Goal: Information Seeking & Learning: Find specific page/section

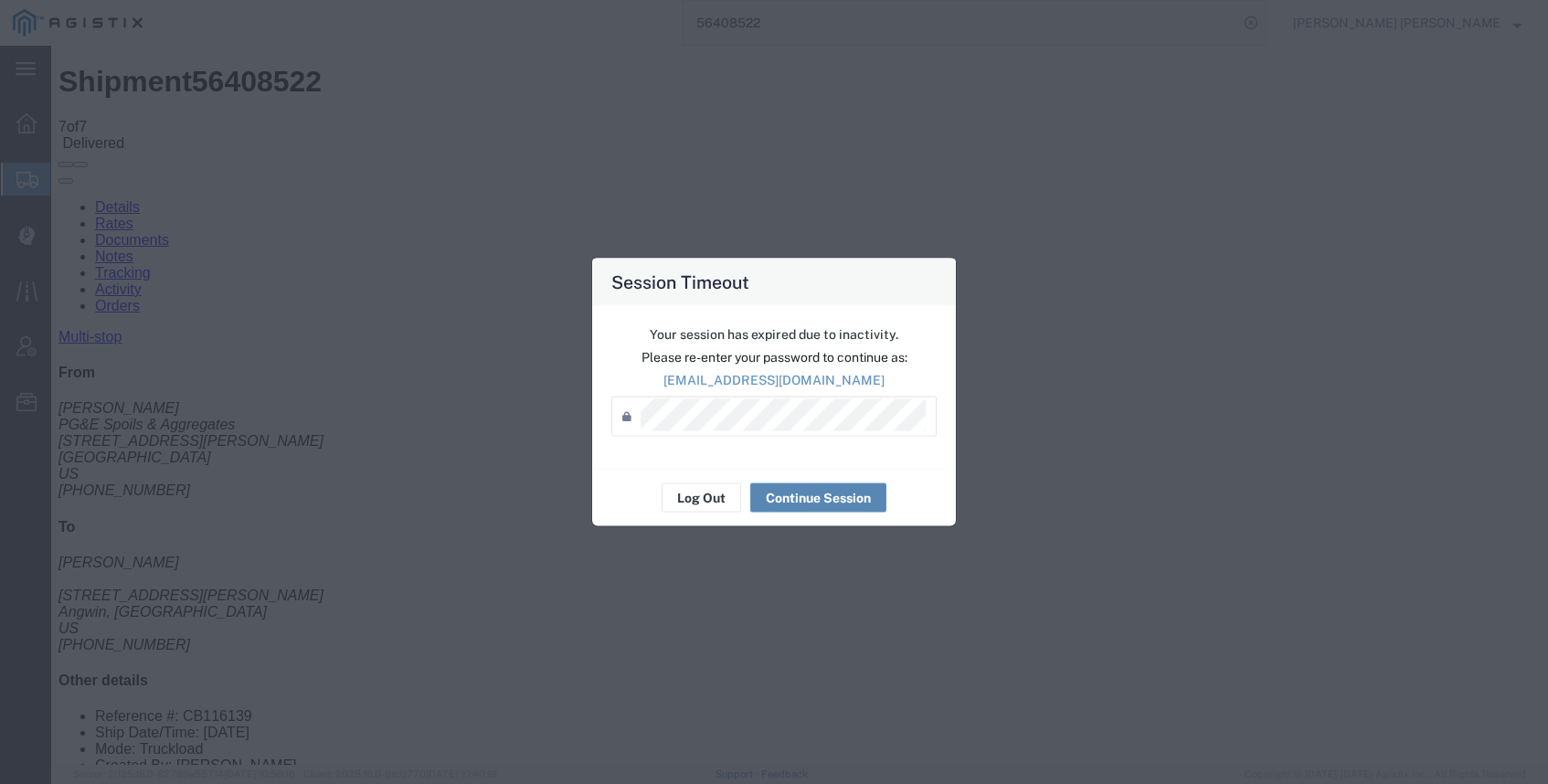
click at [796, 490] on button "Continue Session" at bounding box center [819, 497] width 137 height 29
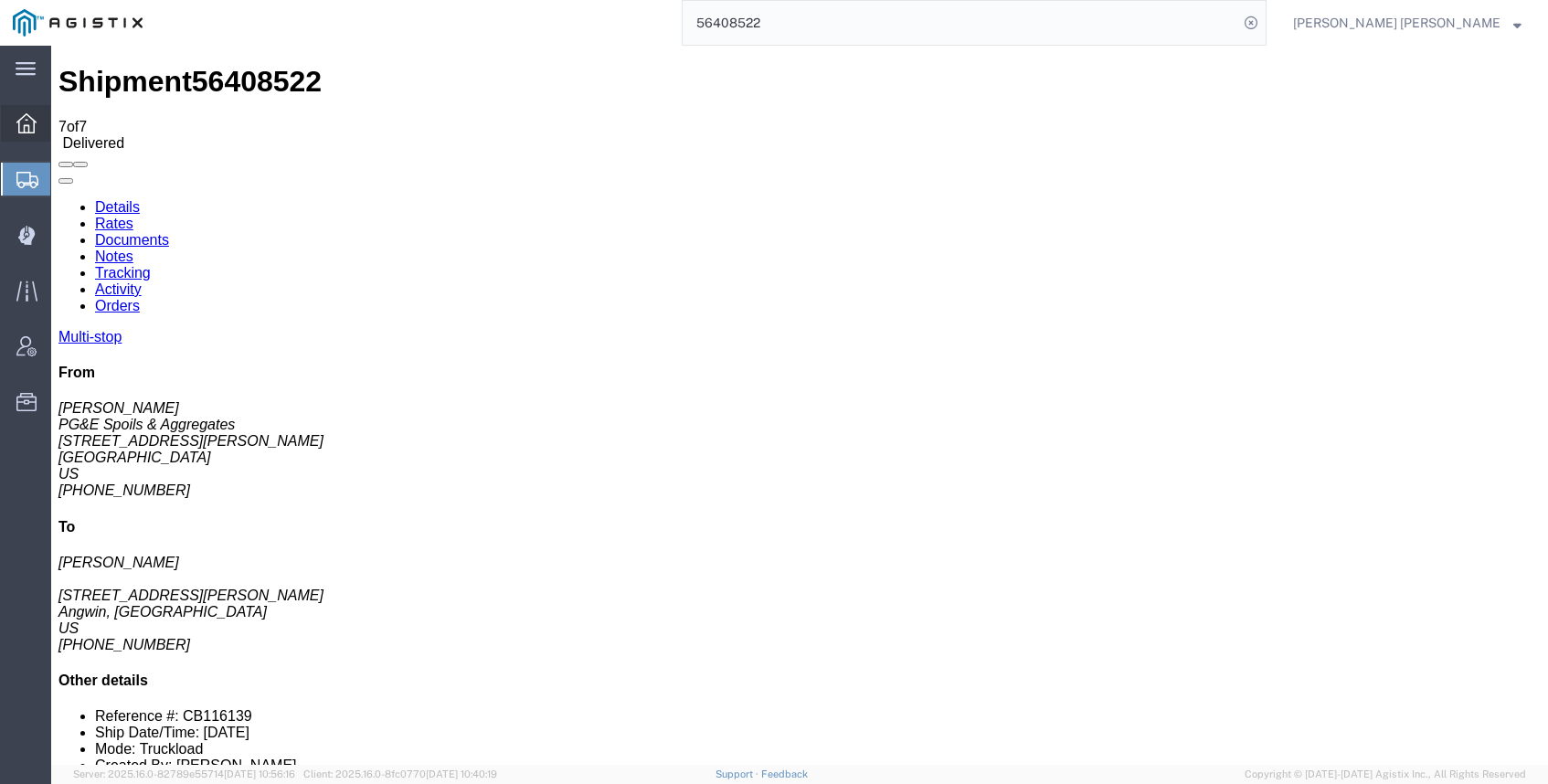
click at [27, 124] on icon at bounding box center [27, 124] width 20 height 20
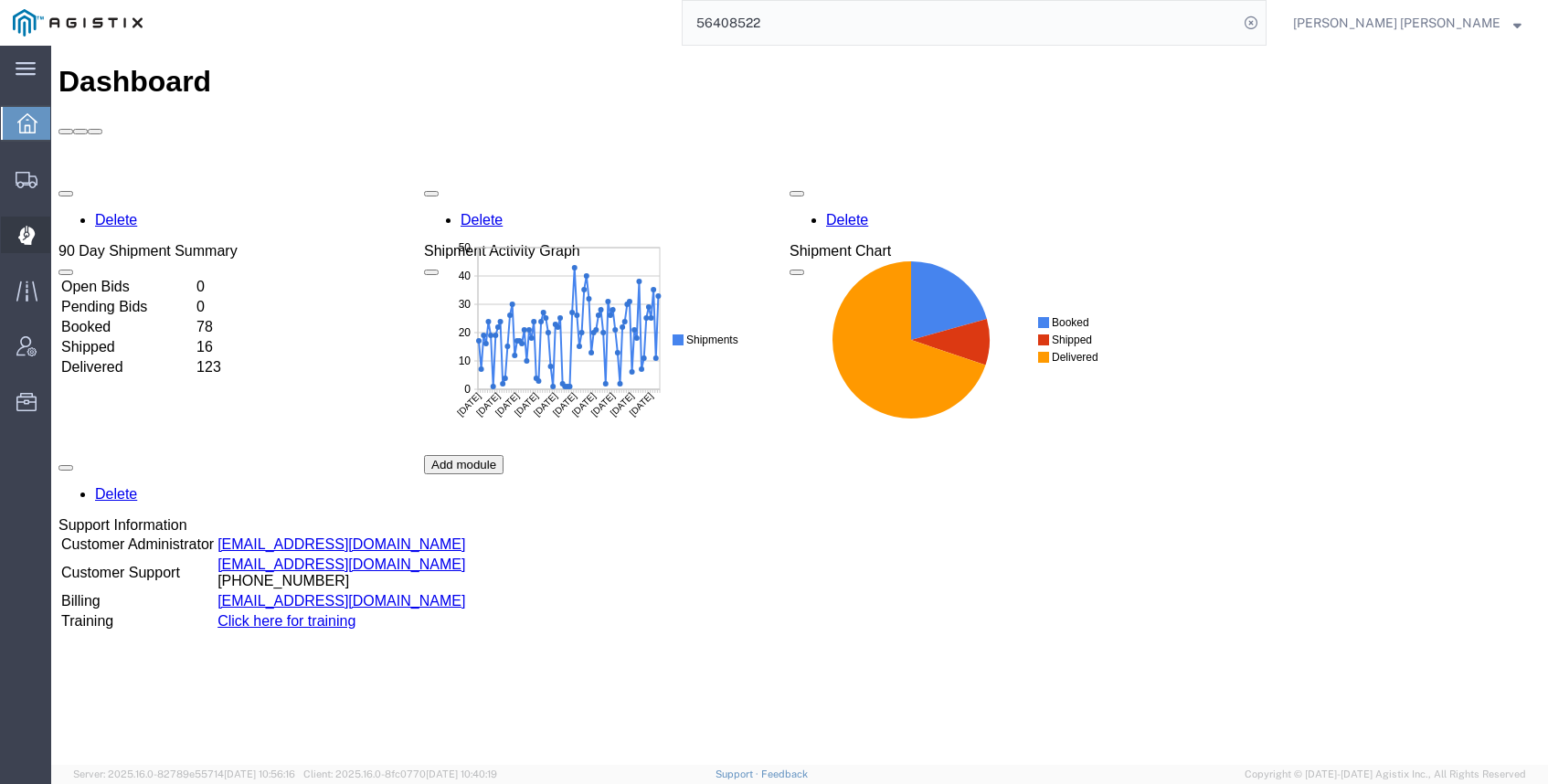
click at [26, 243] on icon at bounding box center [26, 236] width 17 height 19
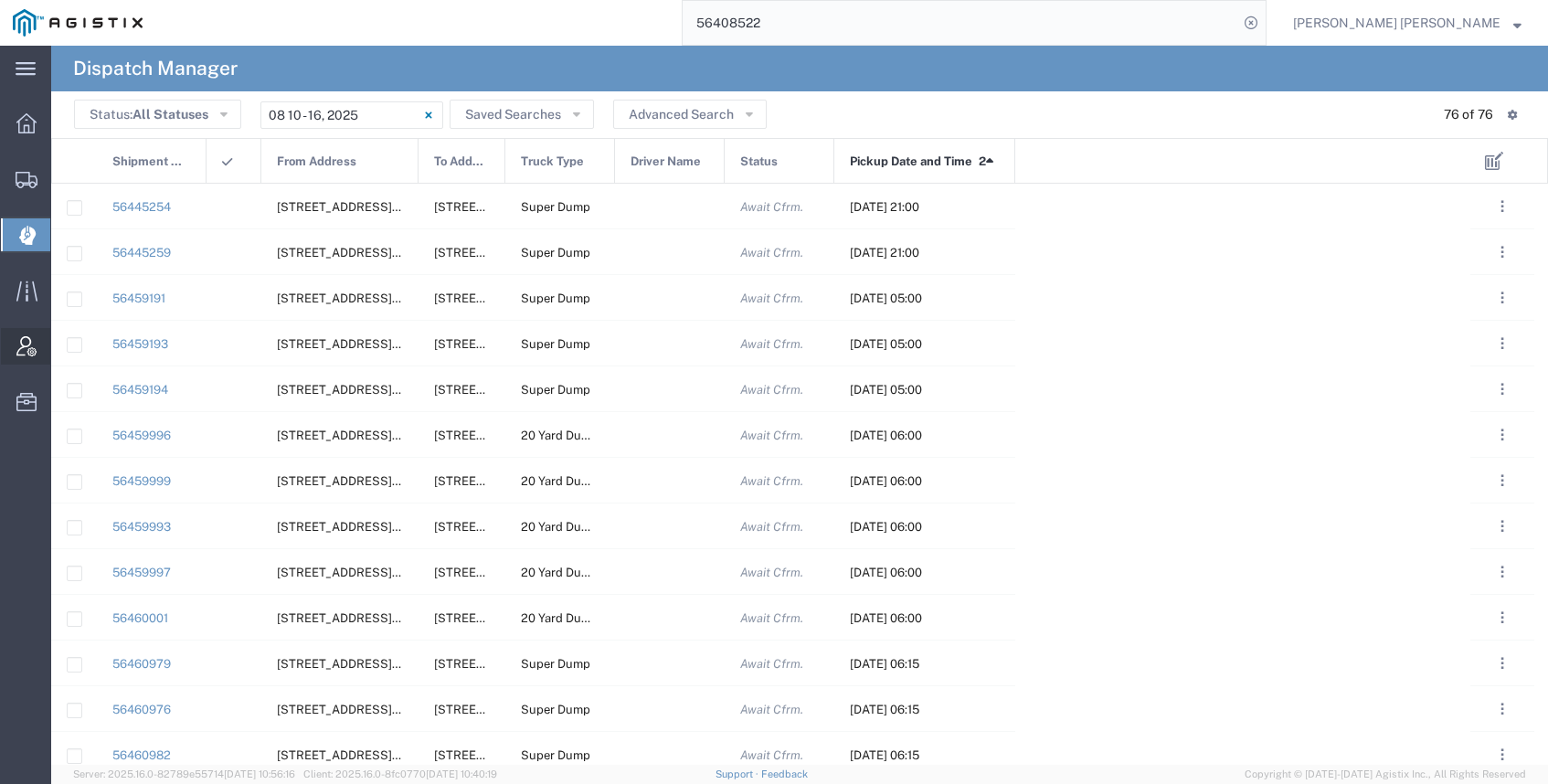
click at [62, 342] on span "Vendor Admin" at bounding box center [57, 346] width 13 height 36
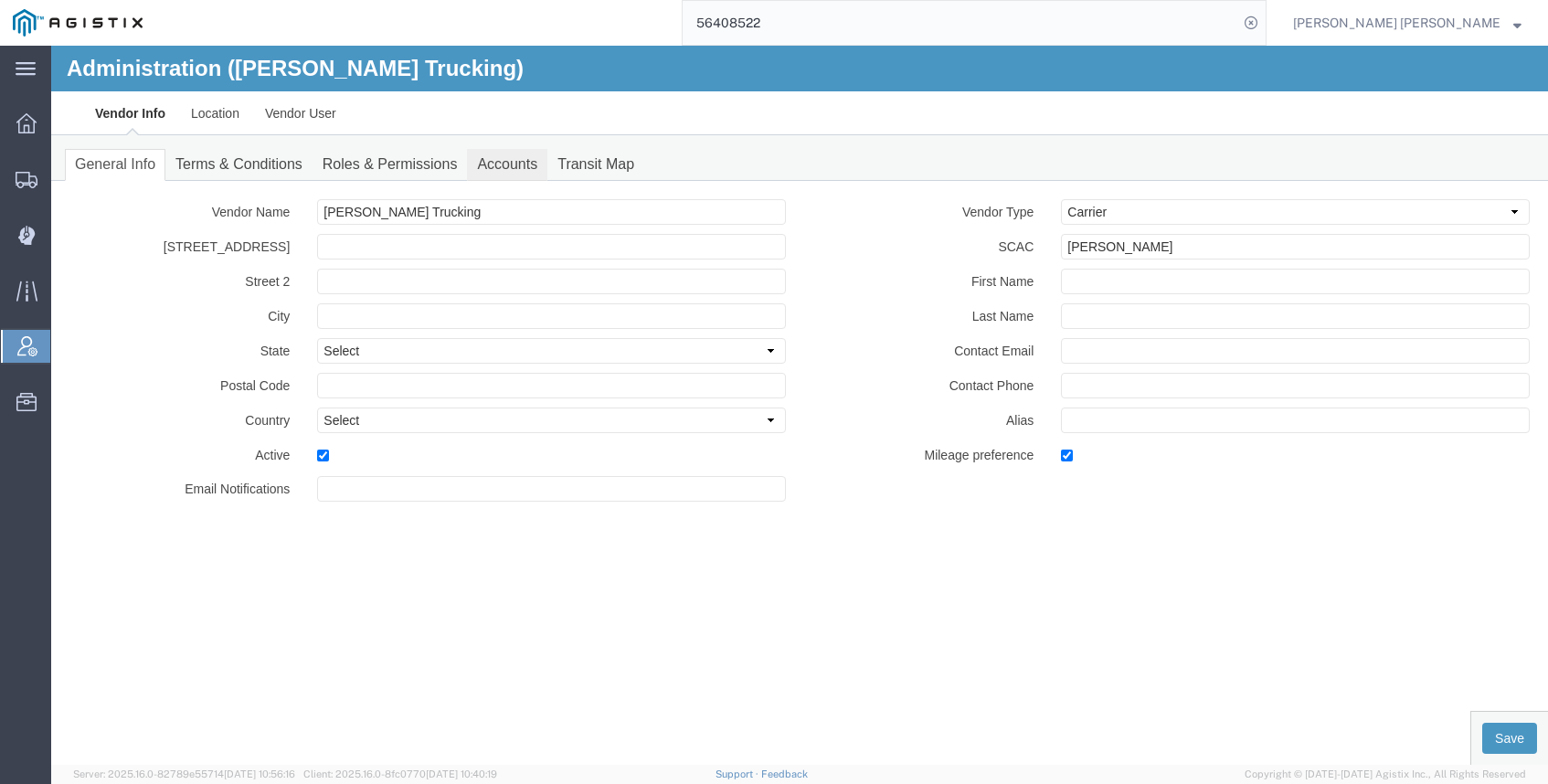
click at [492, 160] on link "Accounts" at bounding box center [507, 164] width 81 height 32
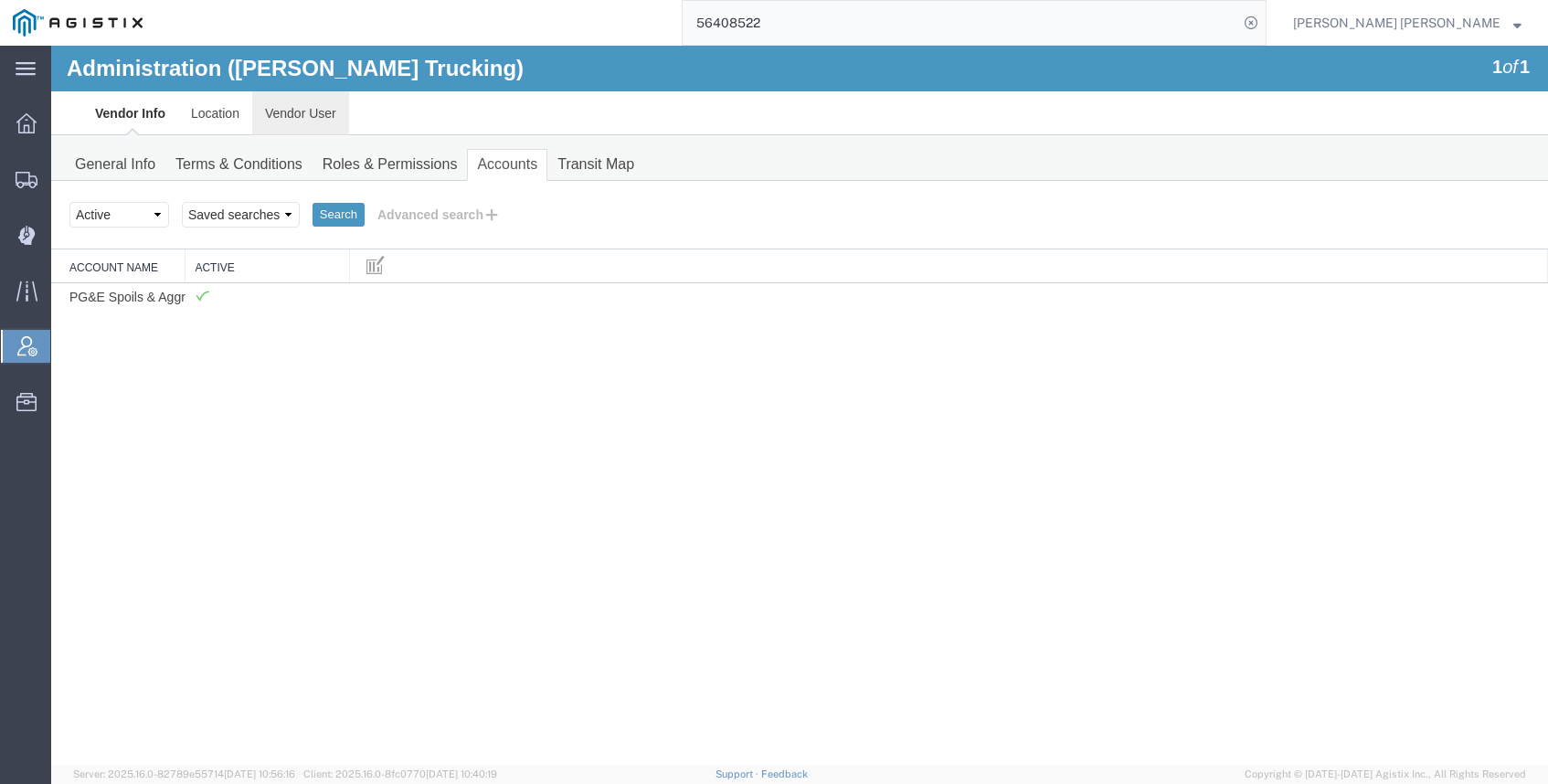
click at [290, 109] on link "Vendor User" at bounding box center [300, 112] width 97 height 44
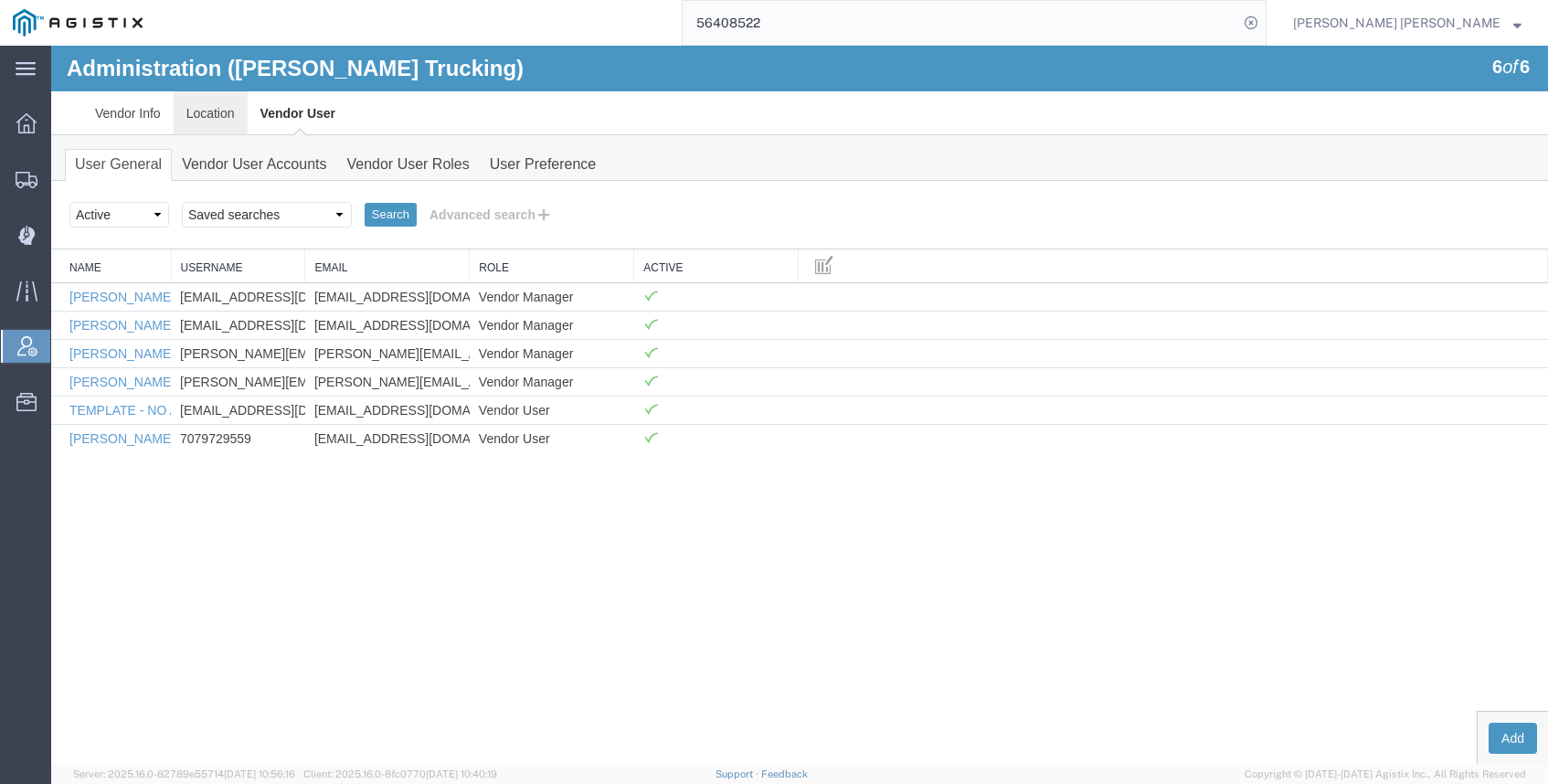
click at [197, 114] on link "Location" at bounding box center [211, 112] width 74 height 44
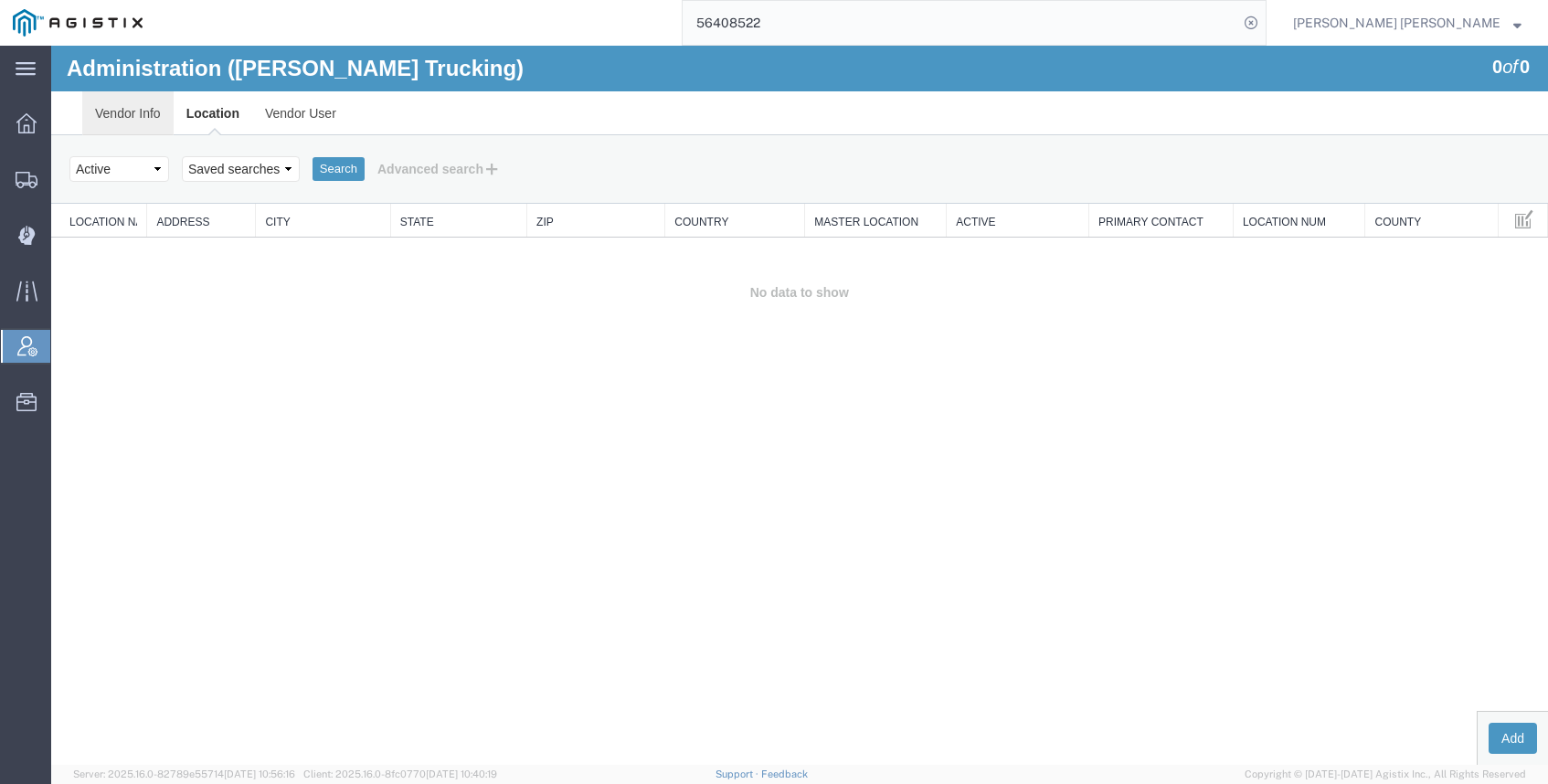
click at [125, 111] on link "Vendor Info" at bounding box center [128, 112] width 91 height 44
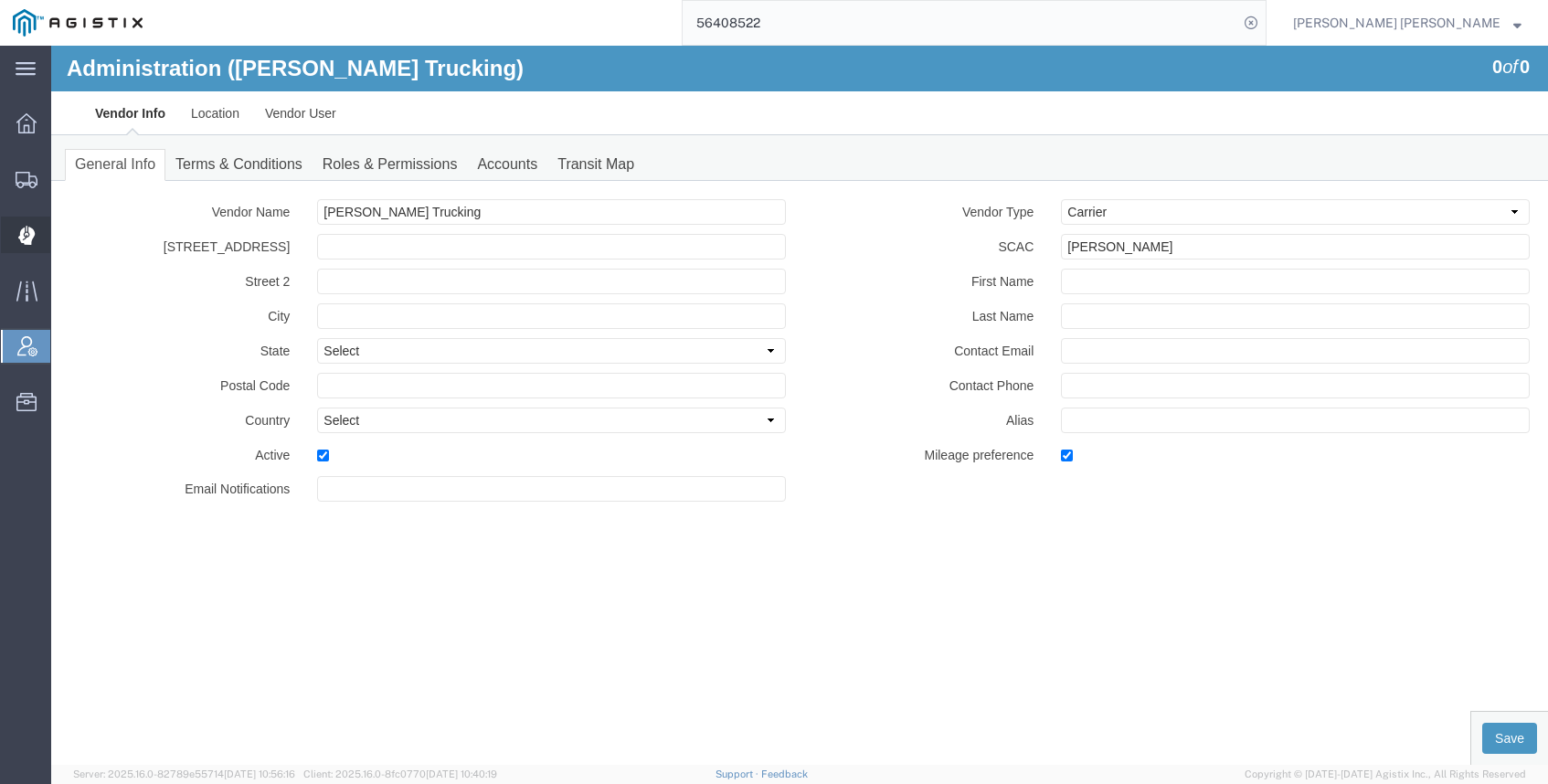
click at [63, 235] on span "Dispatch Manager" at bounding box center [57, 234] width 13 height 36
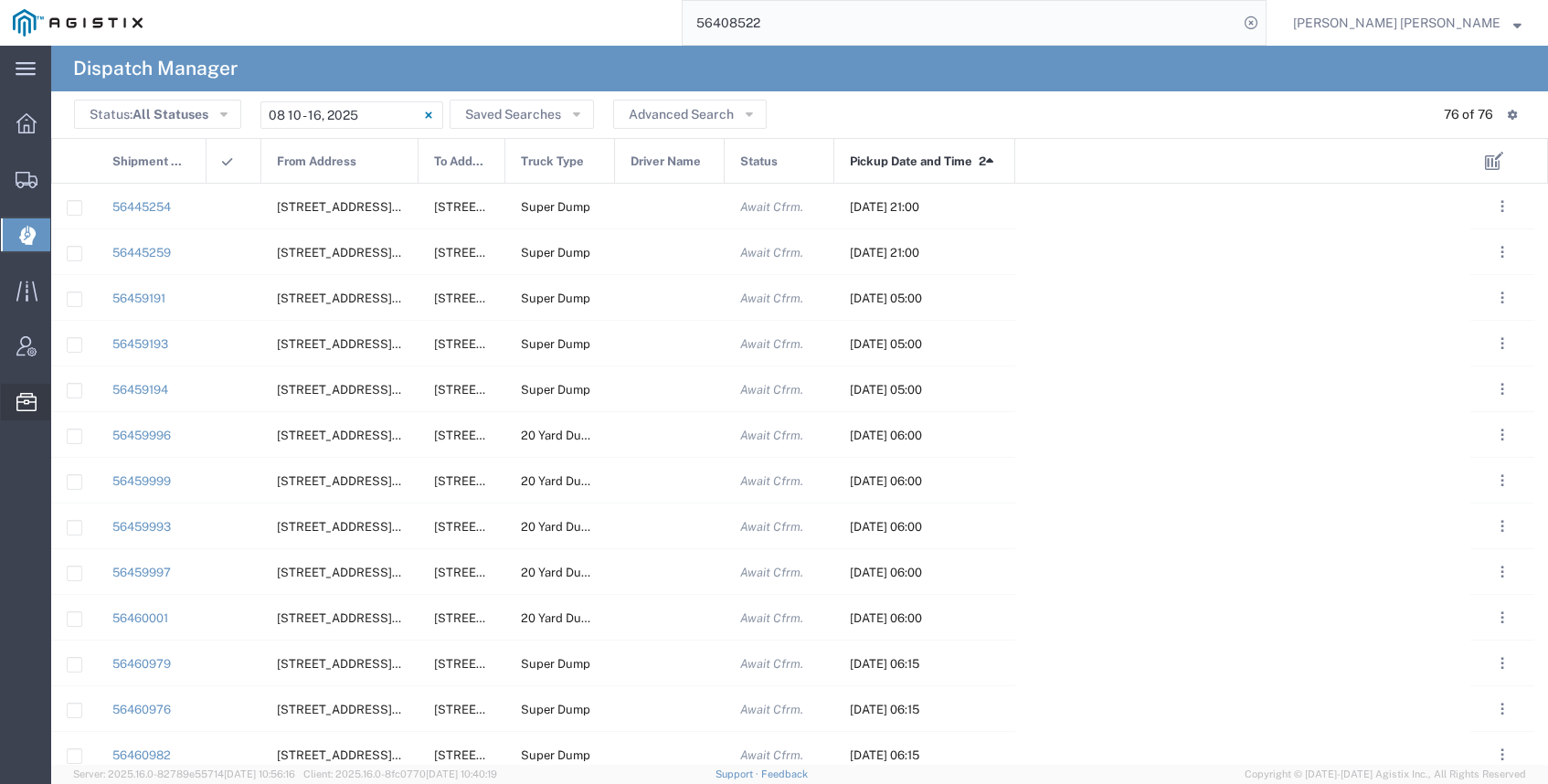
click at [0, 0] on span "Drivers" at bounding box center [0, 0] width 0 height 0
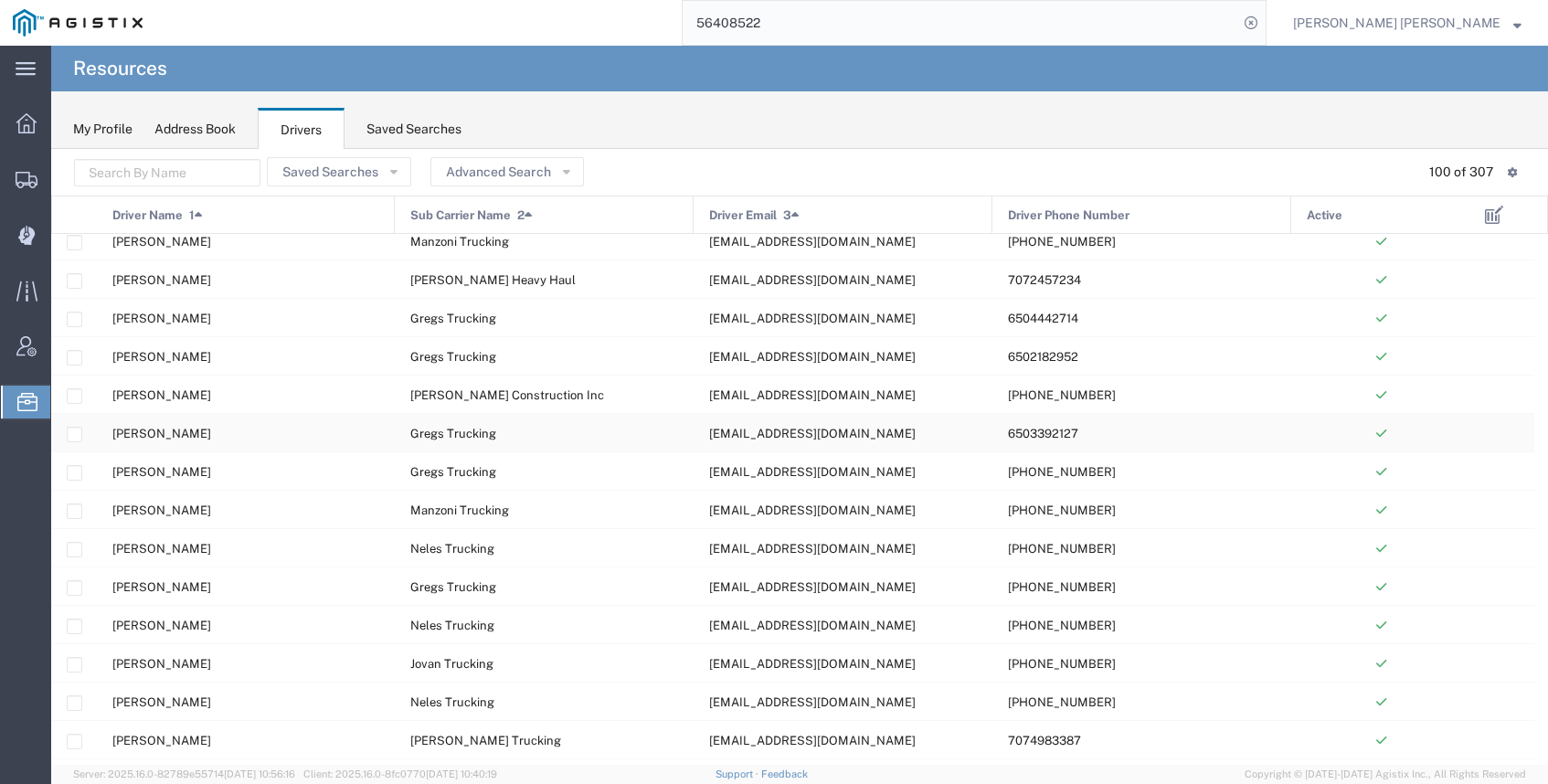
scroll to position [1473, 0]
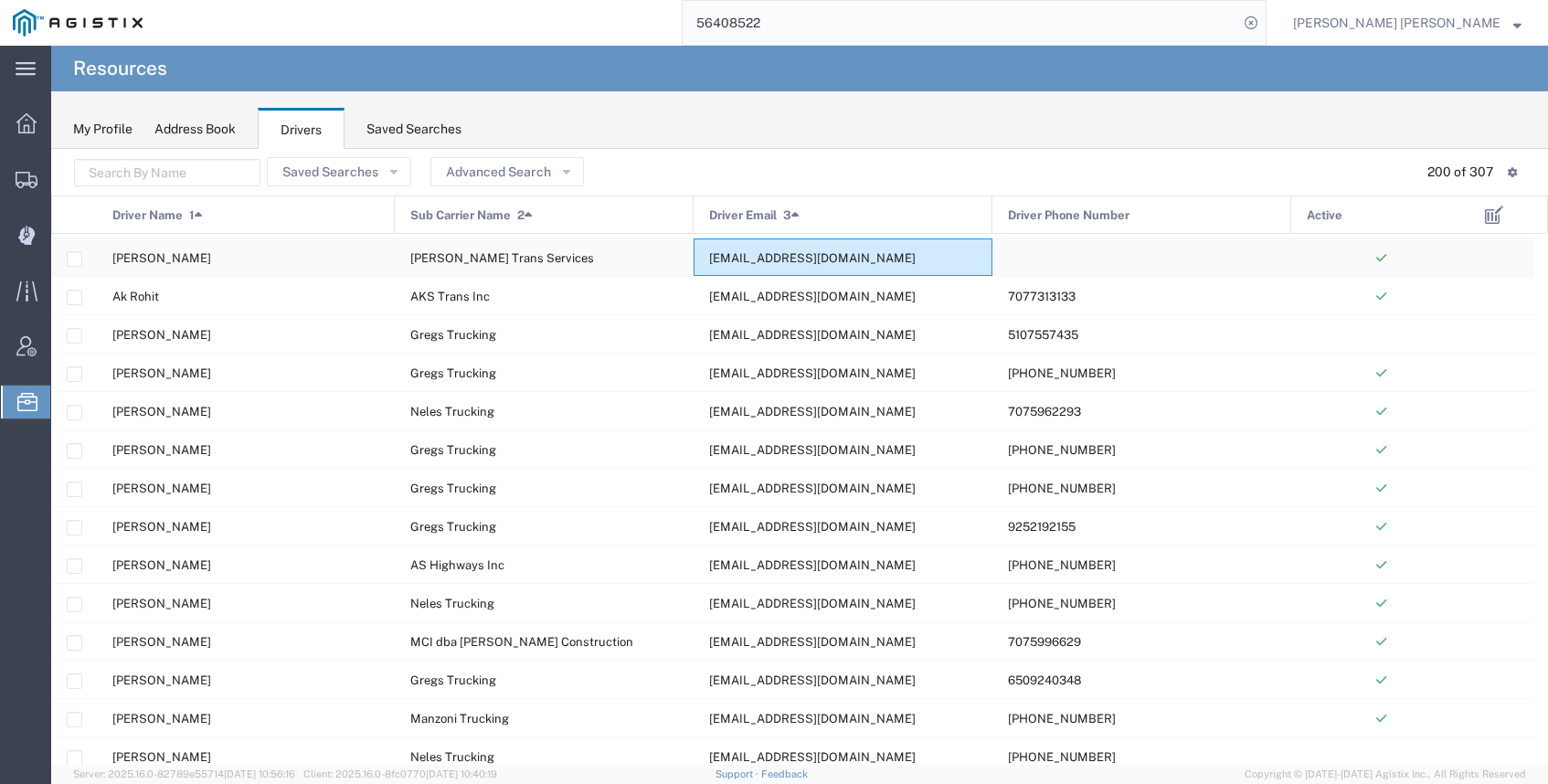
drag, startPoint x: 821, startPoint y: 258, endPoint x: 744, endPoint y: 262, distance: 77.1
click at [744, 262] on div "[EMAIL_ADDRESS][DOMAIN_NAME]" at bounding box center [844, 257] width 299 height 37
click at [719, 262] on span "[EMAIL_ADDRESS][DOMAIN_NAME]" at bounding box center [812, 257] width 206 height 14
click at [817, 256] on span "[EMAIL_ADDRESS][DOMAIN_NAME]" at bounding box center [812, 257] width 206 height 14
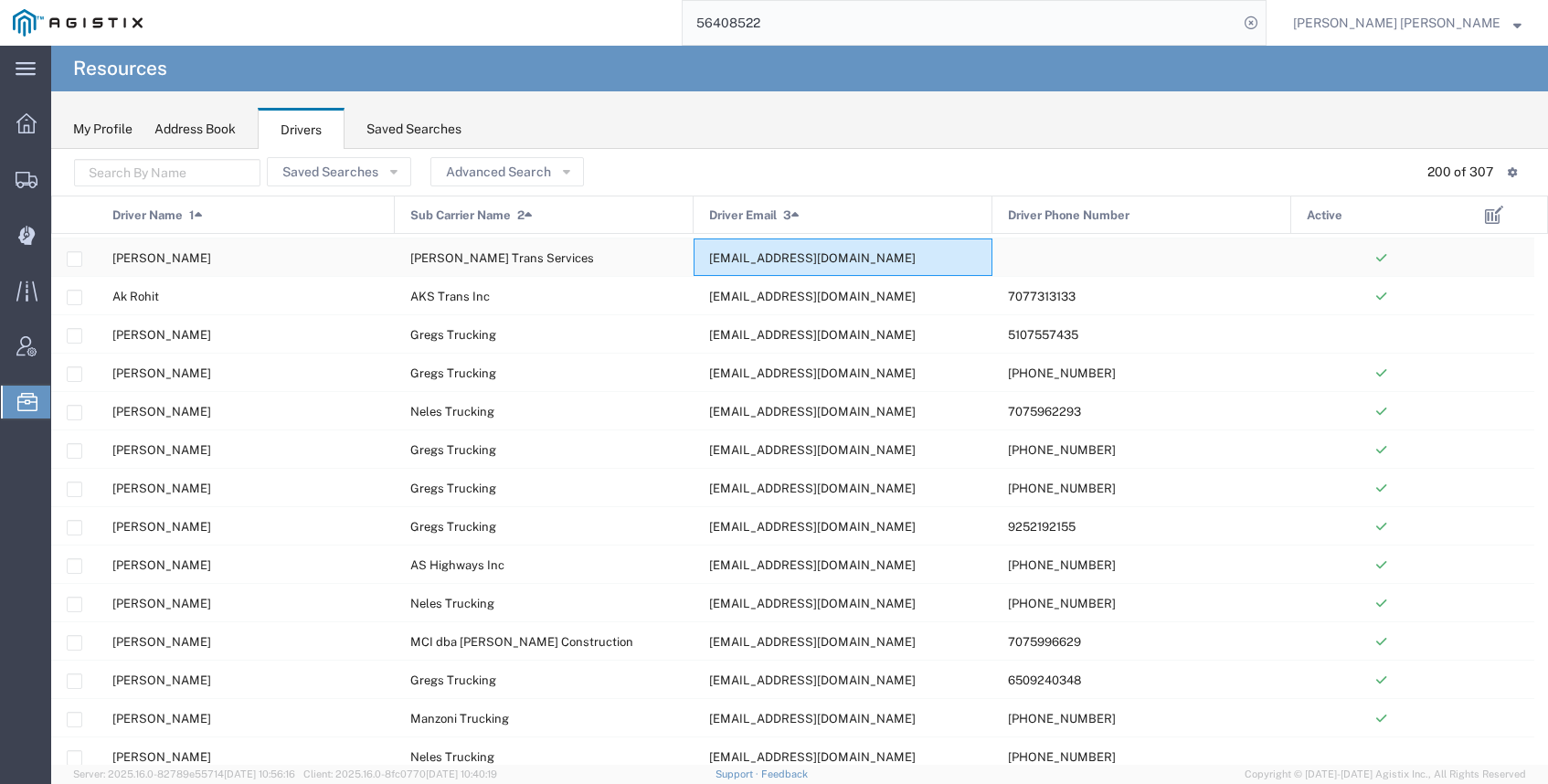
drag, startPoint x: 813, startPoint y: 257, endPoint x: 690, endPoint y: 253, distance: 123.1
click at [690, 253] on div "[PERSON_NAME] Trans Services [EMAIL_ADDRESS][DOMAIN_NAME]" at bounding box center [761, 257] width 1420 height 38
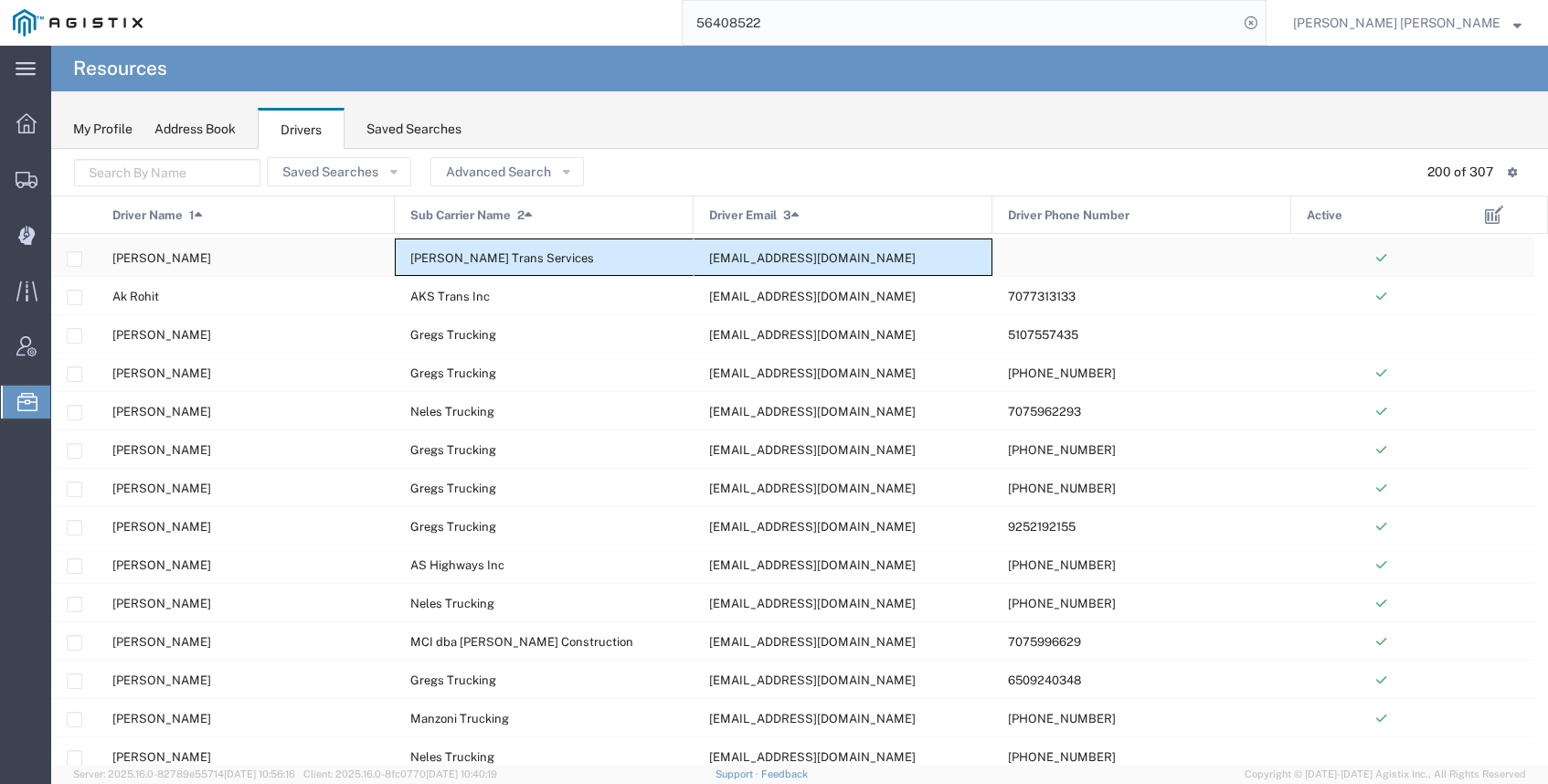
click at [734, 254] on span "[EMAIL_ADDRESS][DOMAIN_NAME]" at bounding box center [812, 257] width 206 height 14
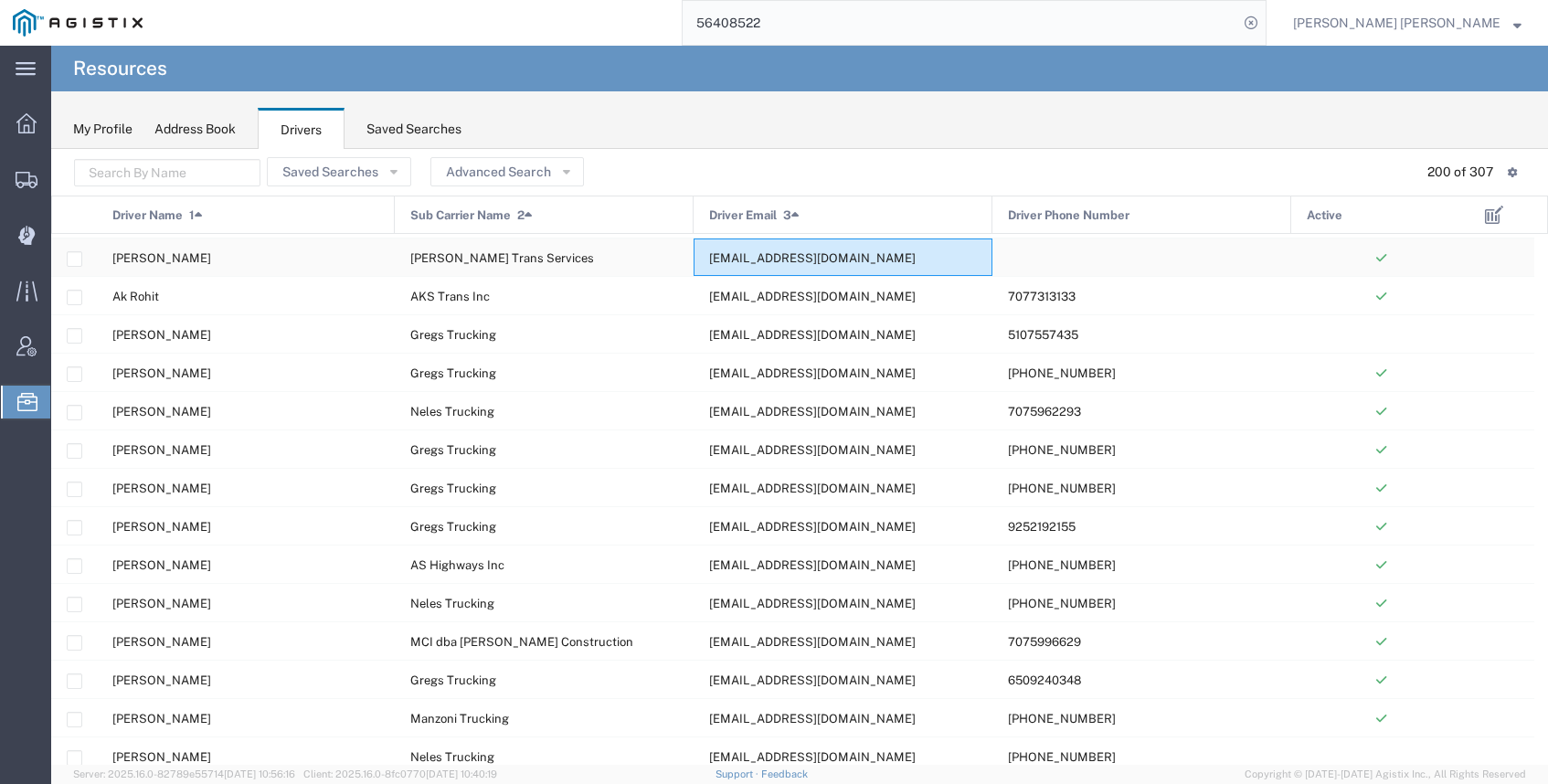
click at [734, 254] on span "[EMAIL_ADDRESS][DOMAIN_NAME]" at bounding box center [812, 257] width 206 height 14
click at [735, 256] on span "[EMAIL_ADDRESS][DOMAIN_NAME]" at bounding box center [812, 257] width 206 height 14
click at [714, 253] on span "[EMAIL_ADDRESS][DOMAIN_NAME]" at bounding box center [812, 257] width 206 height 14
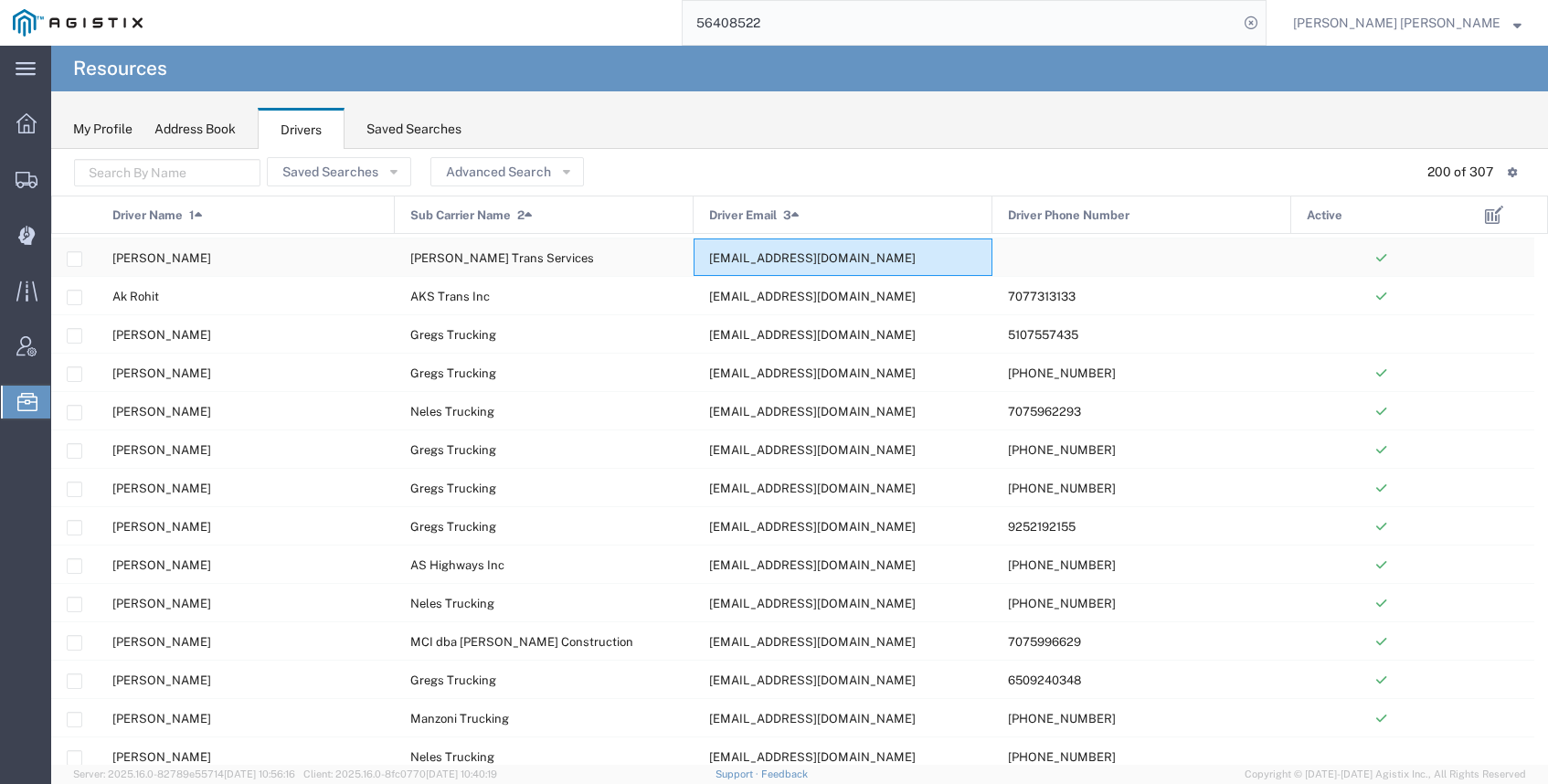
click at [715, 253] on span "[EMAIL_ADDRESS][DOMAIN_NAME]" at bounding box center [812, 257] width 206 height 14
click at [713, 254] on span "[EMAIL_ADDRESS][DOMAIN_NAME]" at bounding box center [812, 257] width 206 height 14
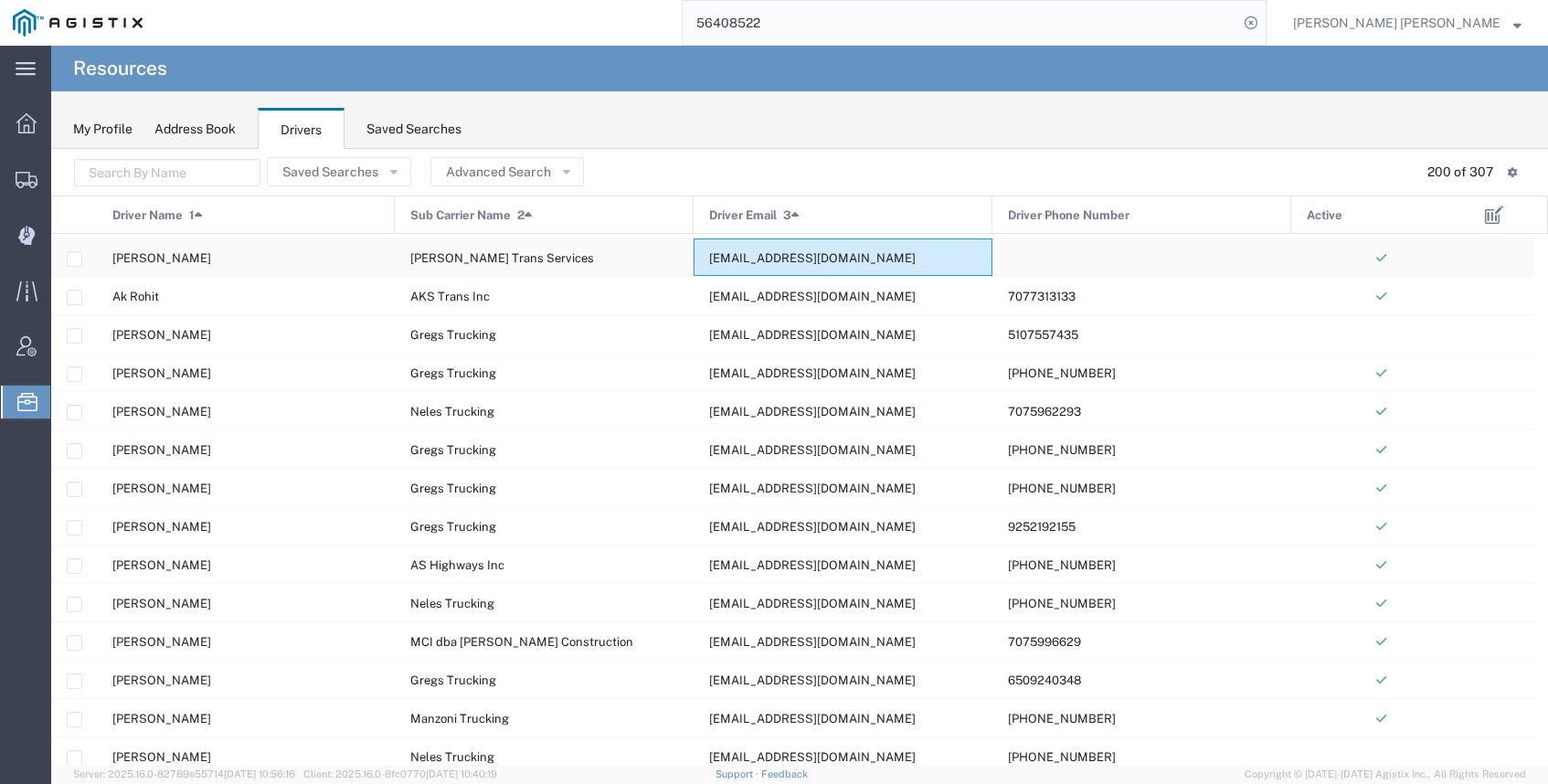
click at [713, 254] on span "[EMAIL_ADDRESS][DOMAIN_NAME]" at bounding box center [812, 257] width 206 height 14
click at [1491, 218] on icon at bounding box center [1494, 215] width 19 height 19
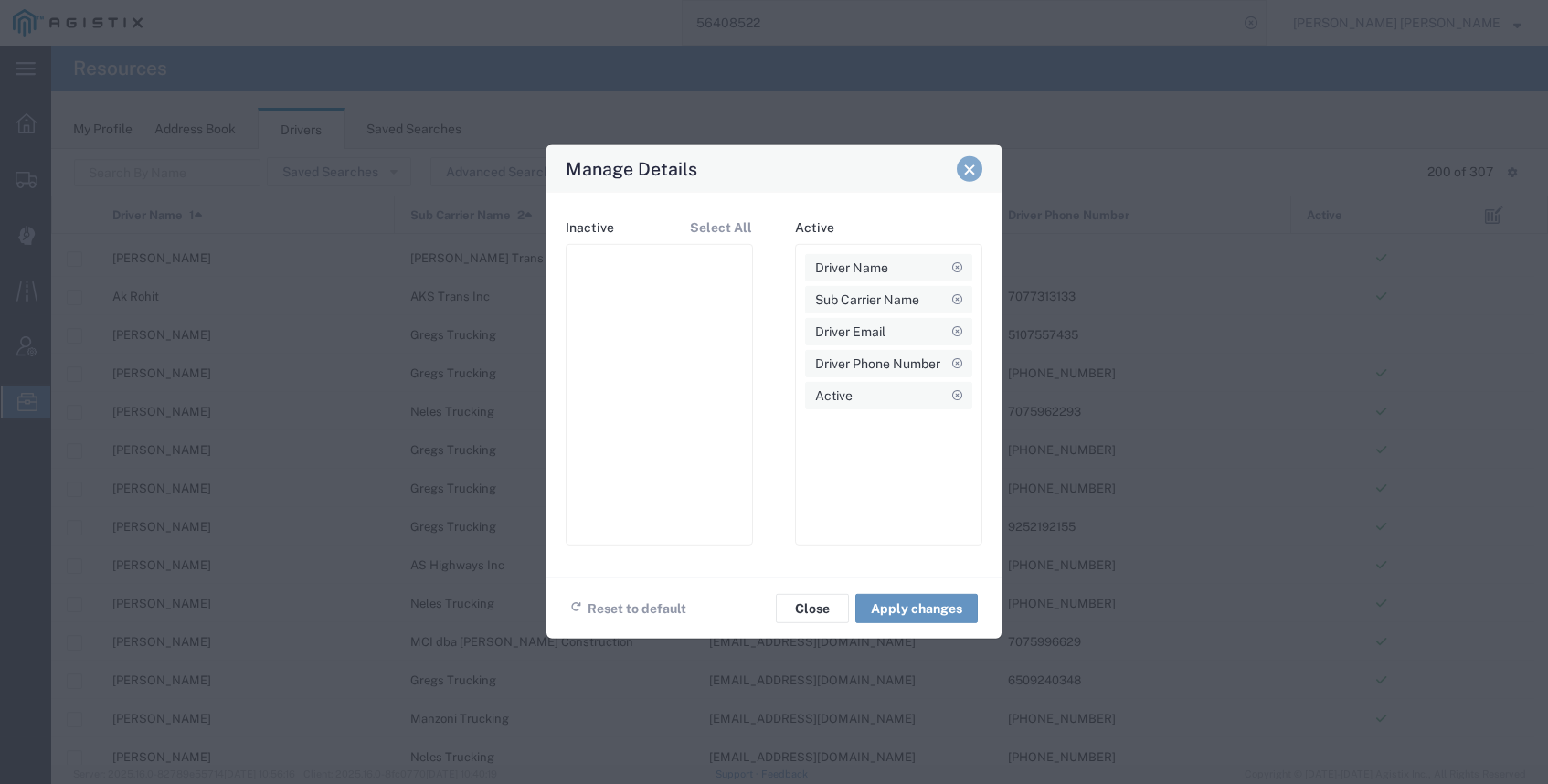
click at [966, 170] on span "Close" at bounding box center [970, 169] width 13 height 13
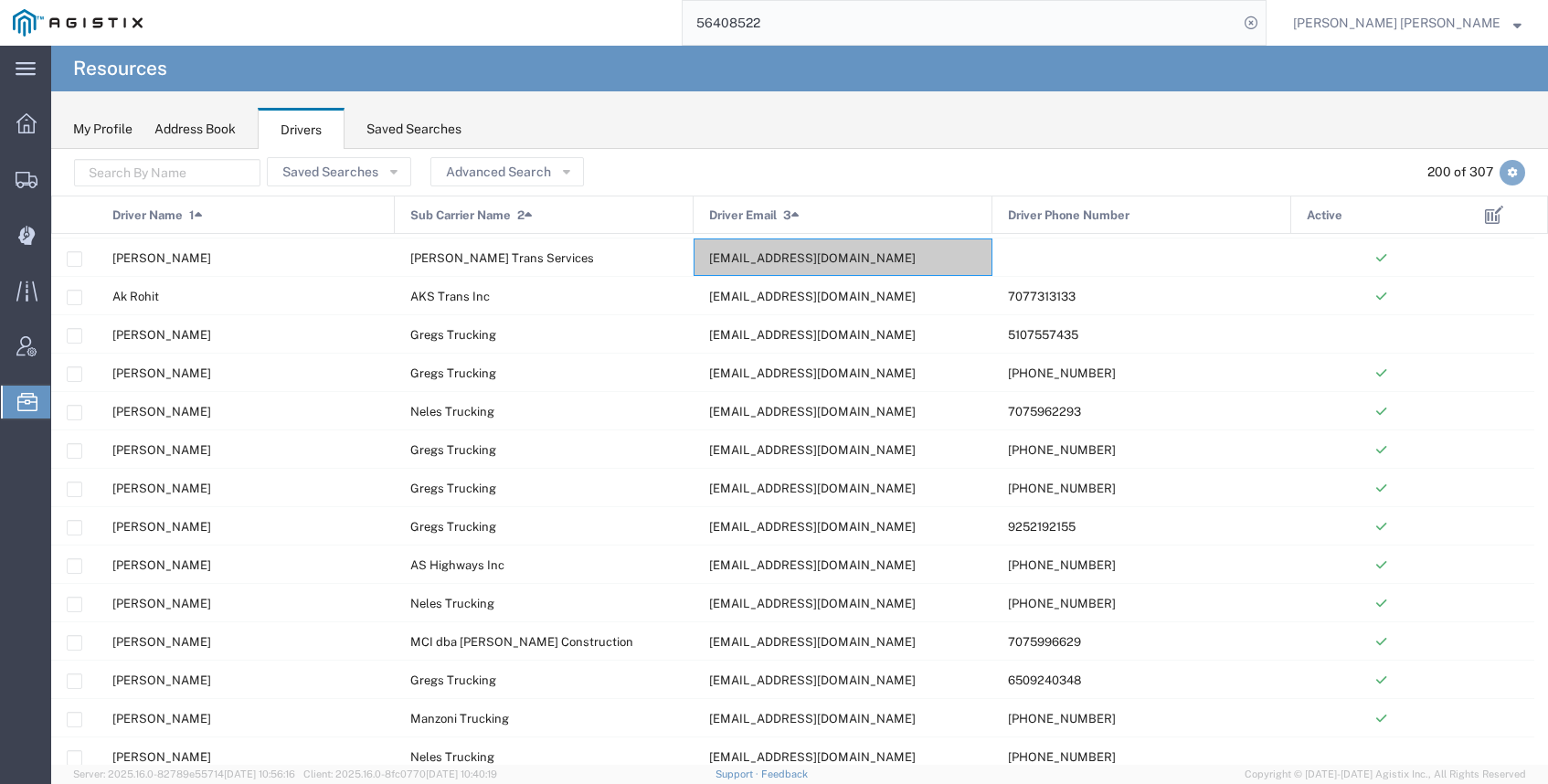
click at [1521, 173] on button "button" at bounding box center [1513, 173] width 26 height 26
click at [1324, 136] on div "My Profile Address Book Drivers Saved Searches" at bounding box center [799, 120] width 1497 height 58
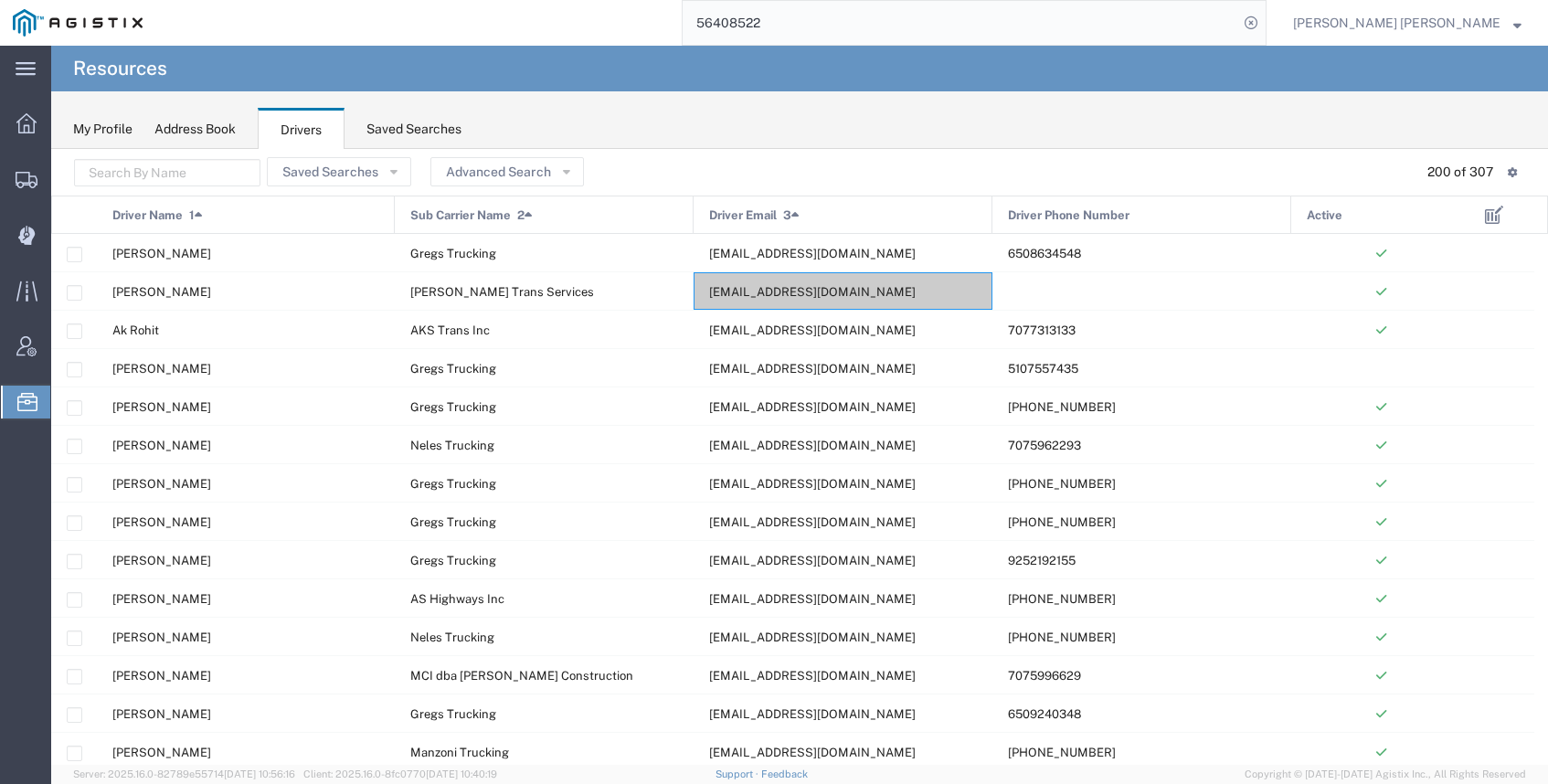
click at [796, 294] on span "[EMAIL_ADDRESS][DOMAIN_NAME]" at bounding box center [812, 292] width 206 height 14
click at [798, 292] on span "[EMAIL_ADDRESS][DOMAIN_NAME]" at bounding box center [812, 292] width 206 height 14
click at [199, 125] on div "Address Book" at bounding box center [195, 129] width 82 height 20
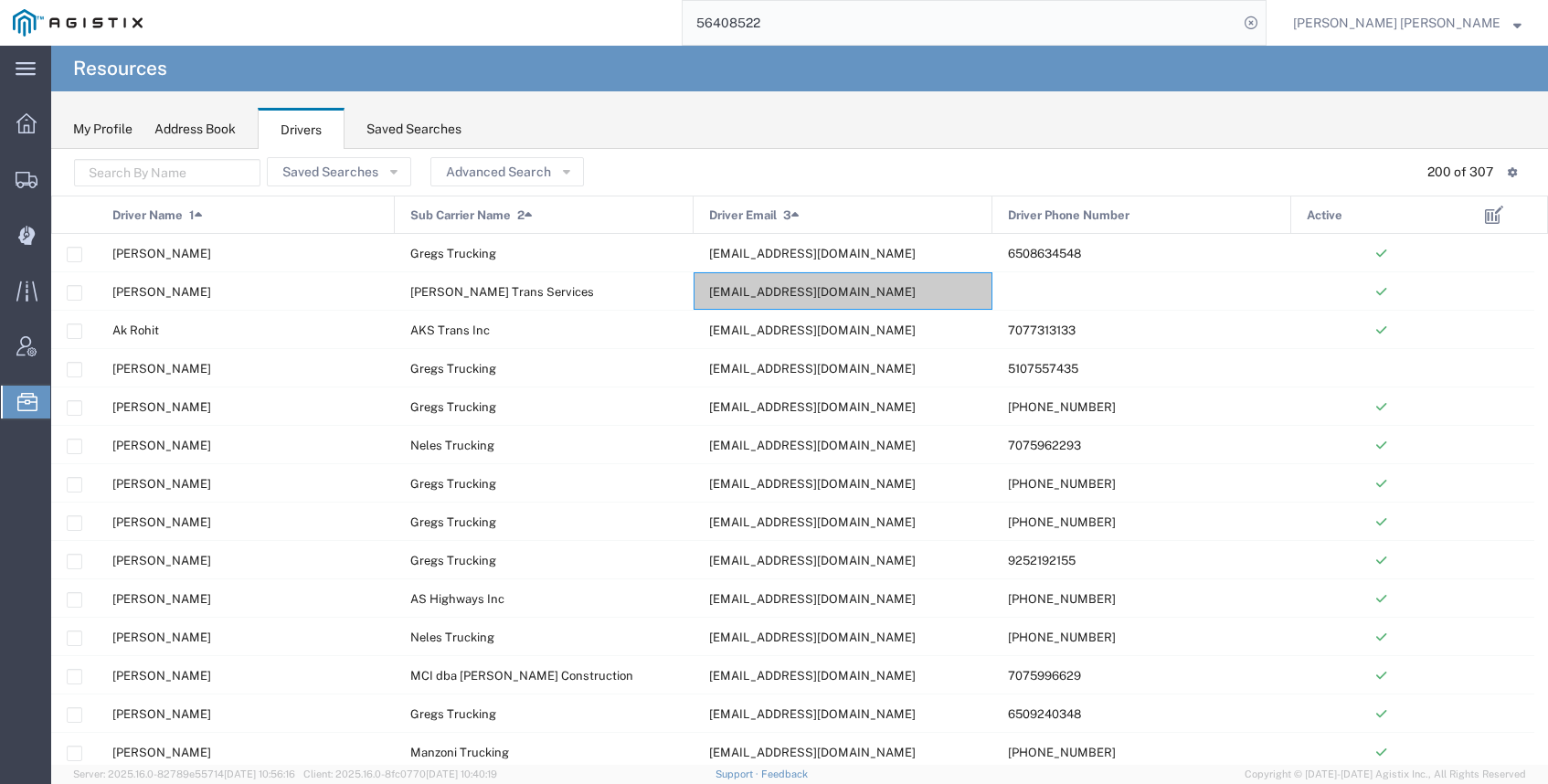
click at [183, 129] on div "Address Book" at bounding box center [195, 129] width 82 height 20
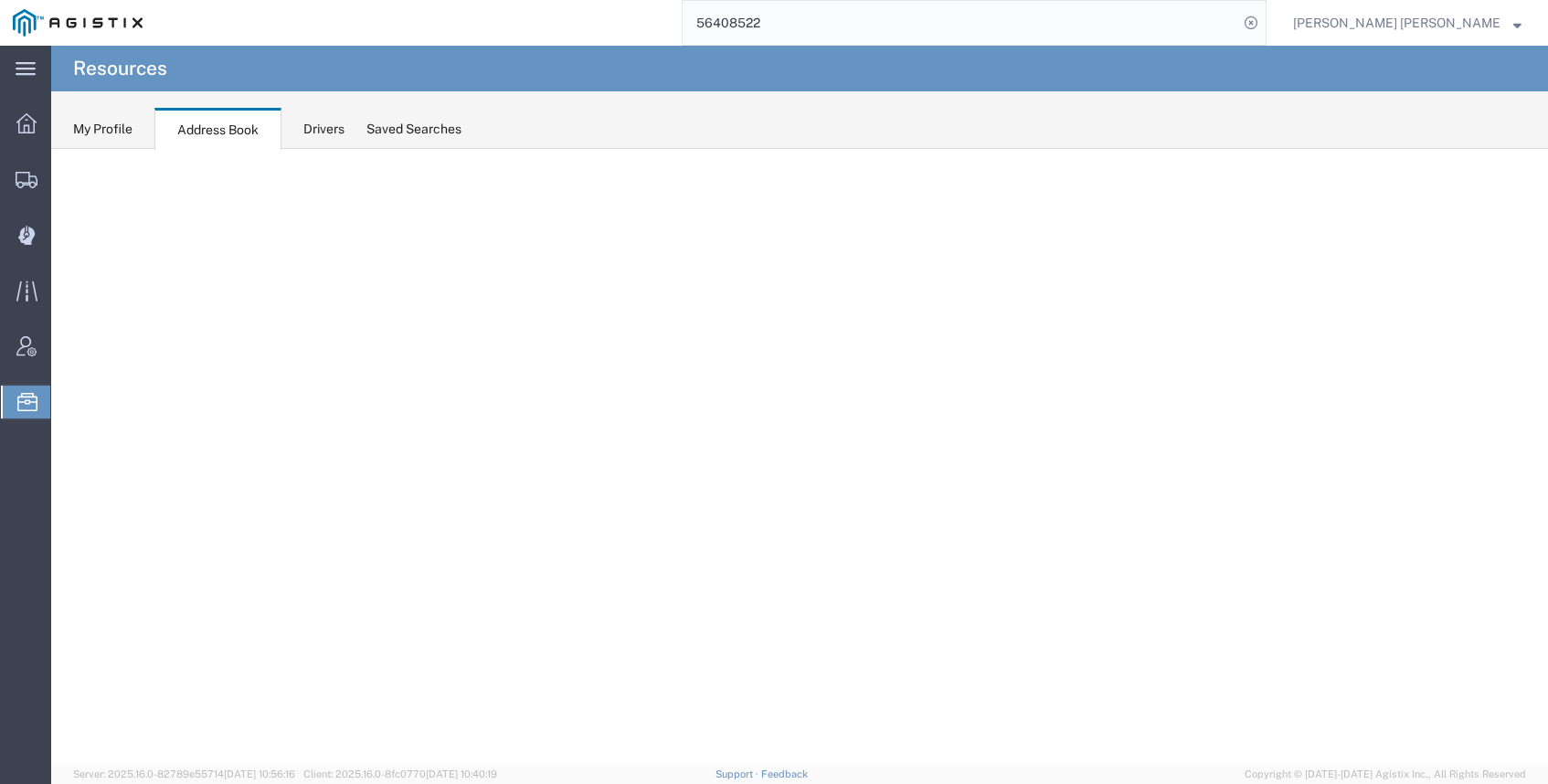
click at [218, 133] on div "Address Book" at bounding box center [217, 128] width 127 height 42
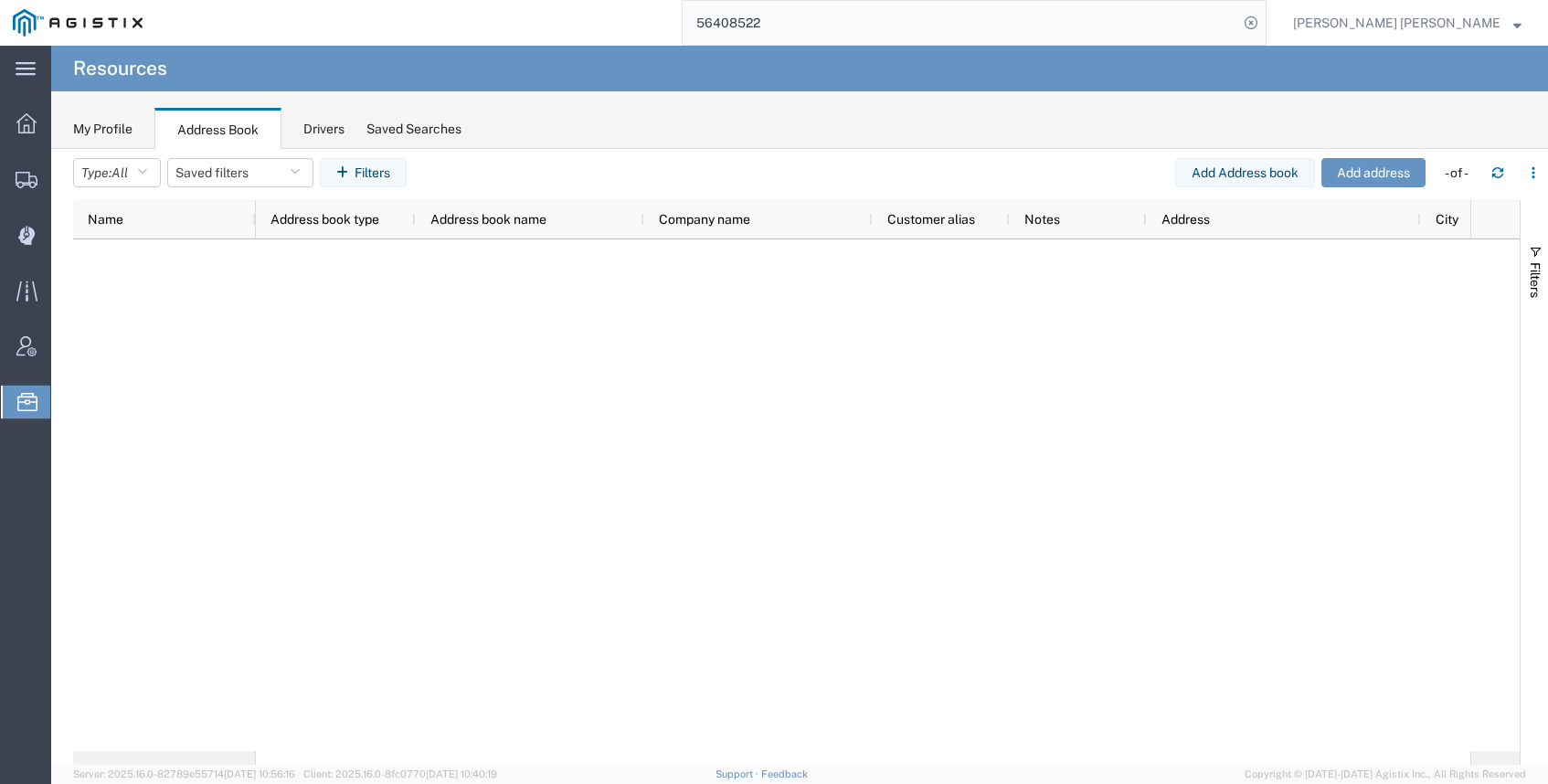
click at [313, 135] on div "Drivers" at bounding box center [324, 129] width 41 height 20
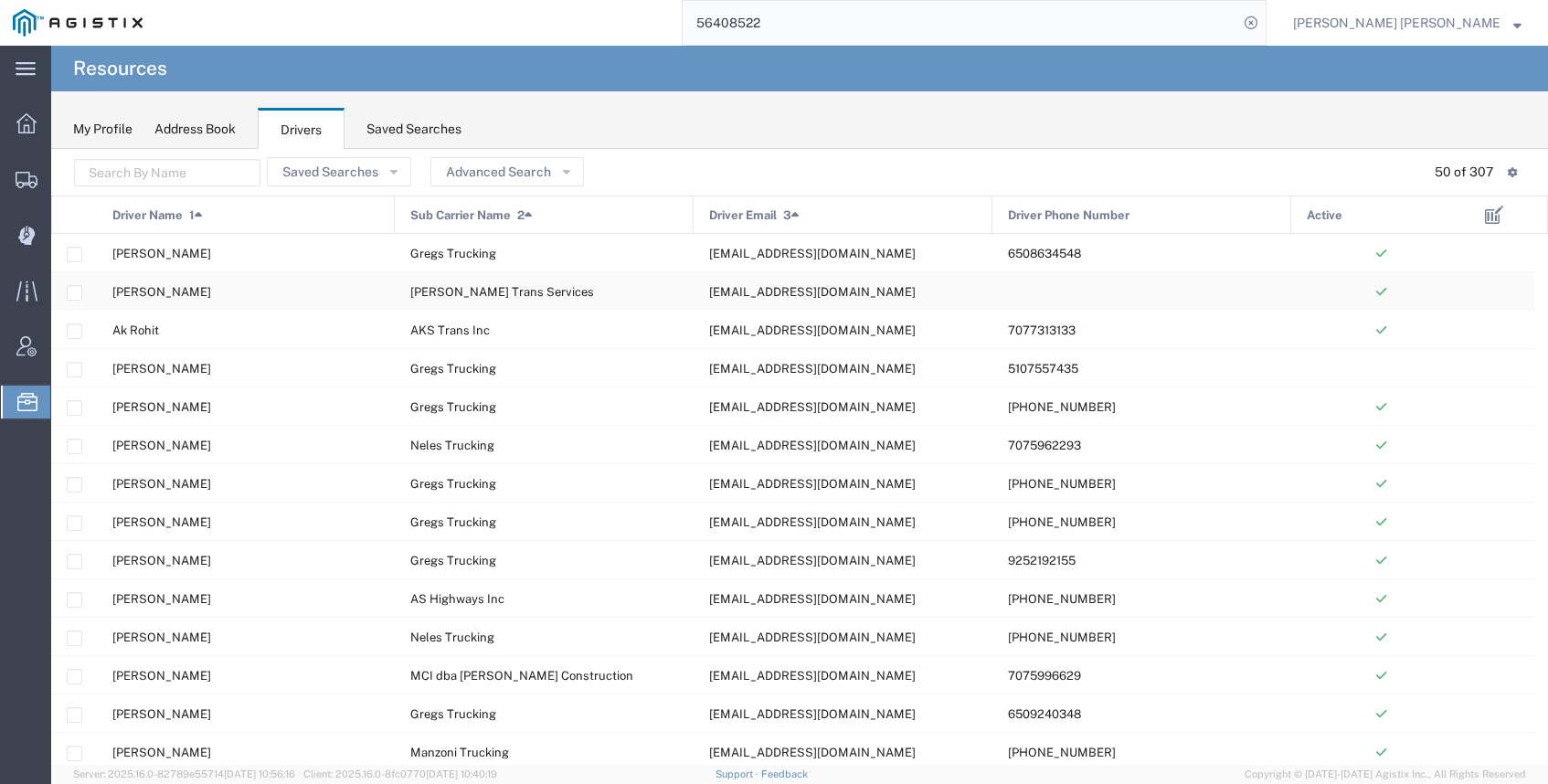
click at [782, 283] on div "[EMAIL_ADDRESS][DOMAIN_NAME]" at bounding box center [844, 291] width 299 height 37
click at [612, 589] on div "AS Highways Inc" at bounding box center [544, 598] width 299 height 37
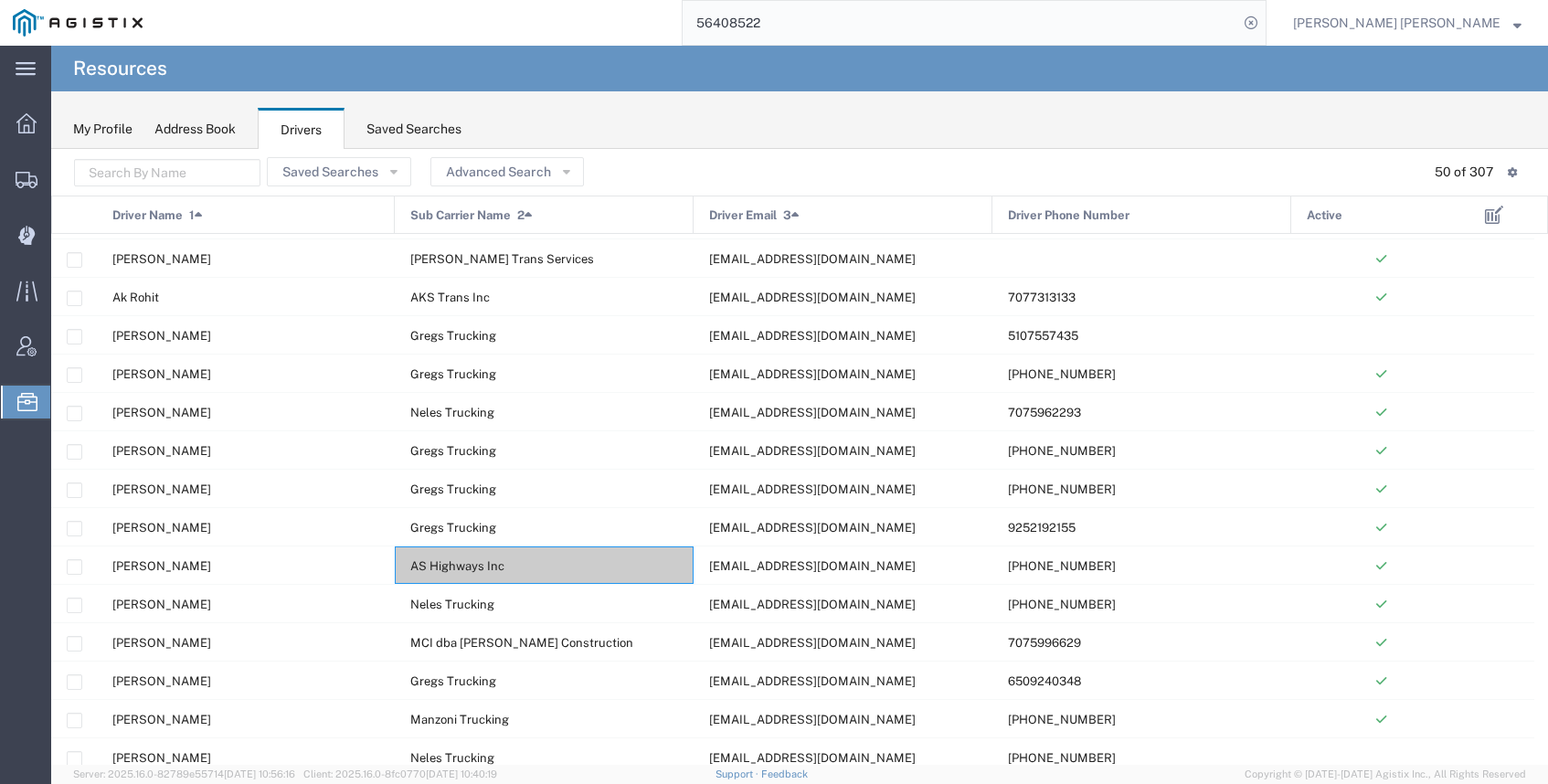
scroll to position [33, 0]
click at [760, 647] on span "[EMAIL_ADDRESS][DOMAIN_NAME]" at bounding box center [812, 642] width 206 height 14
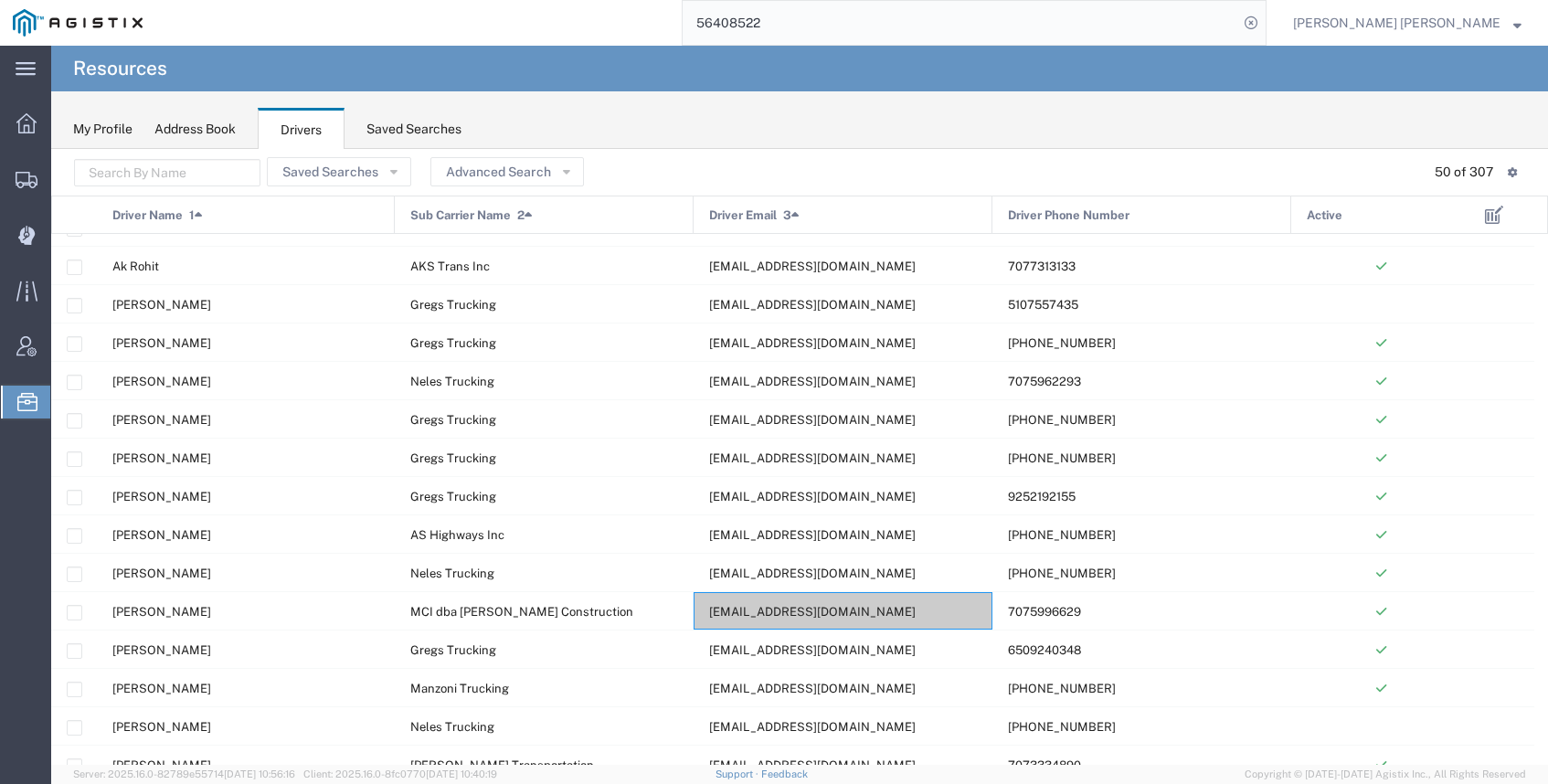
scroll to position [77, 0]
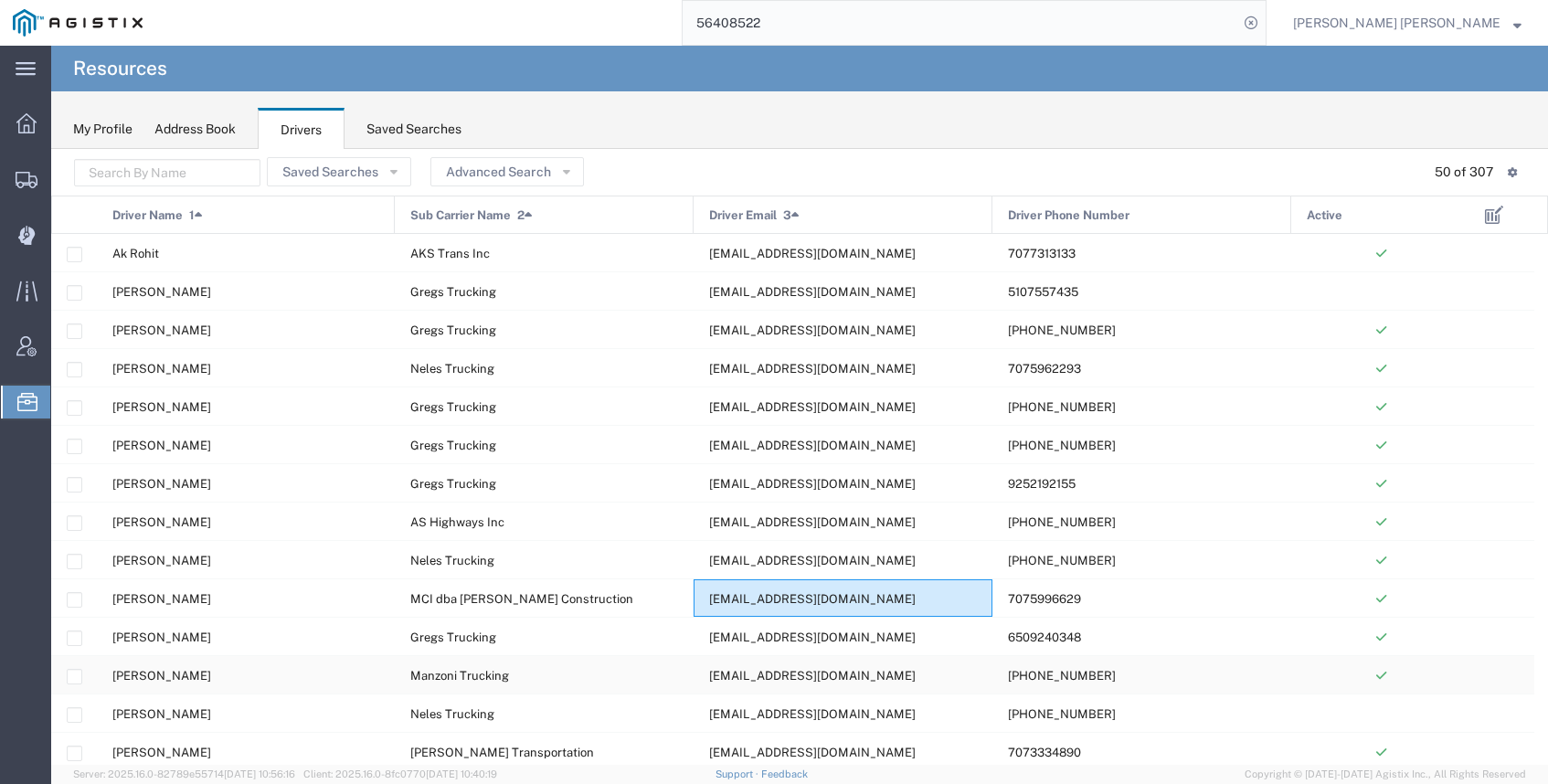
click at [824, 670] on span "[EMAIL_ADDRESS][DOMAIN_NAME]" at bounding box center [812, 675] width 206 height 14
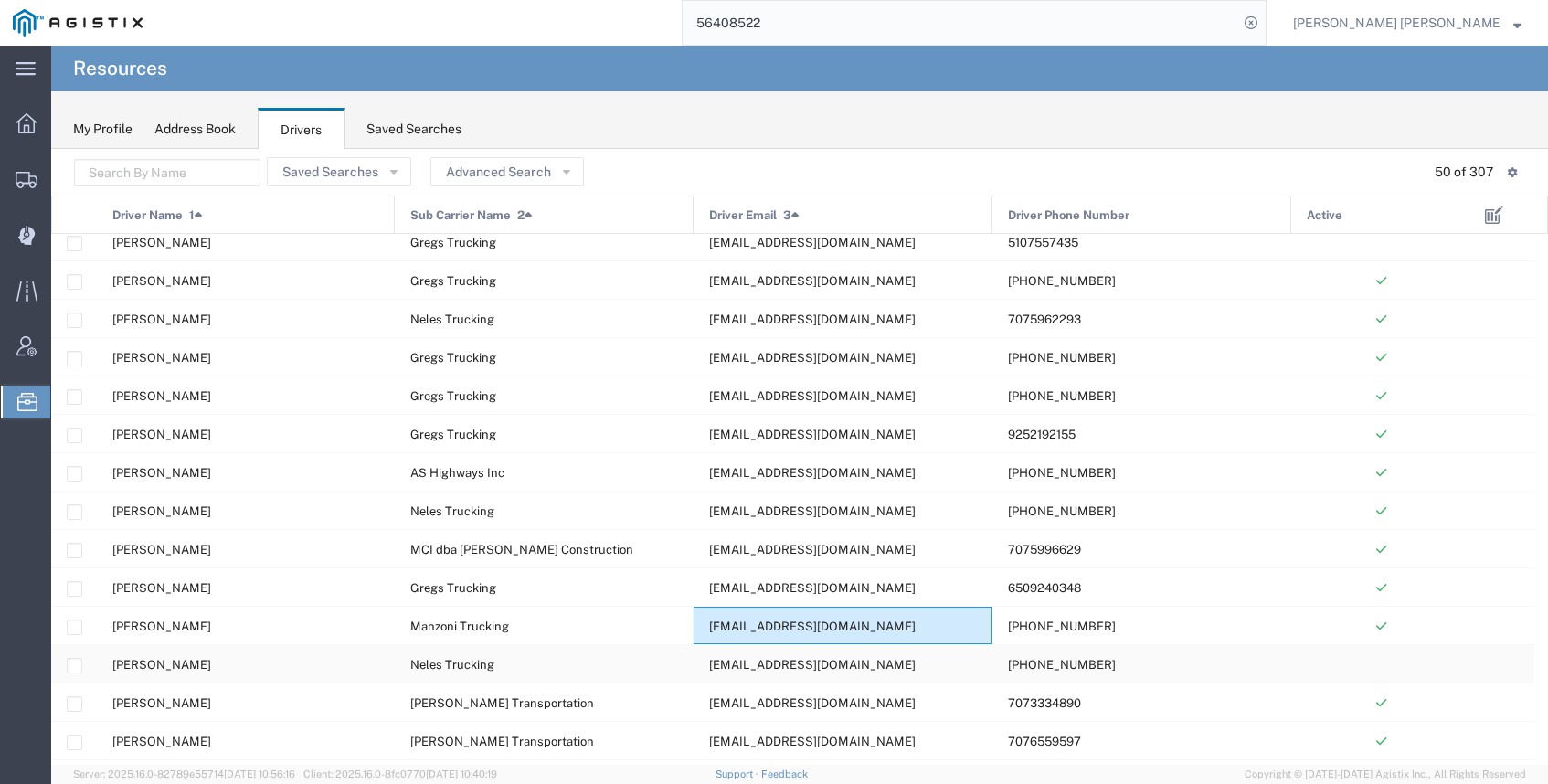
scroll to position [191, 0]
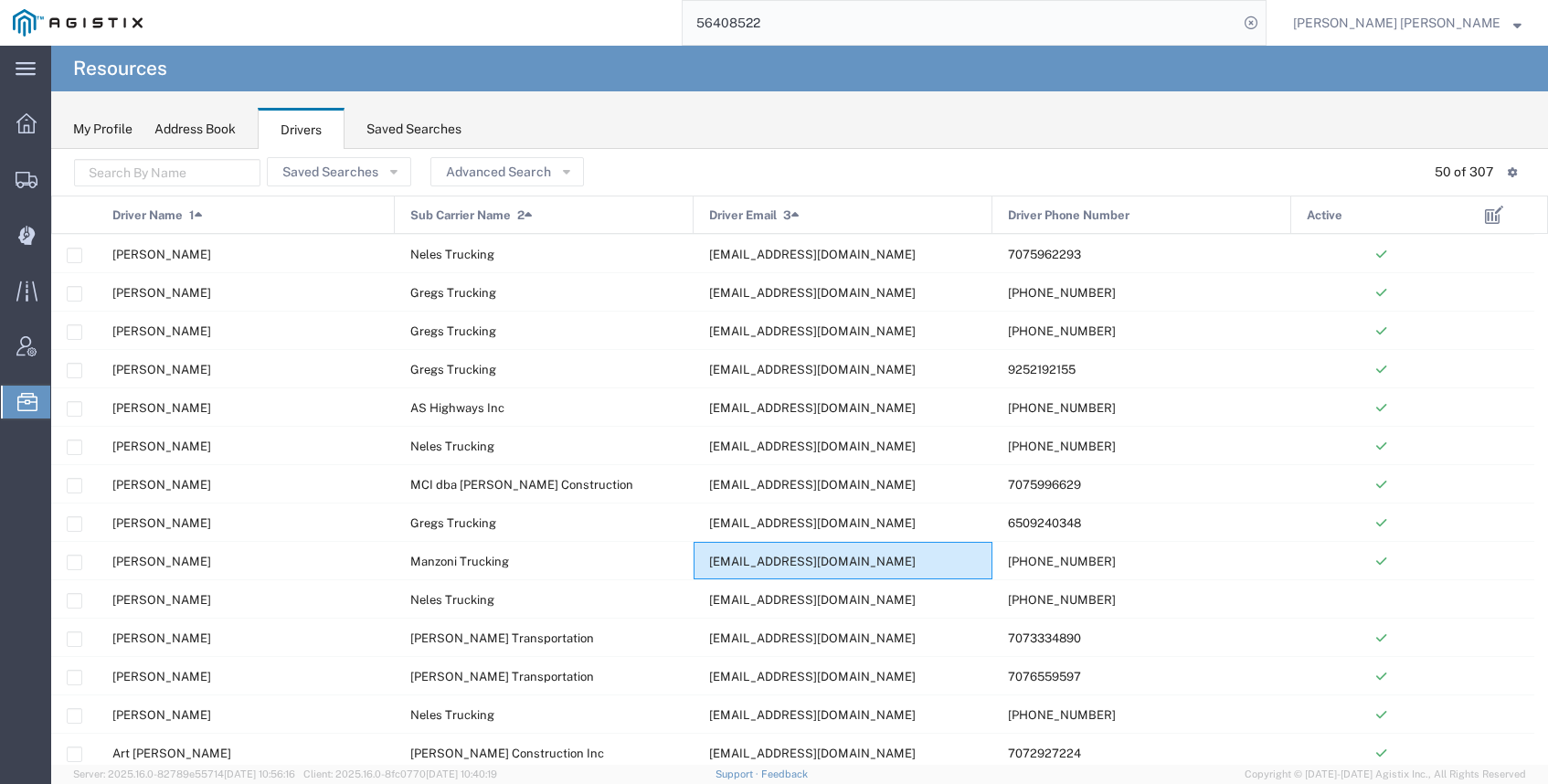
click at [883, 595] on div "[EMAIL_ADDRESS][DOMAIN_NAME]" at bounding box center [844, 599] width 299 height 37
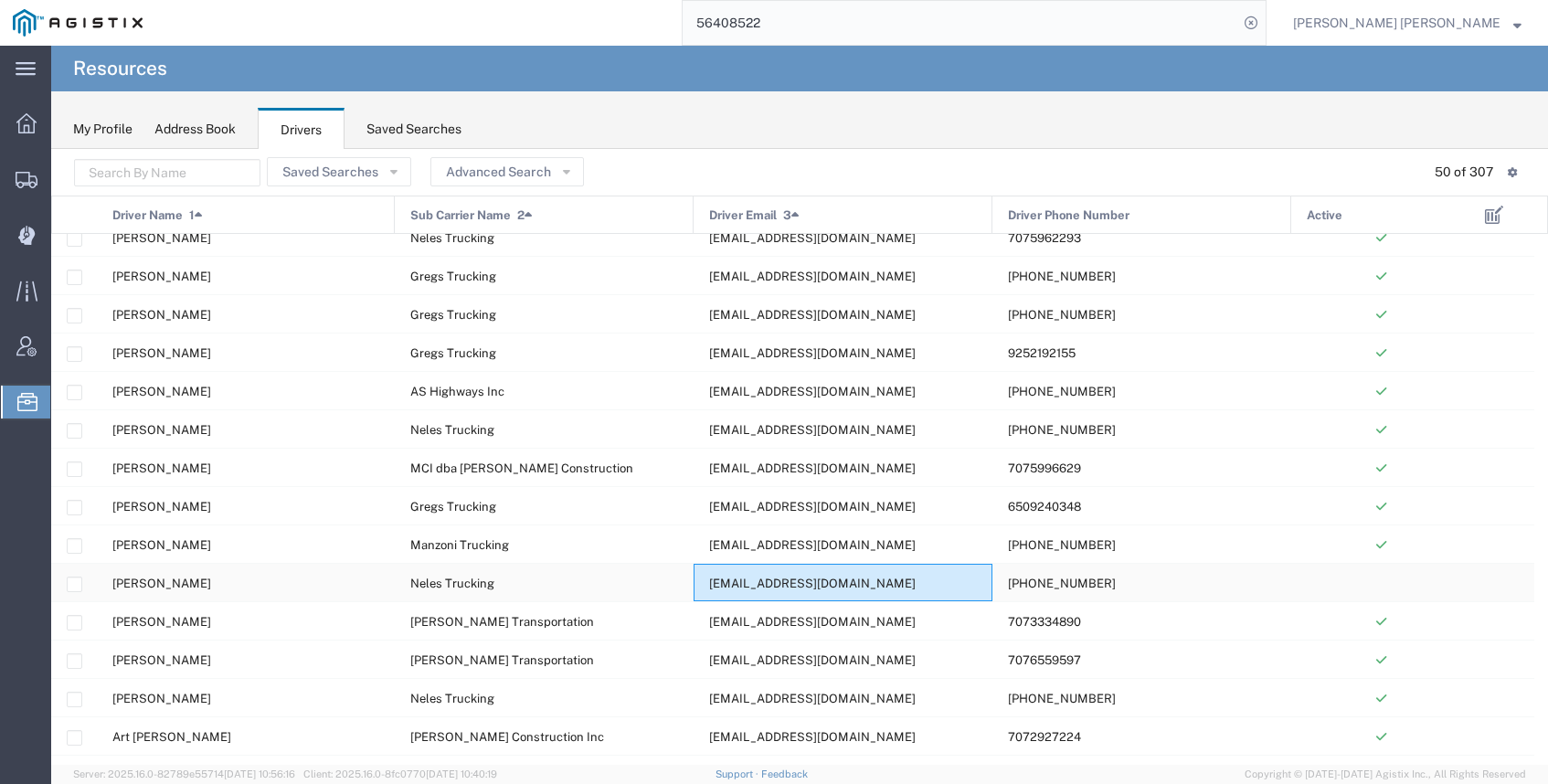
scroll to position [208, 0]
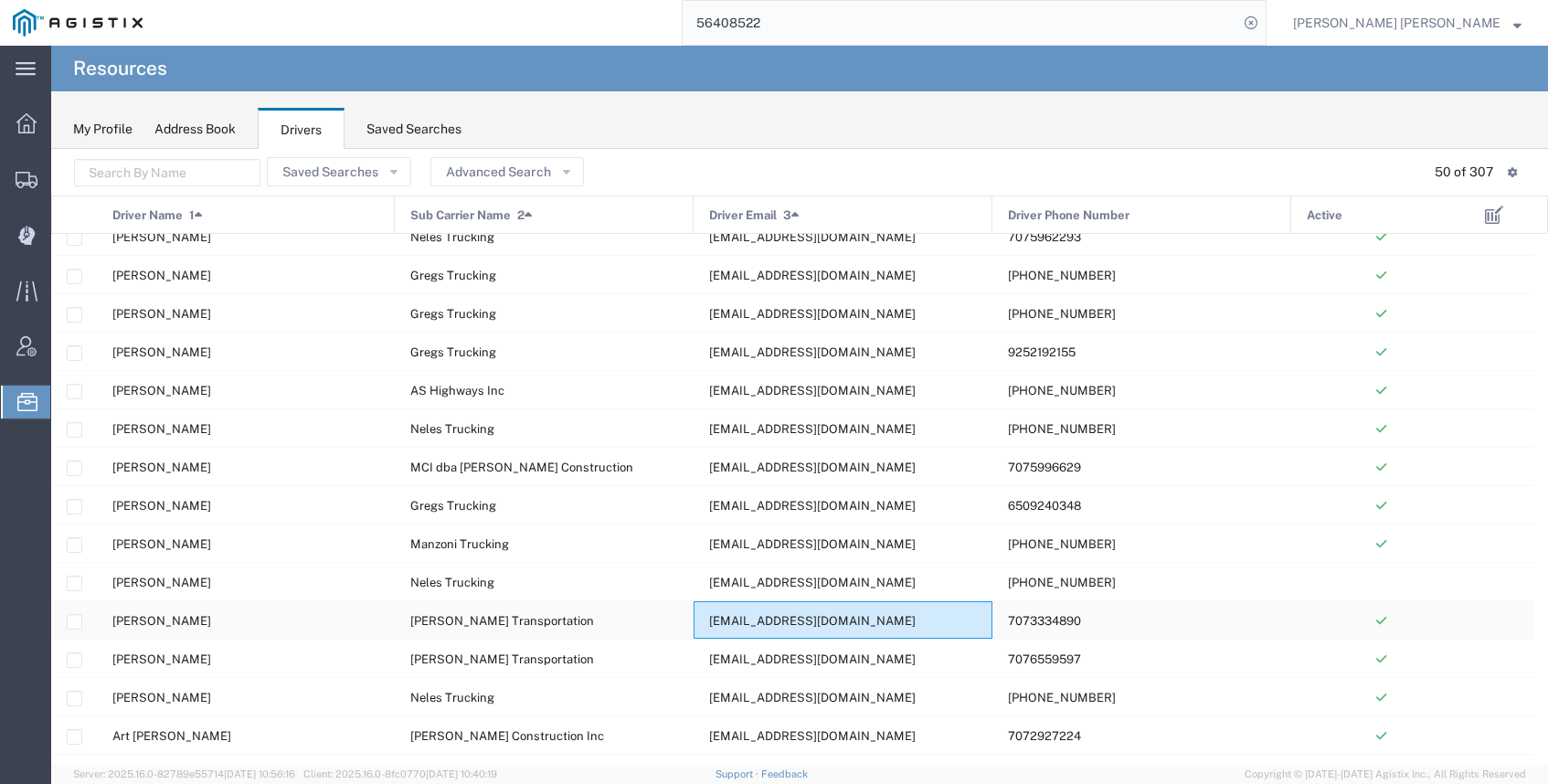
click at [885, 616] on span "[EMAIL_ADDRESS][DOMAIN_NAME]" at bounding box center [812, 621] width 206 height 14
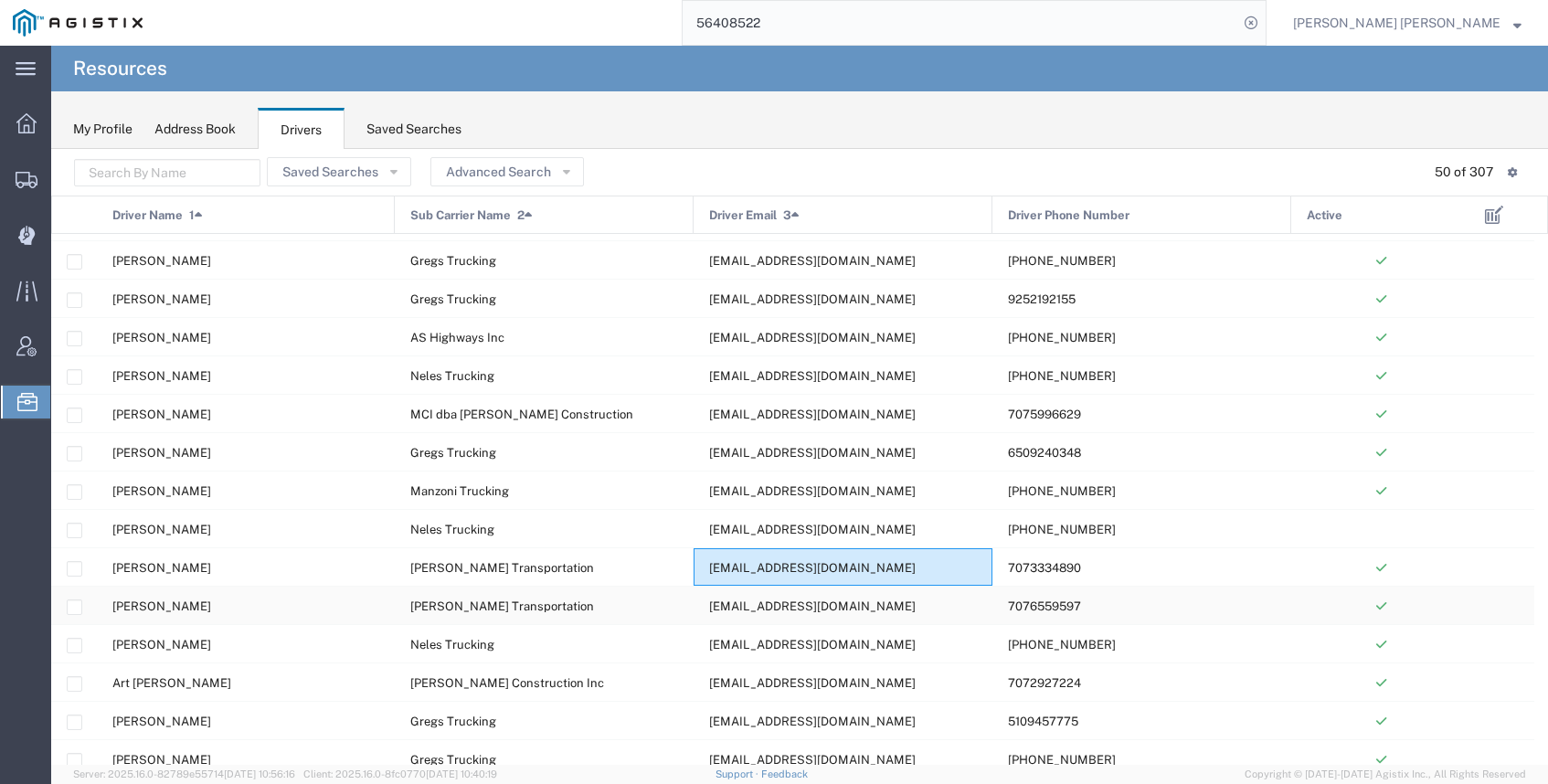
scroll to position [268, 0]
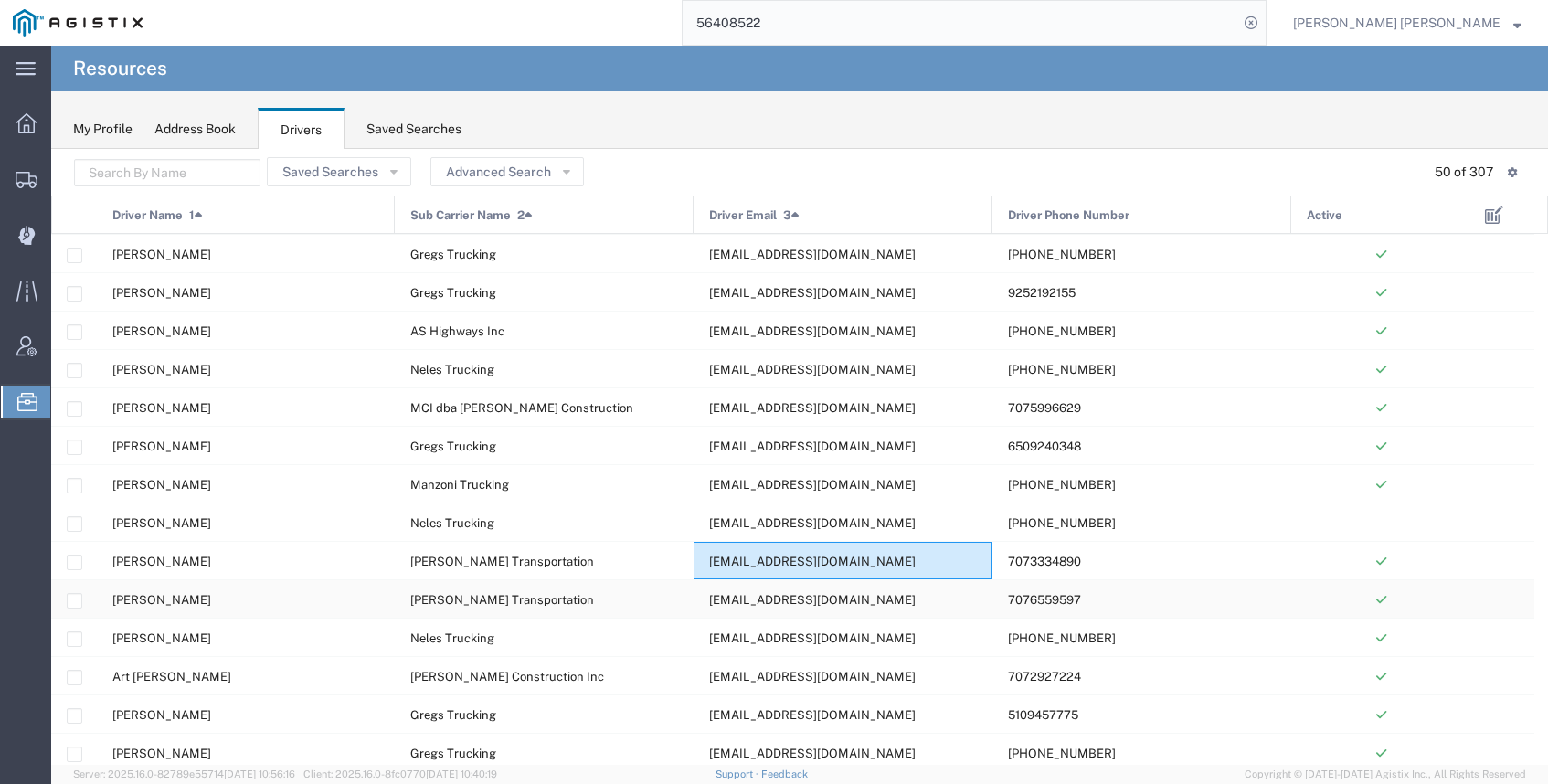
click at [884, 614] on div "[EMAIL_ADDRESS][DOMAIN_NAME]" at bounding box center [844, 599] width 299 height 37
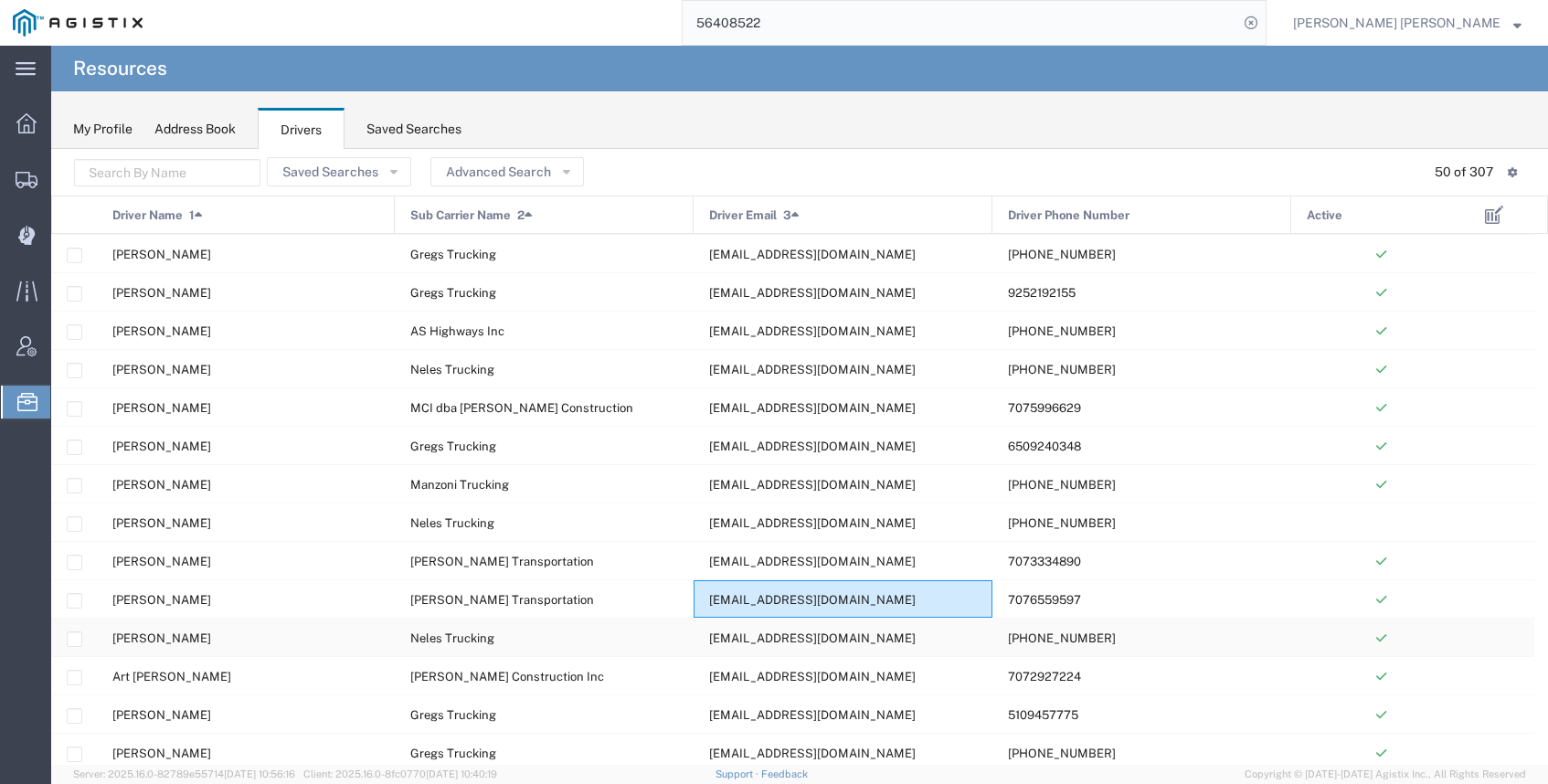
click at [883, 636] on div "[EMAIL_ADDRESS][DOMAIN_NAME]" at bounding box center [844, 637] width 299 height 37
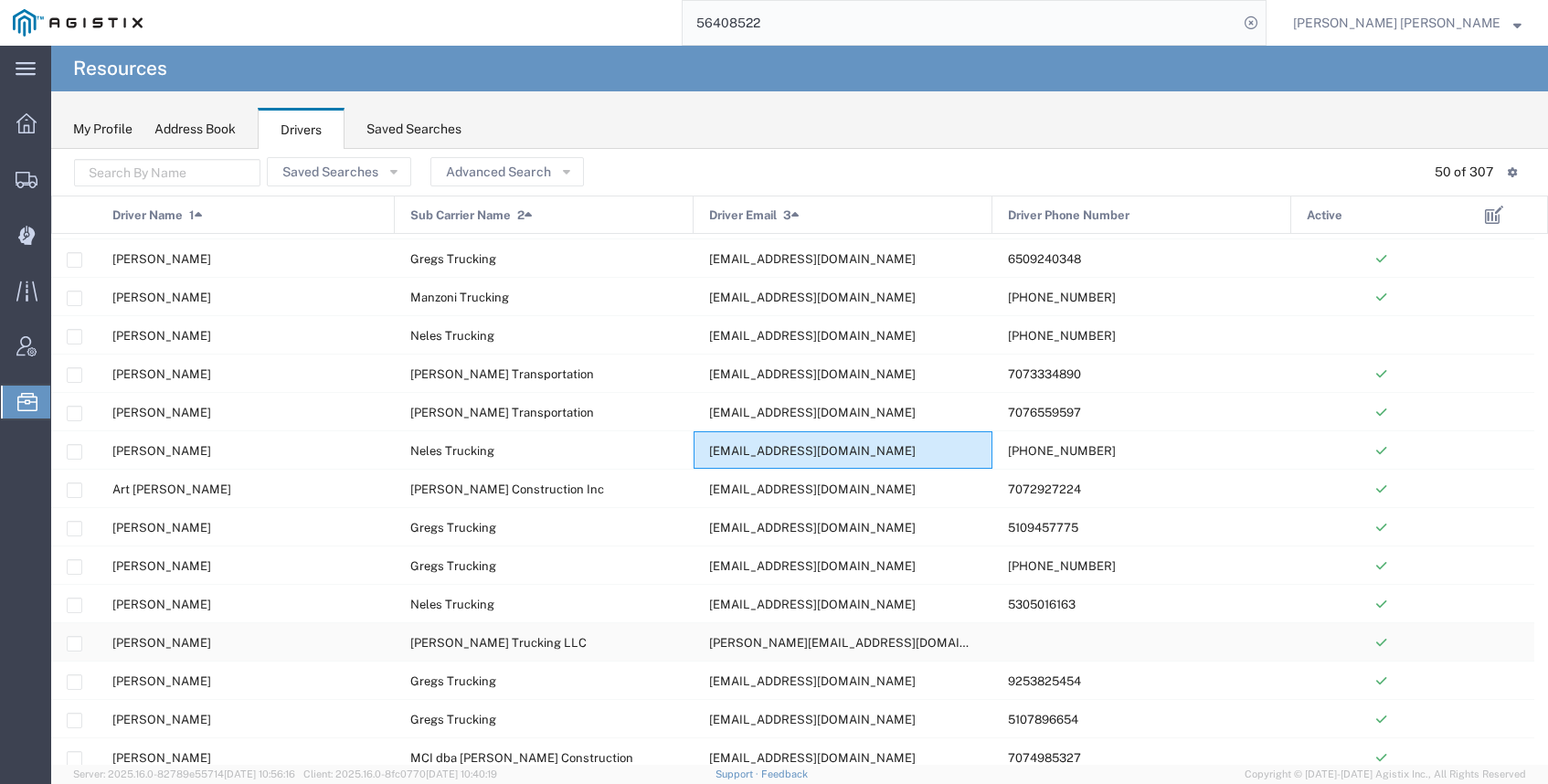
scroll to position [490, 0]
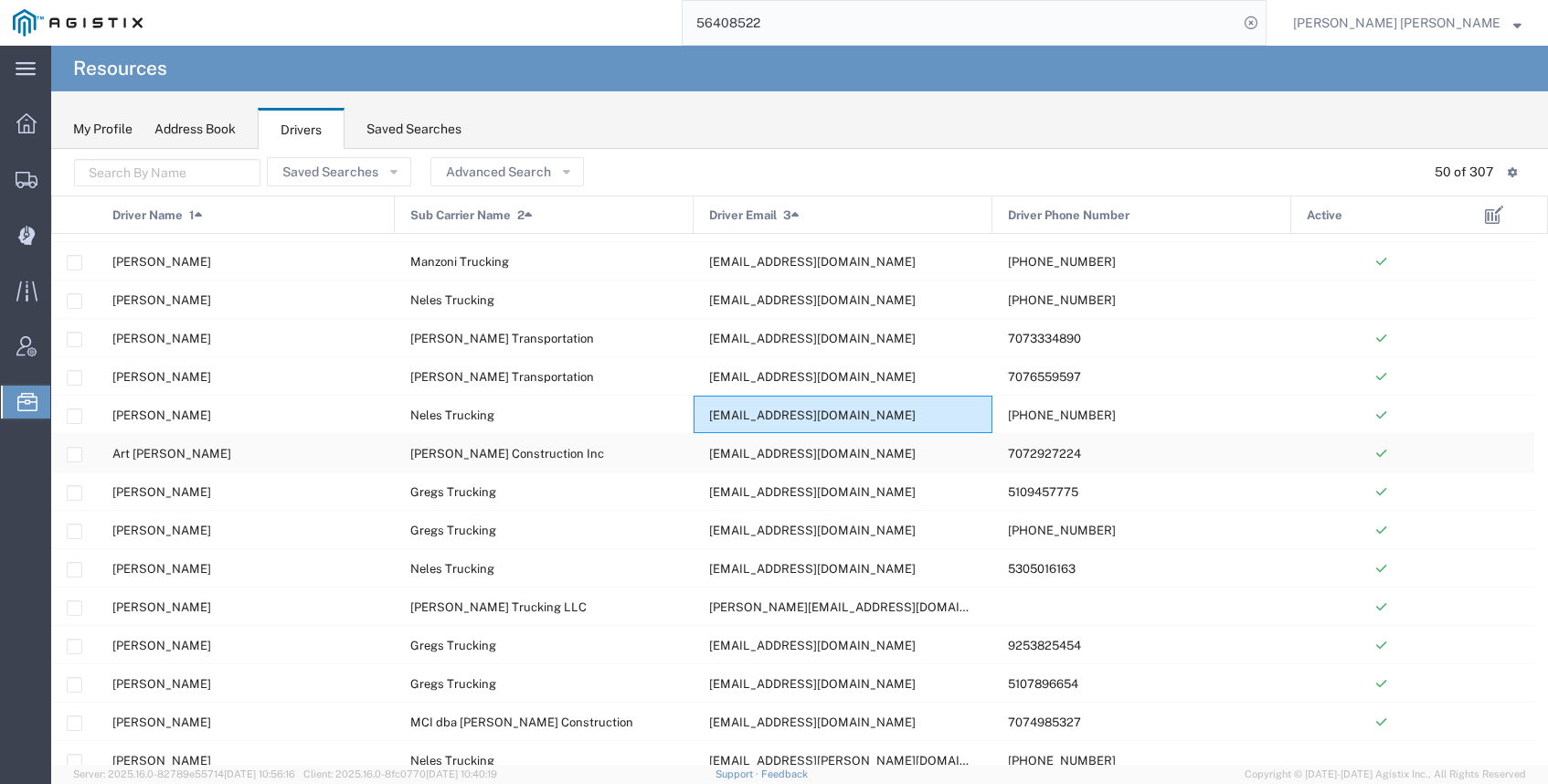
click at [761, 458] on span "[EMAIL_ADDRESS][DOMAIN_NAME]" at bounding box center [812, 453] width 206 height 14
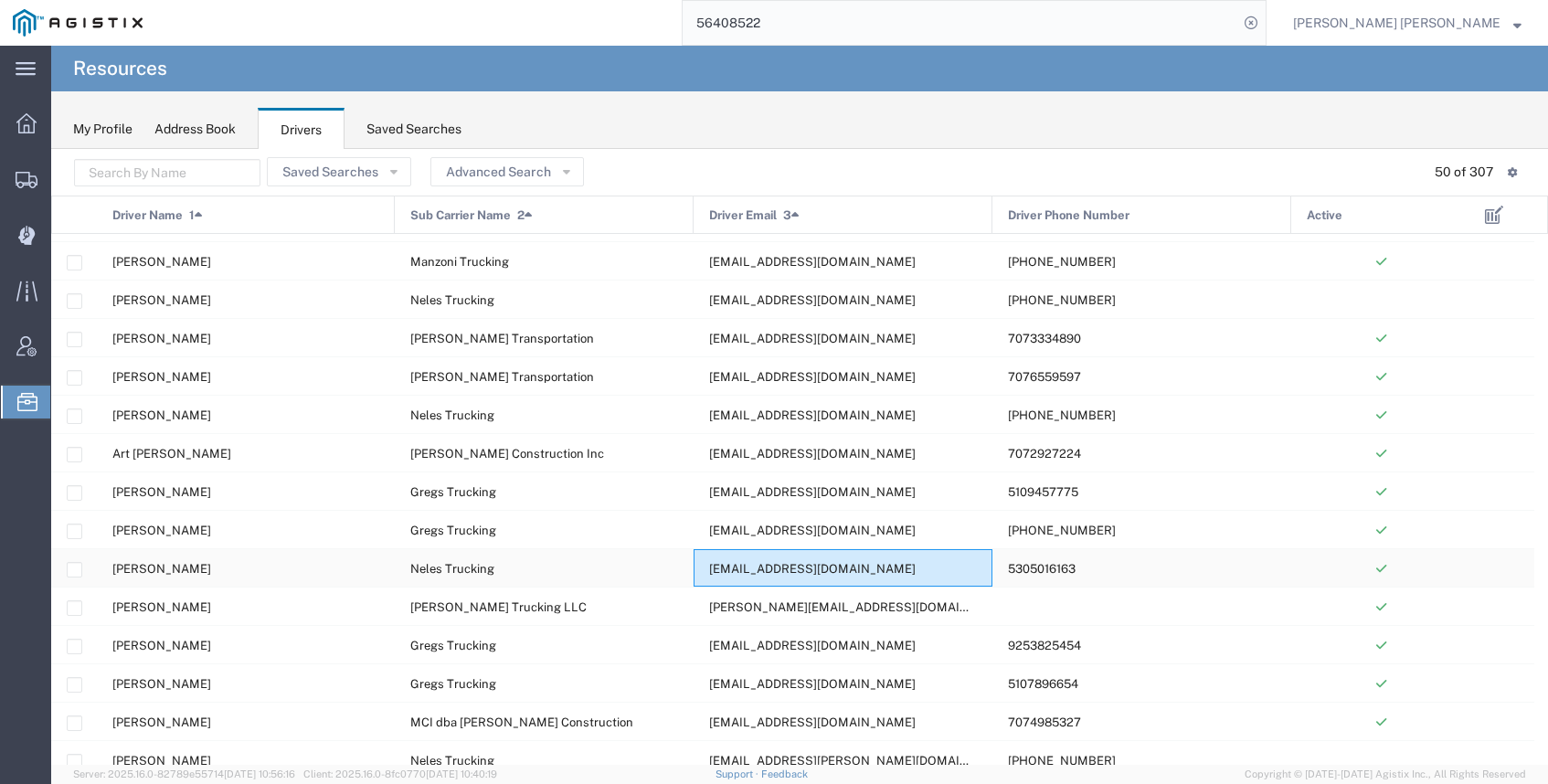
click at [768, 566] on span "[EMAIL_ADDRESS][DOMAIN_NAME]" at bounding box center [812, 568] width 206 height 14
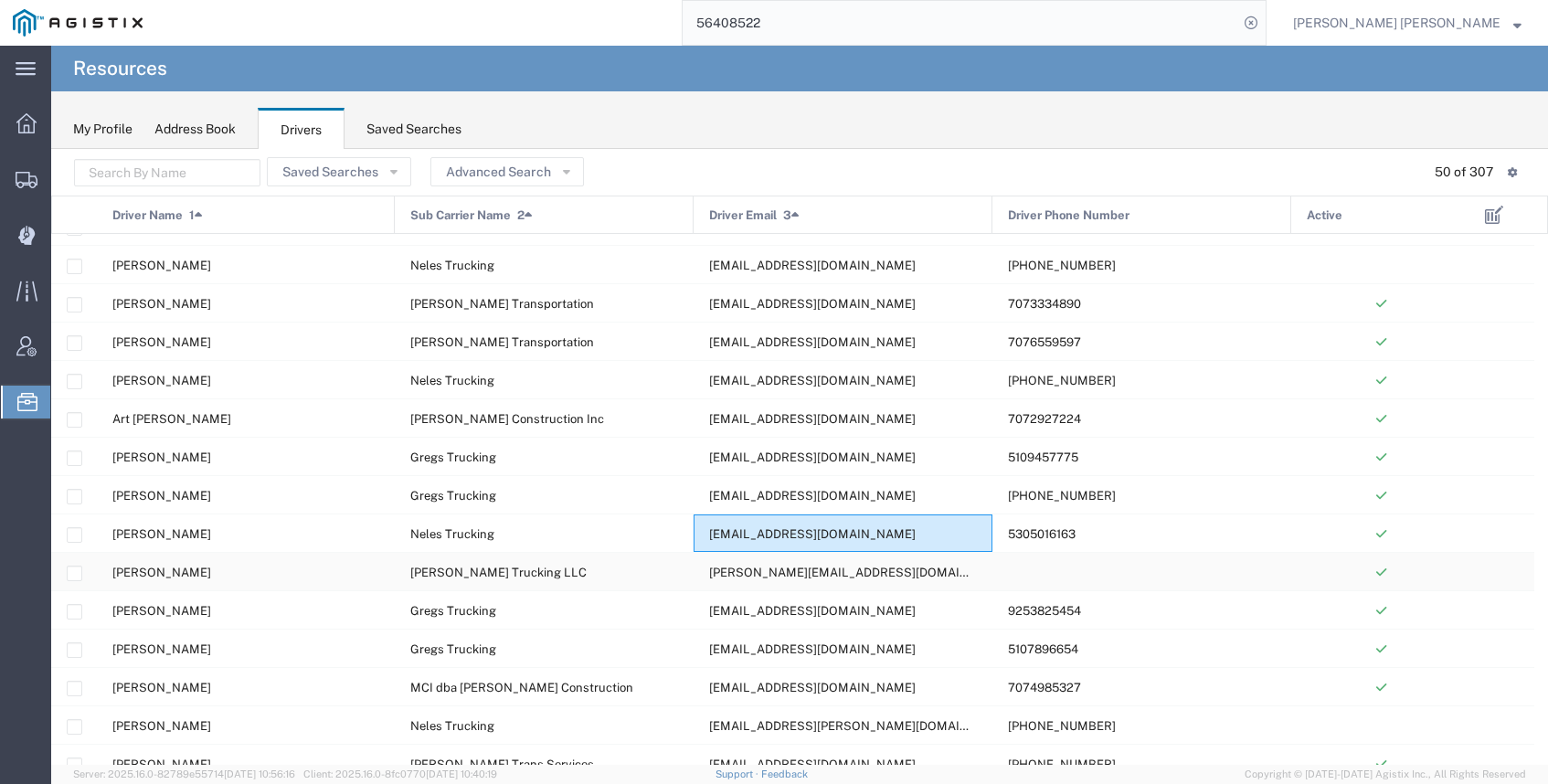
scroll to position [529, 0]
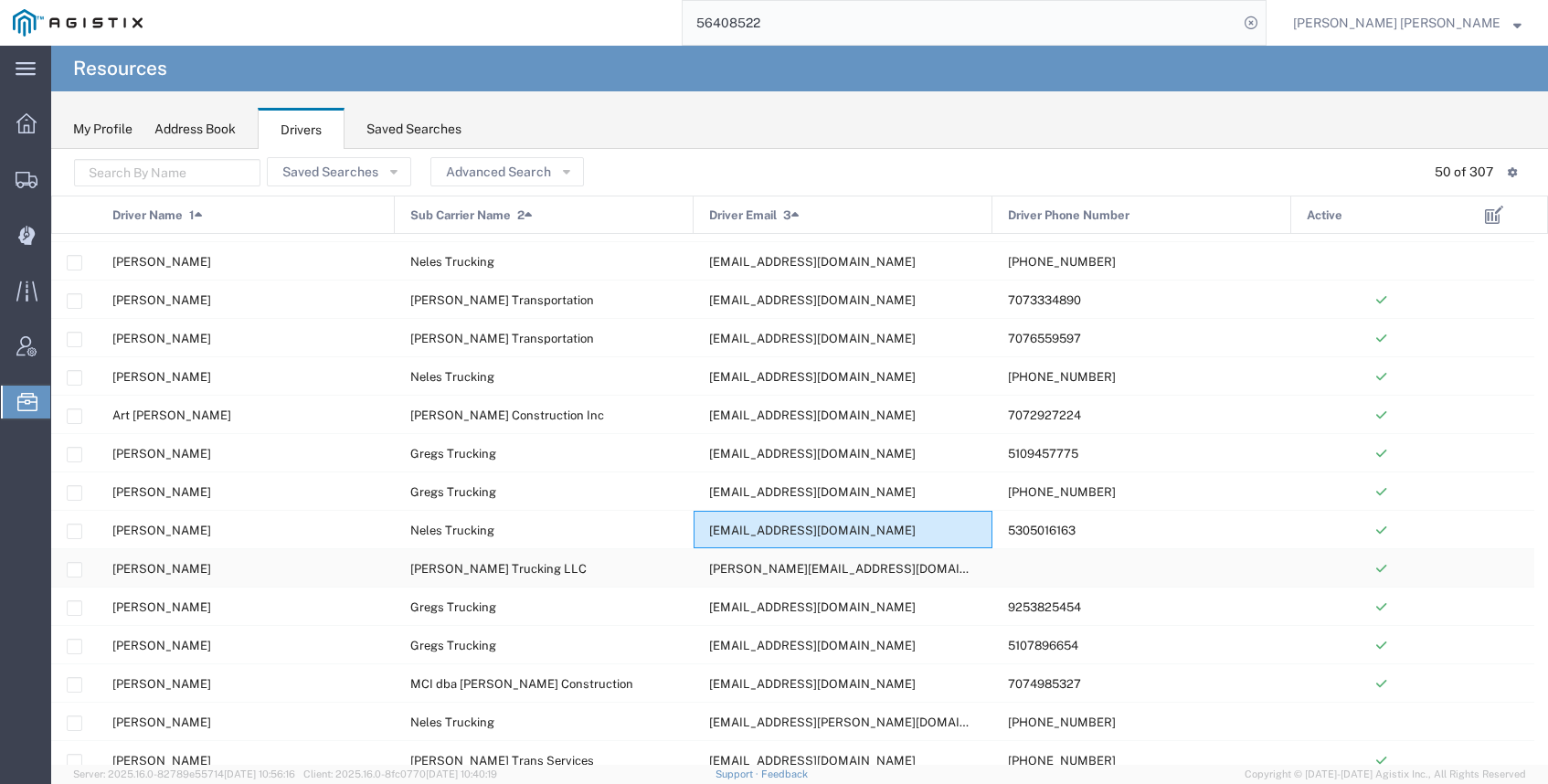
click at [769, 567] on span "[PERSON_NAME][EMAIL_ADDRESS][DOMAIN_NAME]" at bounding box center [861, 568] width 306 height 14
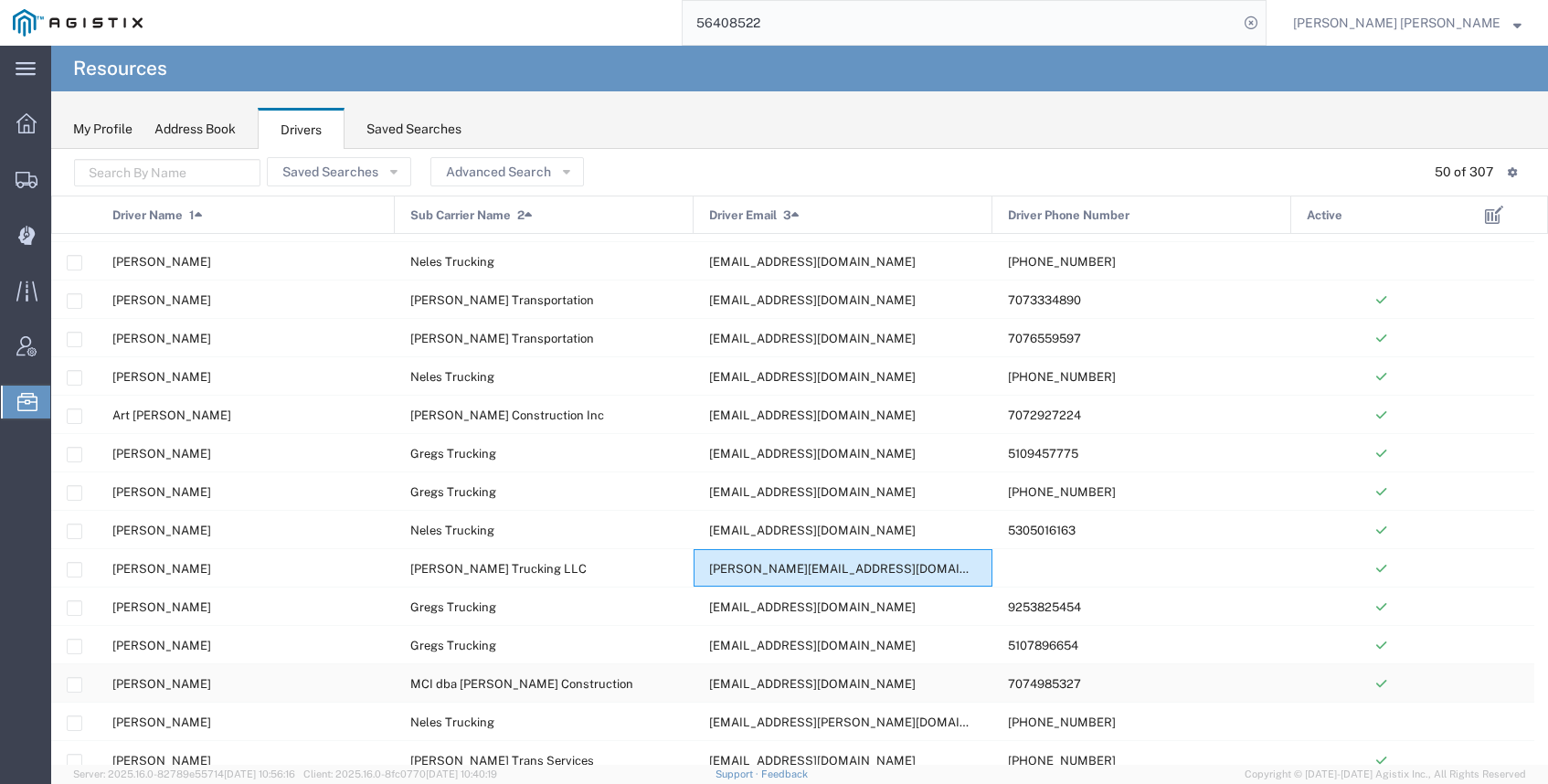
click at [764, 673] on div "[EMAIL_ADDRESS][DOMAIN_NAME]" at bounding box center [844, 683] width 299 height 37
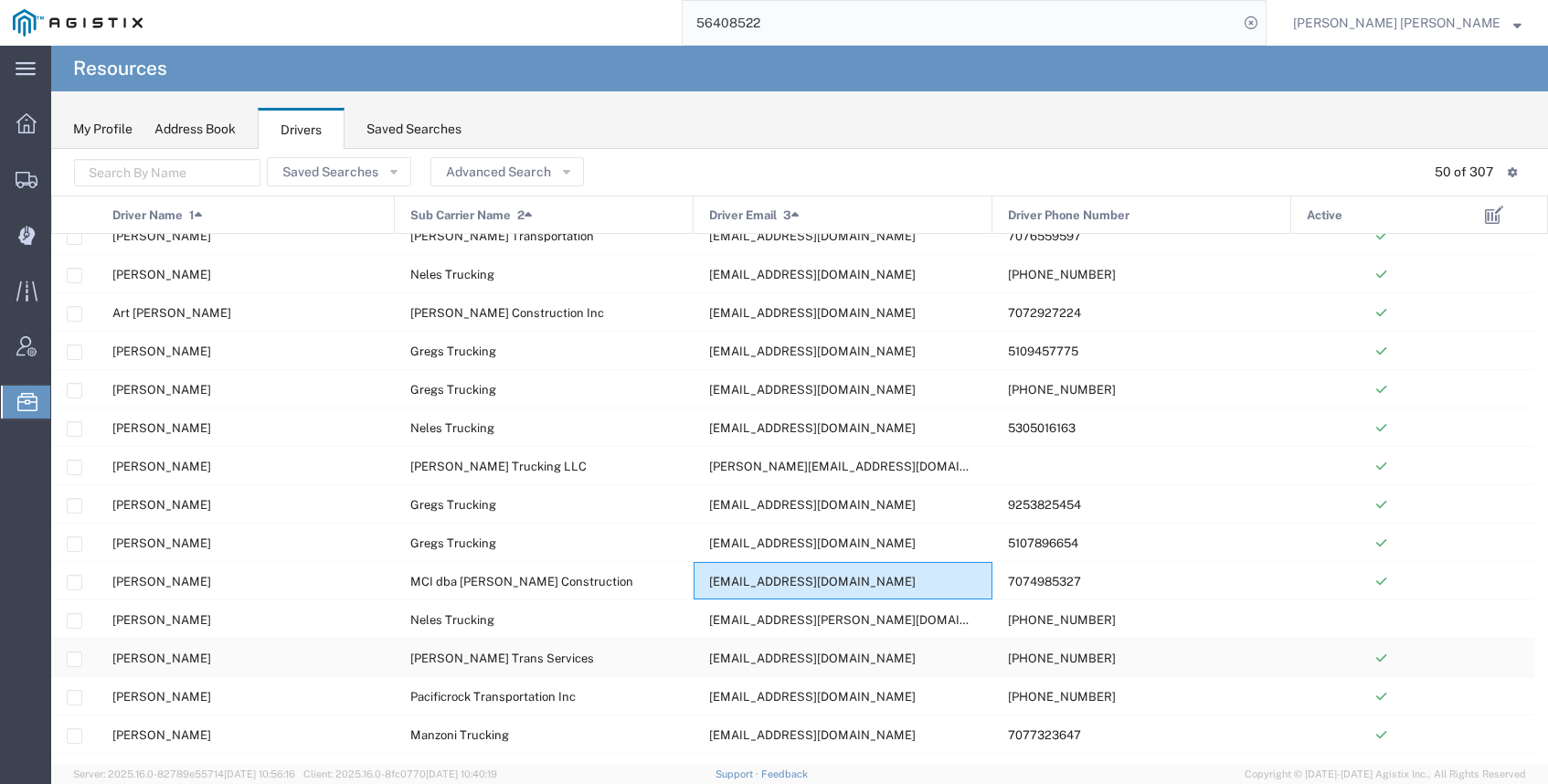
scroll to position [635, 0]
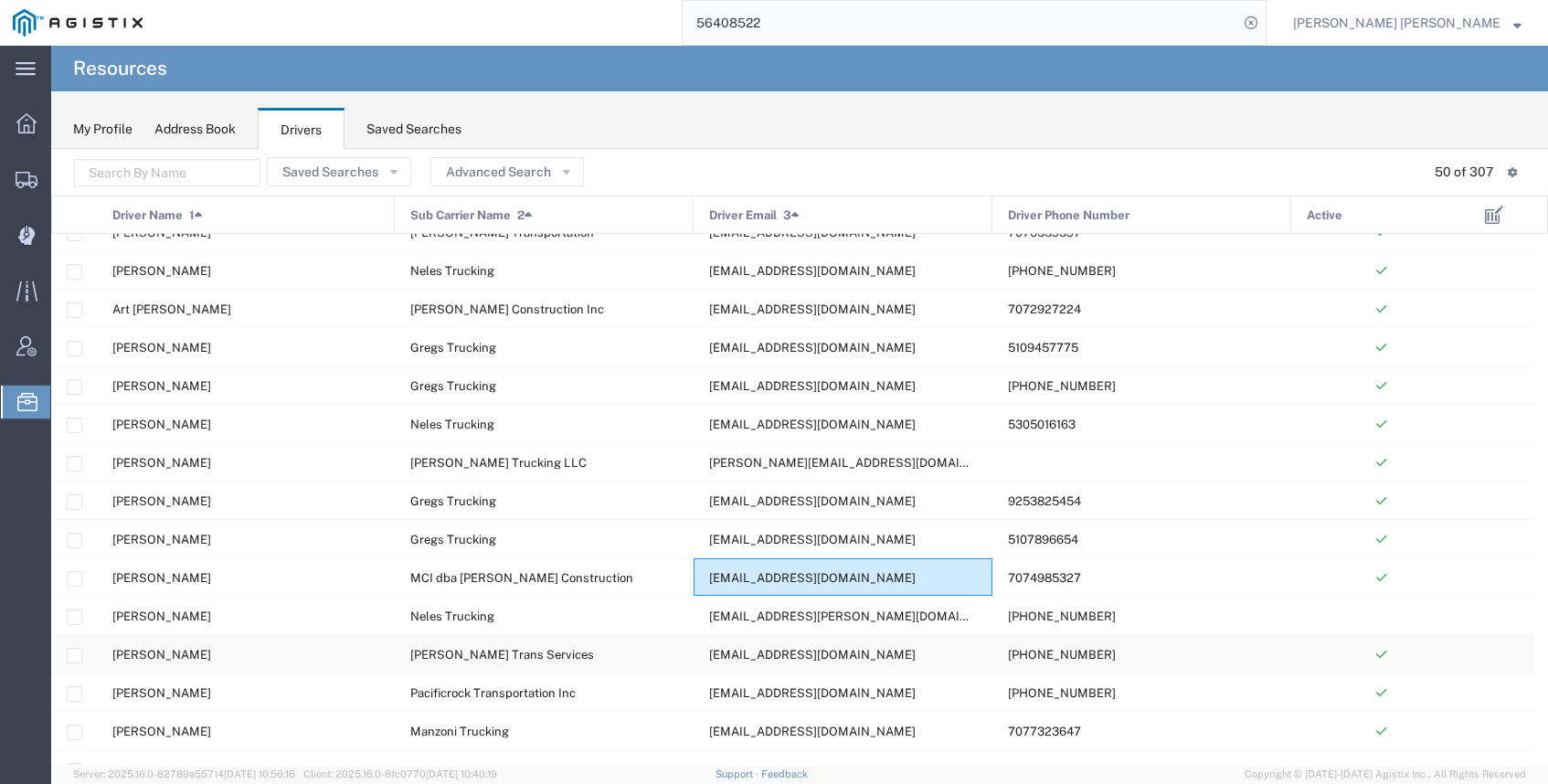
click at [801, 665] on div "[EMAIL_ADDRESS][DOMAIN_NAME]" at bounding box center [844, 654] width 299 height 37
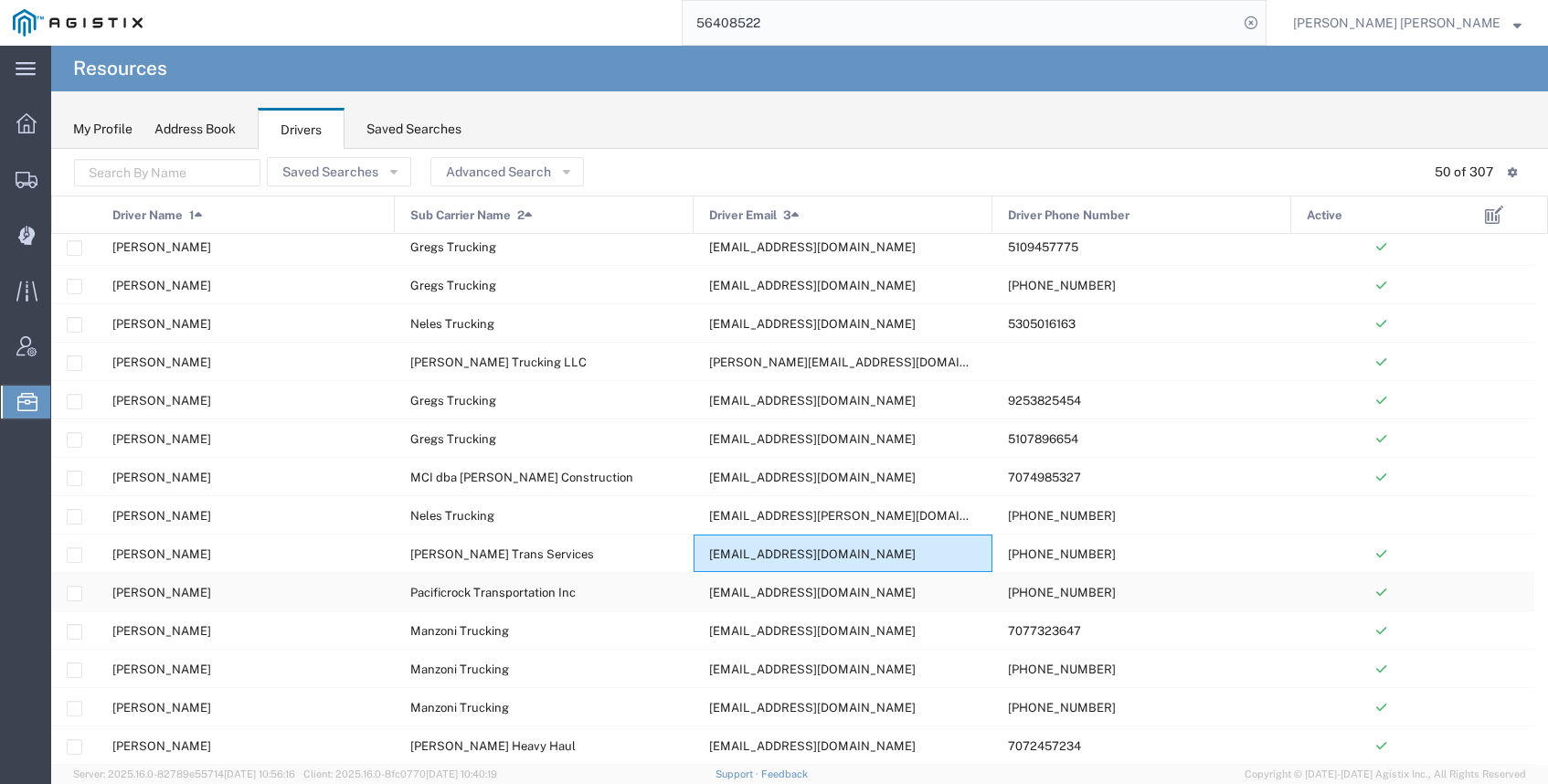
scroll to position [743, 0]
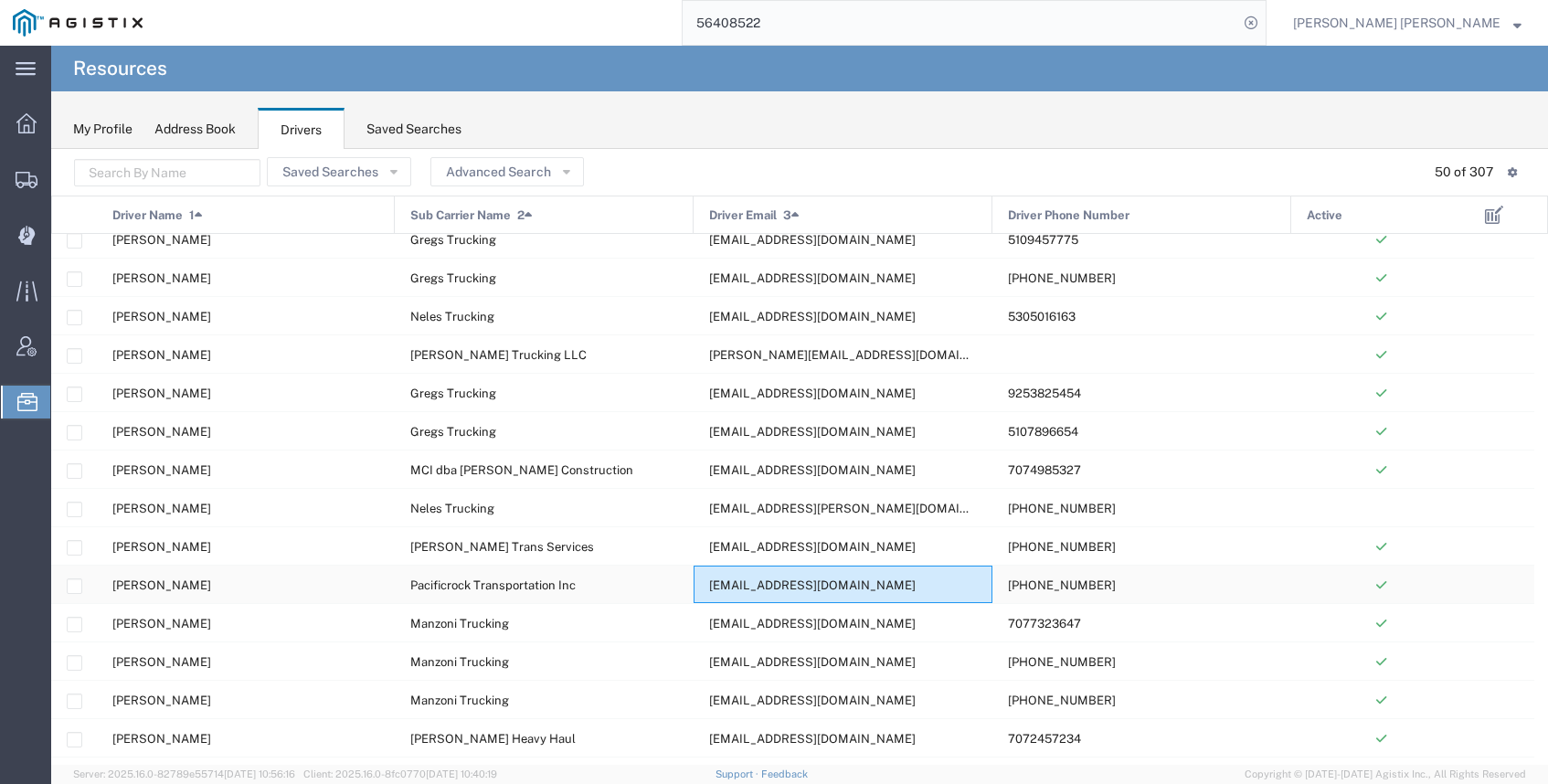
click at [800, 584] on span "[EMAIL_ADDRESS][DOMAIN_NAME]" at bounding box center [812, 585] width 206 height 14
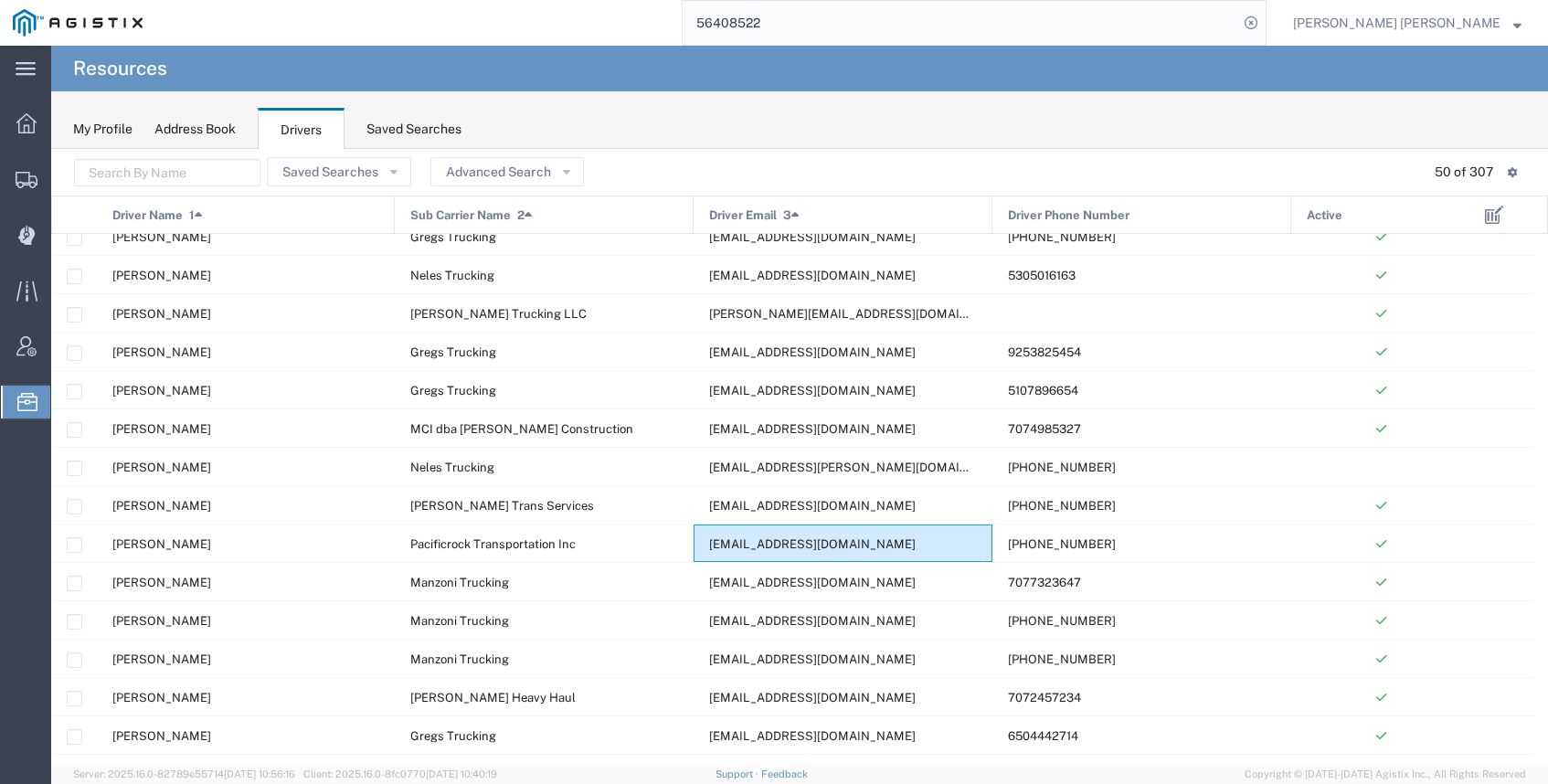
scroll to position [785, 0]
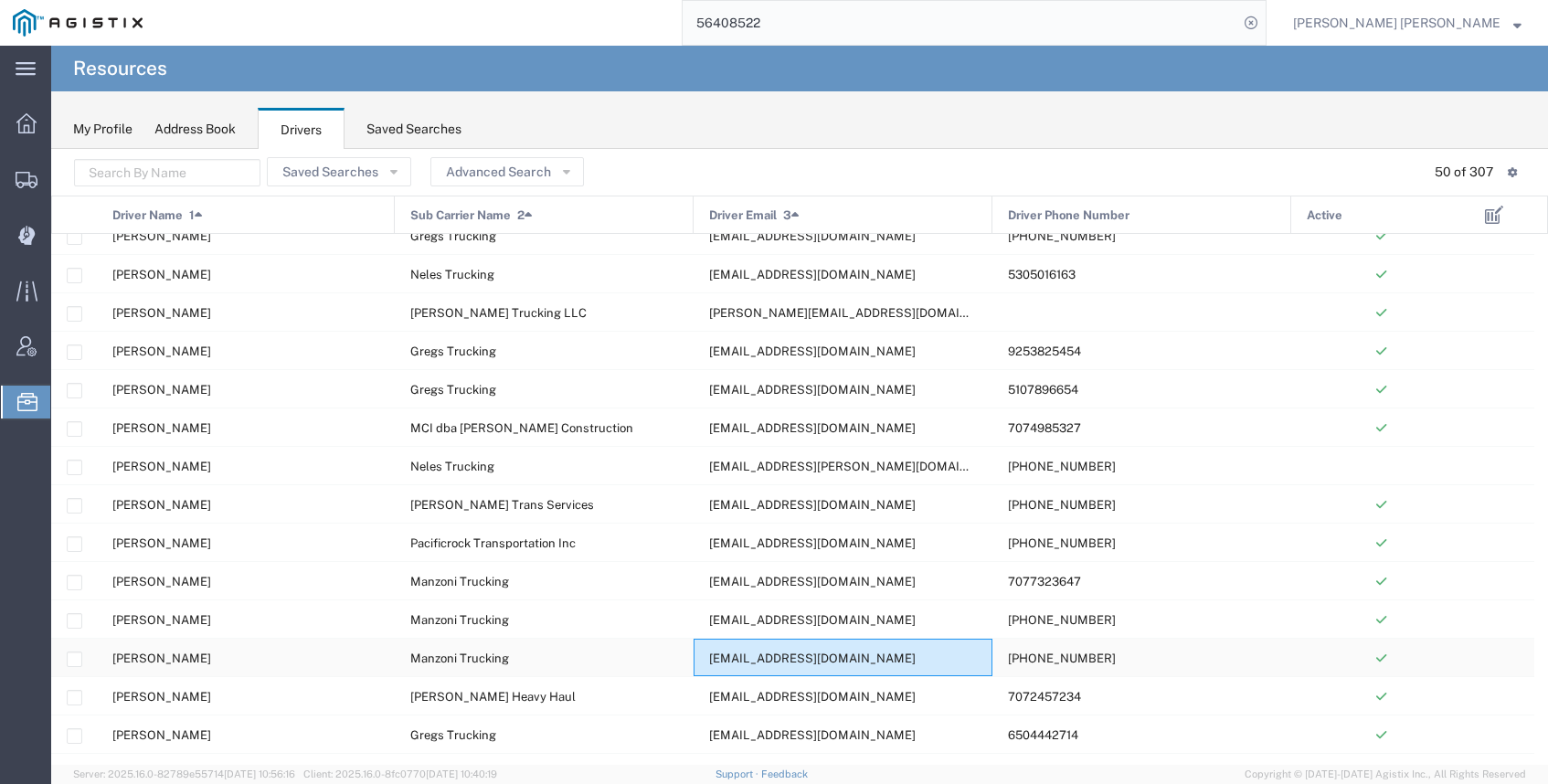
click at [793, 663] on span "[EMAIL_ADDRESS][DOMAIN_NAME]" at bounding box center [812, 658] width 206 height 14
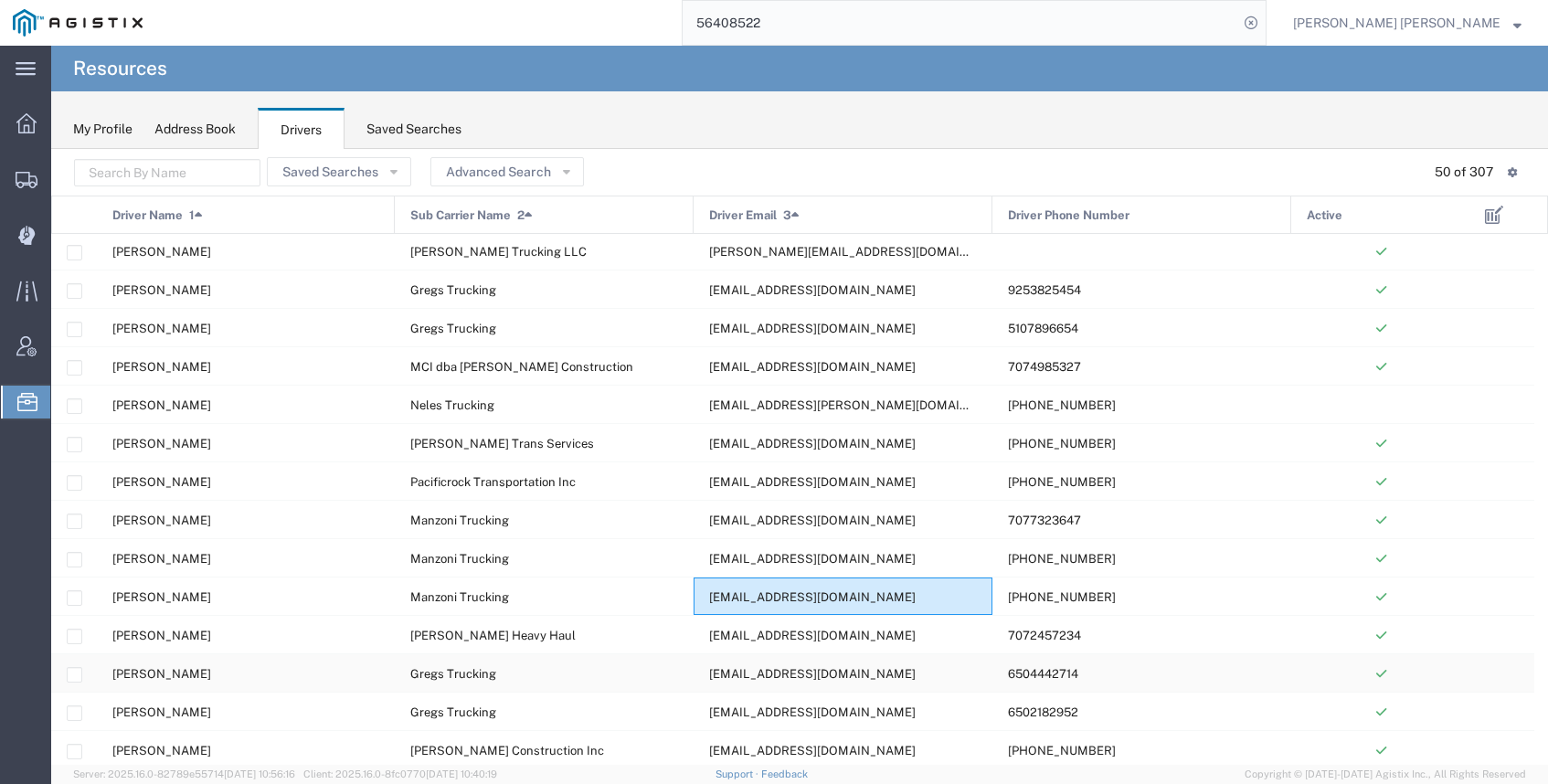
scroll to position [846, 0]
click at [510, 212] on span "Sub Carrier Name" at bounding box center [461, 215] width 100 height 38
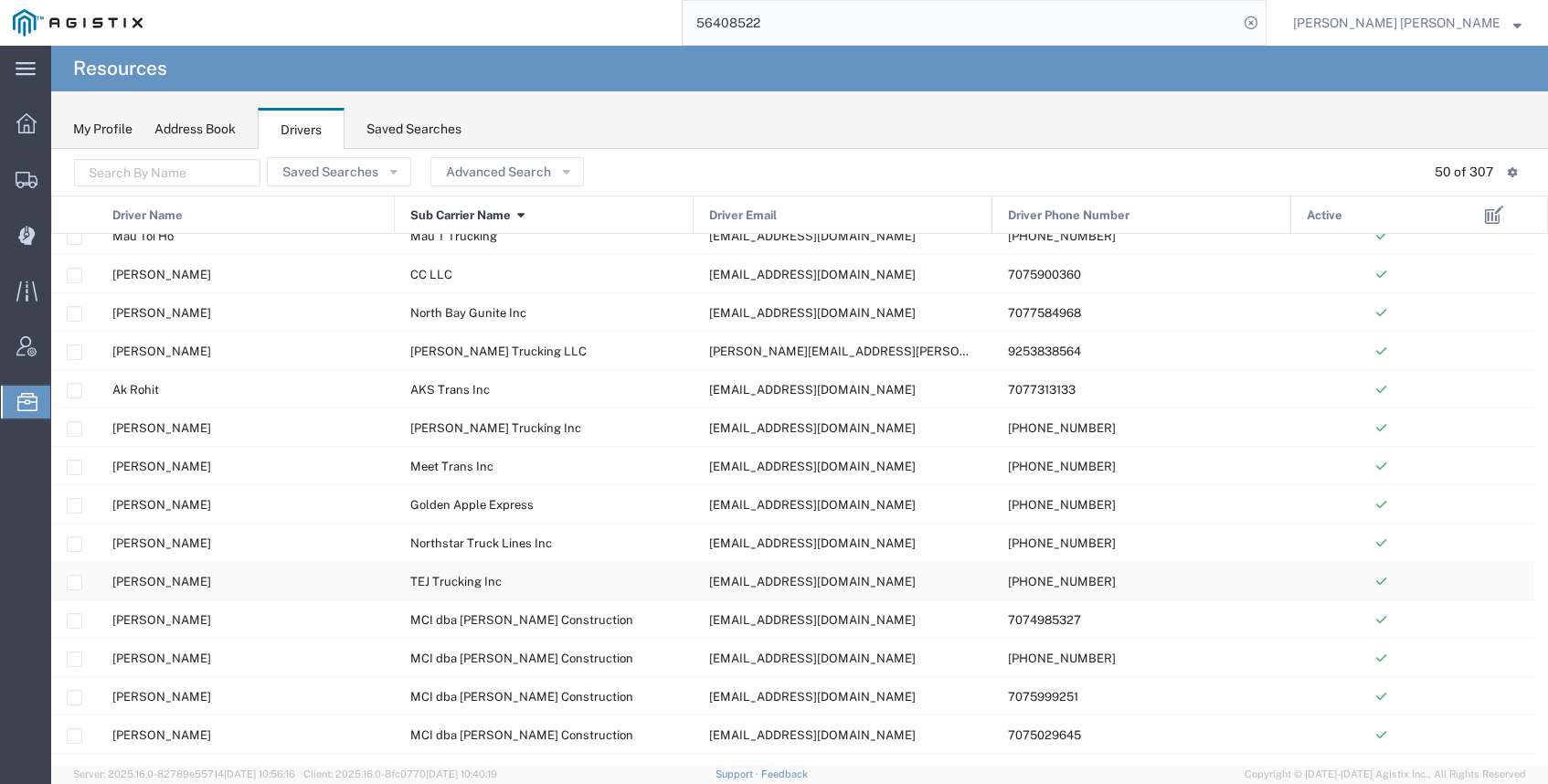
scroll to position [333, 0]
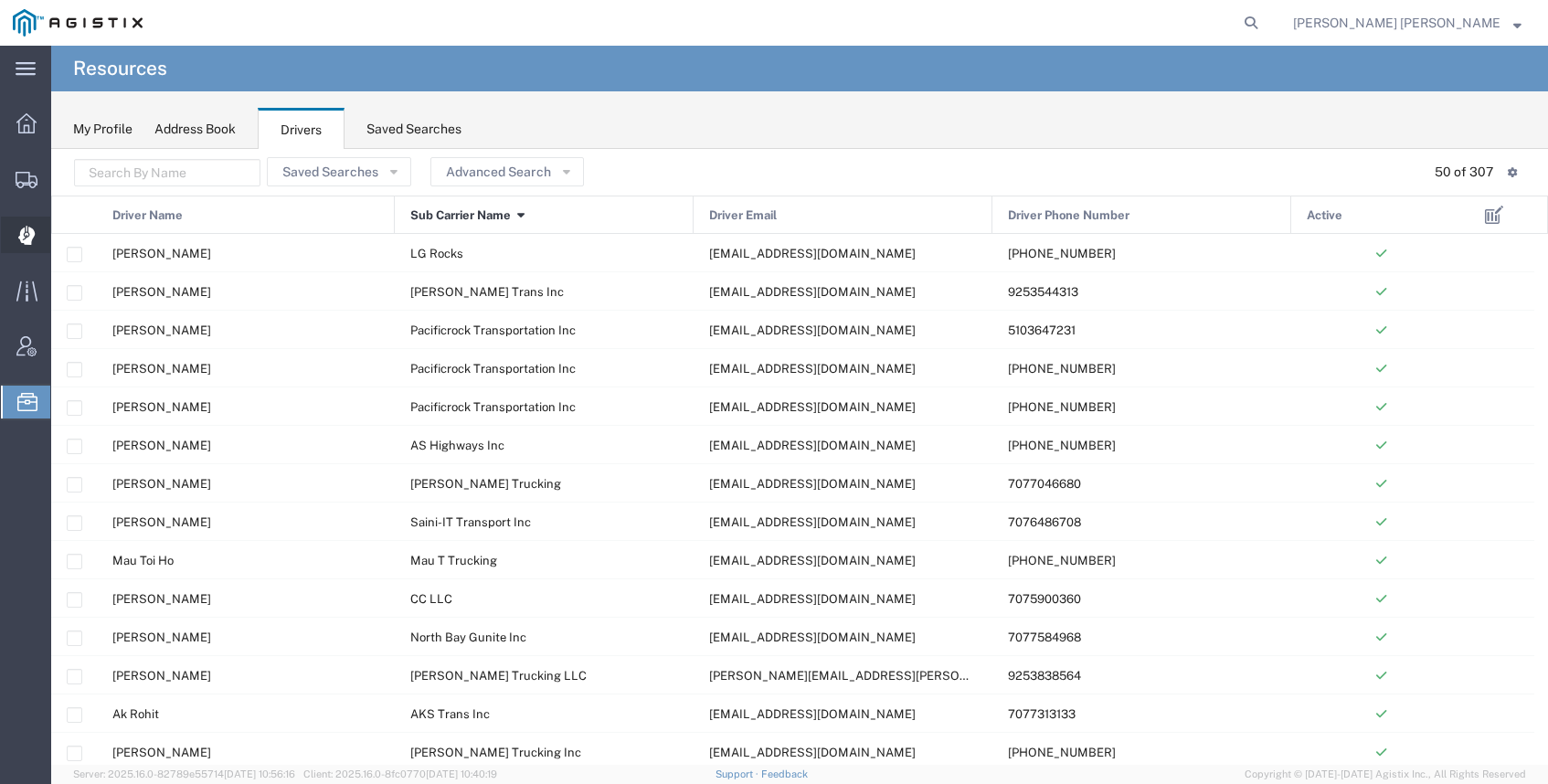
click at [63, 230] on span "Dispatch Manager" at bounding box center [57, 234] width 13 height 36
click at [502, 216] on span "Sub Carrier Name" at bounding box center [461, 215] width 100 height 38
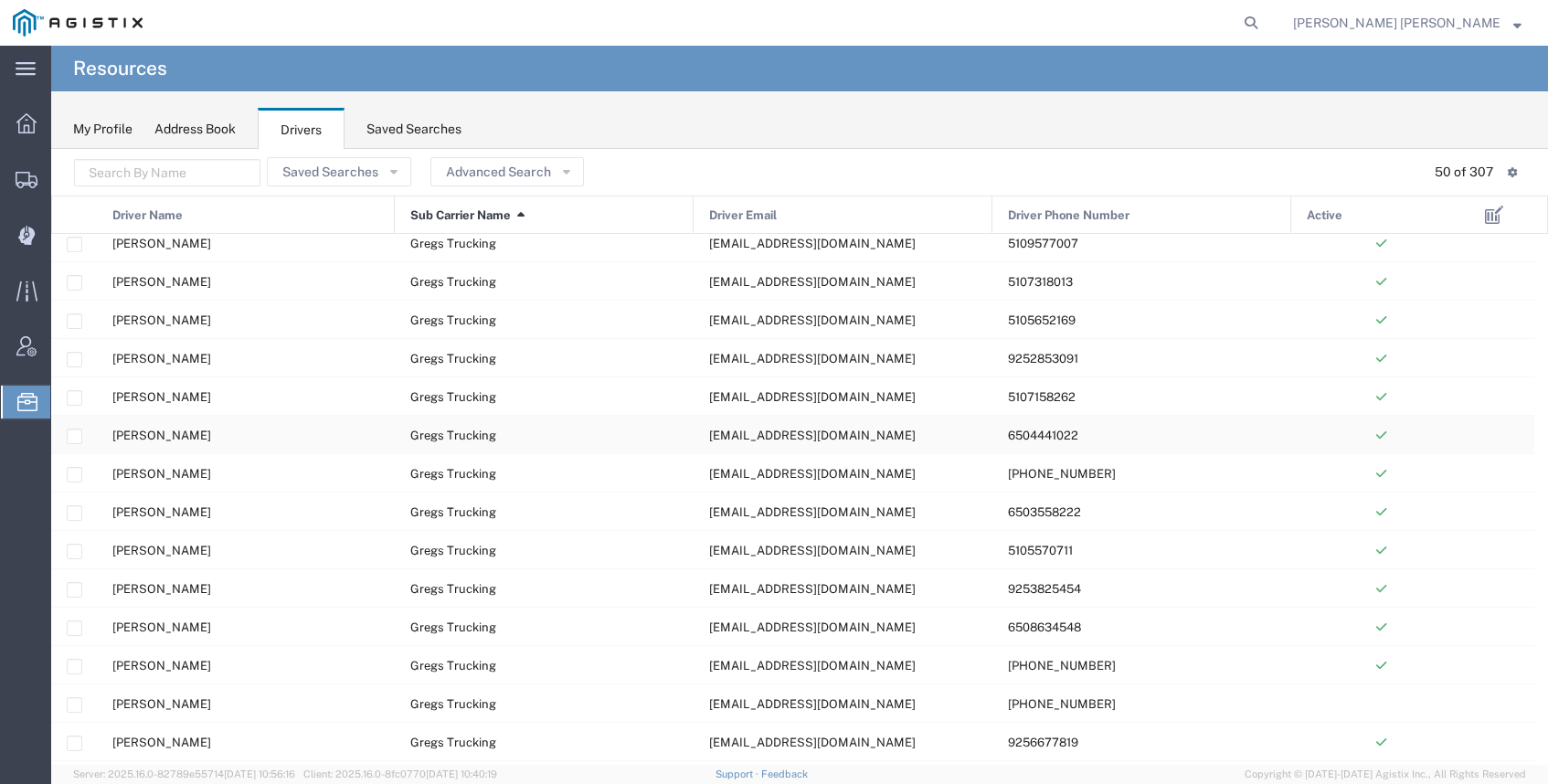
scroll to position [180, 0]
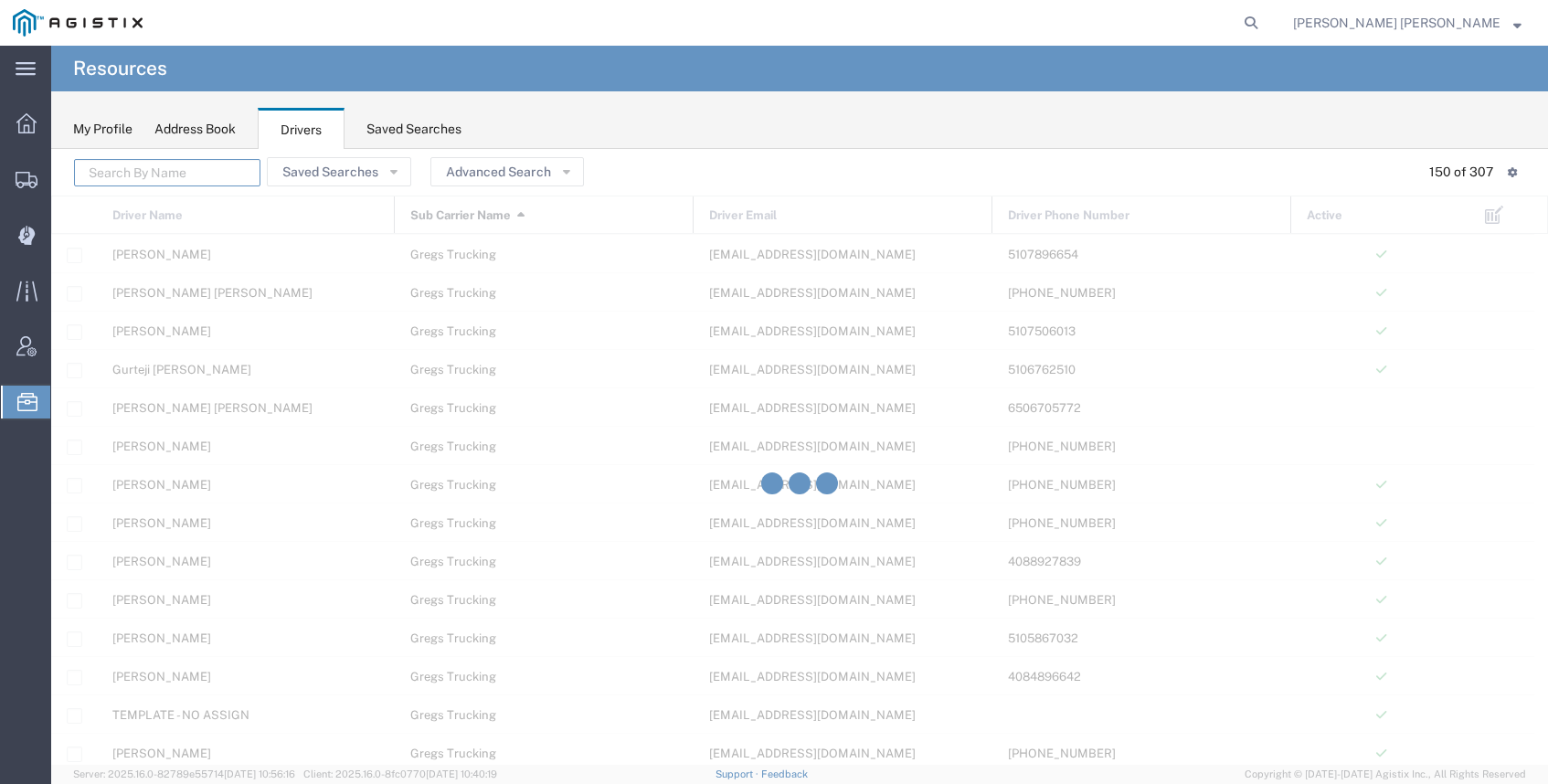
click at [159, 161] on input "text" at bounding box center [167, 173] width 187 height 28
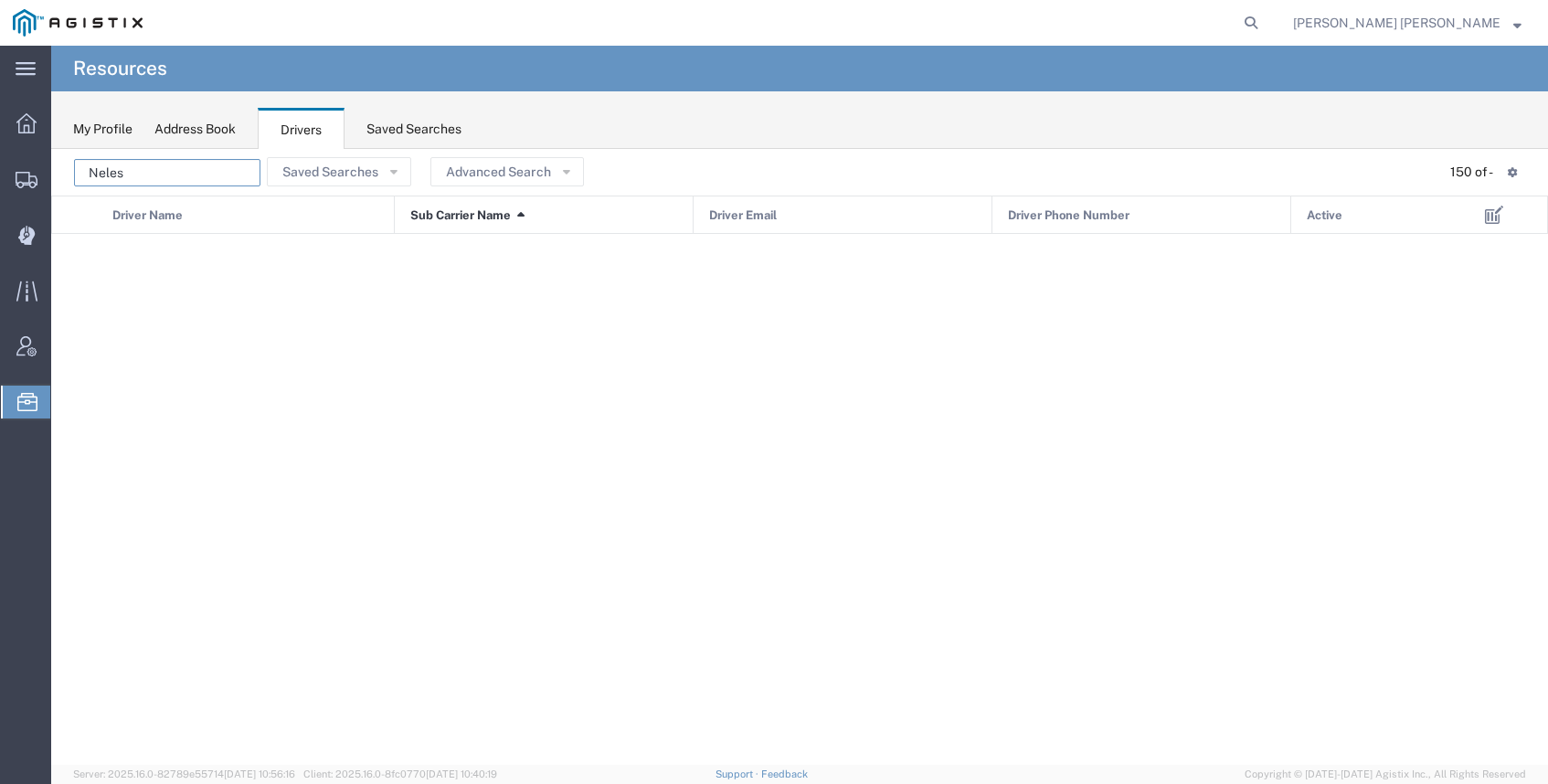
type input "Neles"
drag, startPoint x: 98, startPoint y: 160, endPoint x: -25, endPoint y: 143, distance: 124.2
click at [0, 143] on html "main_menu Created with Sketch. Collapse Menu Dashboard Shipments Create Shipmen…" at bounding box center [774, 392] width 1548 height 784
click at [518, 157] on button "Advanced Search" at bounding box center [506, 171] width 153 height 29
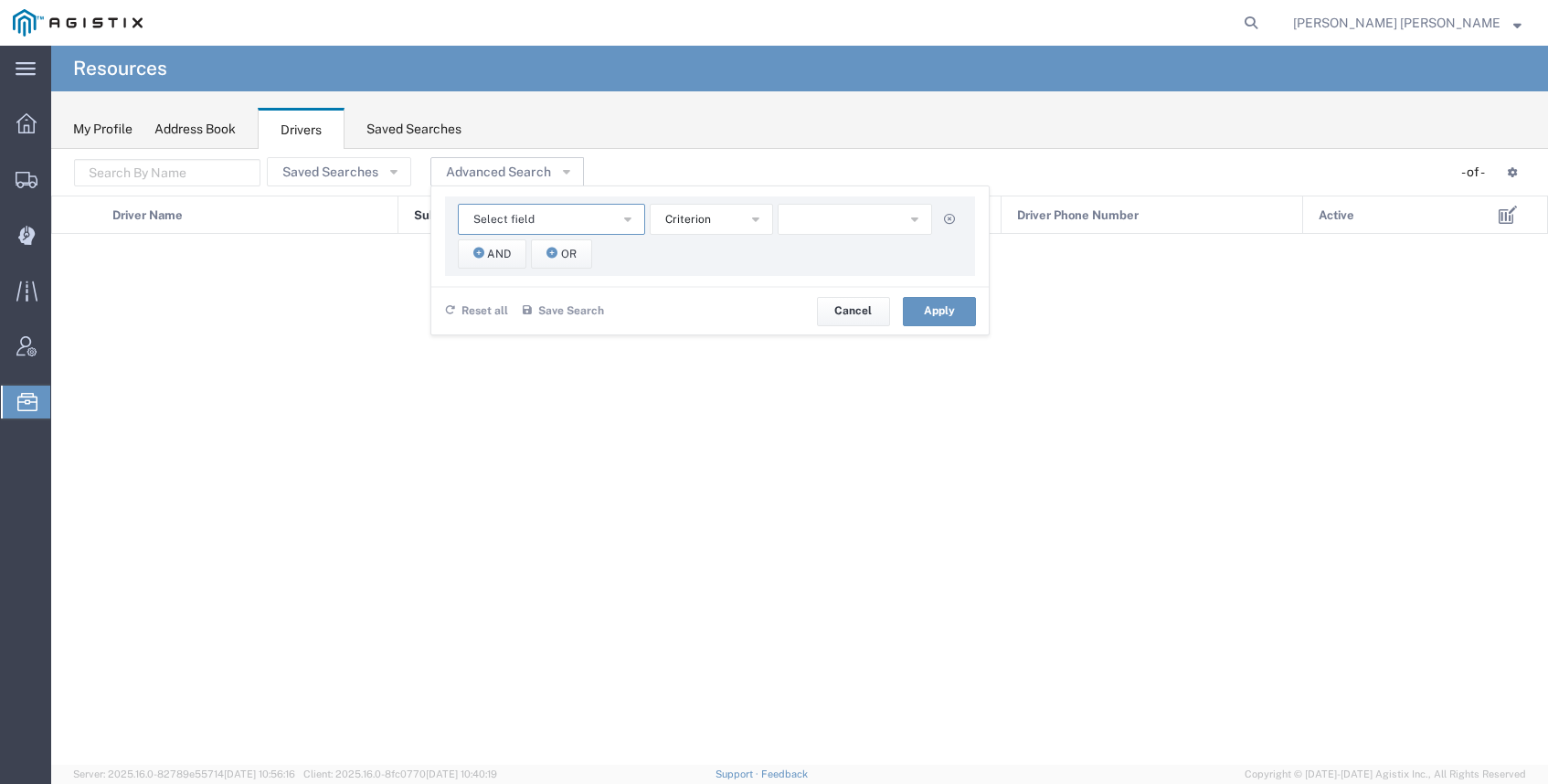
click at [543, 216] on button "Select field" at bounding box center [552, 218] width 188 height 31
click at [538, 351] on span "Sub Carrier Name" at bounding box center [546, 357] width 184 height 24
click at [822, 215] on button "button" at bounding box center [855, 218] width 154 height 31
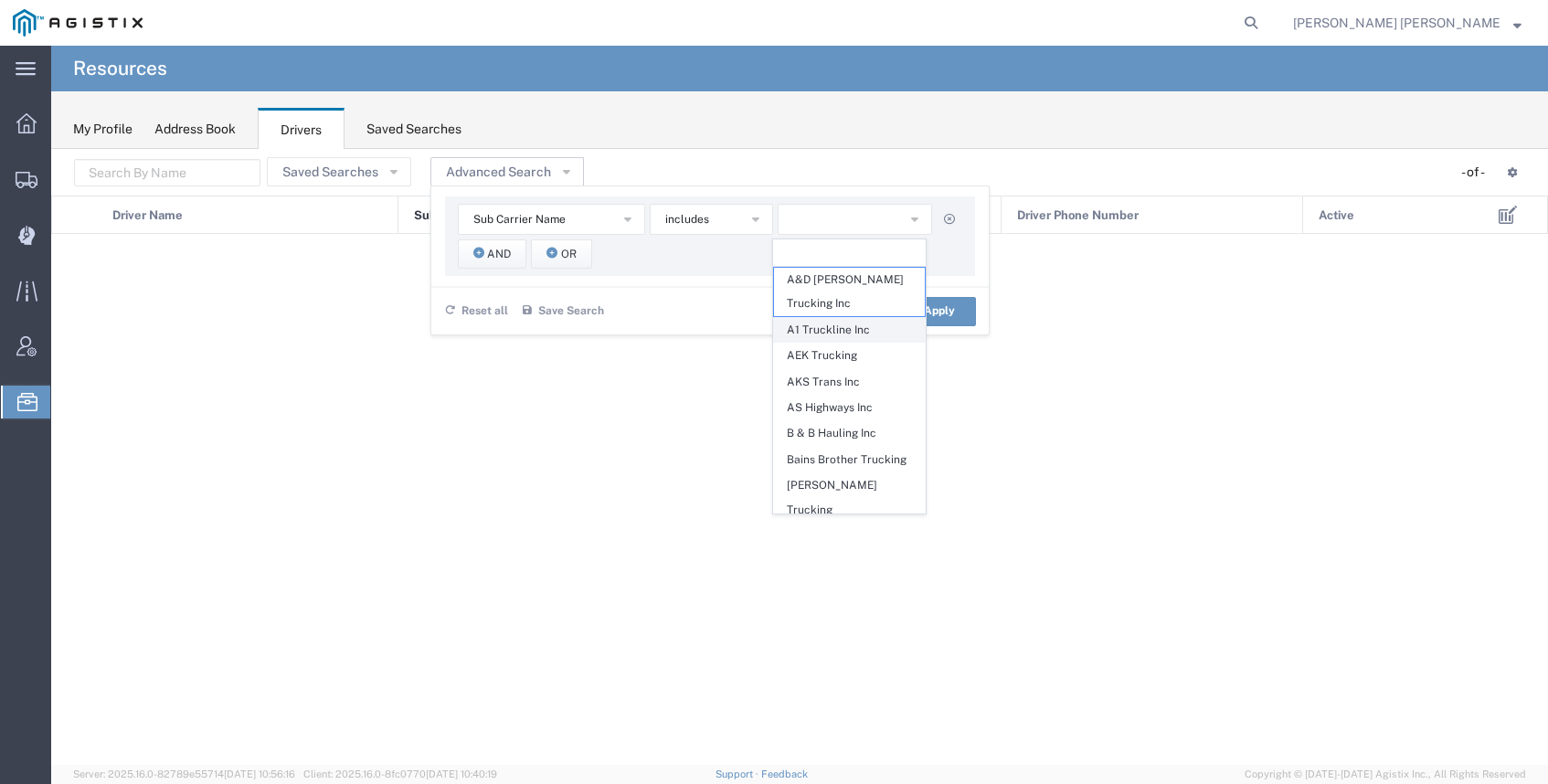
click at [831, 340] on span "A1 Truckline Inc" at bounding box center [849, 330] width 151 height 24
click at [897, 224] on button "A1 Truckline Inc" at bounding box center [855, 218] width 154 height 31
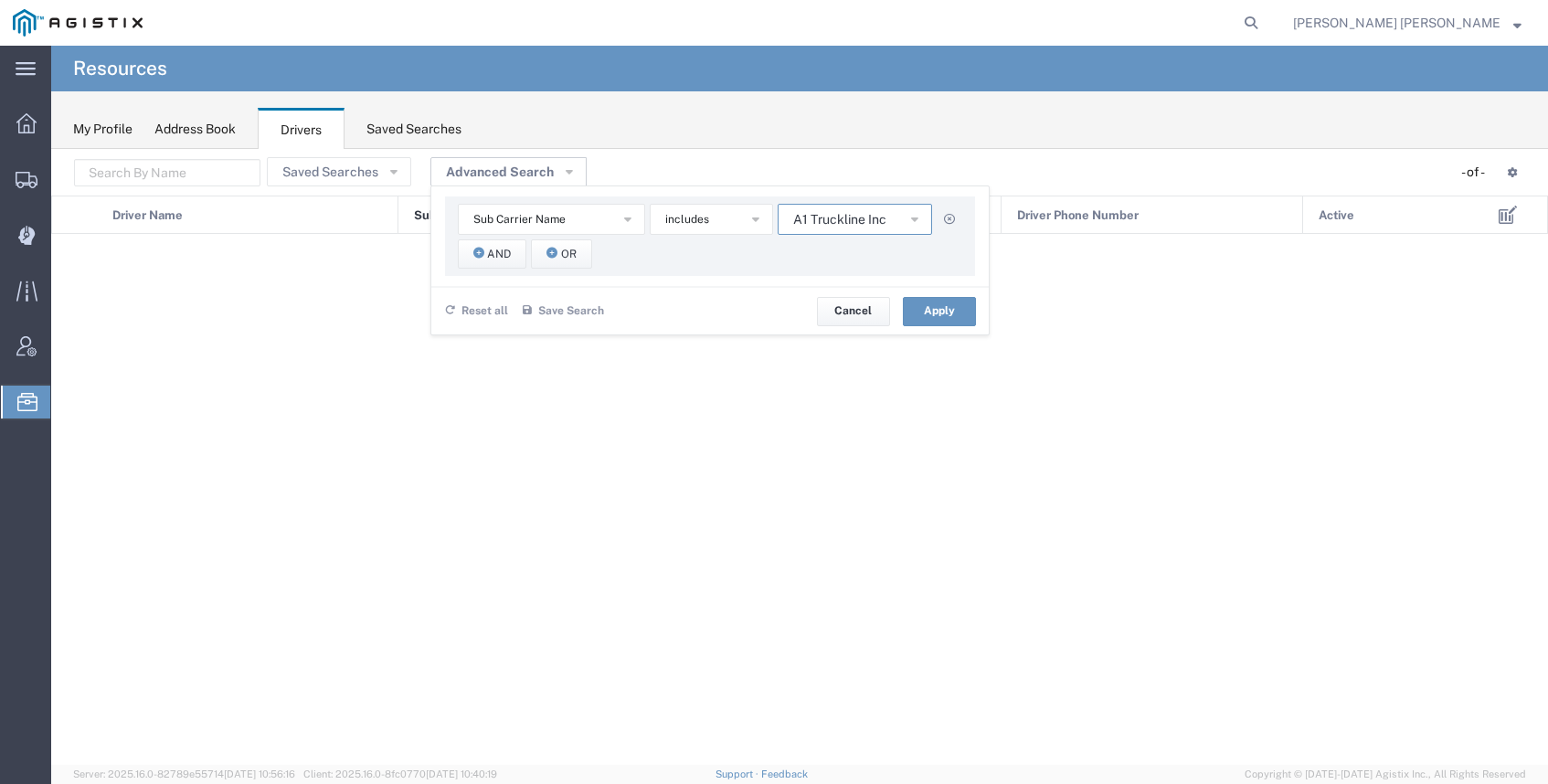
click at [901, 222] on button "A1 Truckline Inc" at bounding box center [855, 218] width 154 height 31
click at [837, 296] on span "Neles Trucking" at bounding box center [849, 306] width 151 height 24
click at [856, 298] on span "Neles Trucking" at bounding box center [849, 306] width 151 height 24
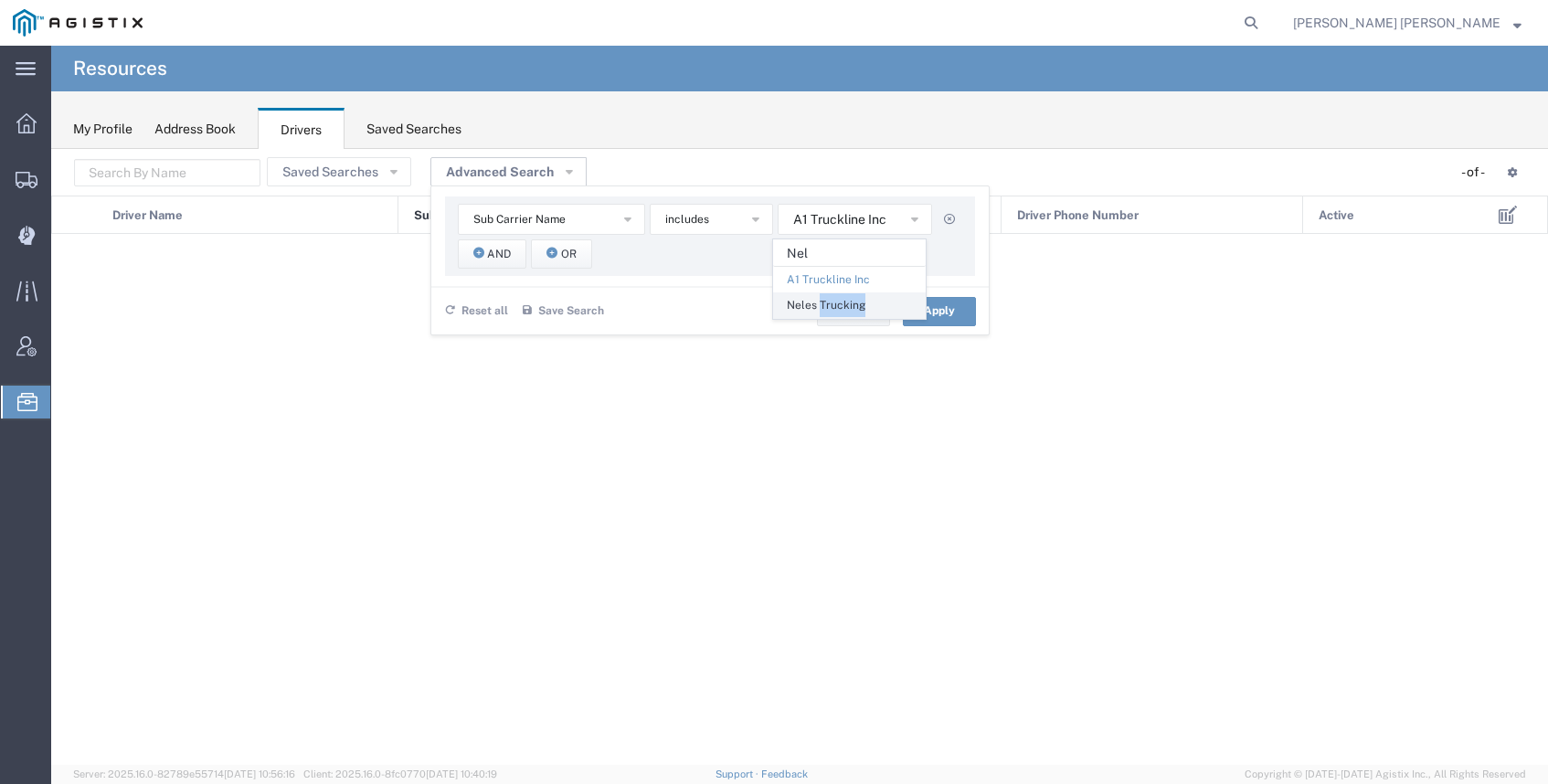
drag, startPoint x: 854, startPoint y: 302, endPoint x: 836, endPoint y: 303, distance: 18.0
click at [853, 302] on span "Neles Trucking" at bounding box center [849, 306] width 151 height 24
click at [811, 302] on span "Neles Trucking" at bounding box center [849, 306] width 151 height 24
click at [814, 301] on span "Neles Trucking" at bounding box center [849, 306] width 151 height 24
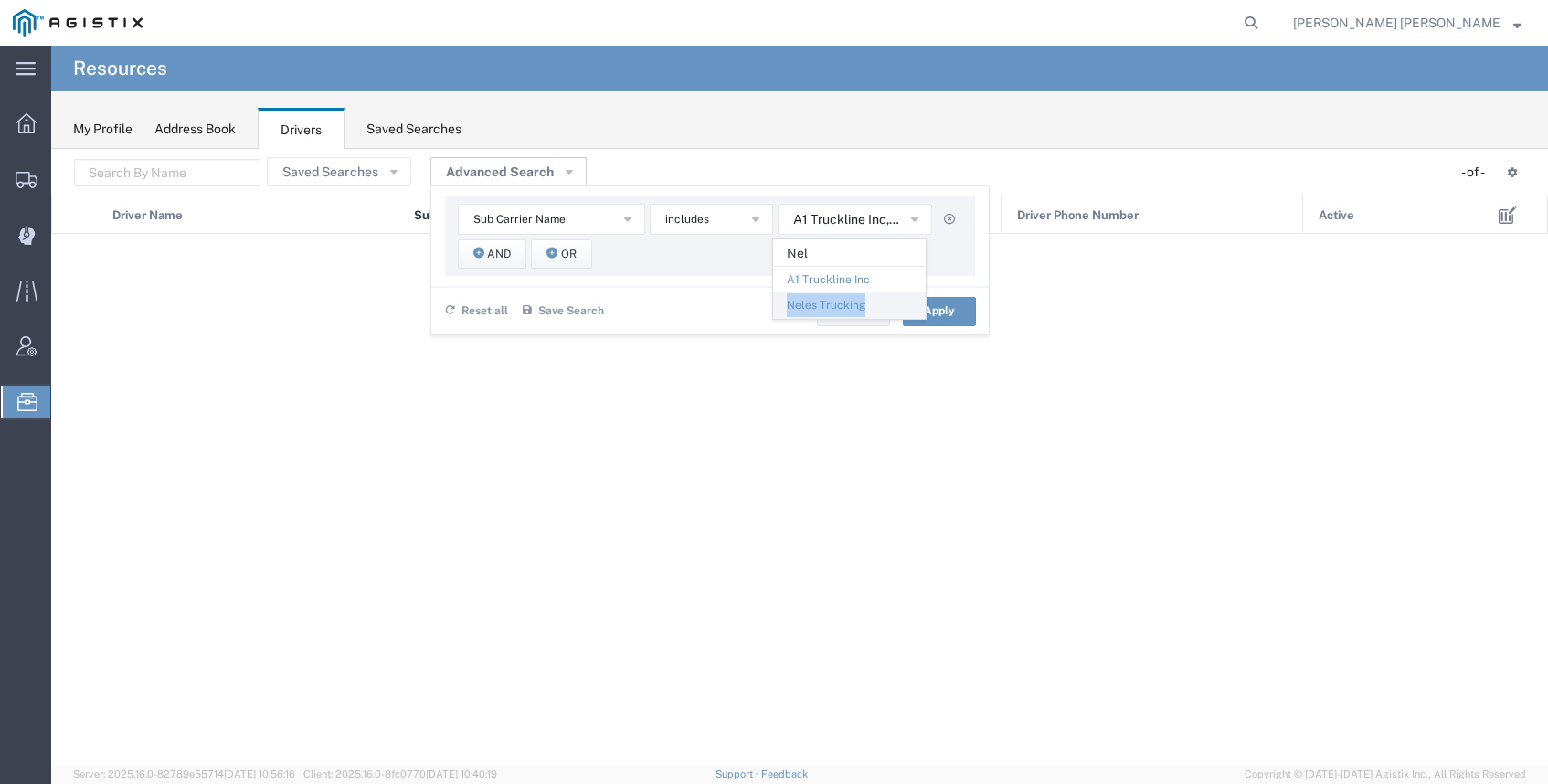
click at [814, 300] on span "Neles Trucking" at bounding box center [849, 306] width 151 height 24
click at [829, 218] on span "A1 Truckline Inc, Neles Trucking" at bounding box center [846, 219] width 106 height 18
click at [830, 217] on span "A1 Truckline Inc, Neles Trucking" at bounding box center [846, 219] width 106 height 18
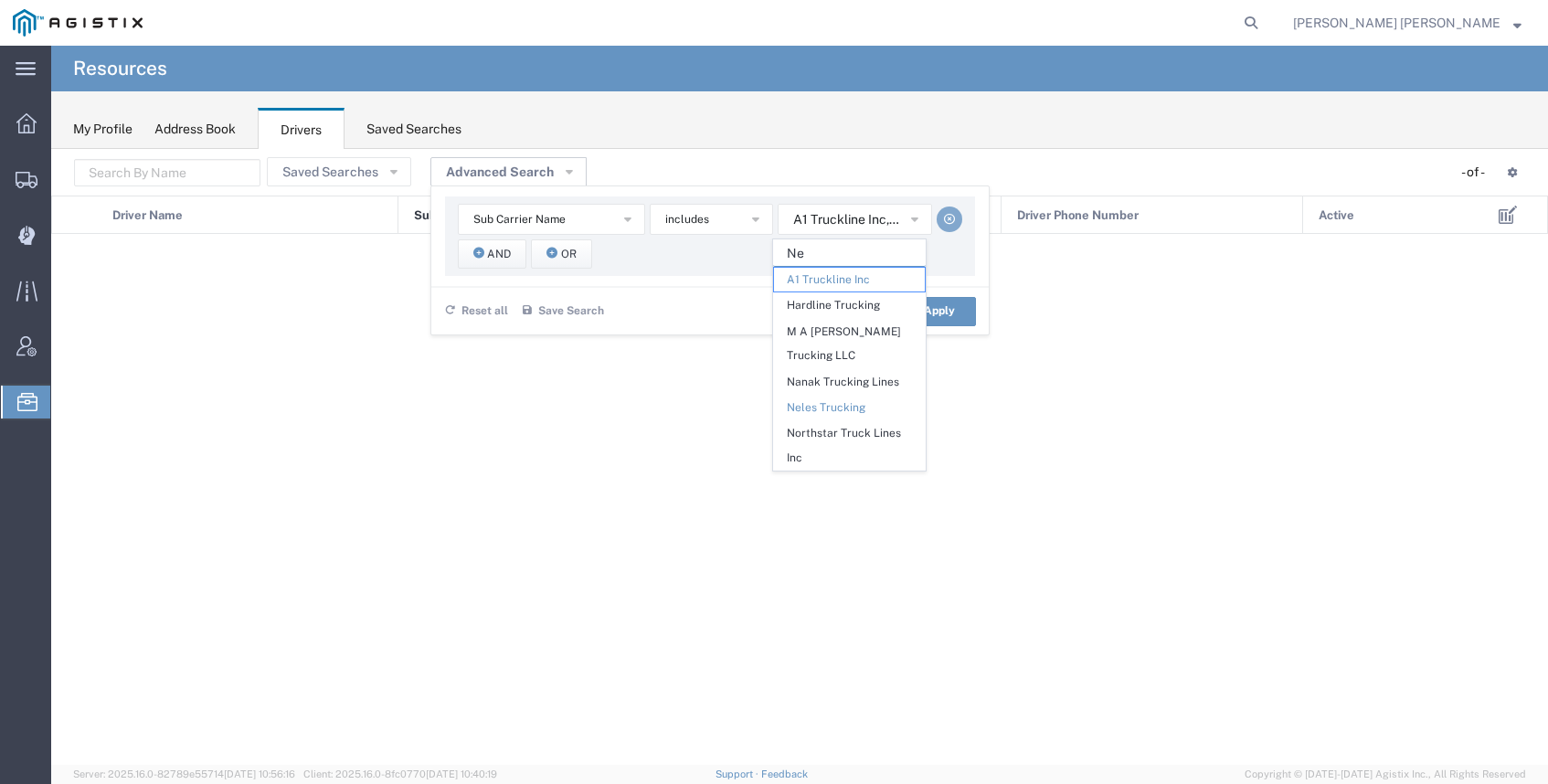
type input "Ne"
drag, startPoint x: 942, startPoint y: 214, endPoint x: 889, endPoint y: 212, distance: 53.0
click at [944, 214] on icon "button" at bounding box center [950, 219] width 11 height 11
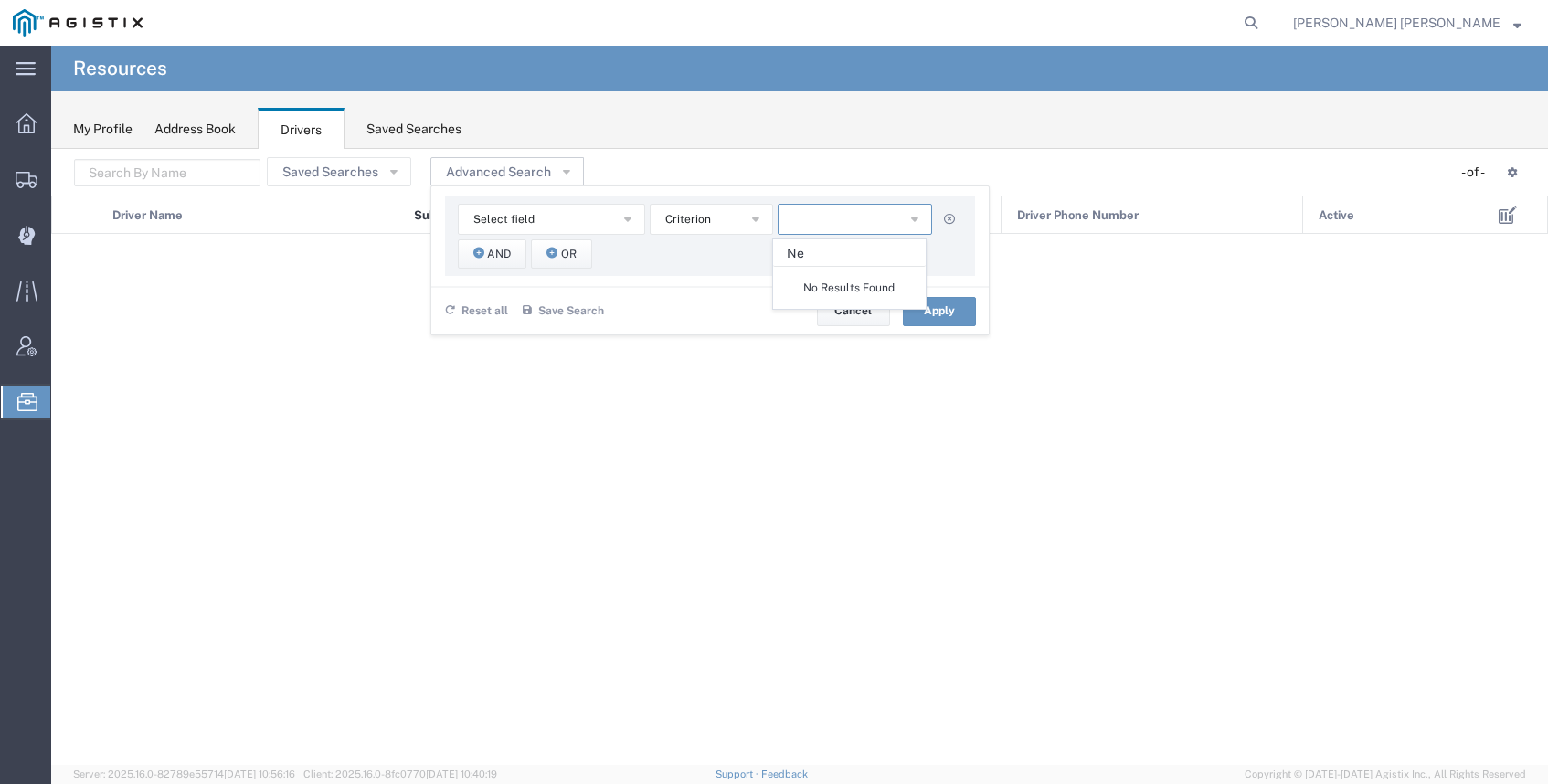
click at [829, 215] on button "button" at bounding box center [855, 218] width 154 height 31
click at [594, 221] on button "Select field" at bounding box center [552, 218] width 188 height 31
click at [545, 346] on span "Sub Carrier Name" at bounding box center [546, 357] width 184 height 24
click at [851, 212] on button "button" at bounding box center [855, 218] width 154 height 31
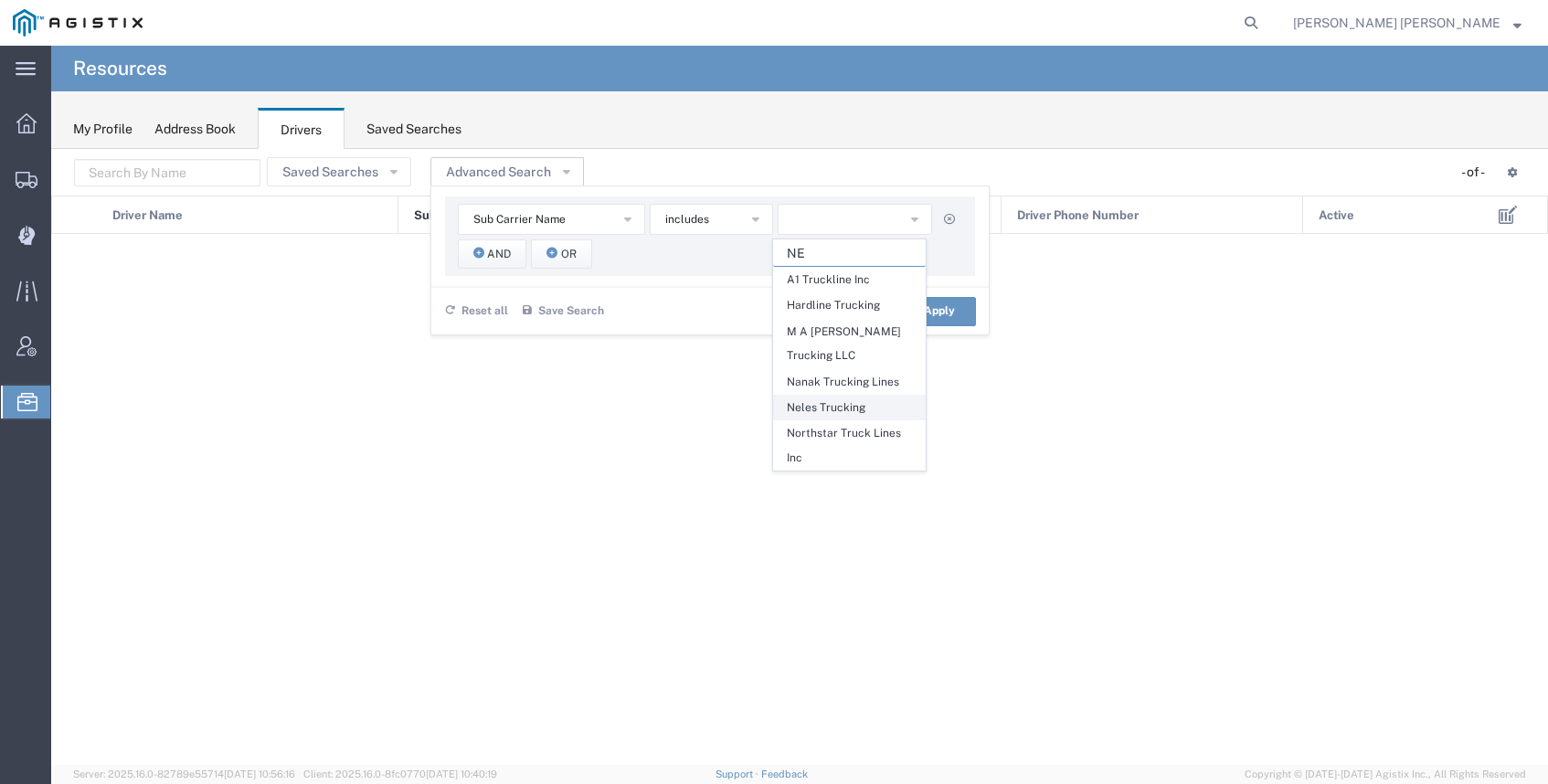
type input "NE"
click at [822, 403] on span "Neles Trucking" at bounding box center [849, 408] width 151 height 24
click at [962, 306] on button "Apply" at bounding box center [939, 311] width 73 height 29
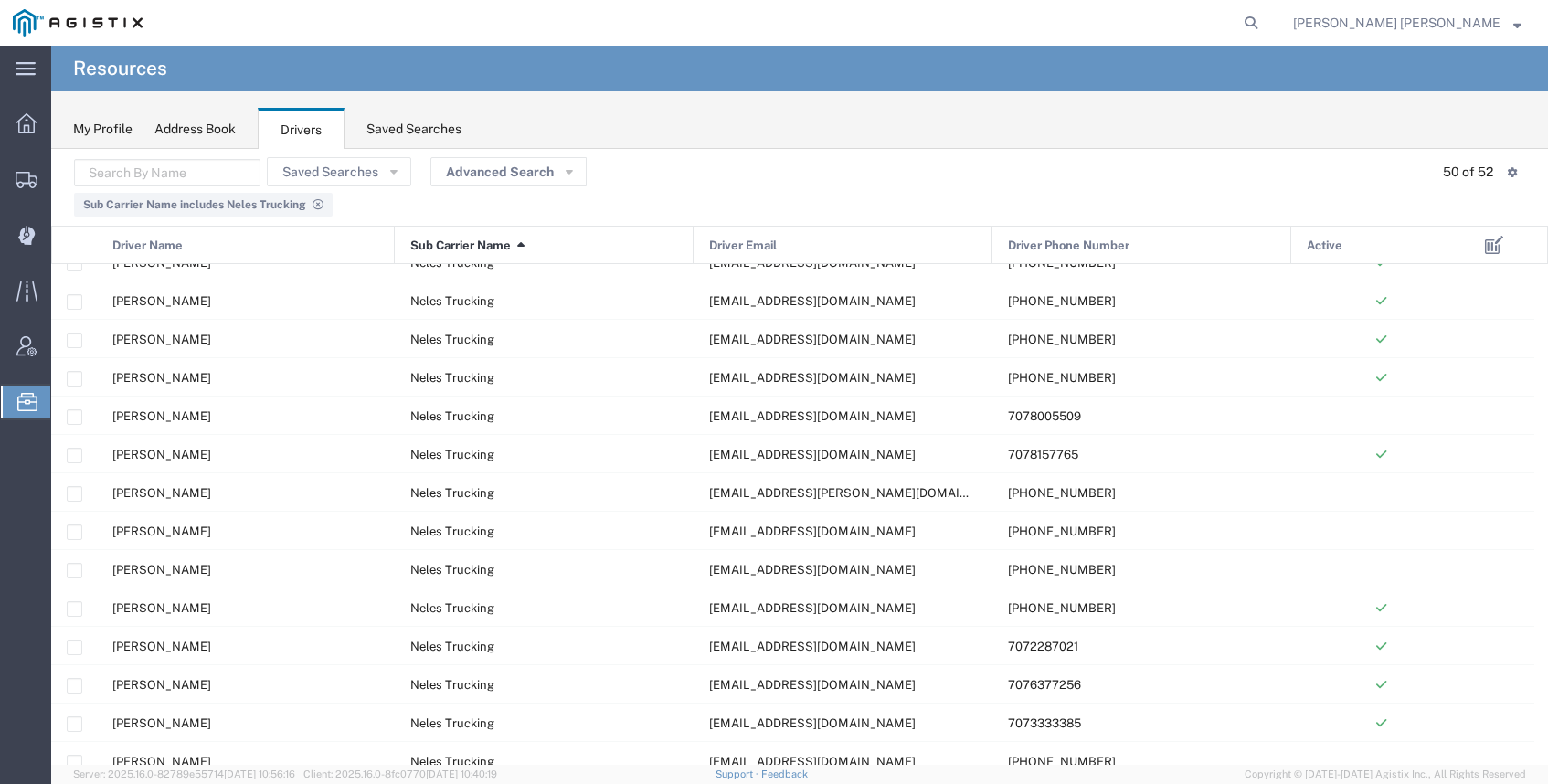
scroll to position [527, 0]
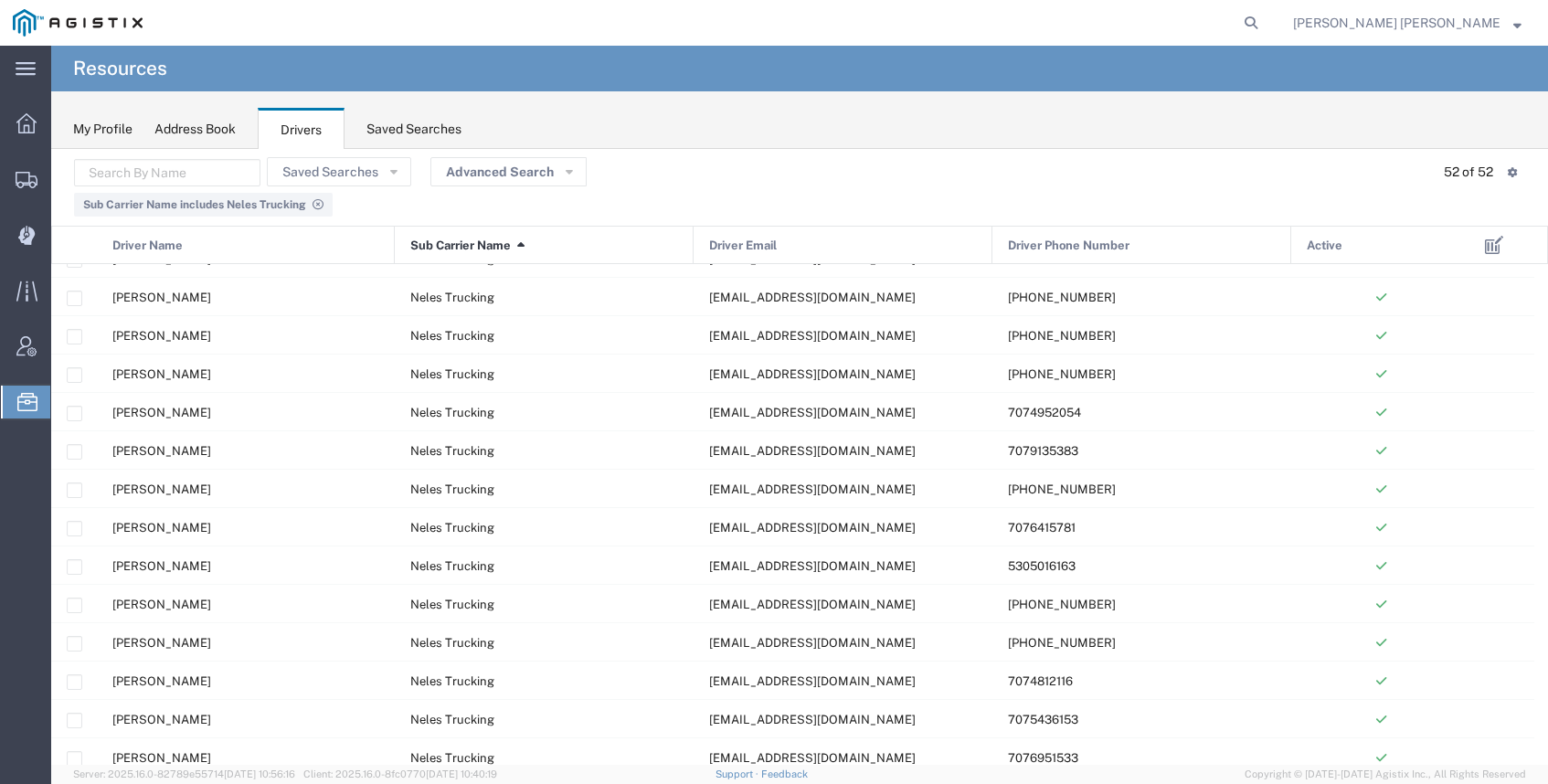
click at [751, 374] on span "stampedefabrication@yahoo.com" at bounding box center [812, 373] width 206 height 14
click at [932, 410] on div "[EMAIL_ADDRESS][DOMAIN_NAME]" at bounding box center [844, 412] width 299 height 37
click at [831, 536] on div "[EMAIL_ADDRESS][DOMAIN_NAME]" at bounding box center [844, 527] width 299 height 37
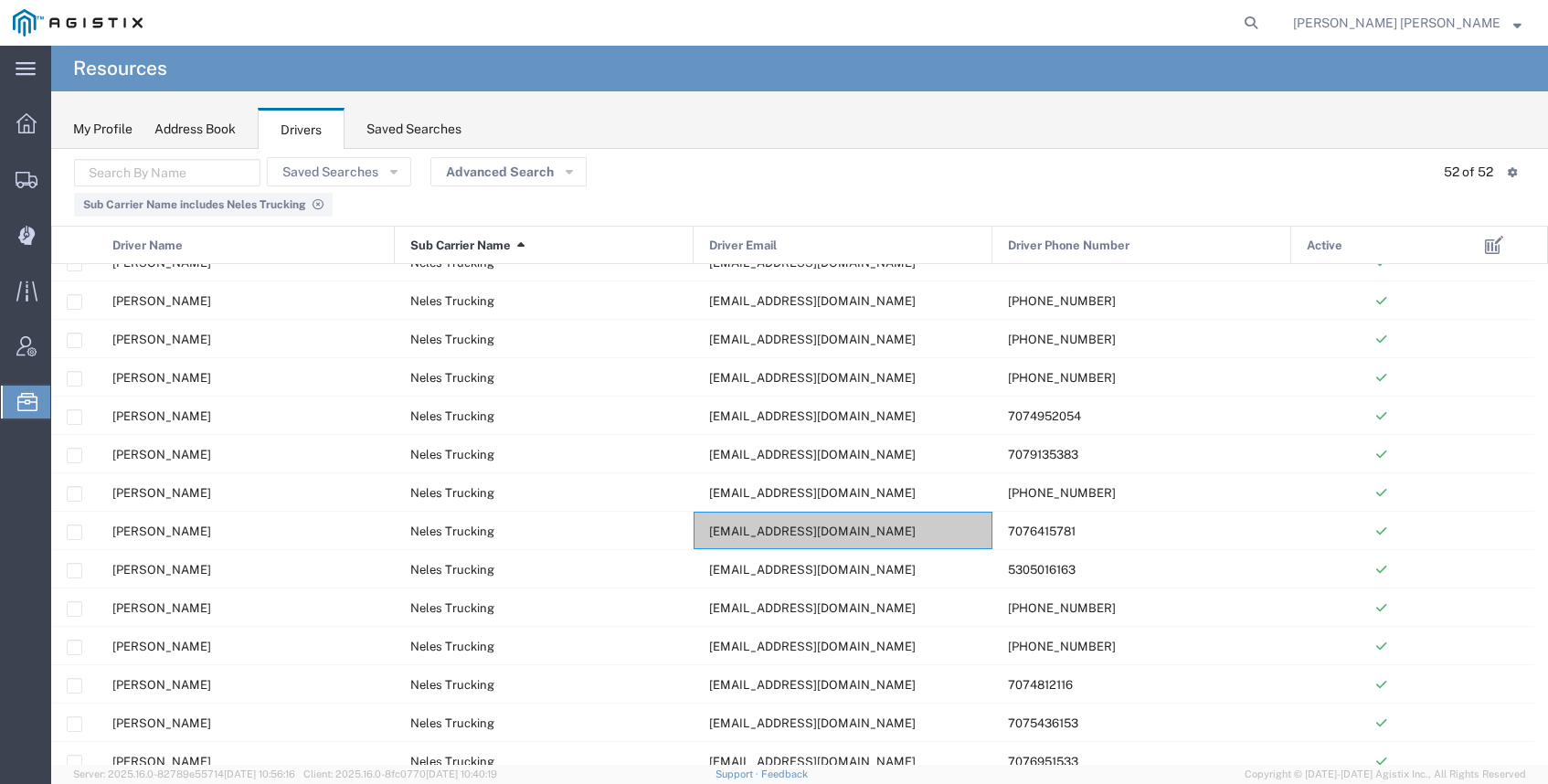
scroll to position [1483, 0]
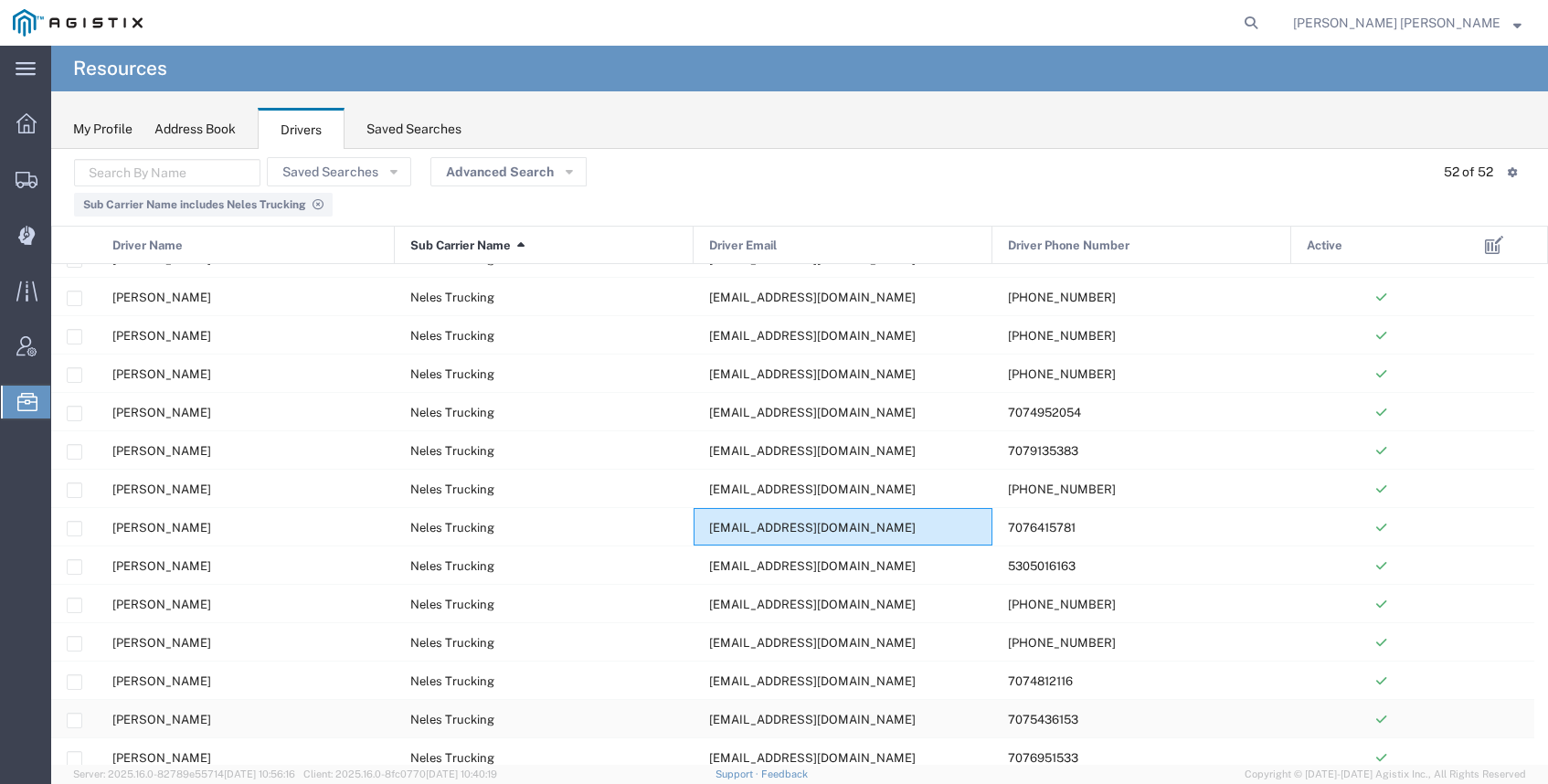
click at [882, 716] on div "mitizme50@gmail.com" at bounding box center [844, 718] width 299 height 37
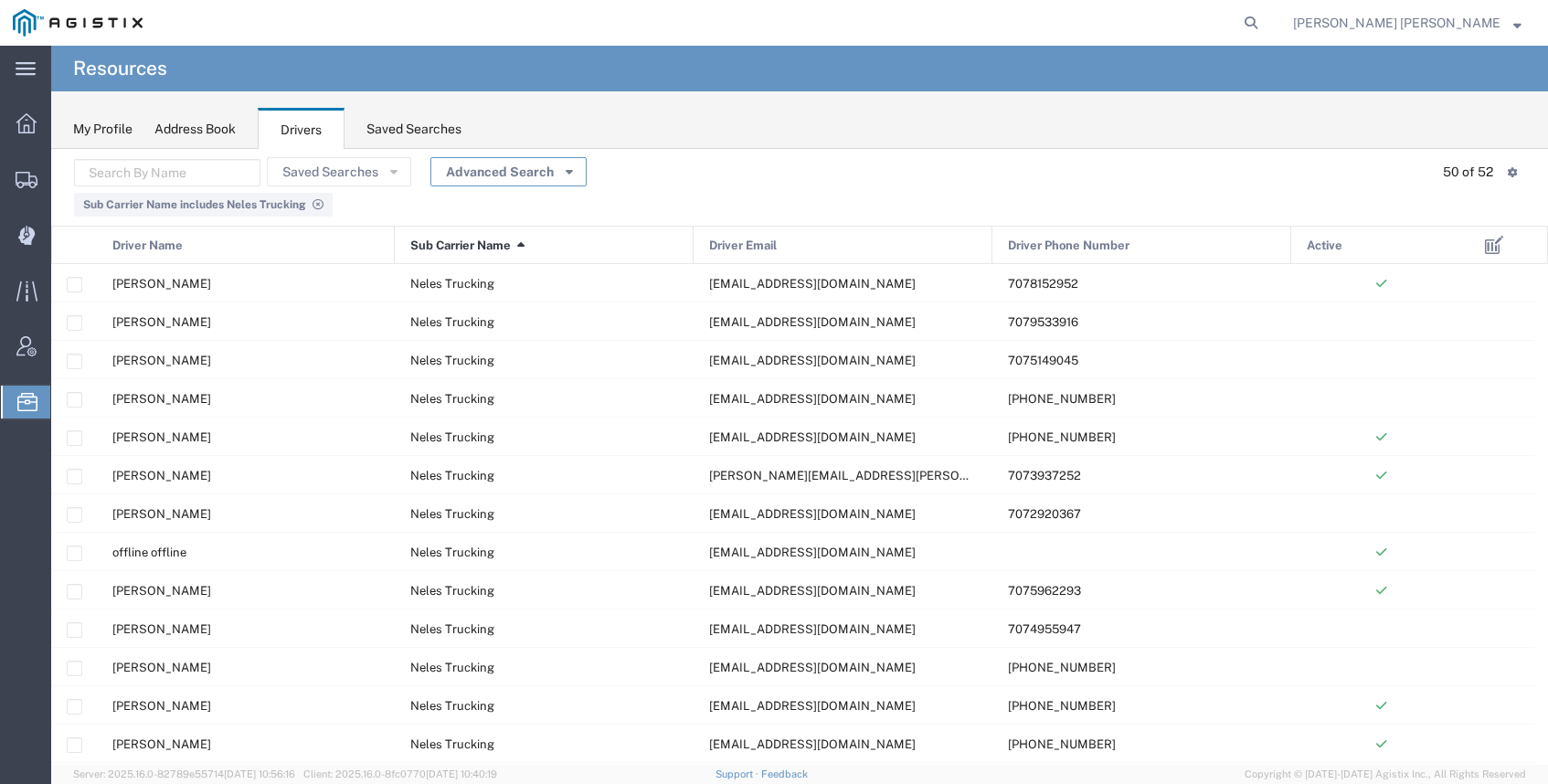
click at [474, 173] on button "Advanced Search" at bounding box center [508, 171] width 156 height 29
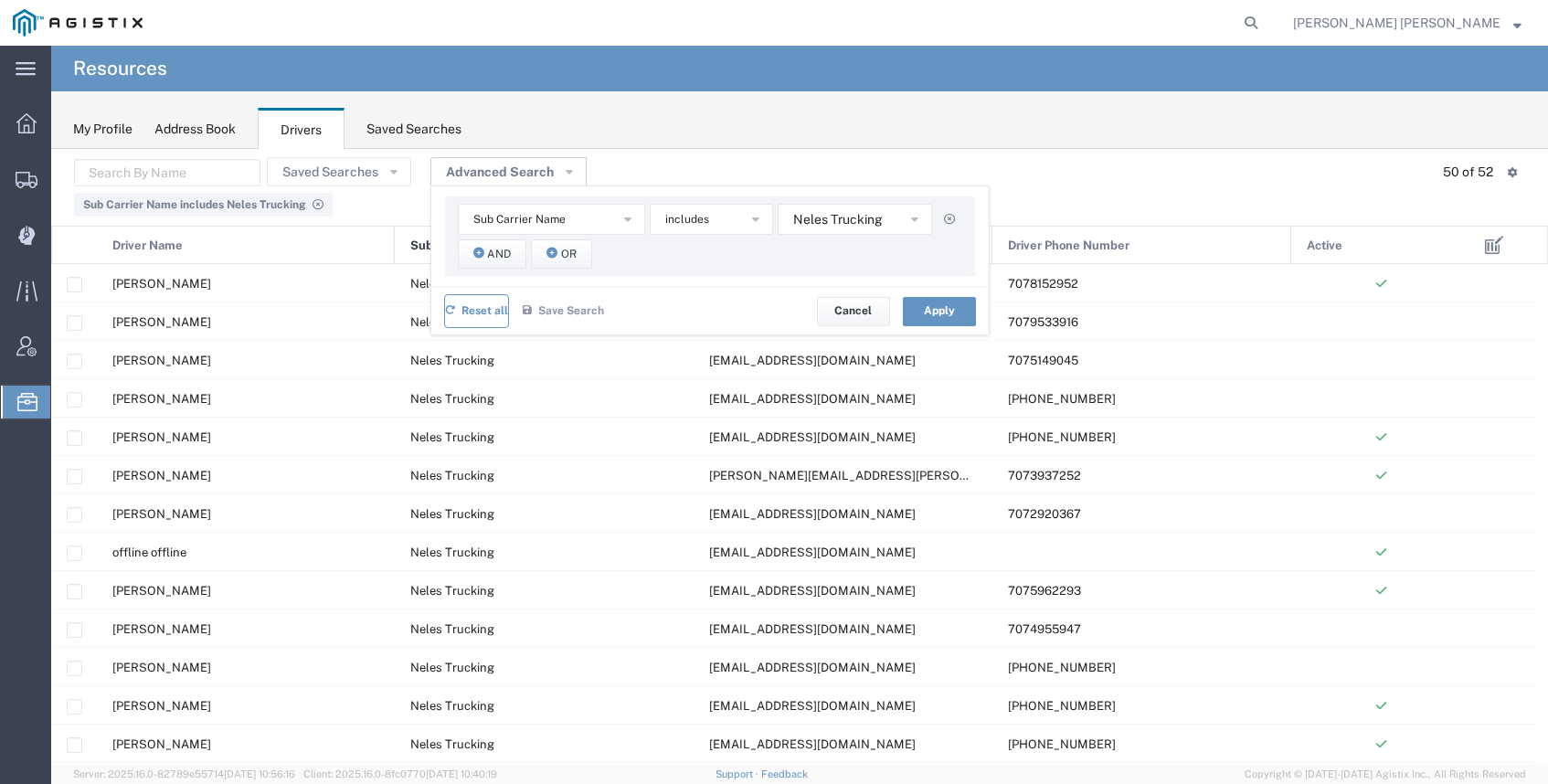
click at [462, 313] on span "Reset all" at bounding box center [485, 311] width 46 height 18
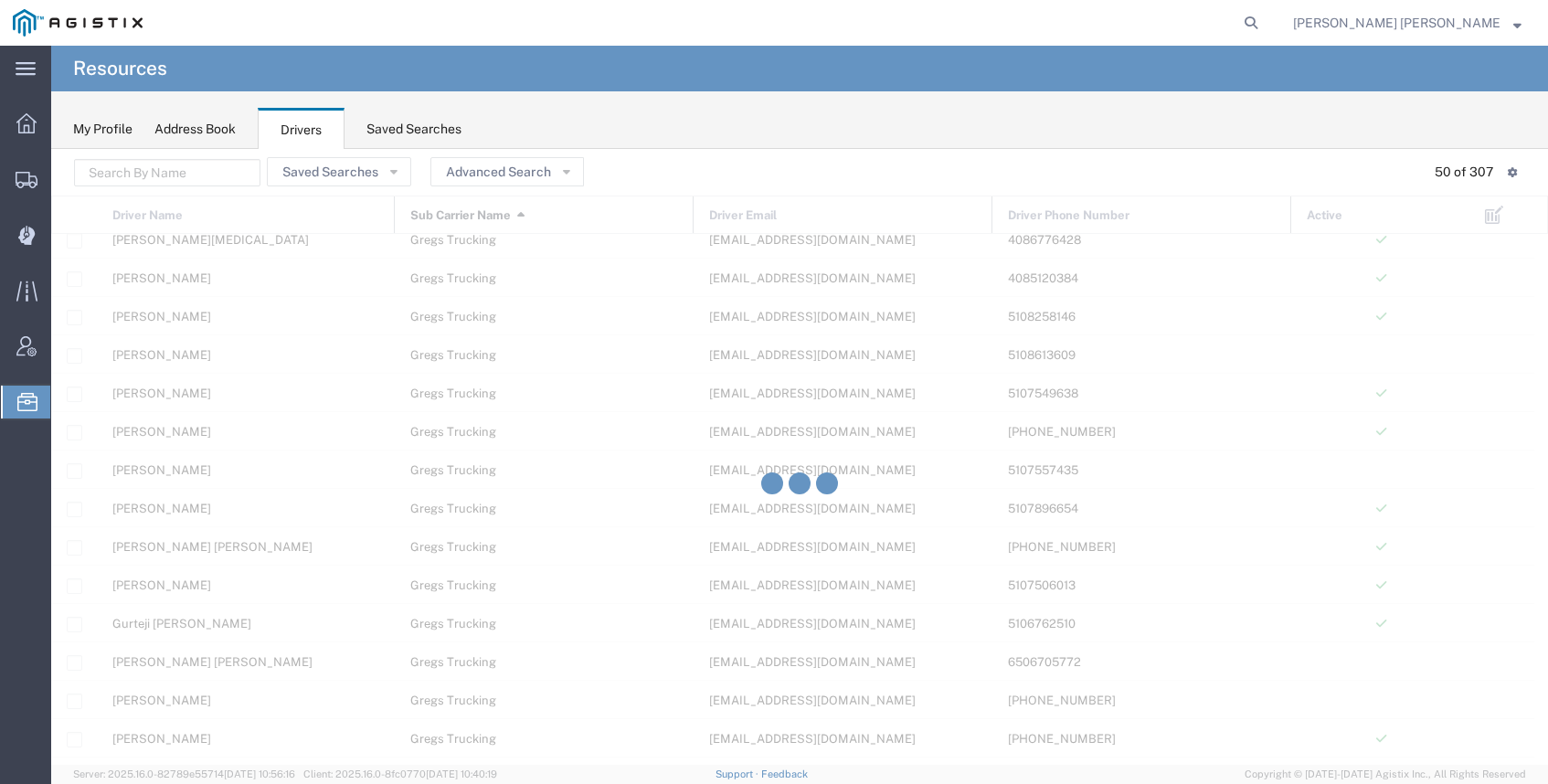
scroll to position [1115, 0]
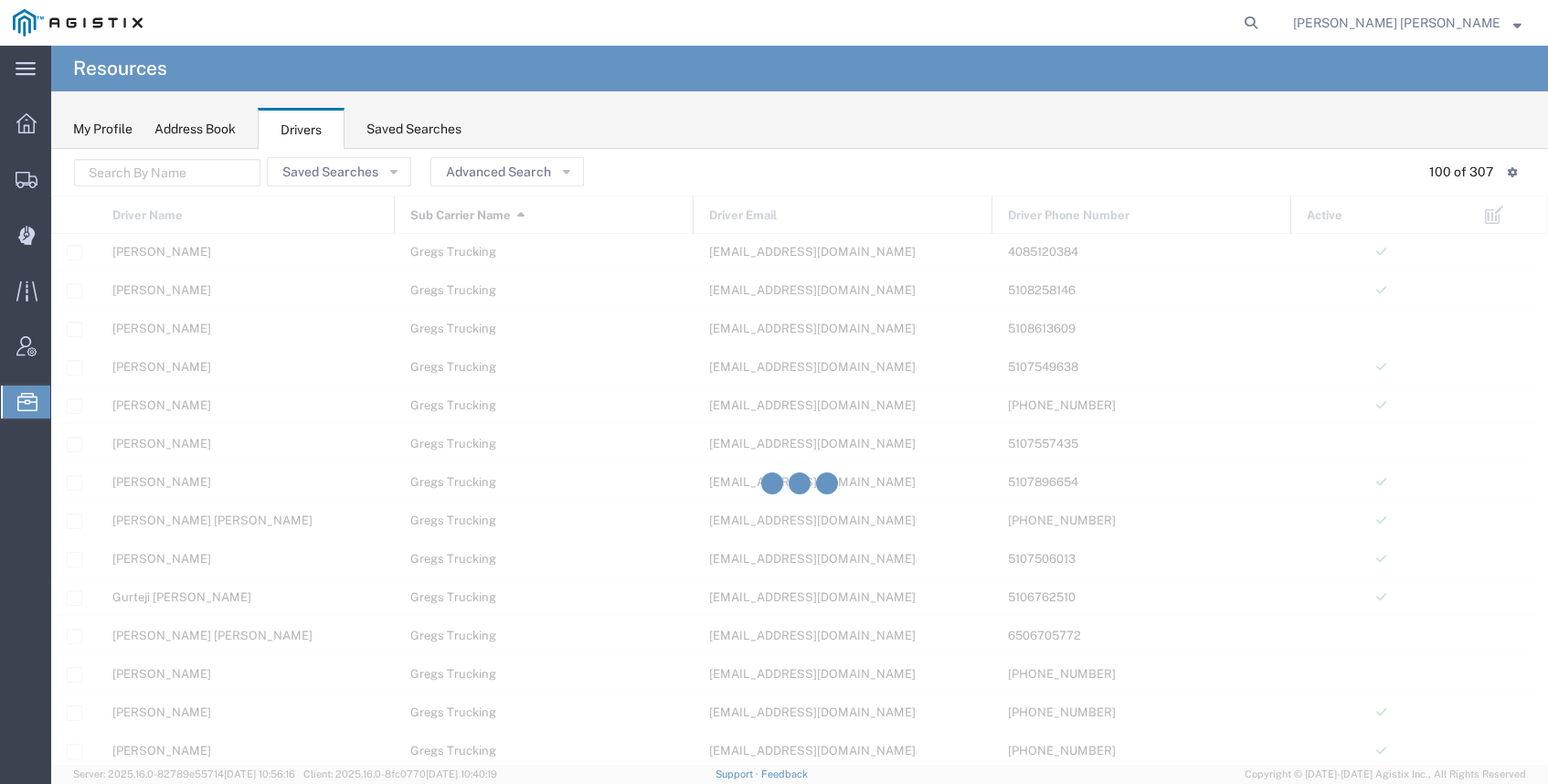
click at [309, 131] on div "Drivers" at bounding box center [300, 128] width 86 height 42
click at [501, 122] on div "My Profile Address Book Drivers Saved Searches" at bounding box center [799, 120] width 1497 height 58
click at [399, 113] on div "My Profile Address Book Drivers Saved Searches" at bounding box center [799, 120] width 1497 height 58
click at [445, 174] on button "Advanced Search" at bounding box center [506, 171] width 153 height 29
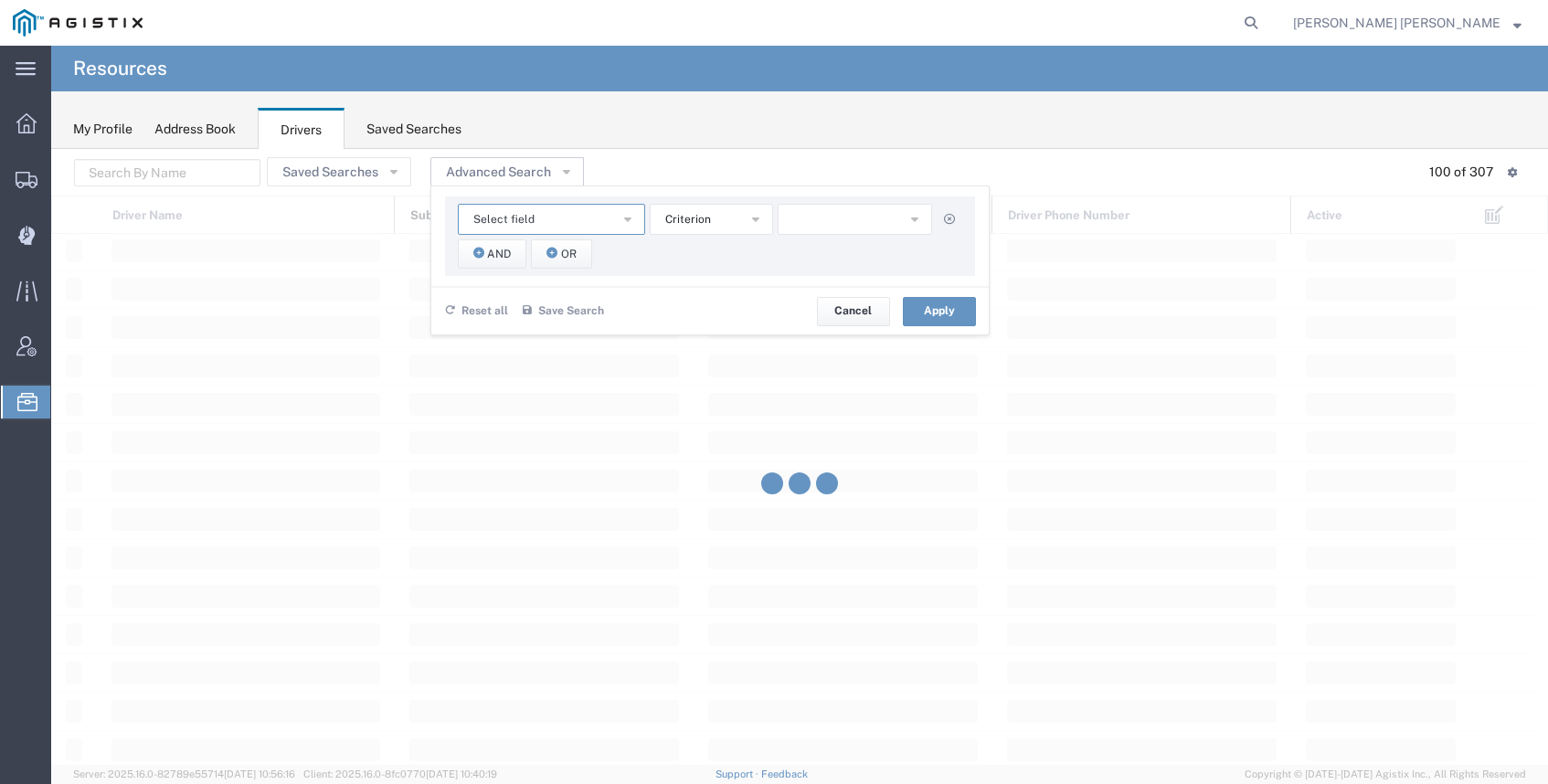
click at [571, 222] on button "Select field" at bounding box center [552, 218] width 188 height 31
click at [558, 349] on span "Sub Carrier Name" at bounding box center [546, 357] width 184 height 24
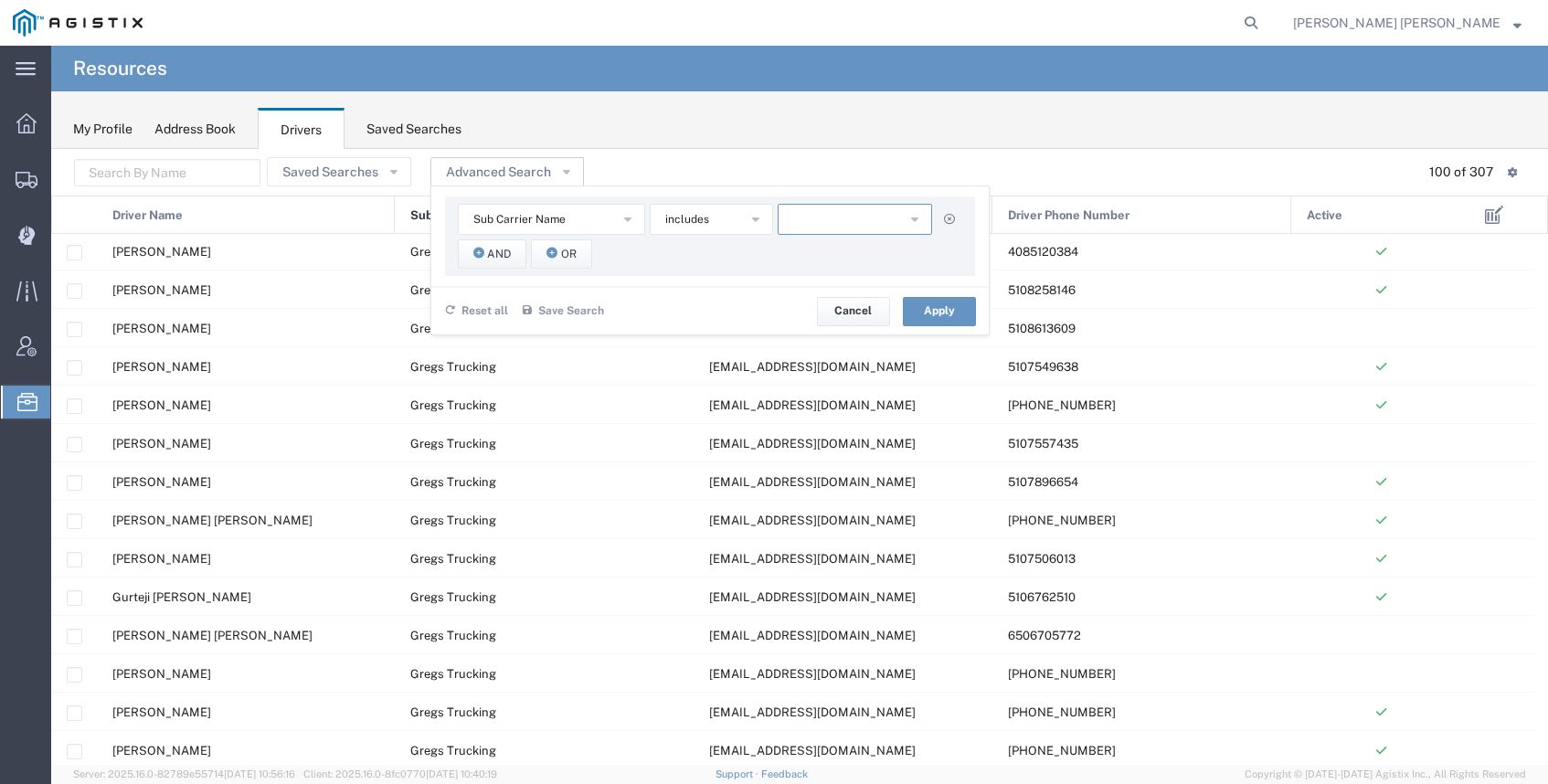
click at [824, 216] on button "button" at bounding box center [855, 218] width 154 height 31
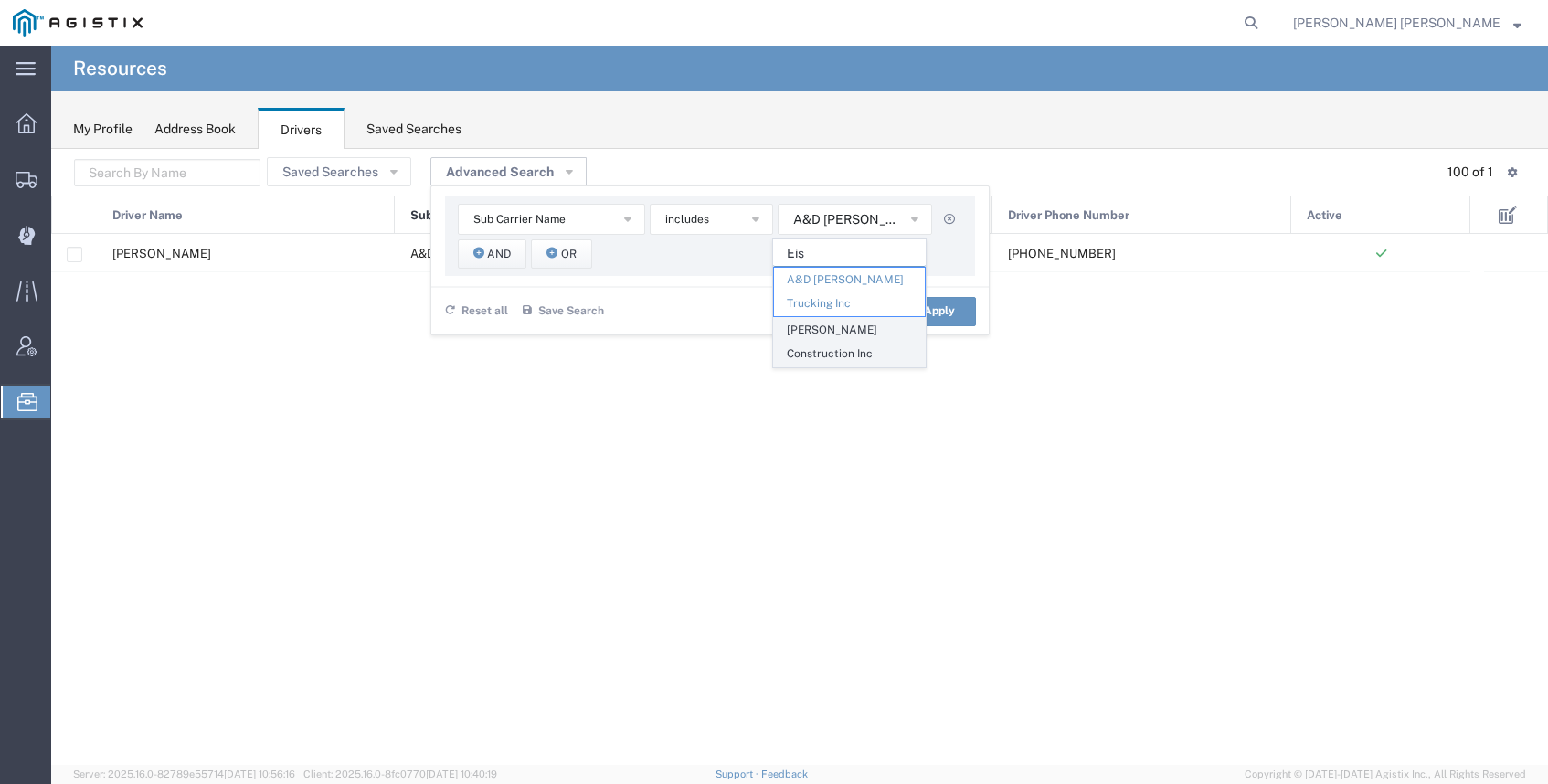
type input "Eis"
click at [833, 318] on span "[PERSON_NAME] Construction Inc" at bounding box center [849, 342] width 151 height 48
click at [833, 320] on span "[PERSON_NAME] Construction Inc" at bounding box center [849, 342] width 151 height 48
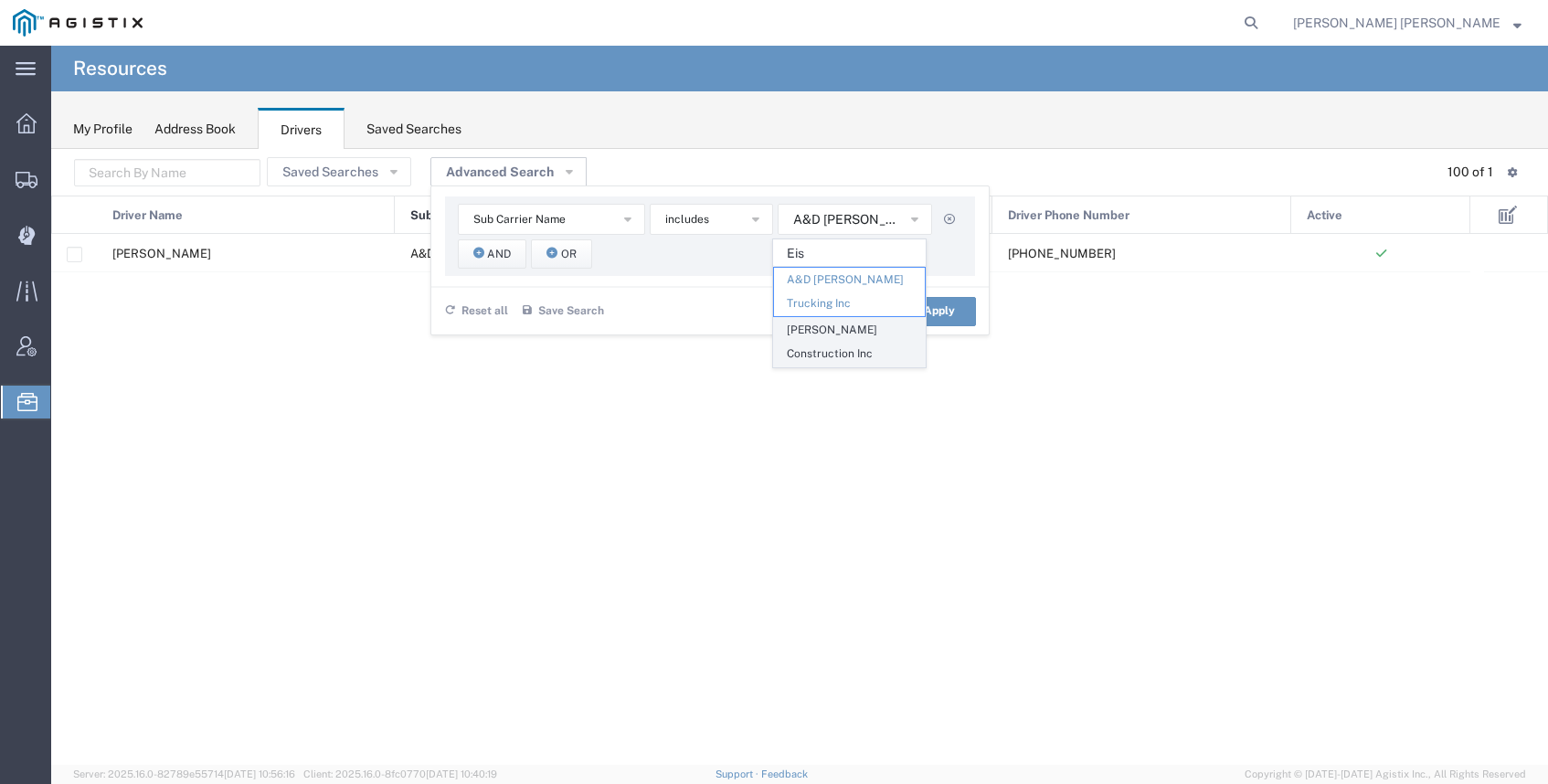
click at [862, 318] on span "[PERSON_NAME] Construction Inc" at bounding box center [849, 342] width 151 height 48
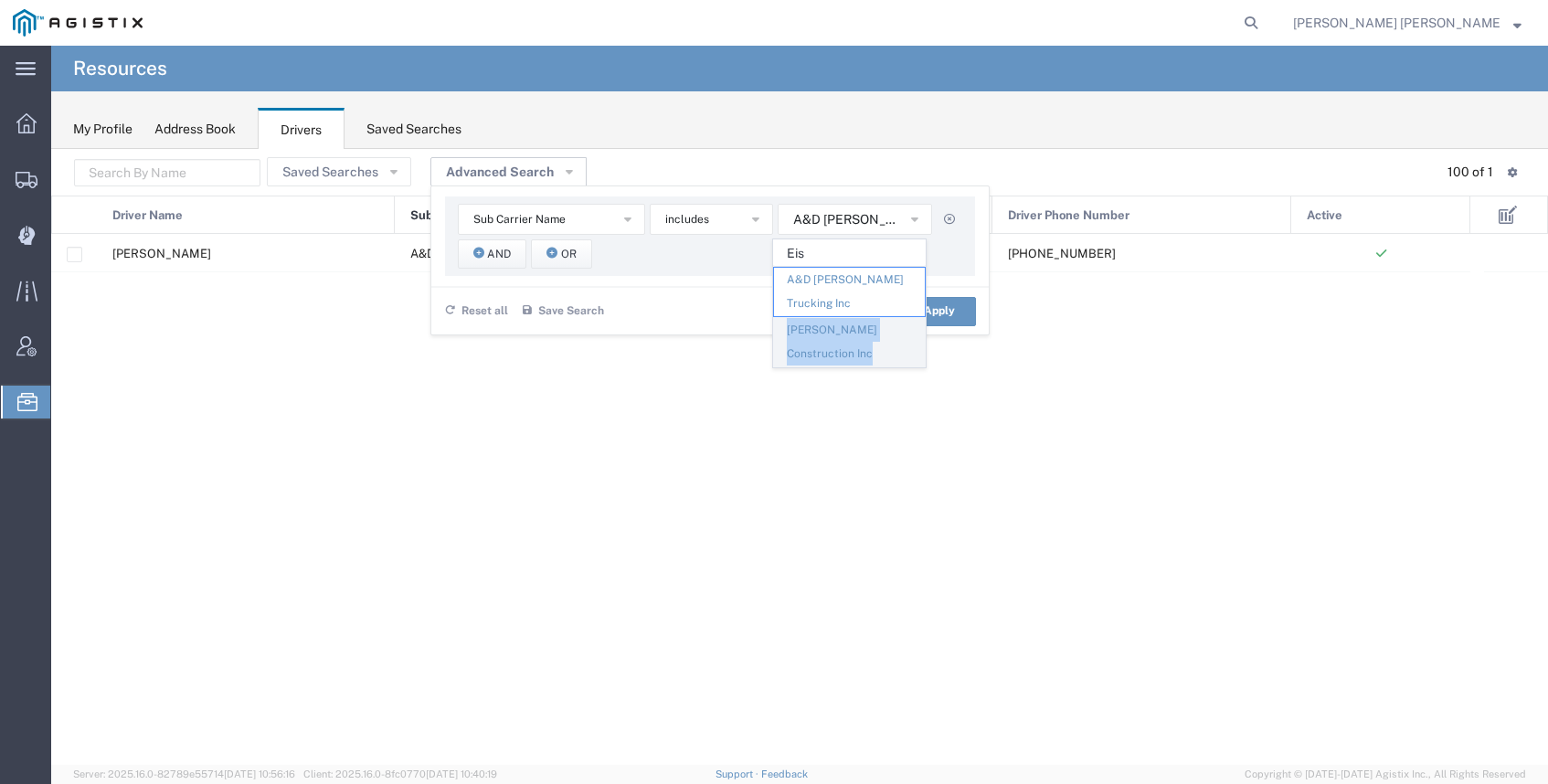
click at [862, 318] on span "[PERSON_NAME] Construction Inc" at bounding box center [849, 342] width 151 height 48
click at [861, 318] on span "[PERSON_NAME] Construction Inc" at bounding box center [849, 342] width 151 height 48
click at [951, 216] on button "button" at bounding box center [950, 219] width 26 height 26
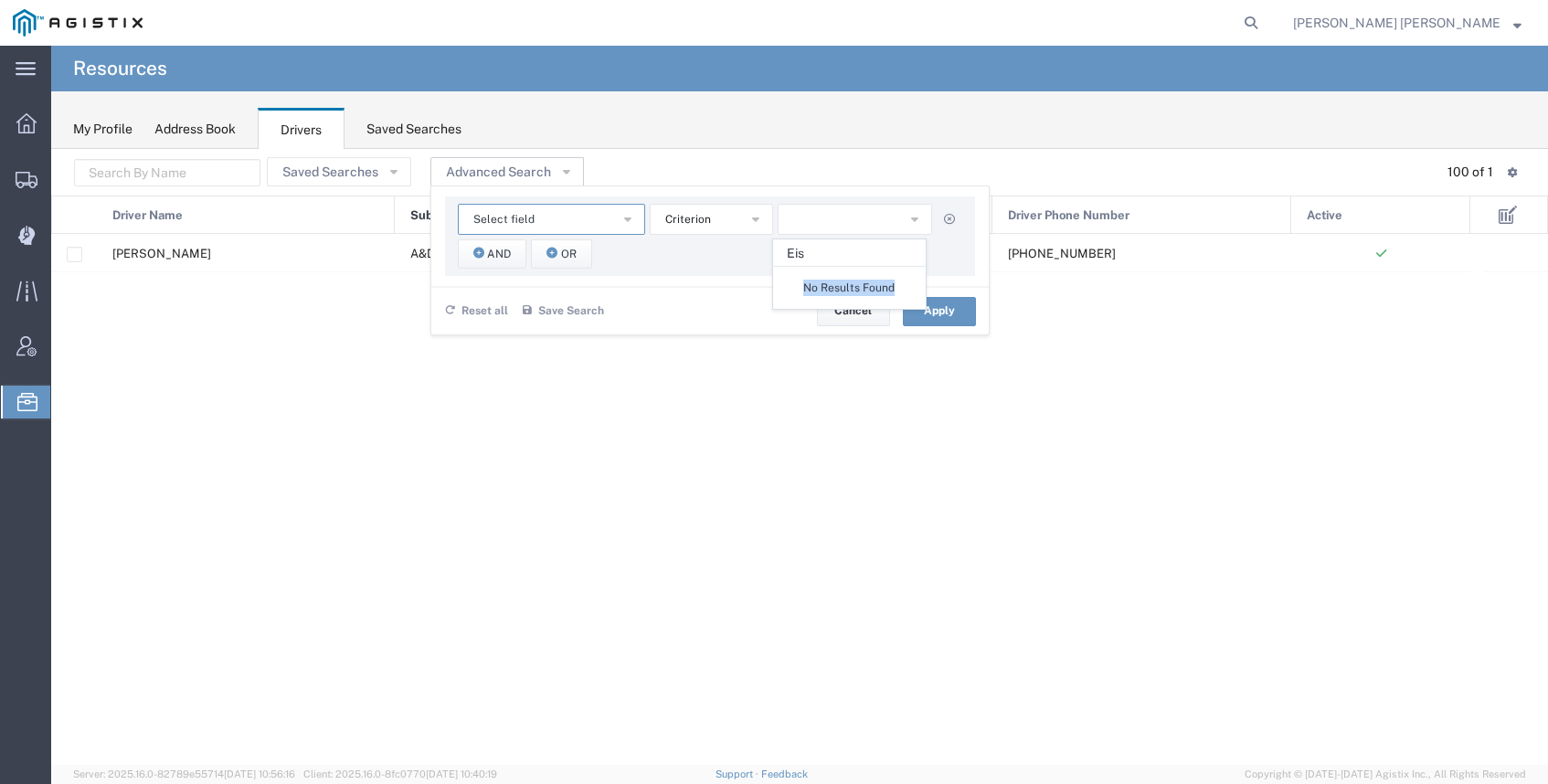
click at [570, 207] on button "Select field" at bounding box center [552, 218] width 188 height 31
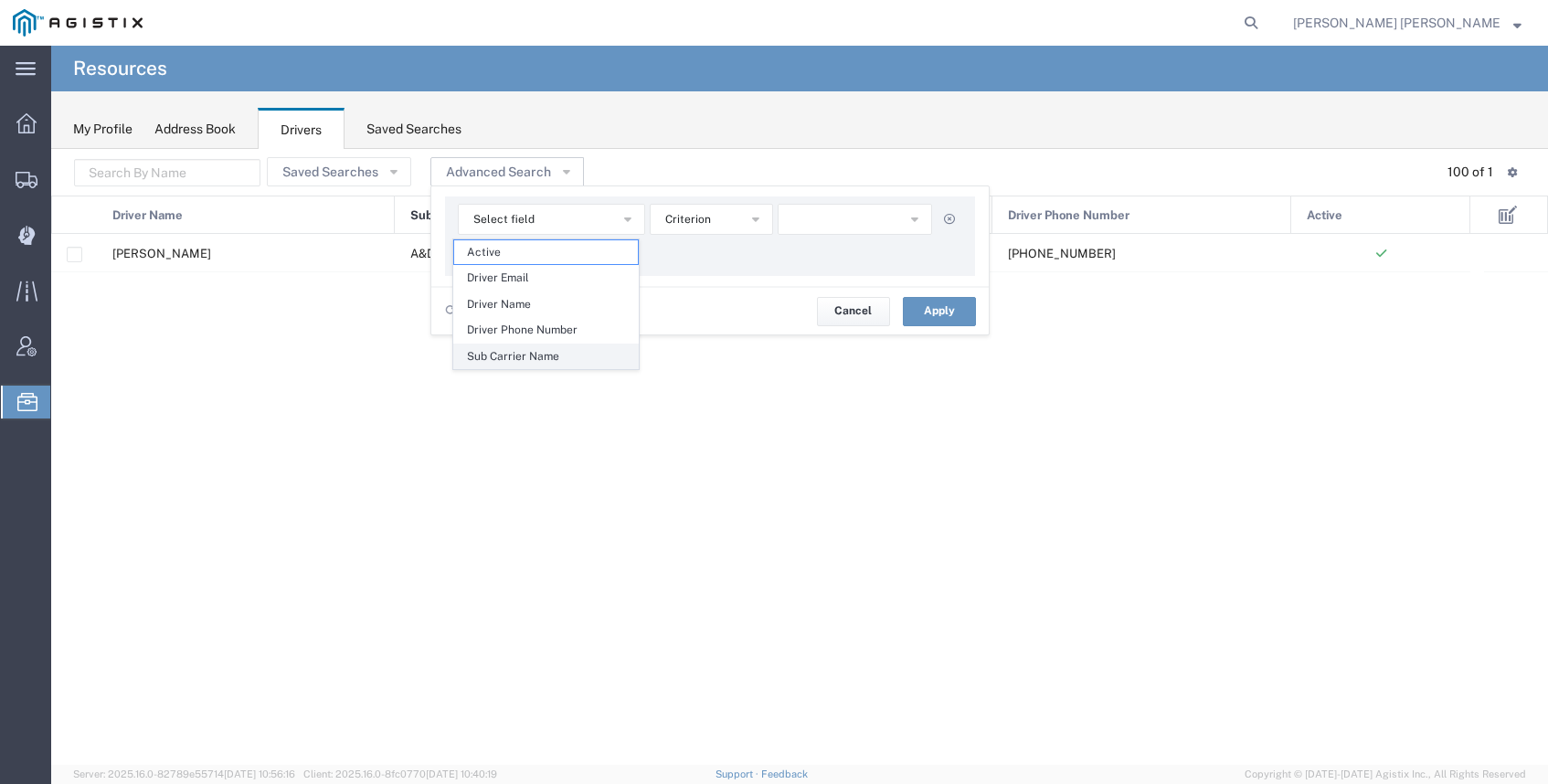
click at [548, 360] on span "Sub Carrier Name" at bounding box center [546, 357] width 184 height 24
click at [850, 223] on button "button" at bounding box center [855, 218] width 154 height 31
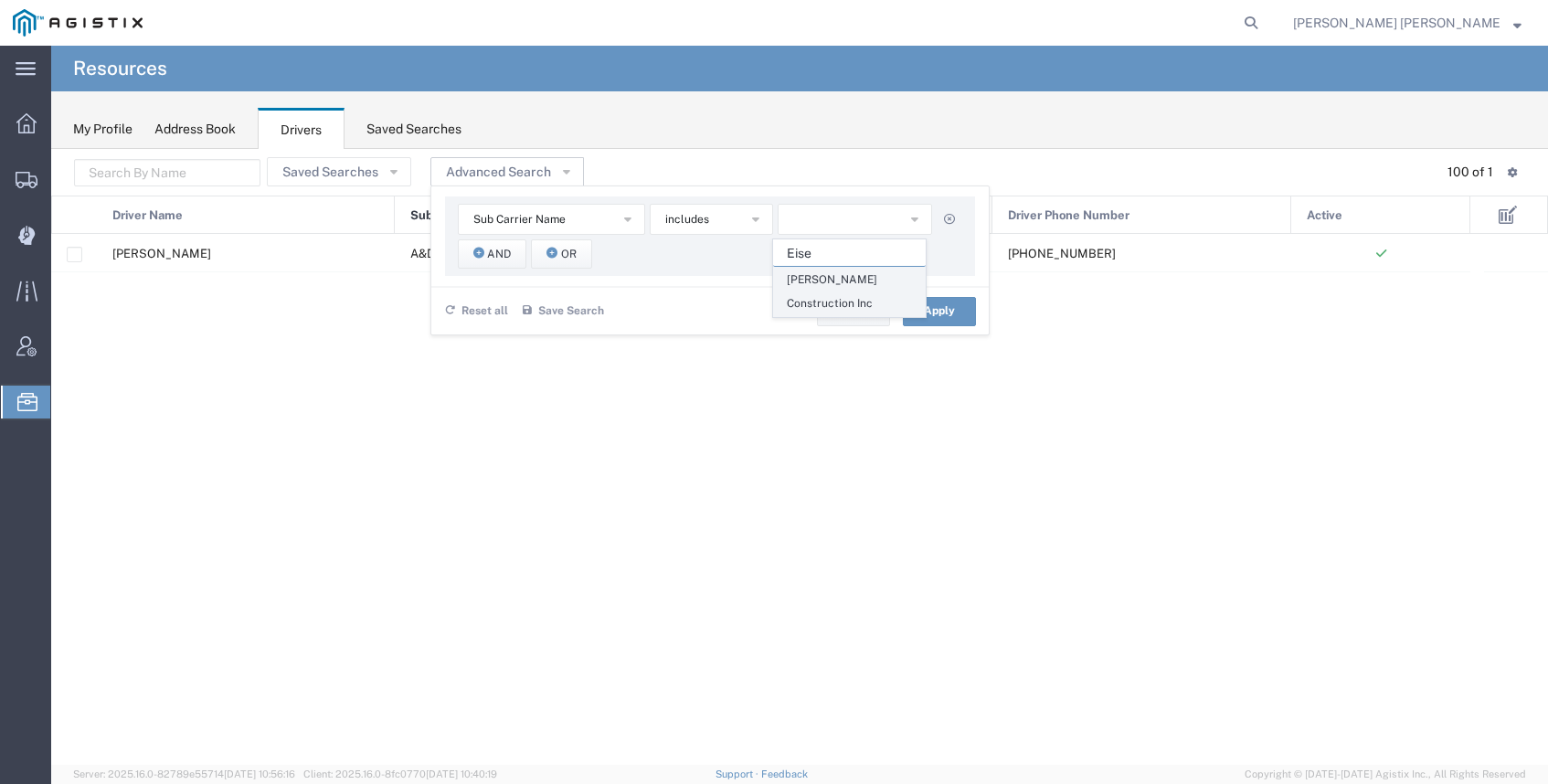
type input "Eise"
click at [827, 299] on span "[PERSON_NAME] Construction Inc" at bounding box center [849, 292] width 151 height 48
click at [938, 314] on button "Apply" at bounding box center [939, 311] width 73 height 29
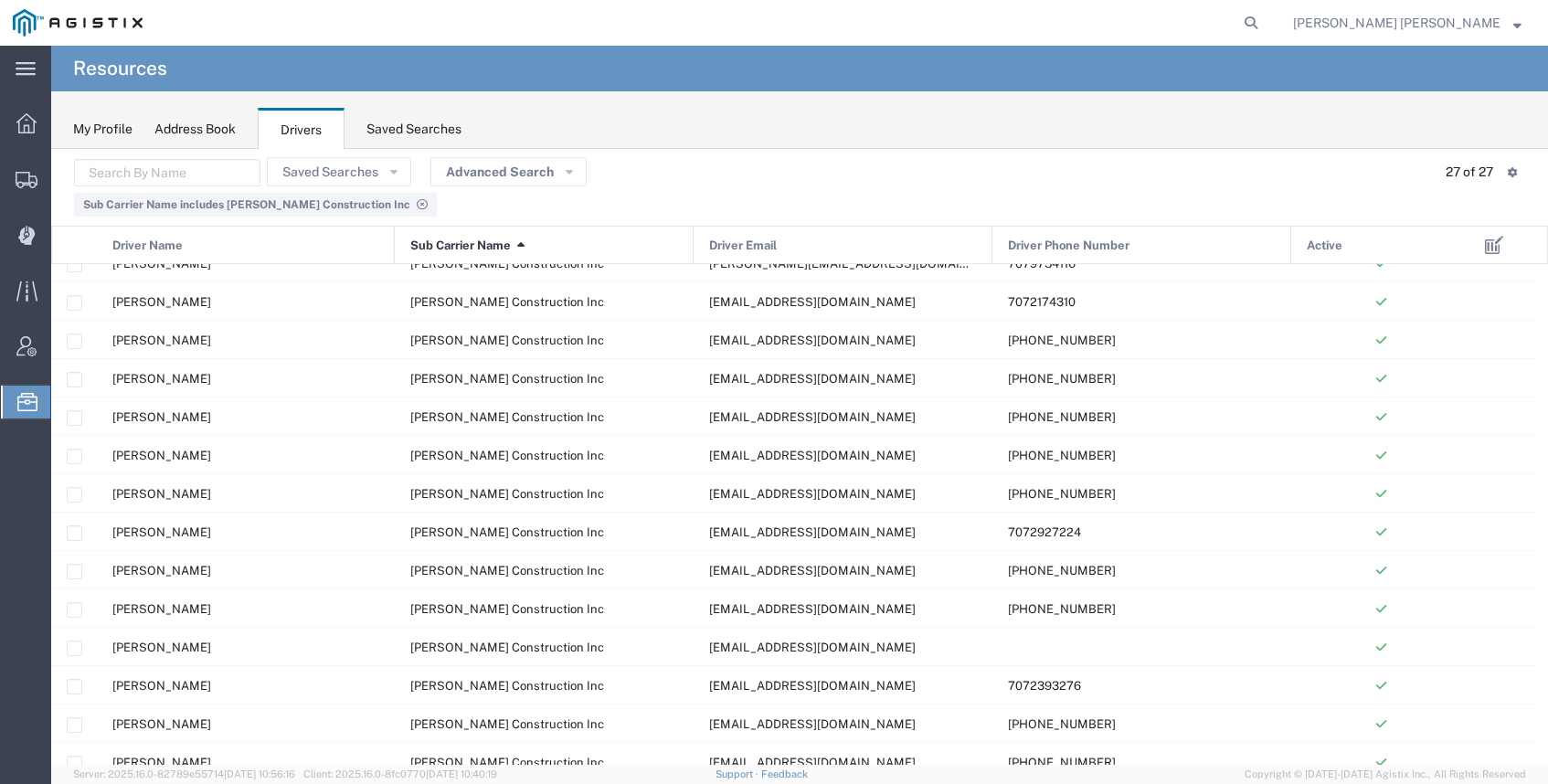
scroll to position [153, 0]
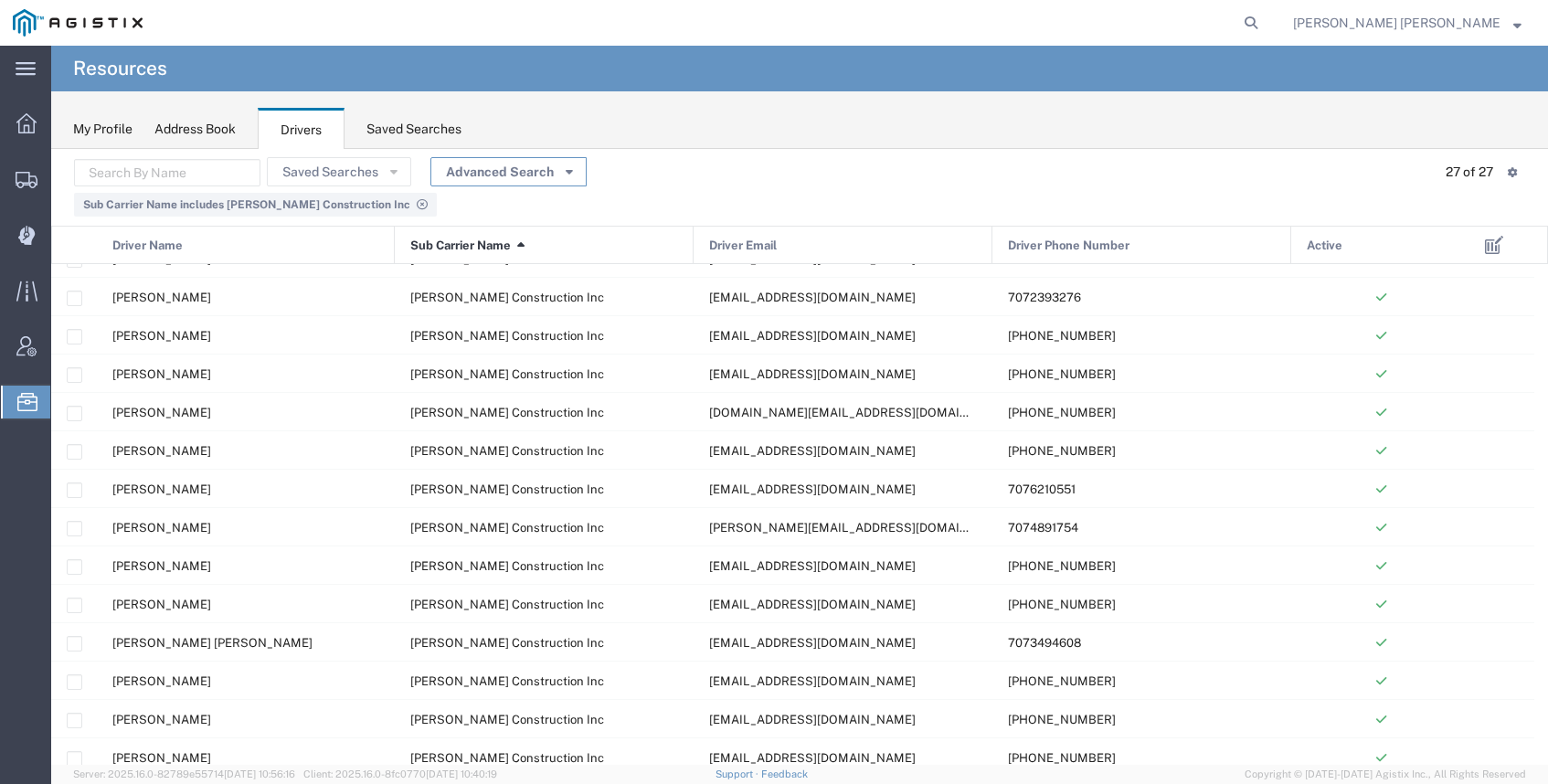
click at [488, 171] on button "Advanced Search" at bounding box center [508, 171] width 156 height 29
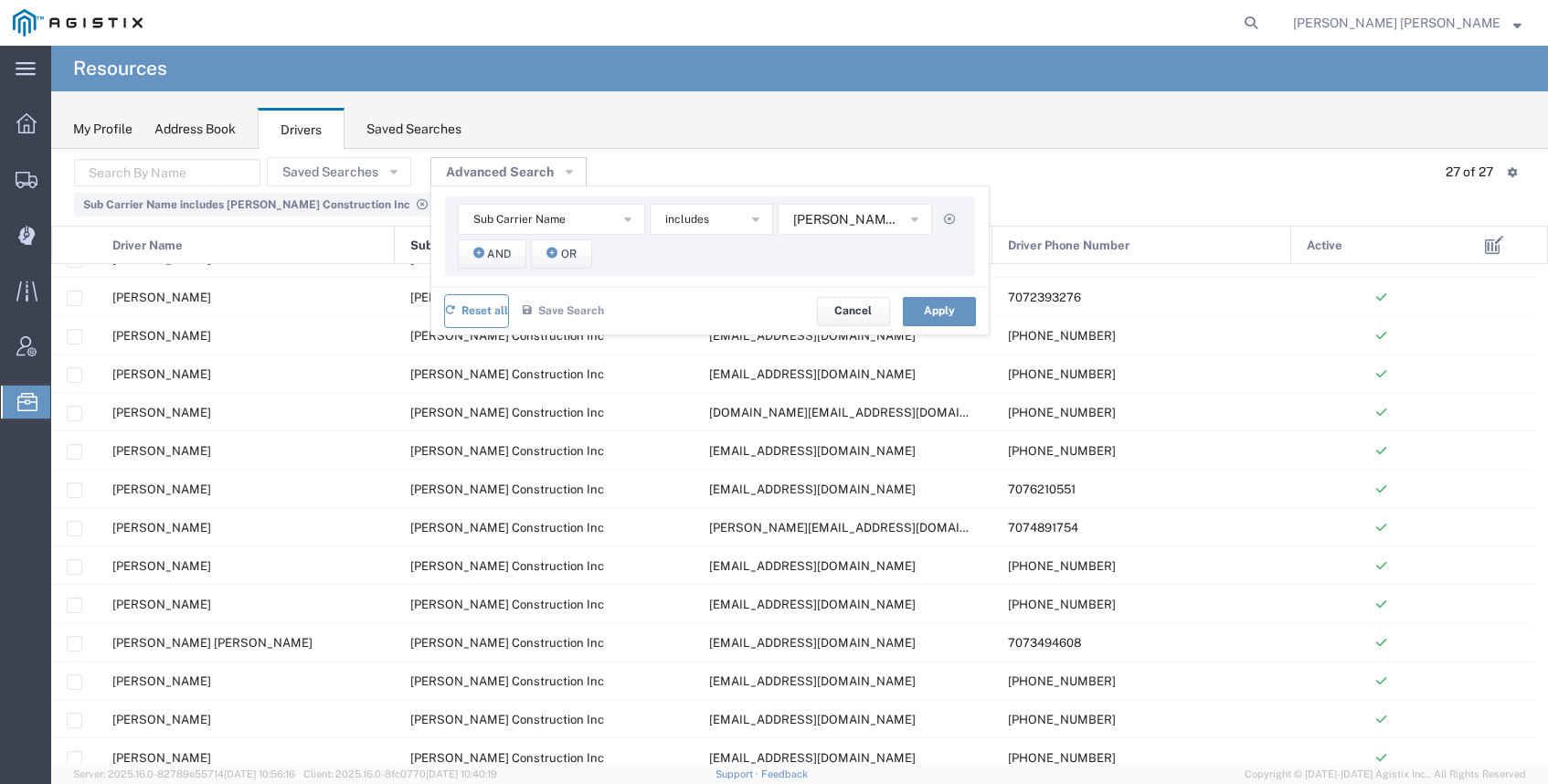
click at [466, 309] on span "Reset all" at bounding box center [485, 311] width 46 height 18
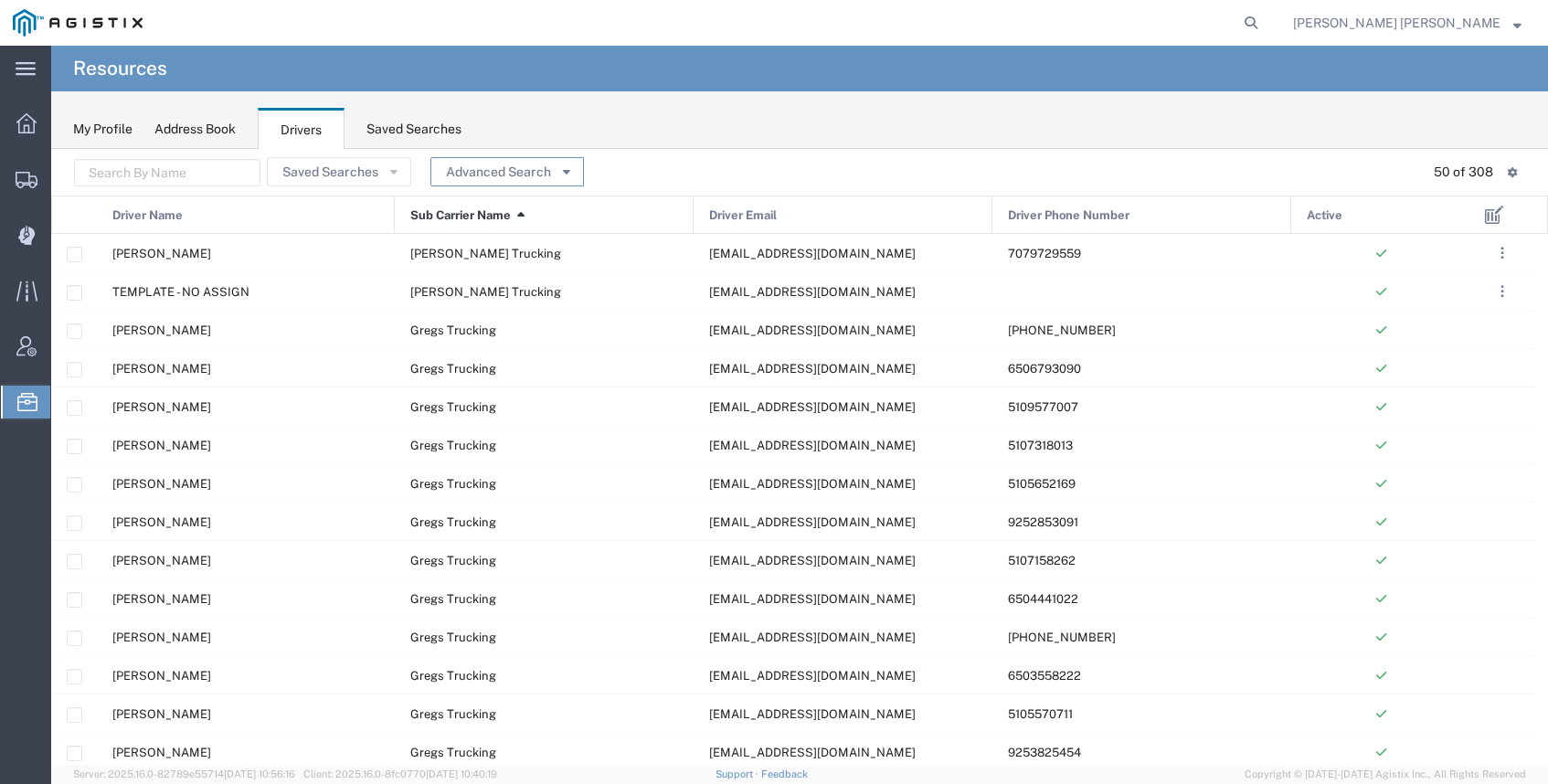
click at [524, 163] on button "Advanced Search" at bounding box center [506, 171] width 153 height 29
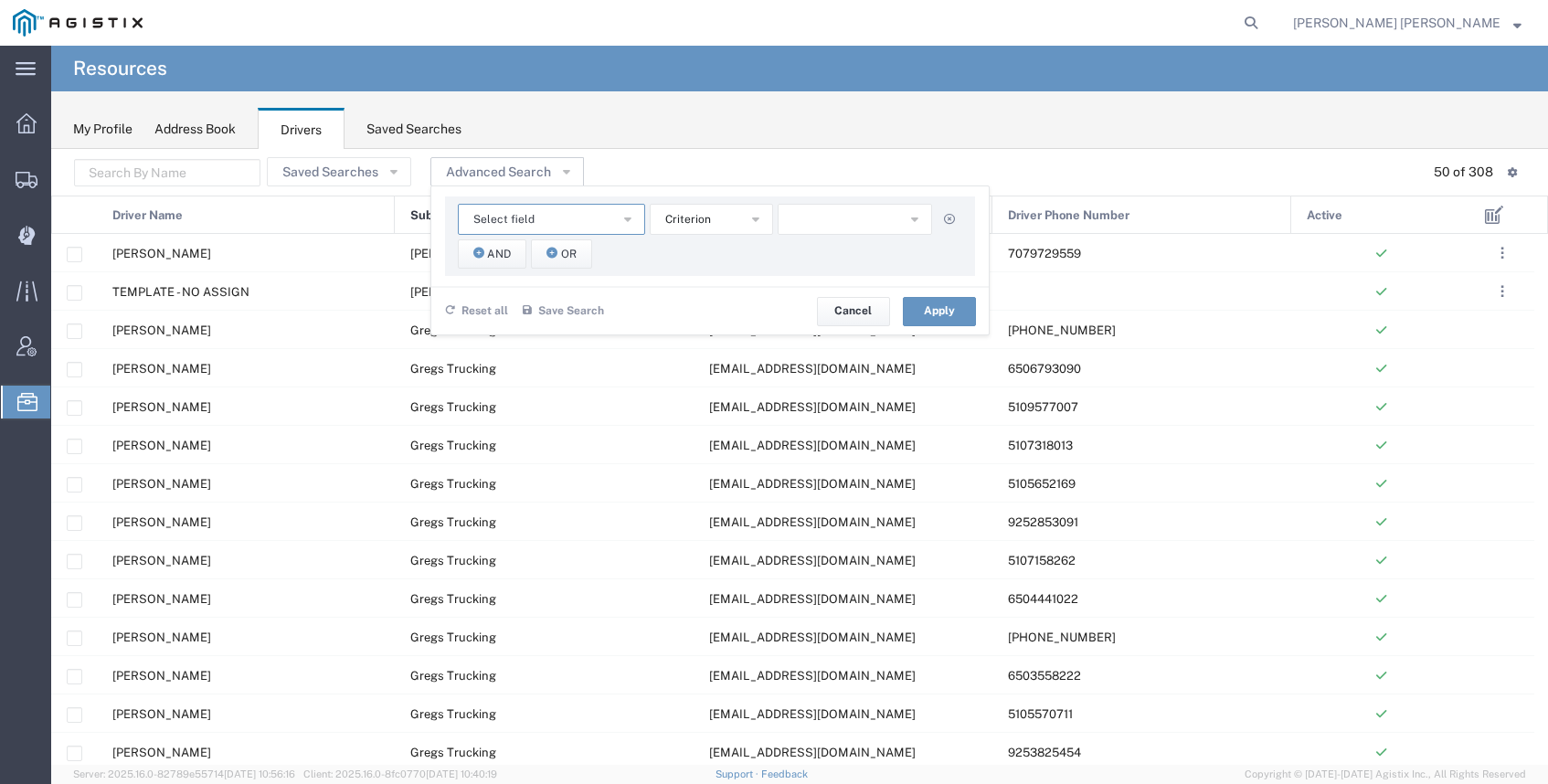
click at [529, 221] on button "Select field" at bounding box center [552, 218] width 188 height 31
click at [528, 352] on span "Sub Carrier Name" at bounding box center [546, 357] width 184 height 24
click at [823, 209] on button "button" at bounding box center [855, 218] width 154 height 31
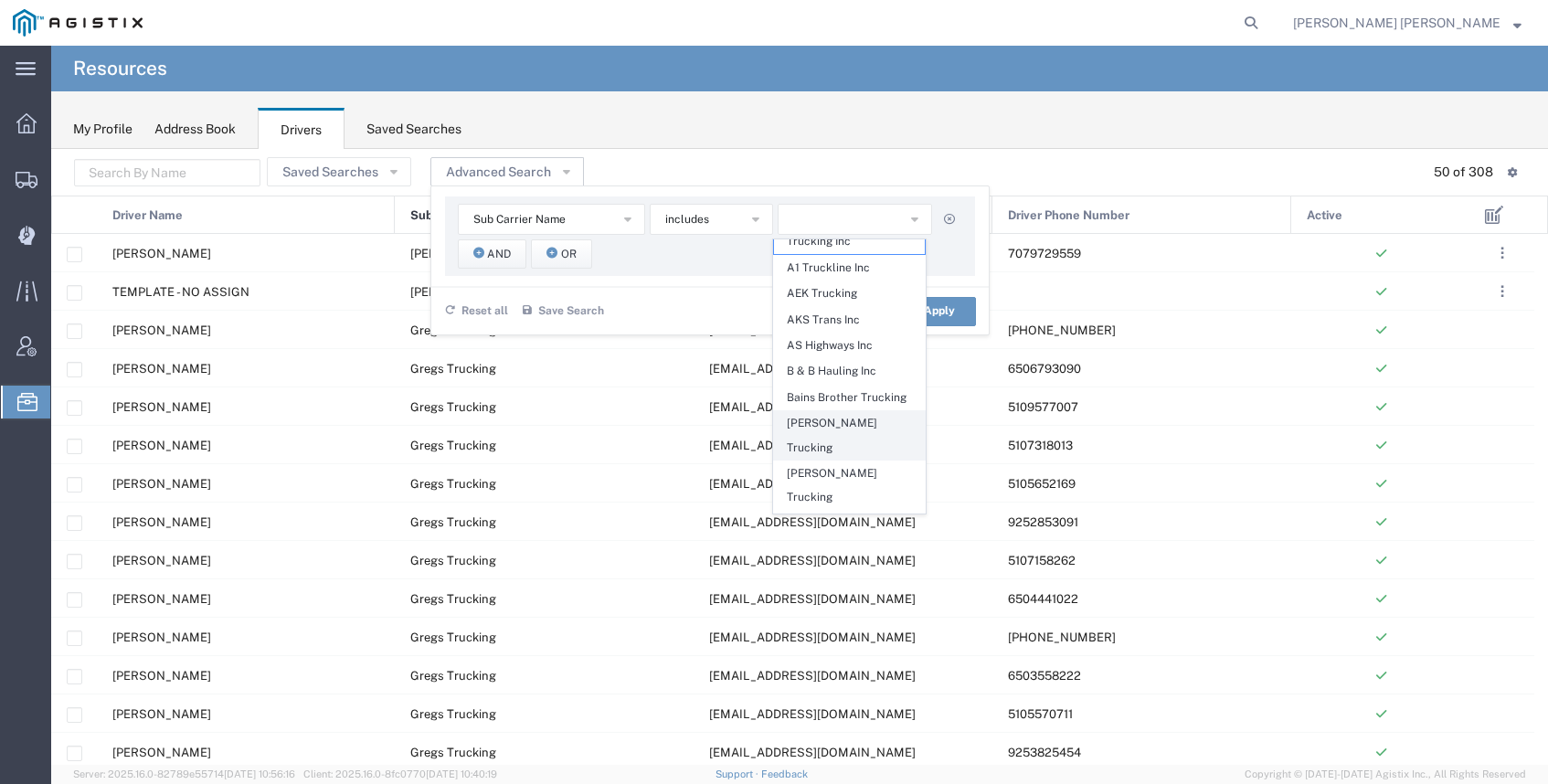
scroll to position [66, 0]
click at [855, 456] on span "Bill Jacobson Trucking" at bounding box center [849, 432] width 151 height 48
click at [956, 312] on button "Apply" at bounding box center [939, 311] width 73 height 29
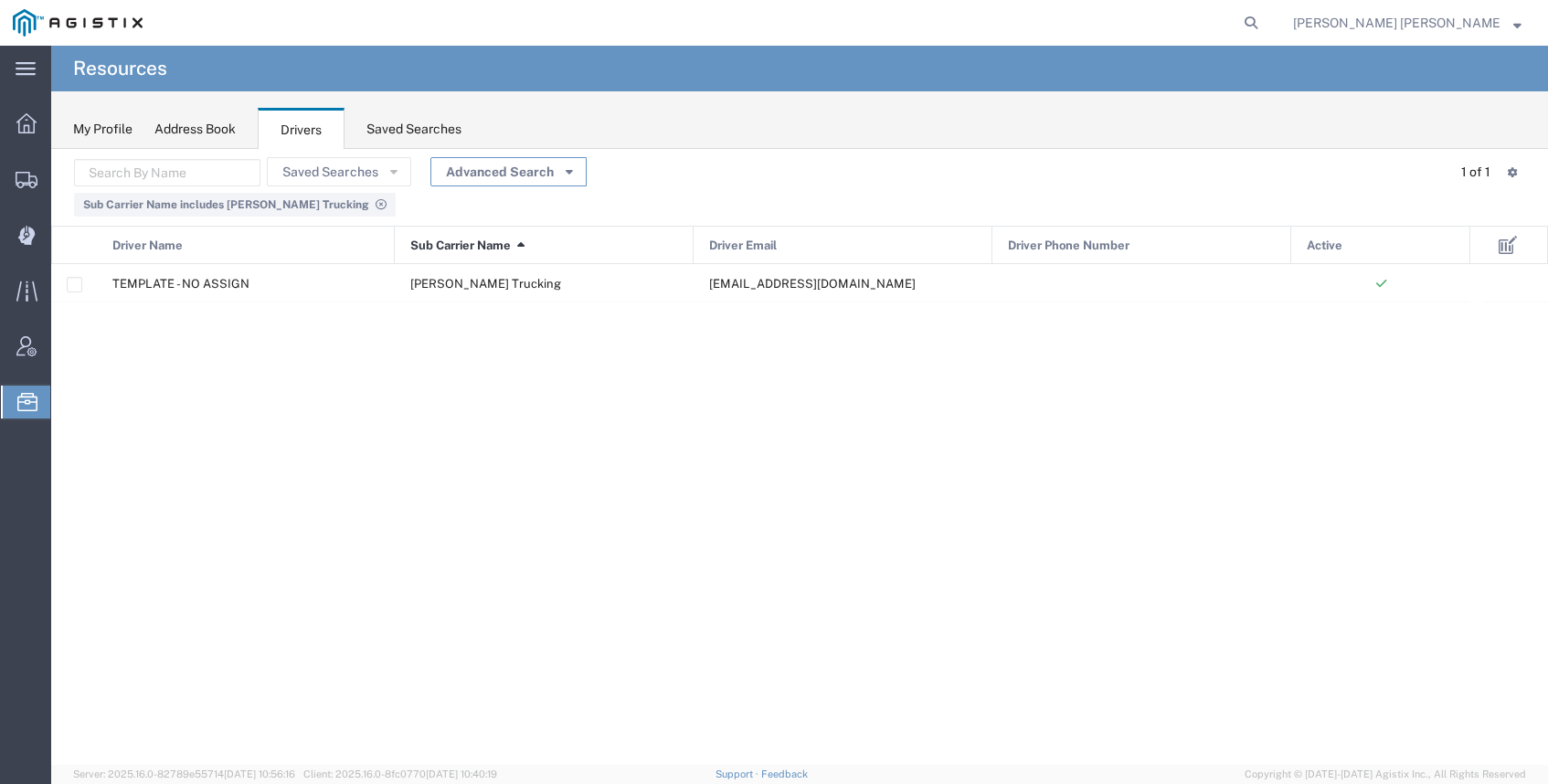
click at [497, 172] on button "Advanced Search" at bounding box center [508, 171] width 156 height 29
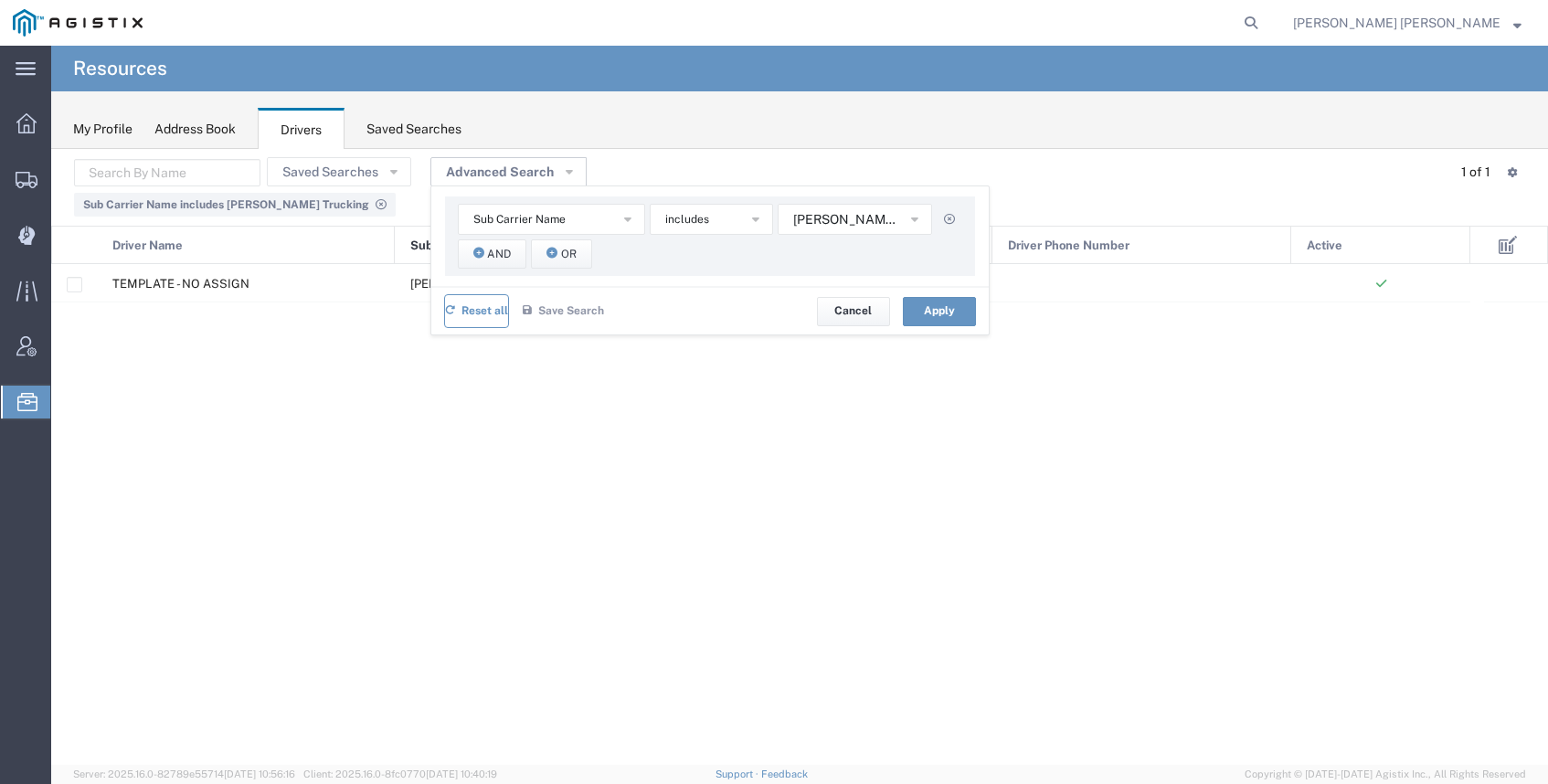
click at [479, 309] on span "Reset all" at bounding box center [485, 311] width 46 height 18
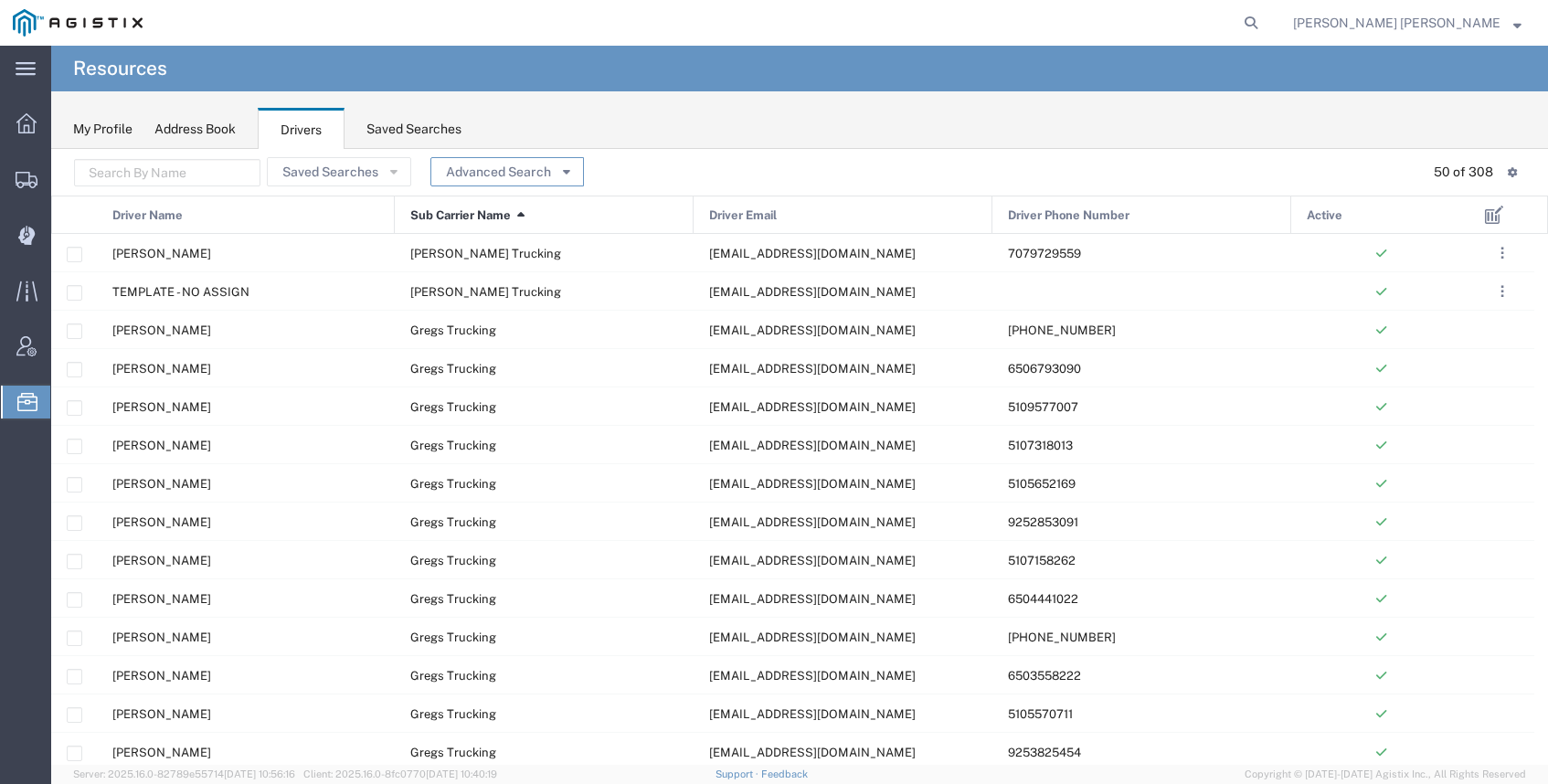
click at [479, 161] on button "Advanced Search" at bounding box center [506, 171] width 153 height 29
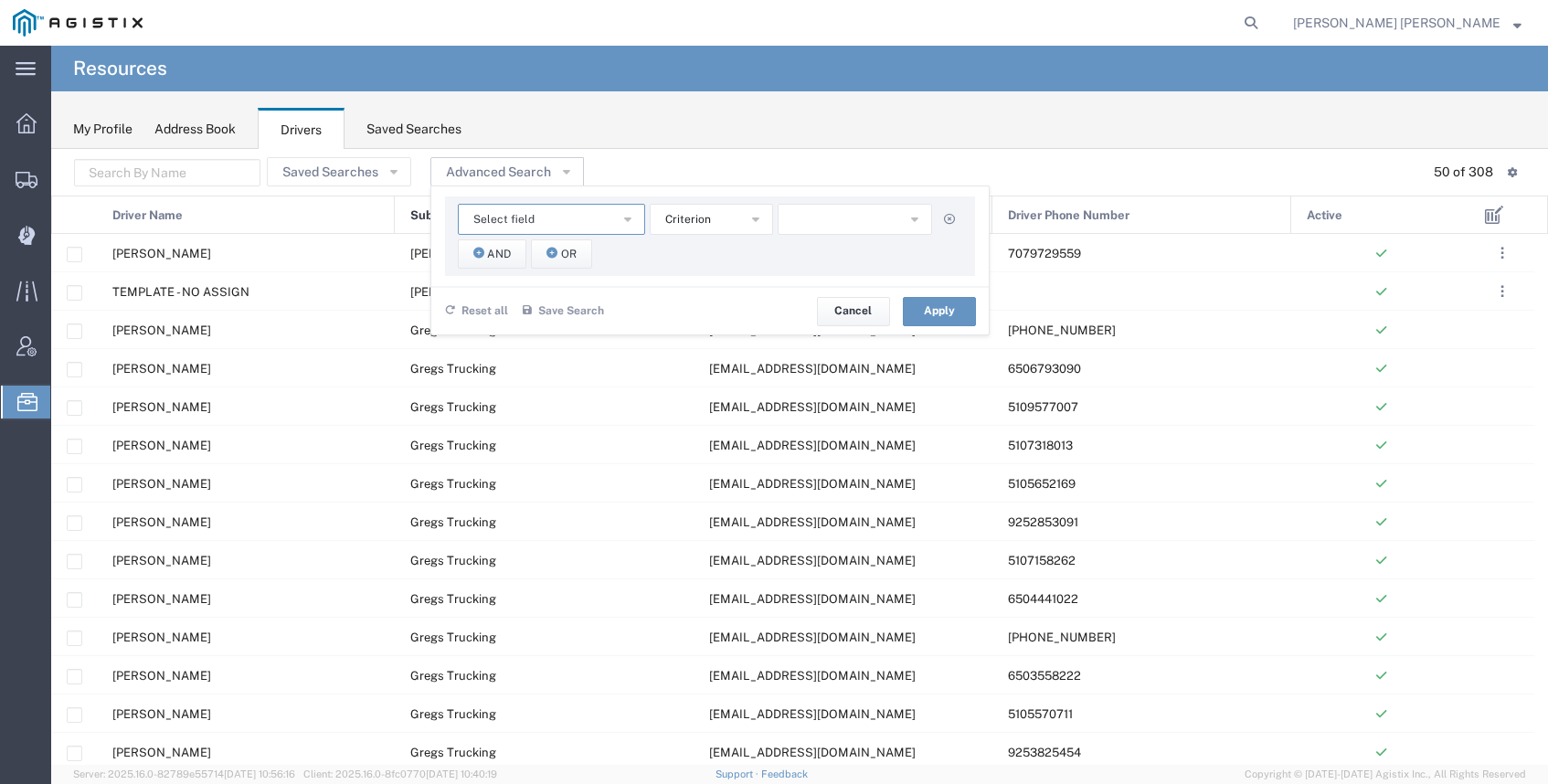
click at [576, 213] on button "Select field" at bounding box center [552, 218] width 188 height 31
click at [562, 349] on span "Sub Carrier Name" at bounding box center [546, 357] width 184 height 24
click at [861, 221] on button "button" at bounding box center [855, 218] width 154 height 31
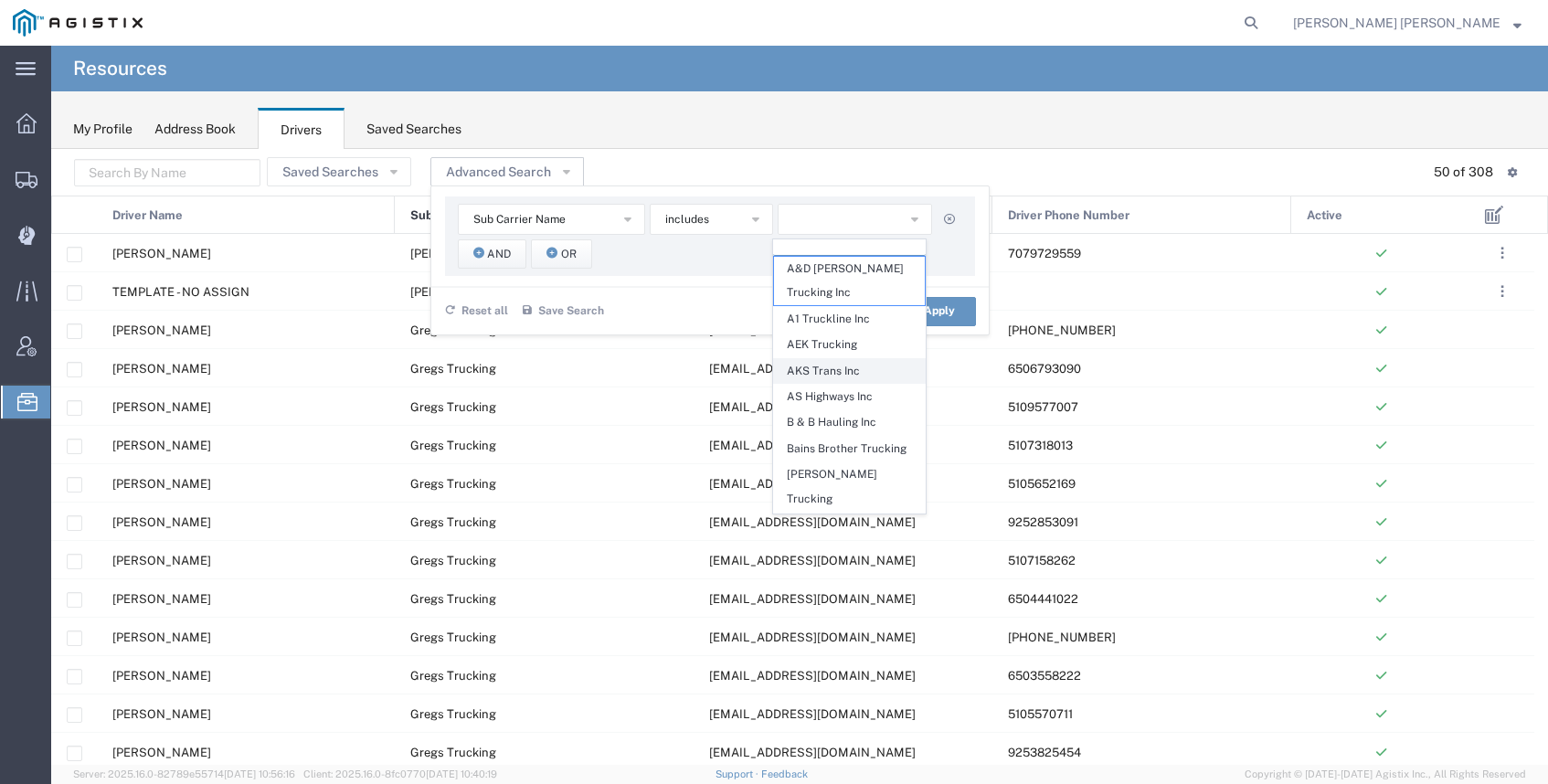
scroll to position [15, 0]
click at [848, 386] on span "AS Highways Inc" at bounding box center [849, 393] width 151 height 24
click at [950, 307] on button "Apply" at bounding box center [939, 311] width 73 height 29
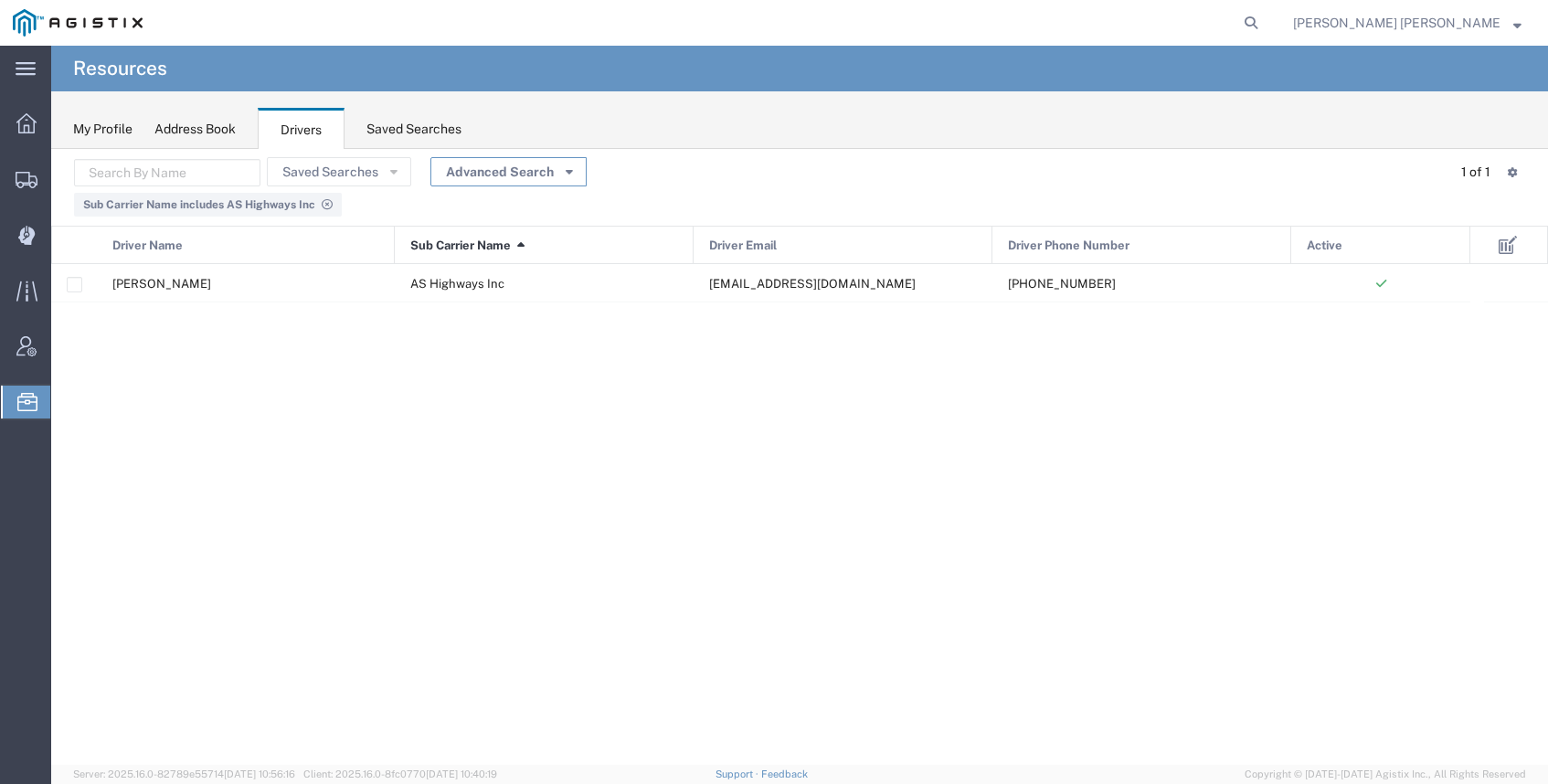
click at [496, 164] on button "Advanced Search" at bounding box center [508, 171] width 156 height 29
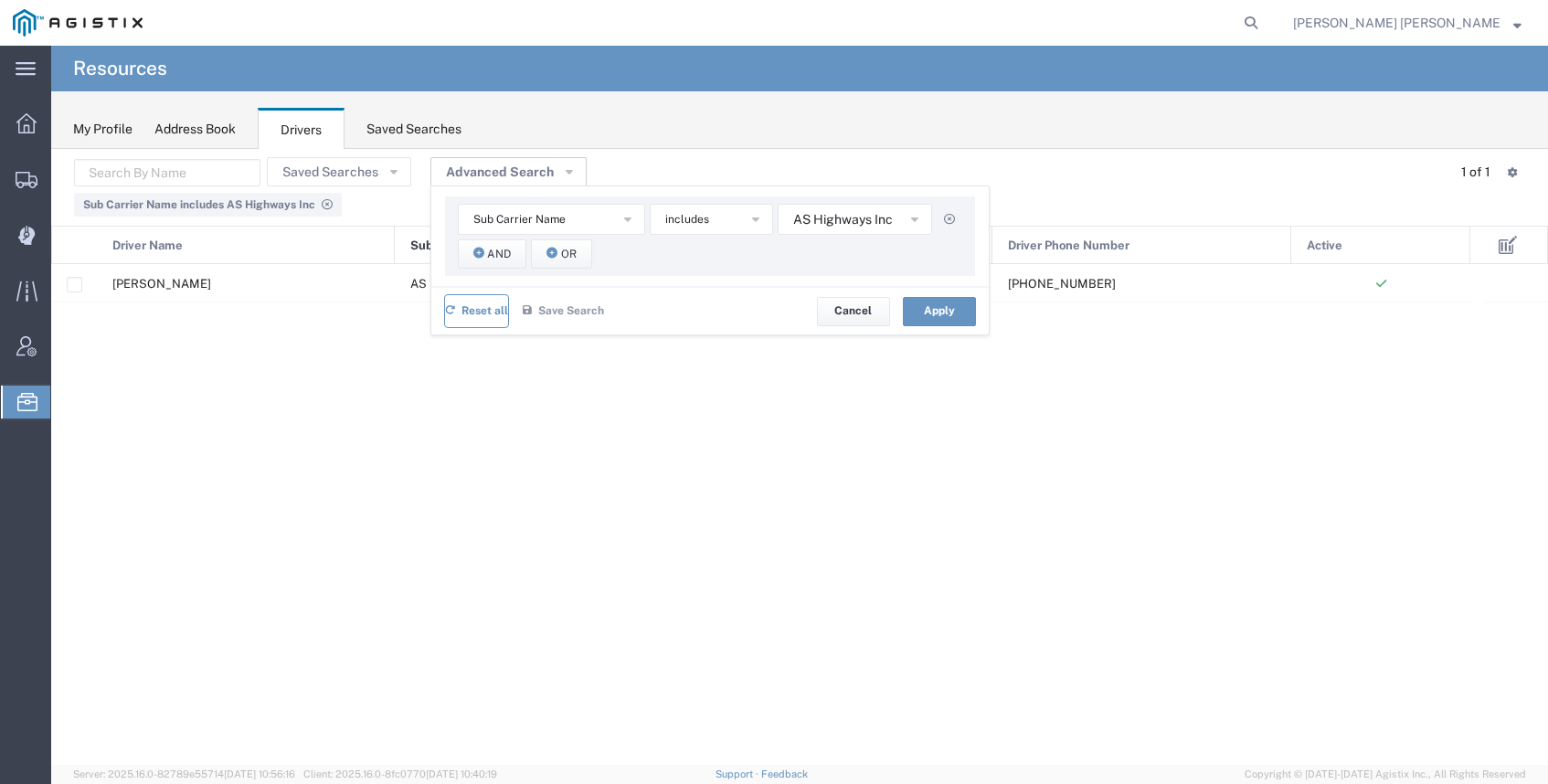
click at [490, 310] on span "Reset all" at bounding box center [485, 311] width 46 height 18
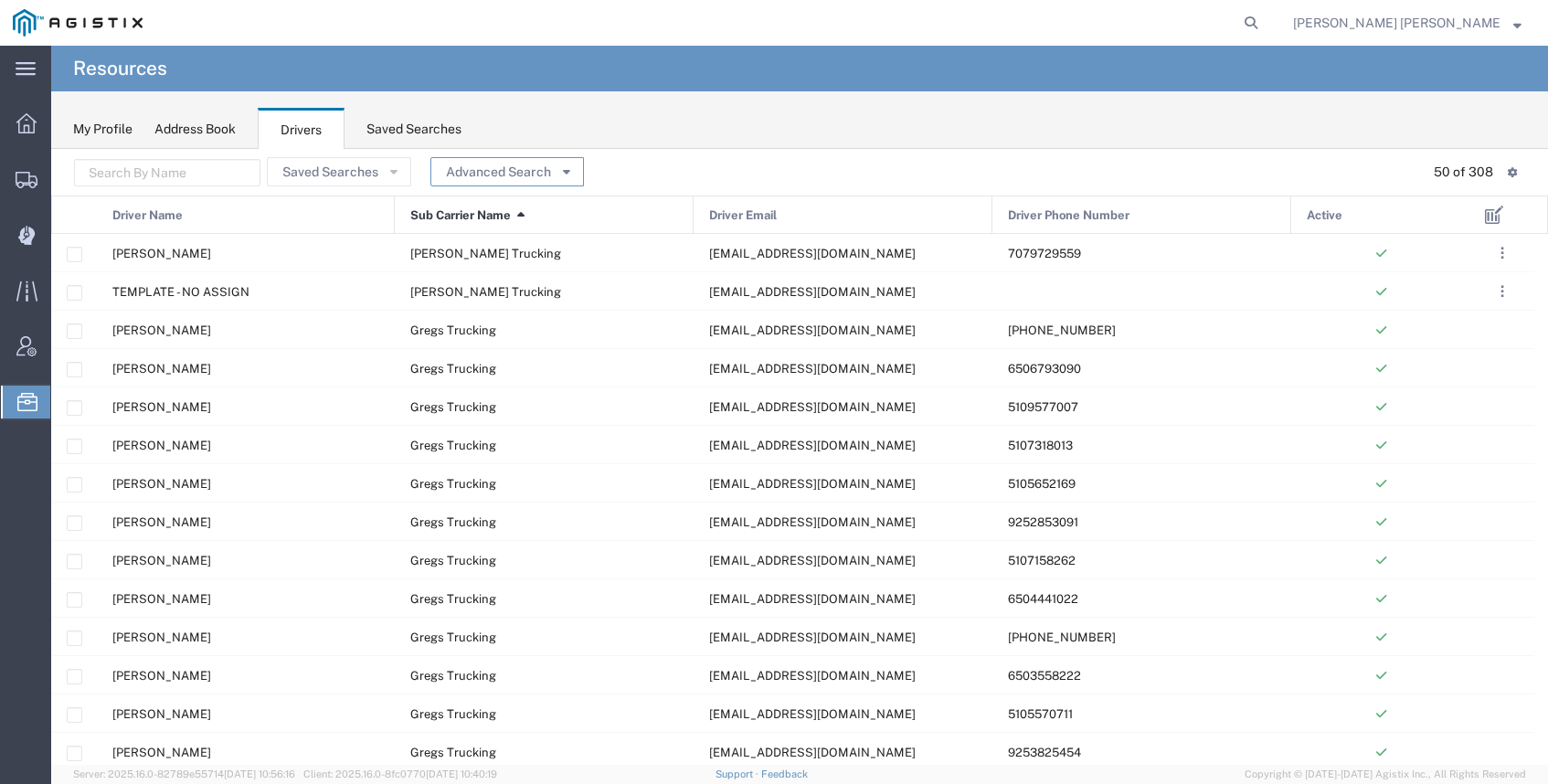
click at [479, 174] on button "Advanced Search" at bounding box center [506, 171] width 153 height 29
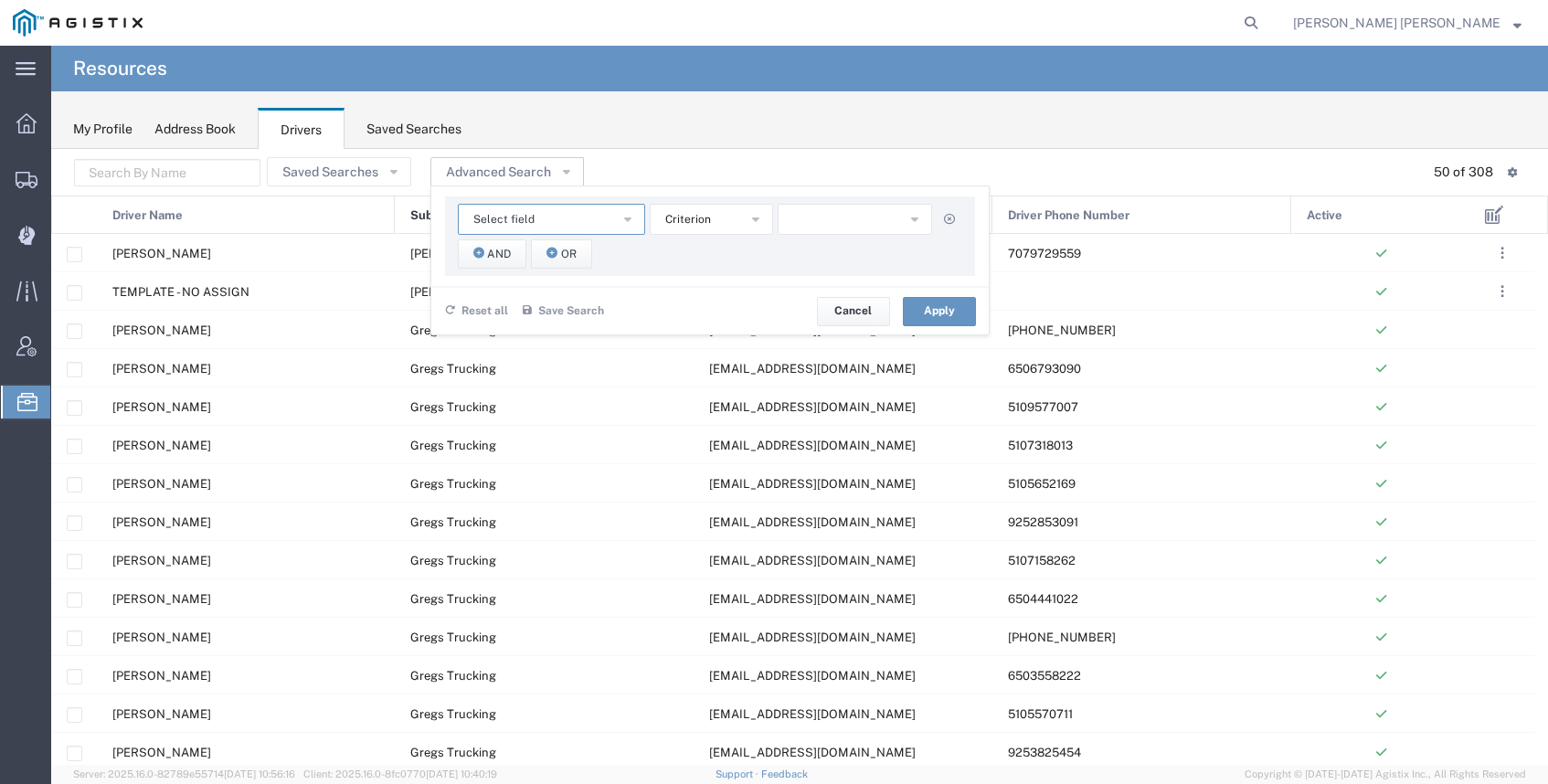
click at [575, 221] on button "Select field" at bounding box center [552, 218] width 188 height 31
click at [557, 350] on span "Sub Carrier Name" at bounding box center [546, 357] width 184 height 24
click at [869, 213] on button "button" at bounding box center [855, 218] width 154 height 31
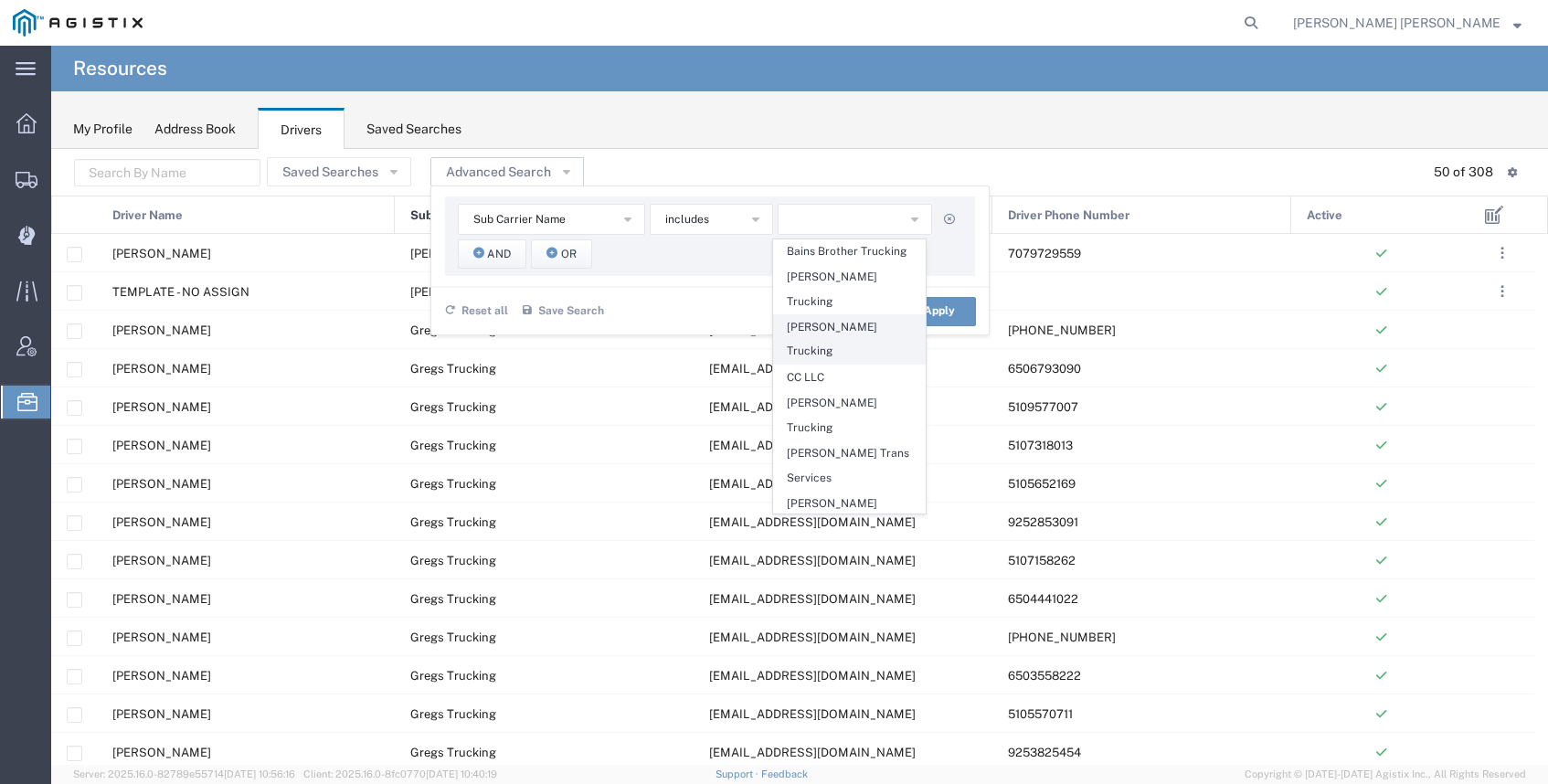
scroll to position [212, 0]
click at [844, 438] on span "[PERSON_NAME] Trans Services" at bounding box center [849, 462] width 151 height 48
click at [956, 314] on button "Apply" at bounding box center [939, 311] width 73 height 29
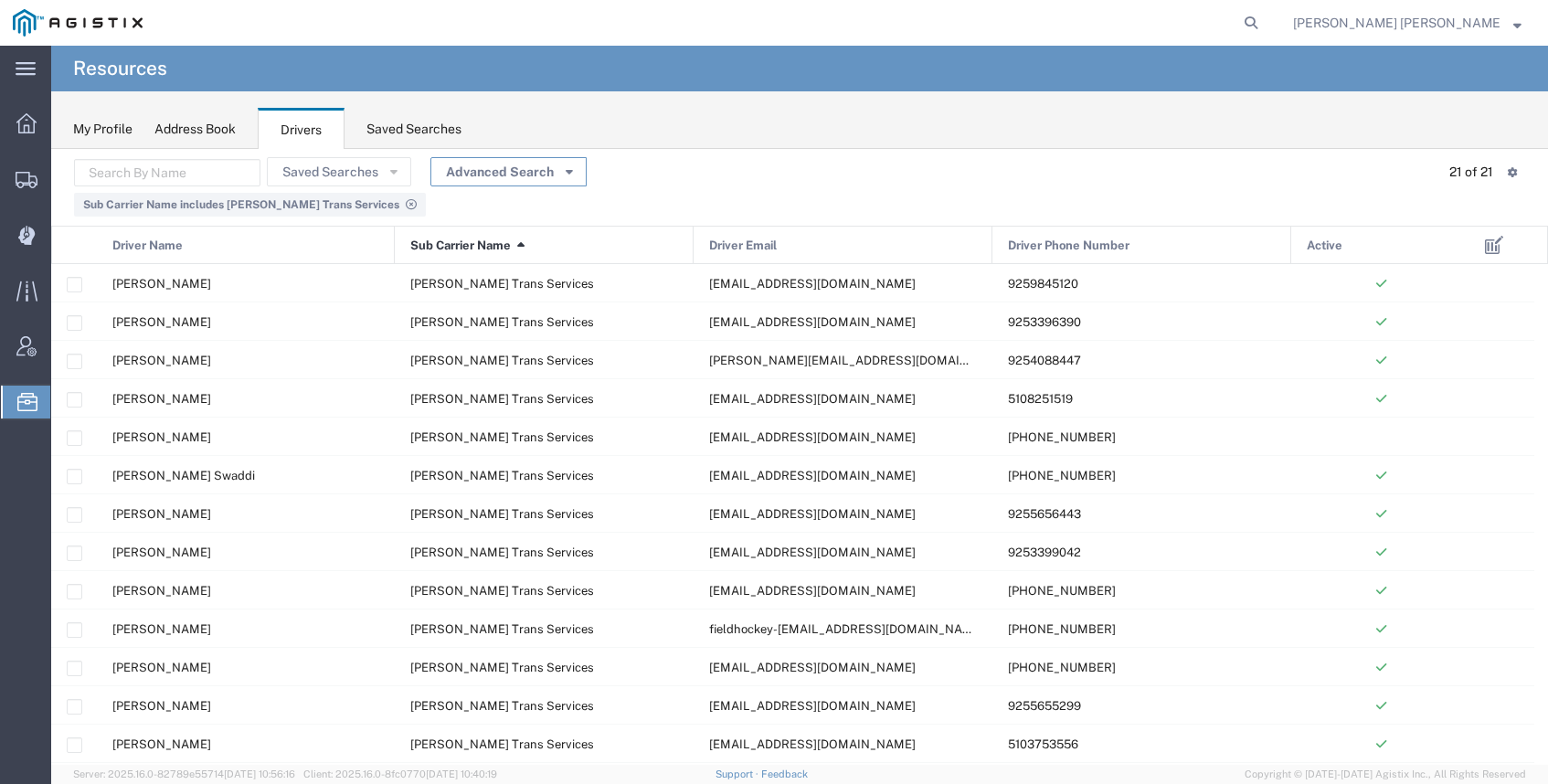
click at [497, 168] on button "Advanced Search" at bounding box center [508, 171] width 156 height 29
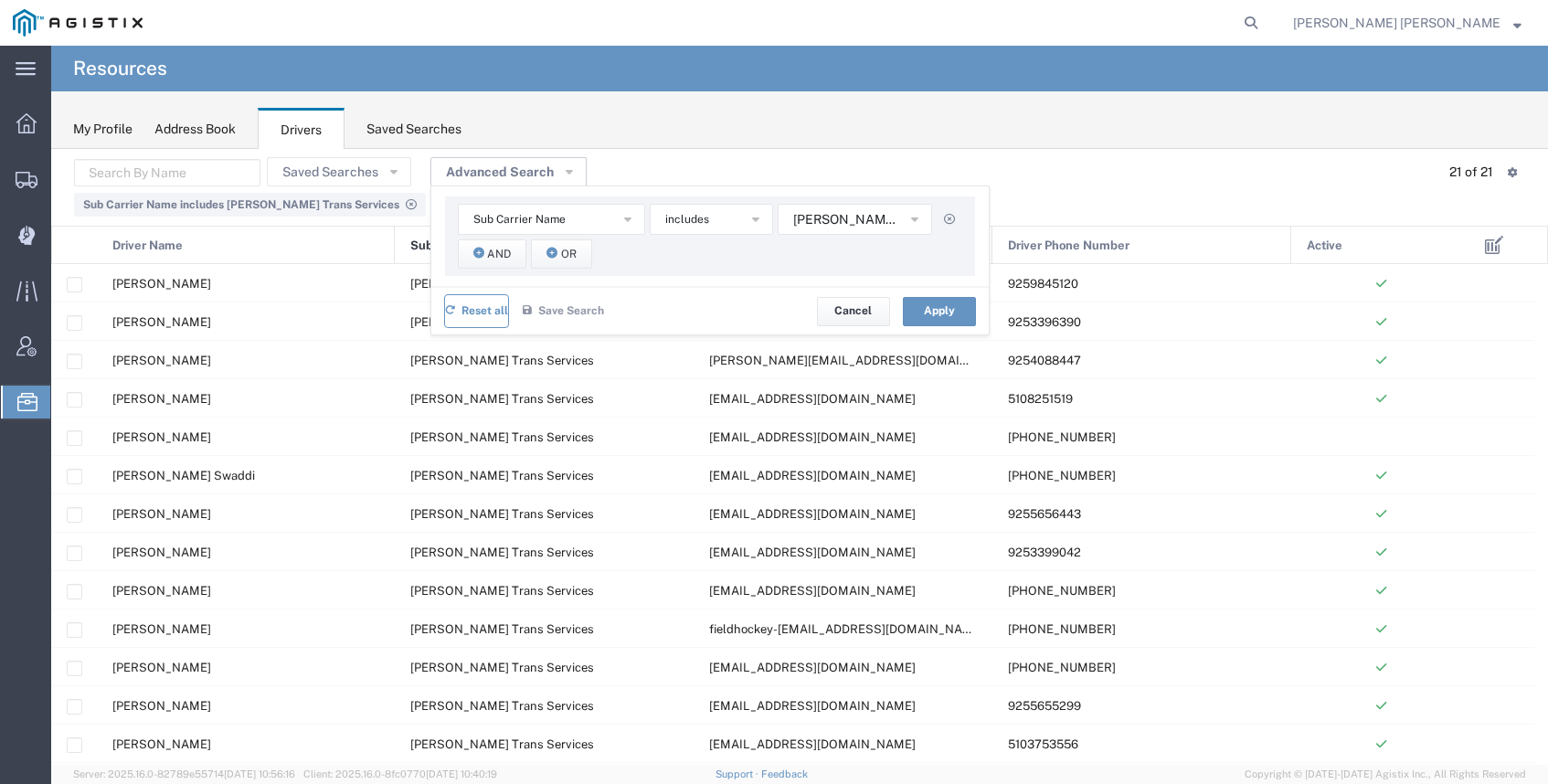
click at [487, 313] on span "Reset all" at bounding box center [485, 311] width 46 height 18
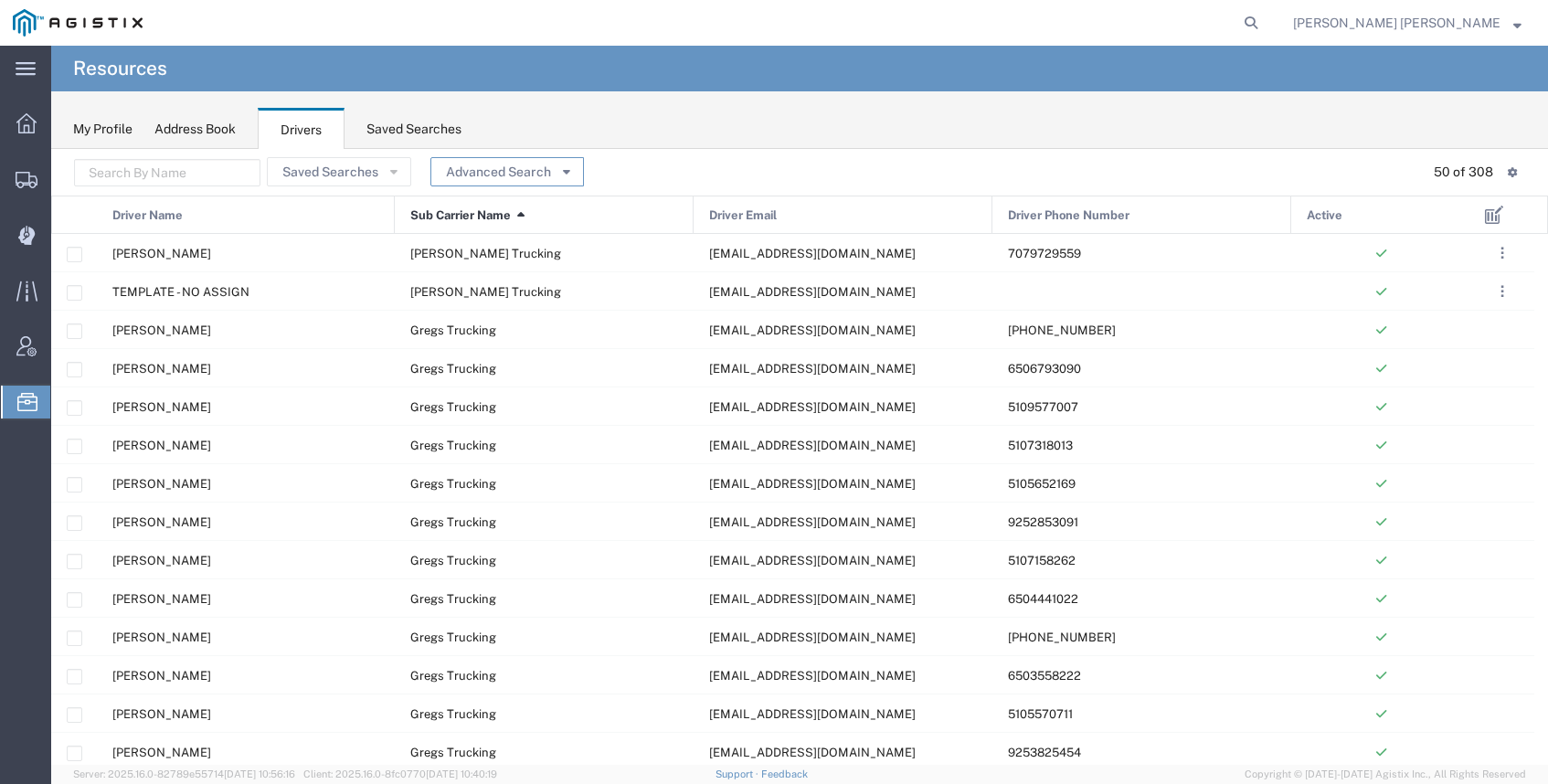
click at [518, 176] on button "Advanced Search" at bounding box center [506, 171] width 153 height 29
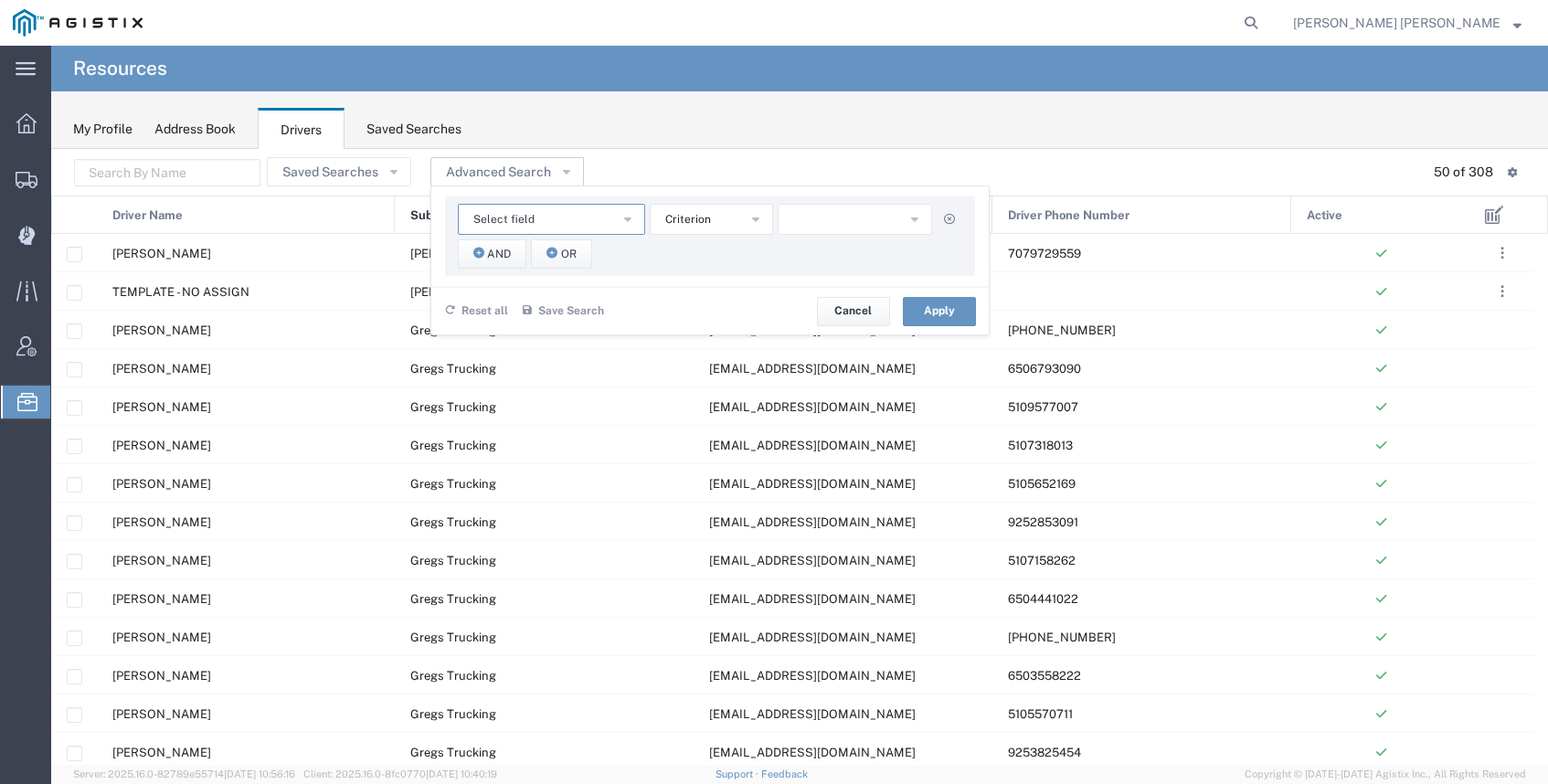
click at [550, 219] on button "Select field" at bounding box center [552, 218] width 188 height 31
click at [548, 347] on span "Sub Carrier Name" at bounding box center [546, 357] width 184 height 24
click at [843, 219] on button "button" at bounding box center [855, 218] width 154 height 31
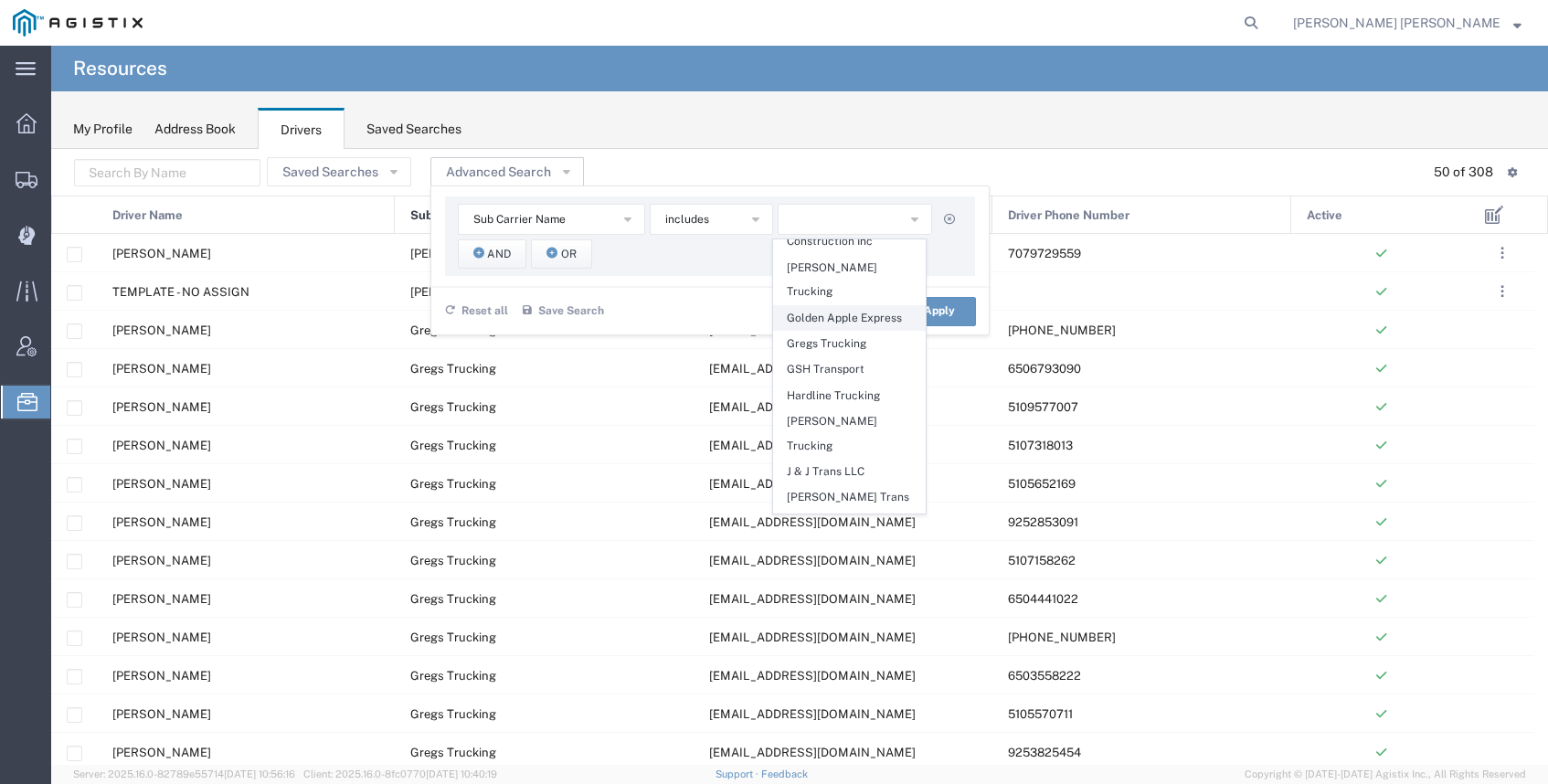
scroll to position [497, 0]
click at [864, 482] on span "[PERSON_NAME] Trans Inc" at bounding box center [849, 506] width 151 height 48
click at [957, 308] on button "Apply" at bounding box center [939, 311] width 73 height 29
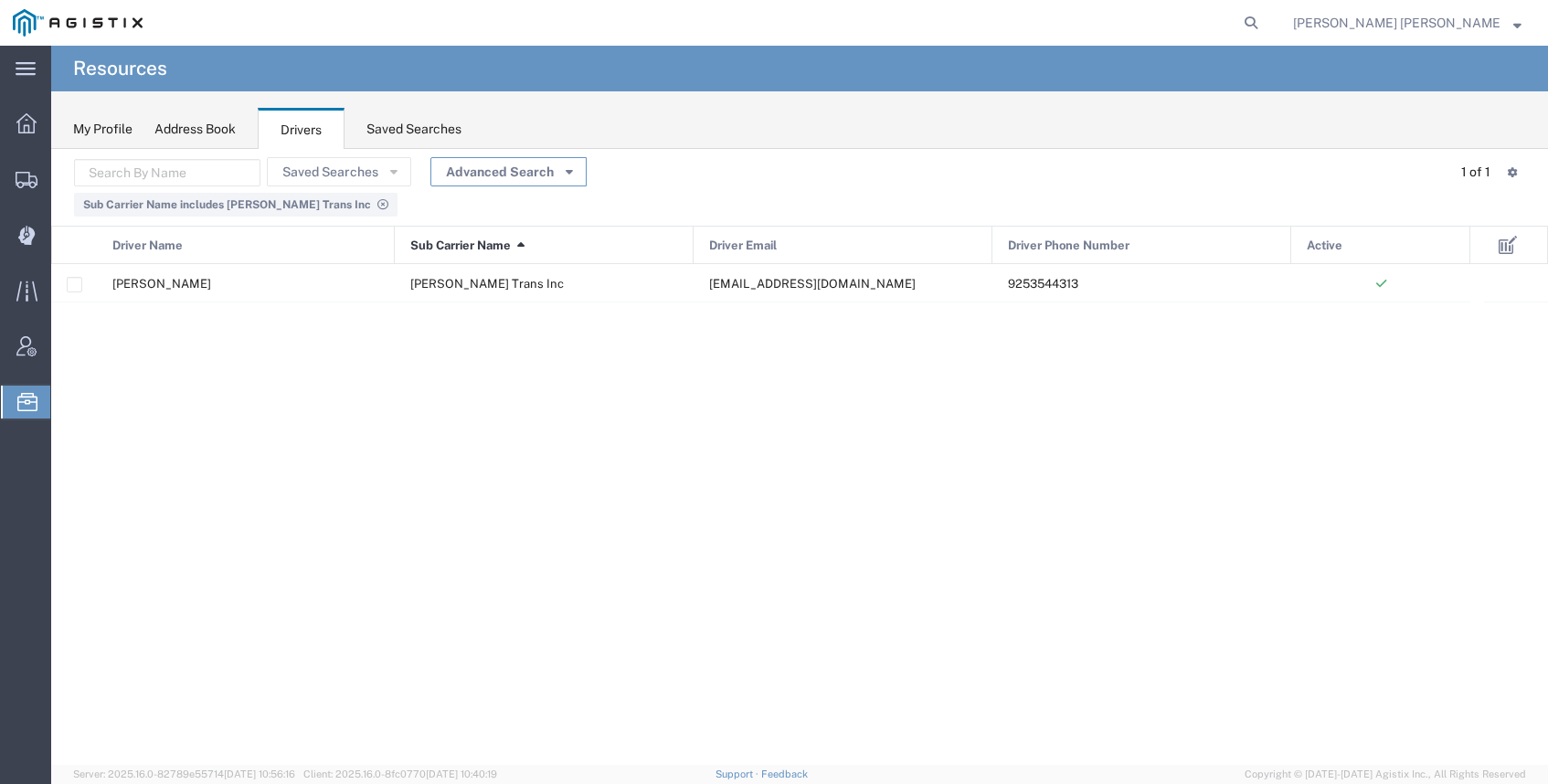
click at [497, 178] on button "Advanced Search" at bounding box center [508, 171] width 156 height 29
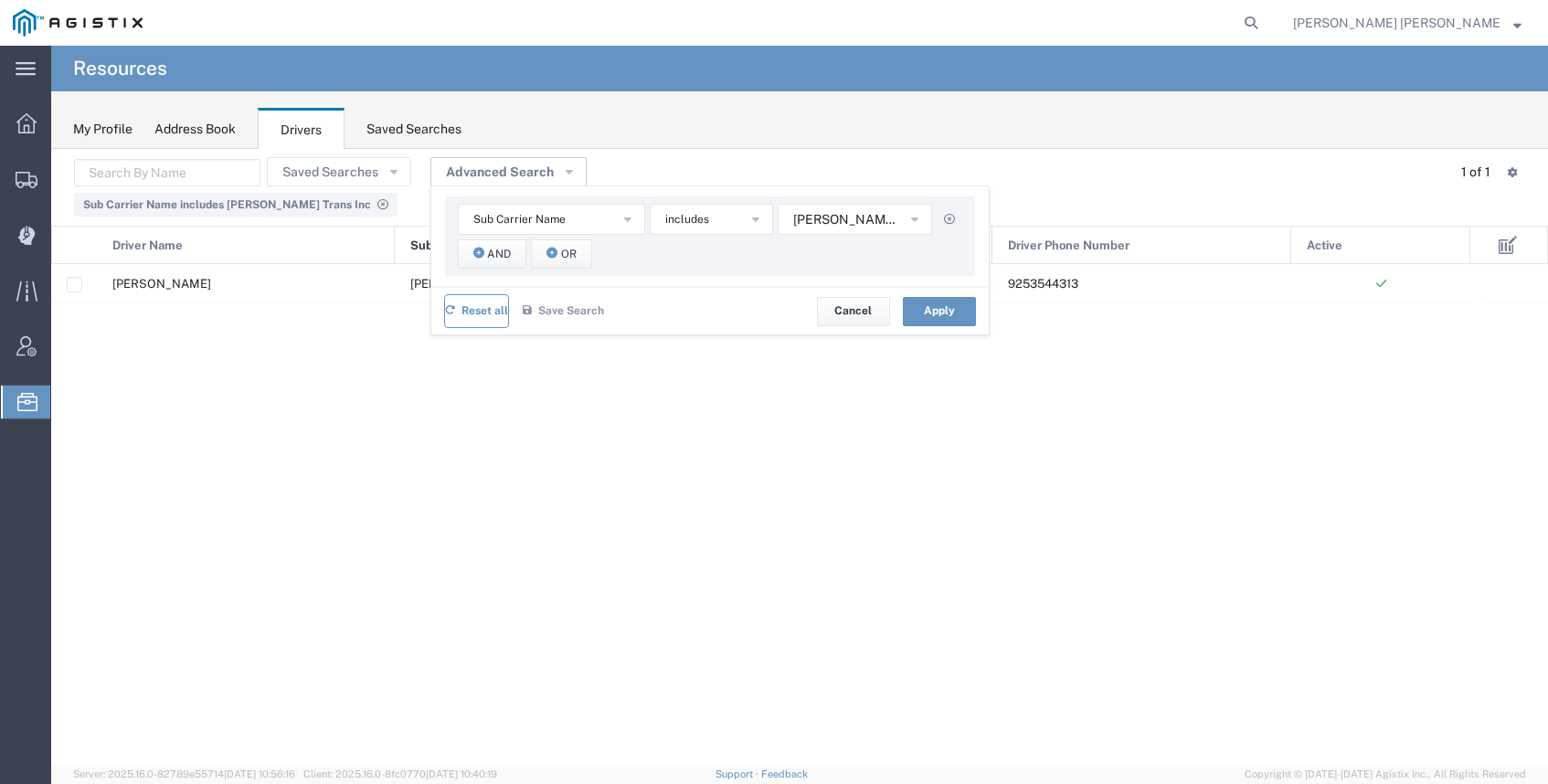
click at [462, 316] on span "Reset all" at bounding box center [485, 311] width 46 height 18
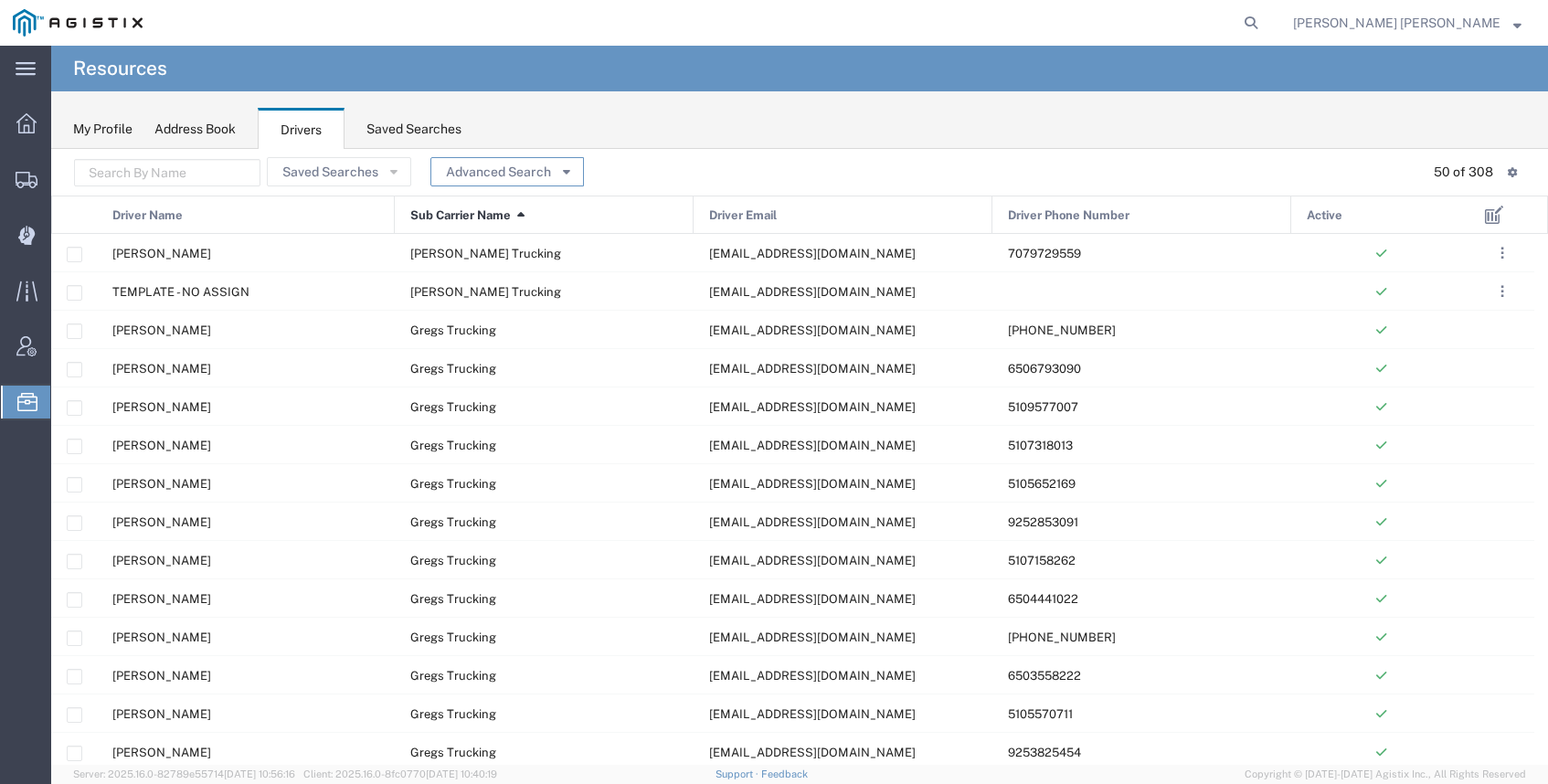
click at [511, 169] on button "Advanced Search" at bounding box center [506, 171] width 153 height 29
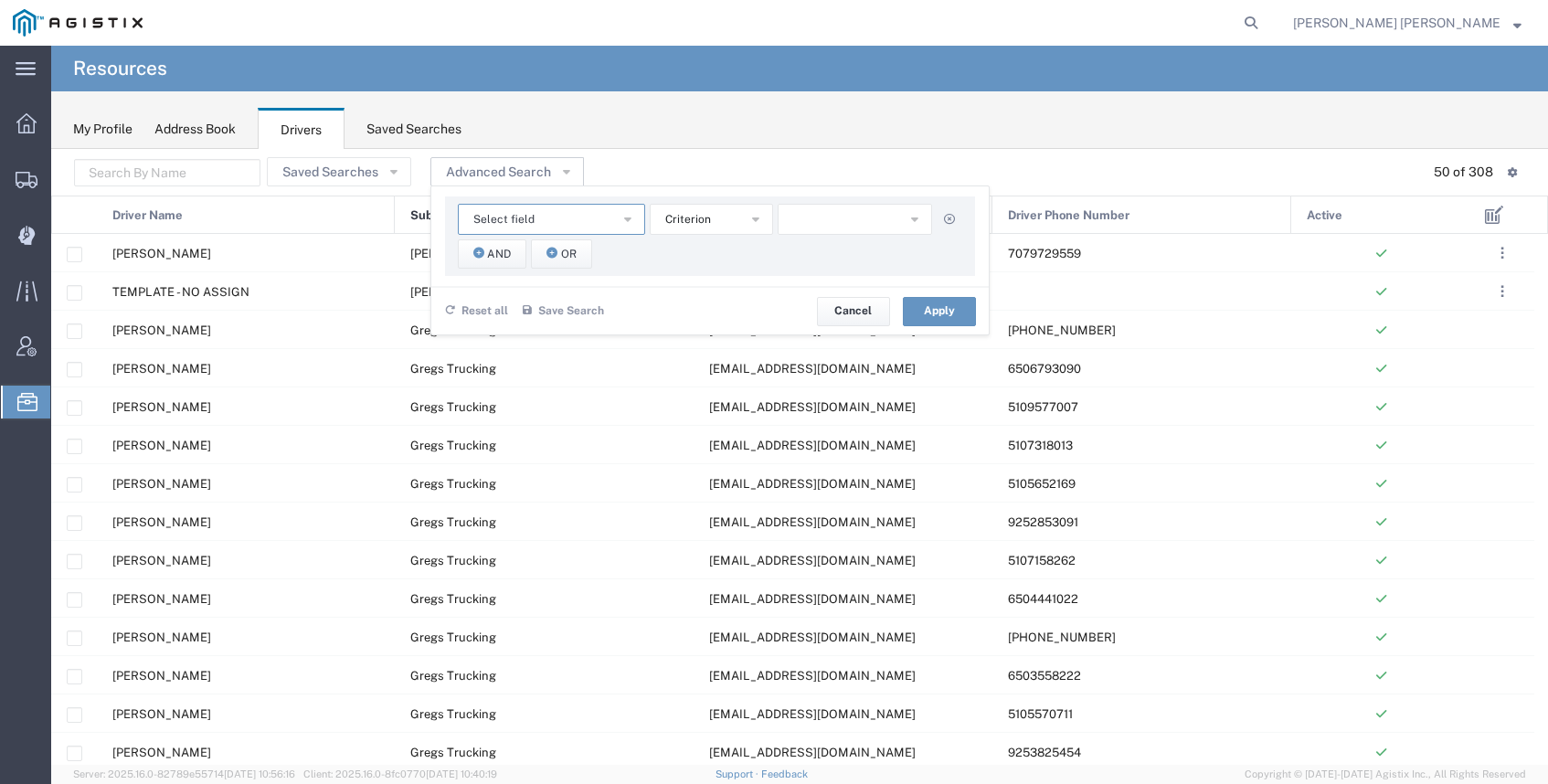
click at [531, 217] on button "Select field" at bounding box center [552, 218] width 188 height 31
click at [572, 352] on span "Sub Carrier Name" at bounding box center [546, 357] width 184 height 24
click at [829, 221] on button "button" at bounding box center [855, 218] width 154 height 31
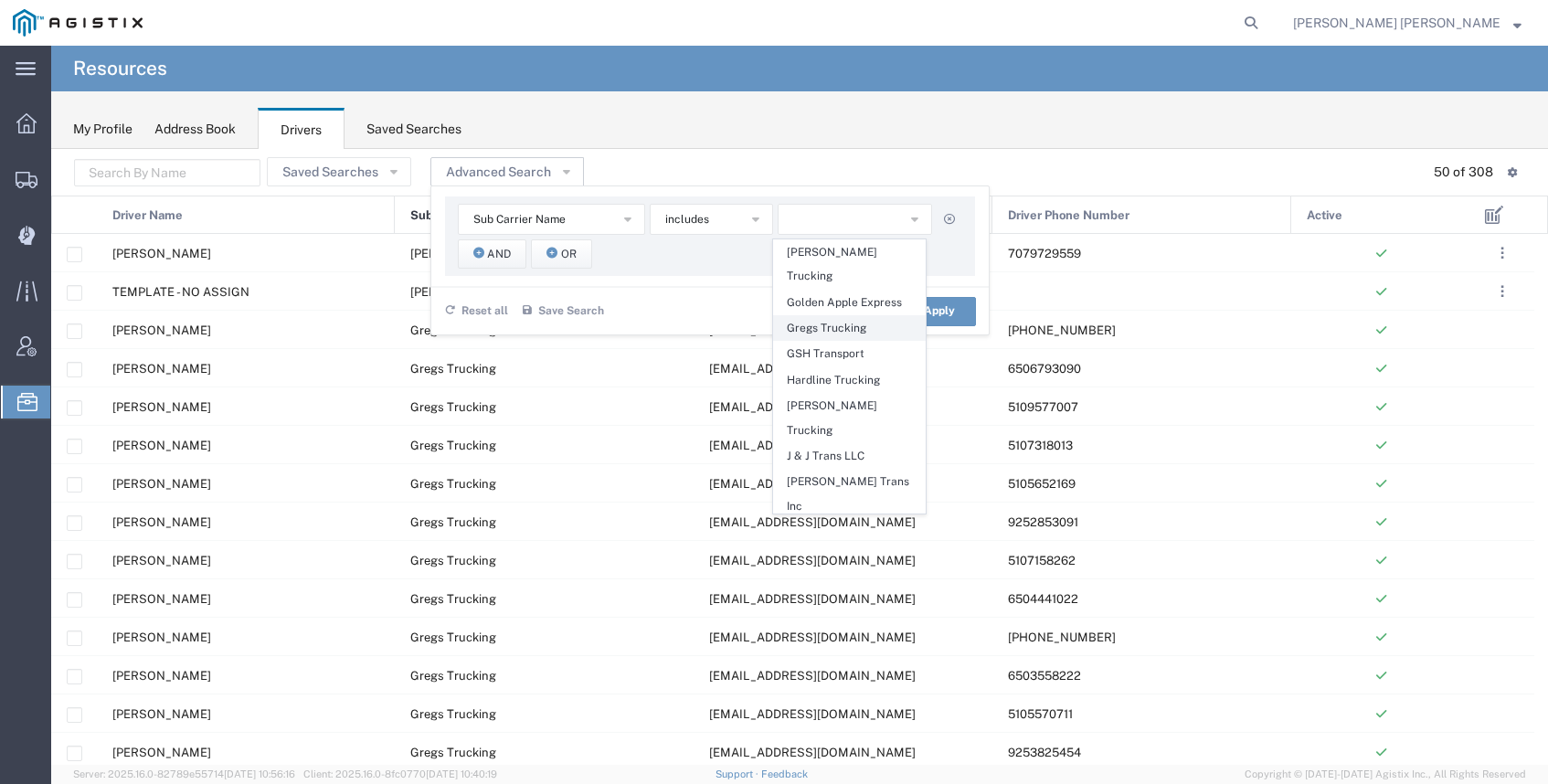
scroll to position [523, 0]
click at [874, 507] on span "Jovan Trucking" at bounding box center [849, 519] width 151 height 24
click at [960, 305] on button "Apply" at bounding box center [939, 311] width 73 height 29
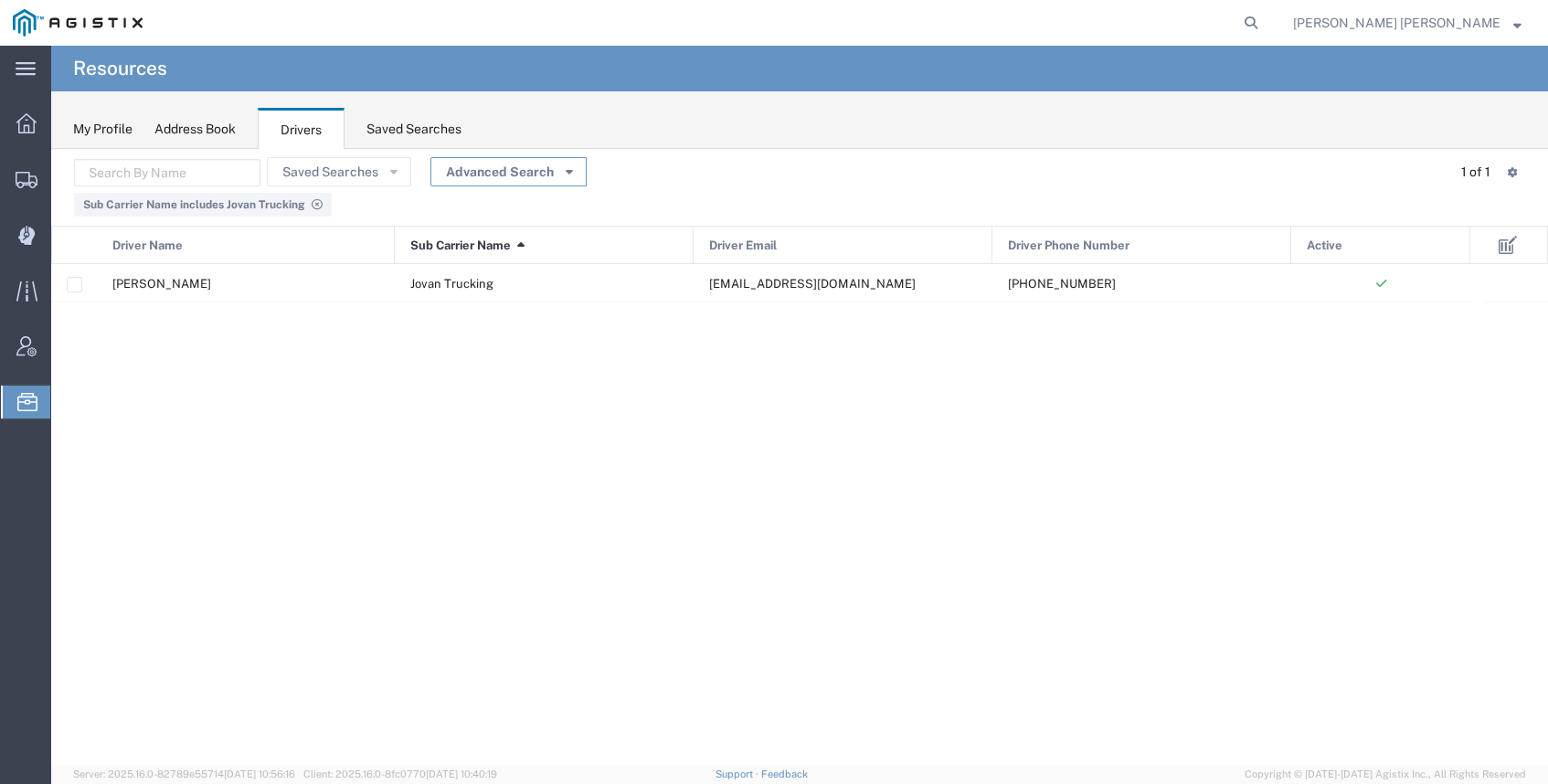
click at [472, 168] on button "Advanced Search" at bounding box center [508, 171] width 156 height 29
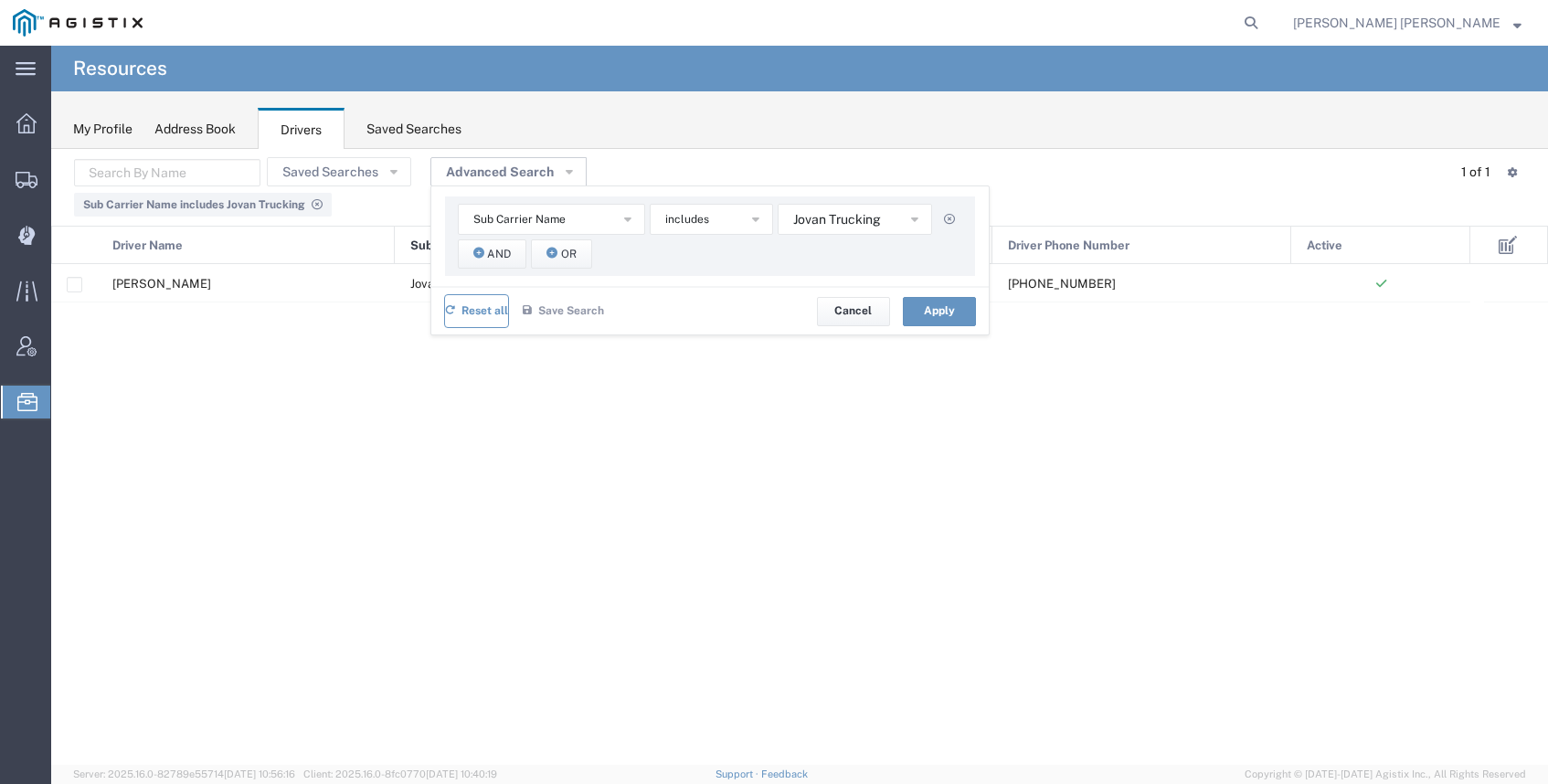
click at [467, 304] on span "Reset all" at bounding box center [485, 311] width 46 height 18
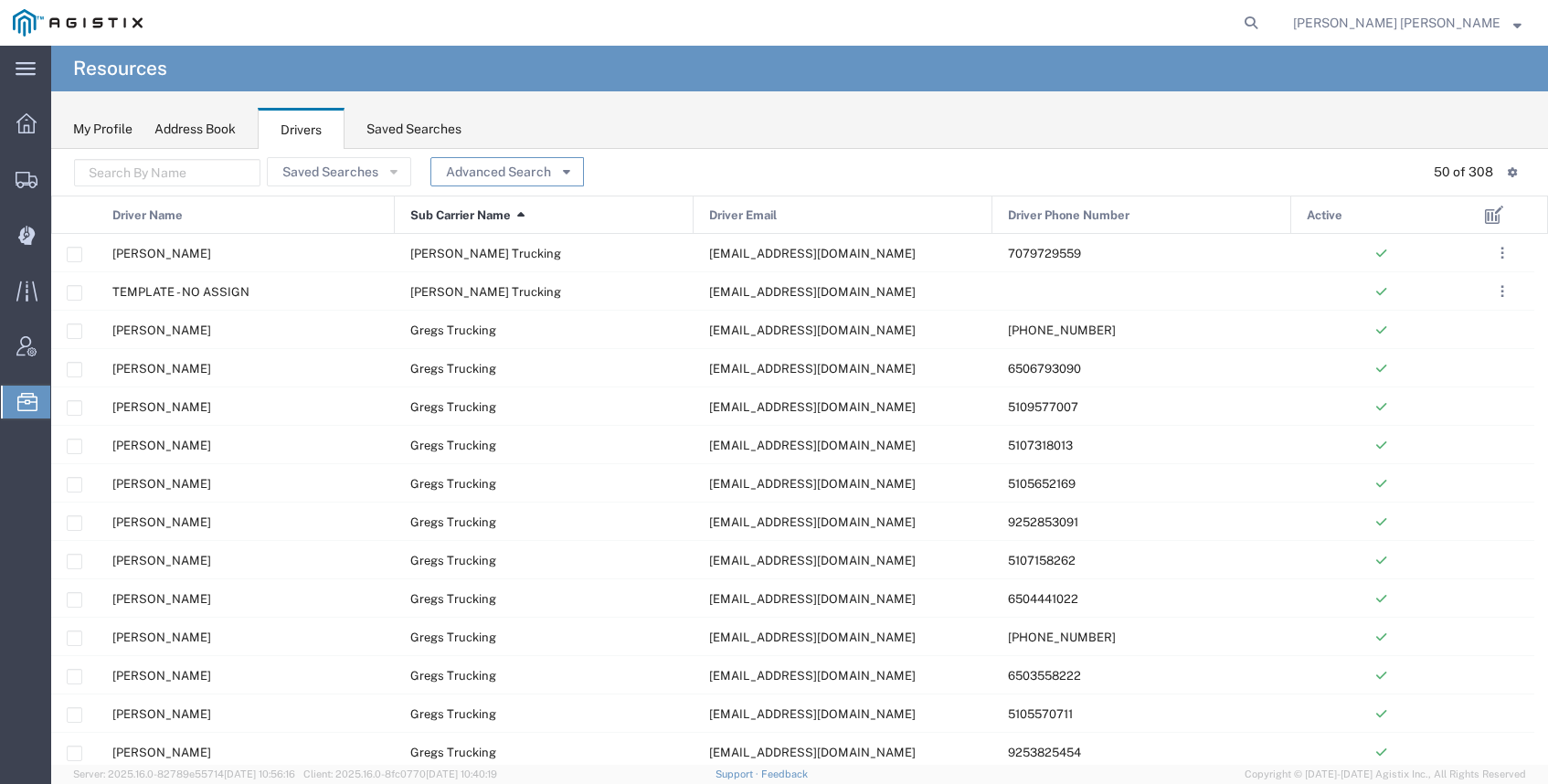
click at [482, 173] on button "Advanced Search" at bounding box center [506, 171] width 153 height 29
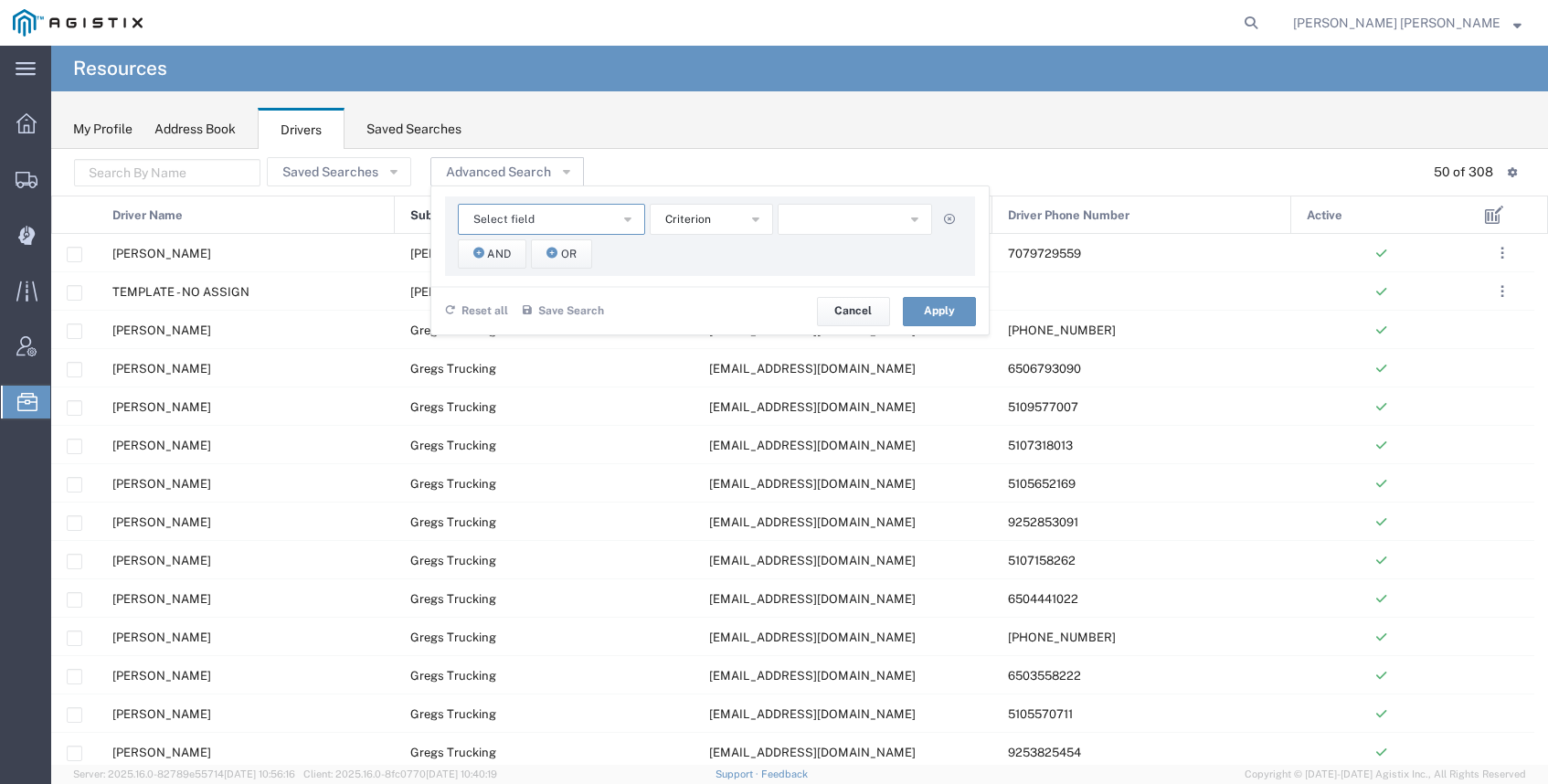
click at [565, 213] on button "Select field" at bounding box center [552, 218] width 188 height 31
click at [567, 354] on span "Sub Carrier Name" at bounding box center [546, 357] width 184 height 24
click at [825, 219] on button "button" at bounding box center [855, 218] width 154 height 31
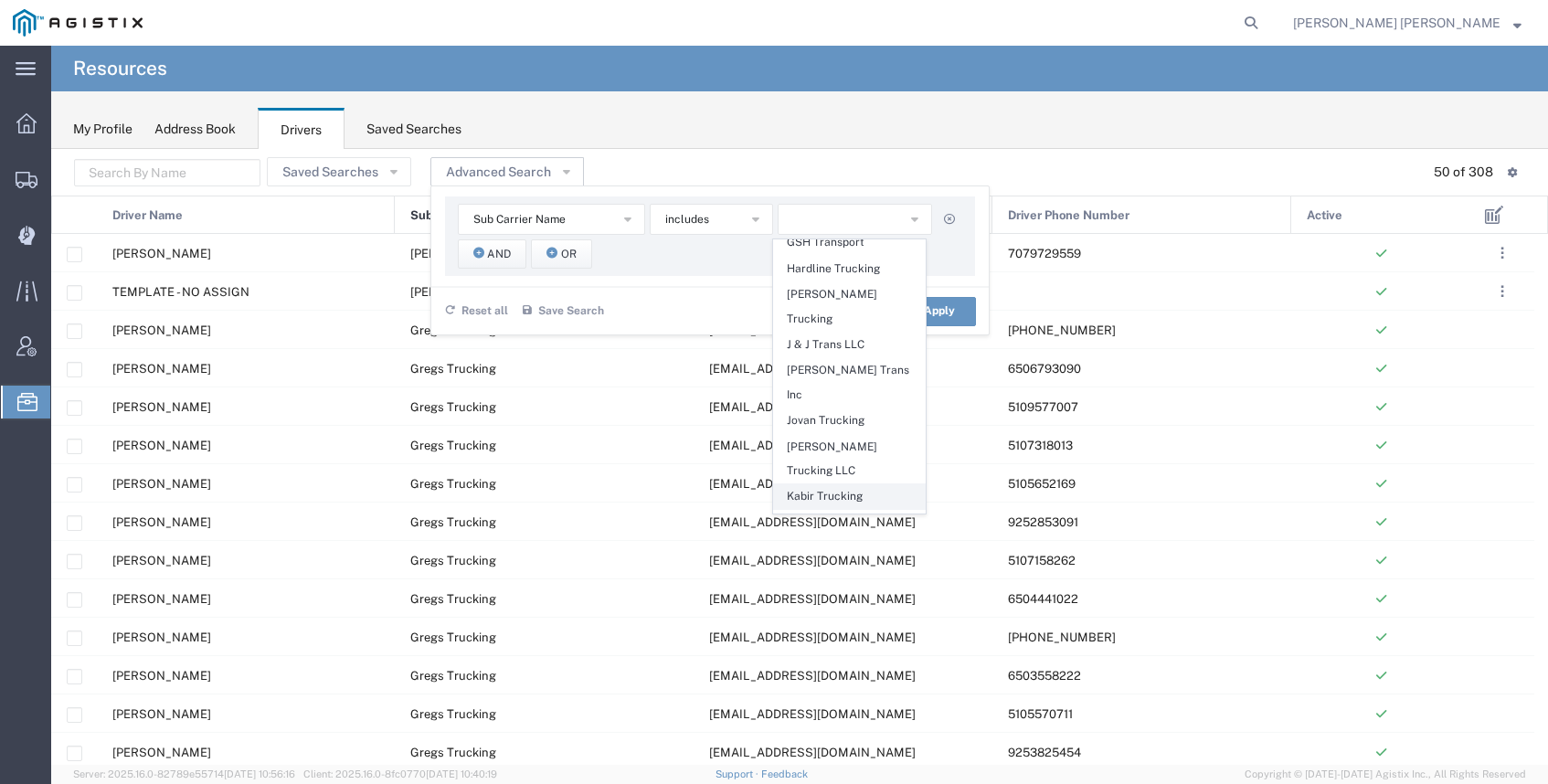
scroll to position [622, 0]
click at [851, 483] on span "Kabir Trucking" at bounding box center [849, 495] width 151 height 24
click at [828, 483] on span "Kabir Trucking" at bounding box center [849, 495] width 151 height 24
click at [942, 311] on button "Apply" at bounding box center [939, 311] width 73 height 29
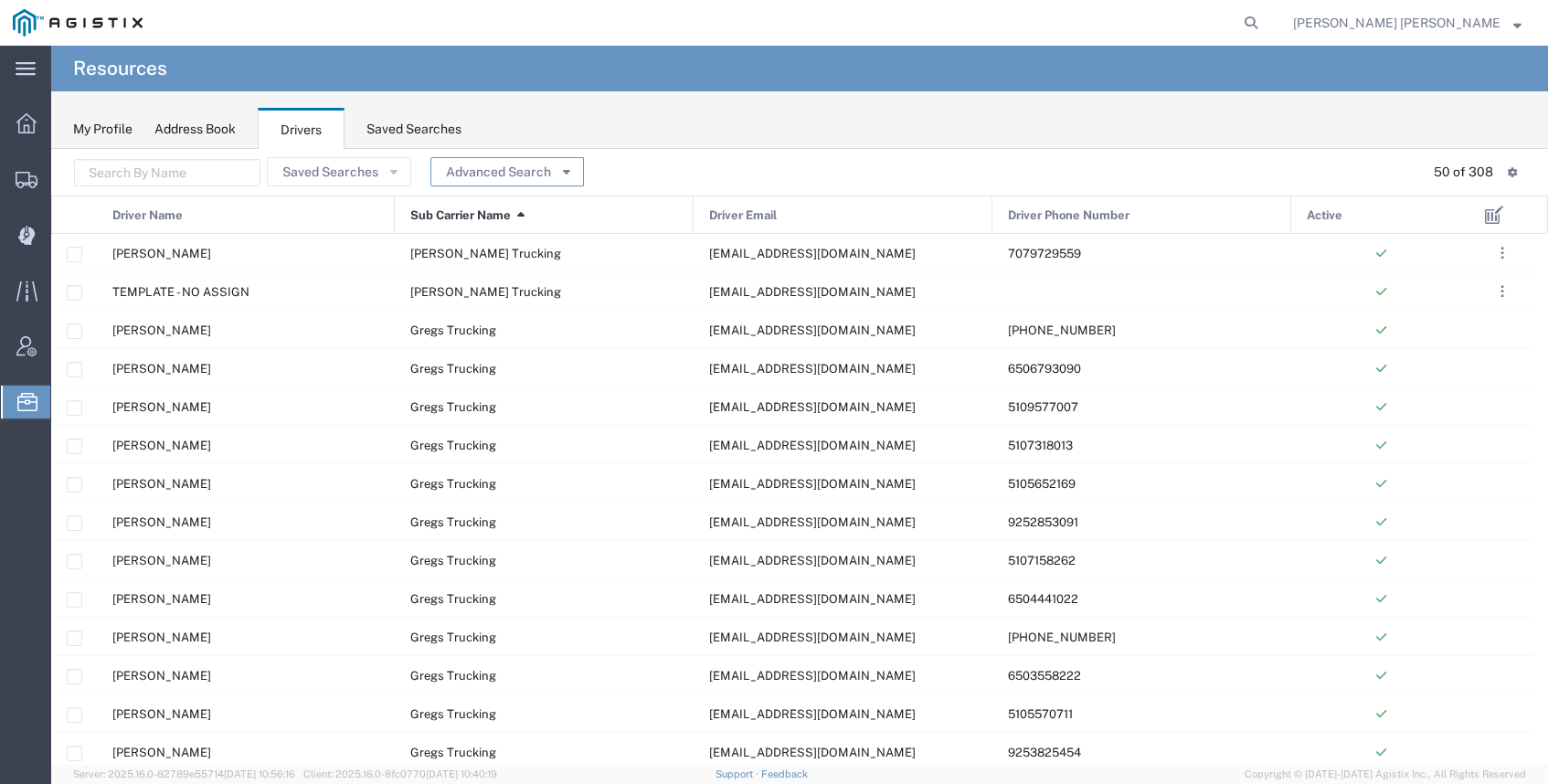
click at [491, 172] on button "Advanced Search" at bounding box center [506, 171] width 153 height 29
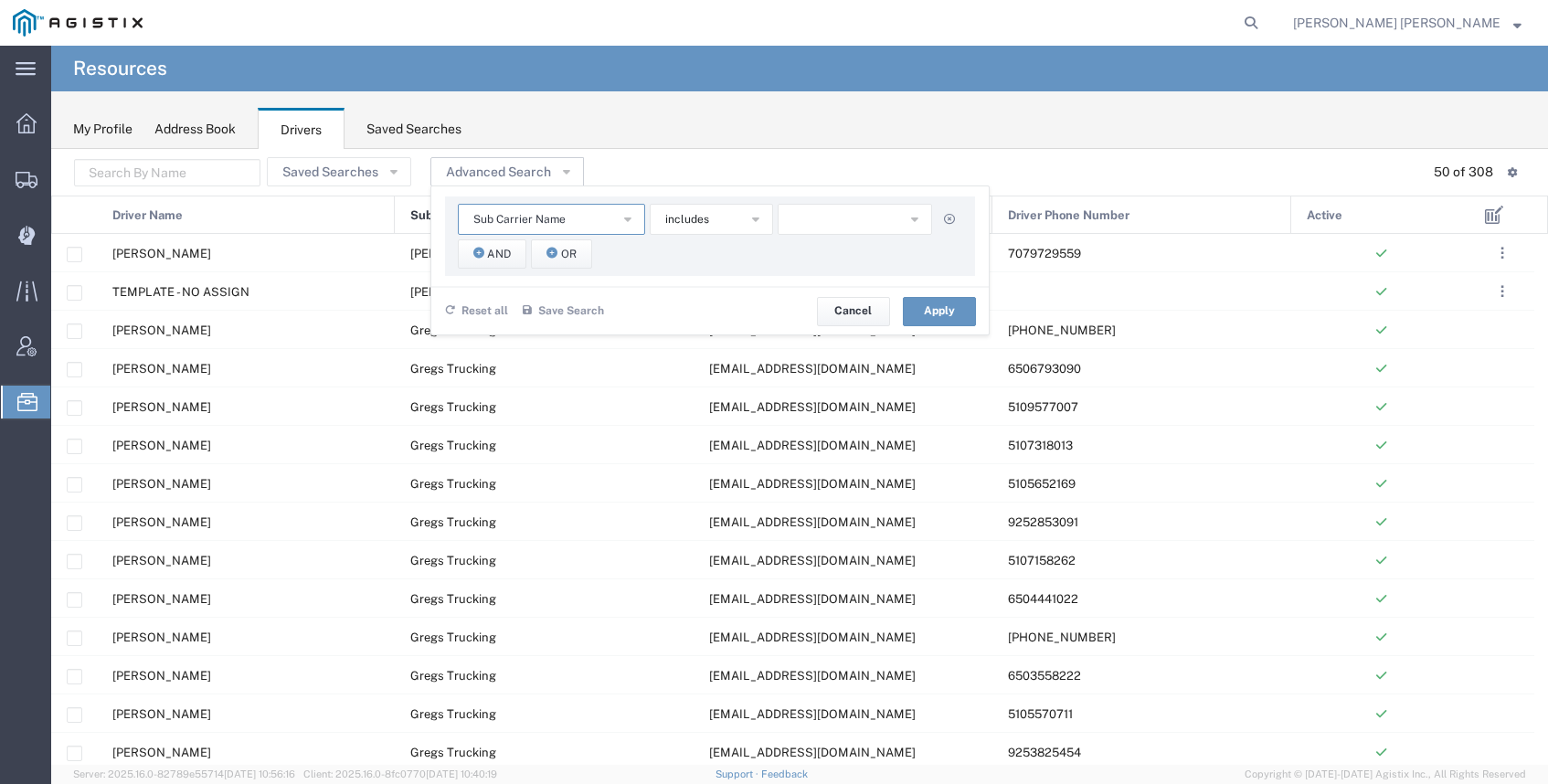
click at [491, 214] on span "Sub Carrier Name" at bounding box center [519, 219] width 92 height 18
click at [846, 214] on button "button" at bounding box center [855, 218] width 154 height 31
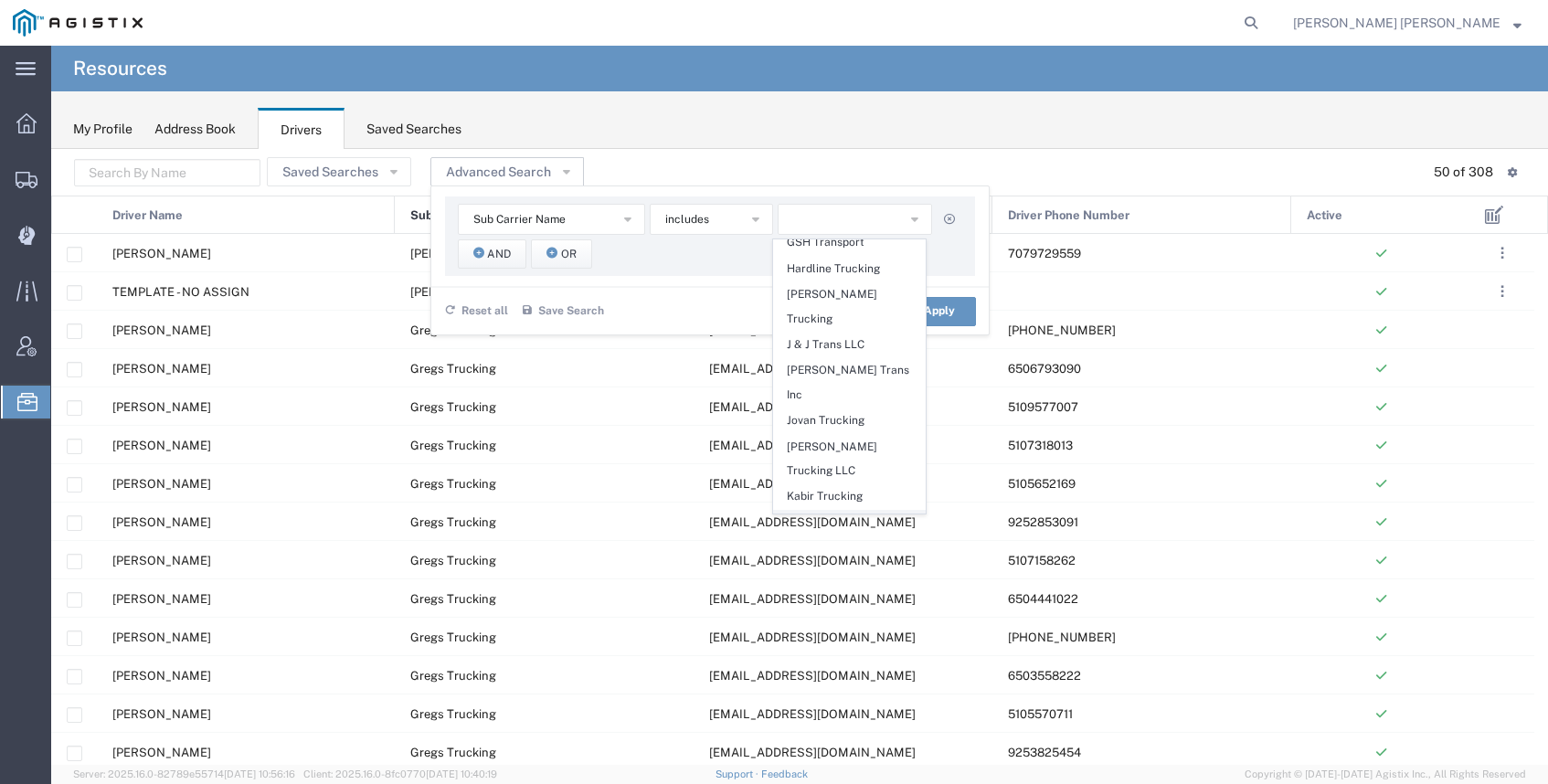
scroll to position [625, 0]
click at [833, 480] on span "Kabir Trucking" at bounding box center [849, 492] width 151 height 24
click at [943, 308] on button "Apply" at bounding box center [939, 311] width 73 height 29
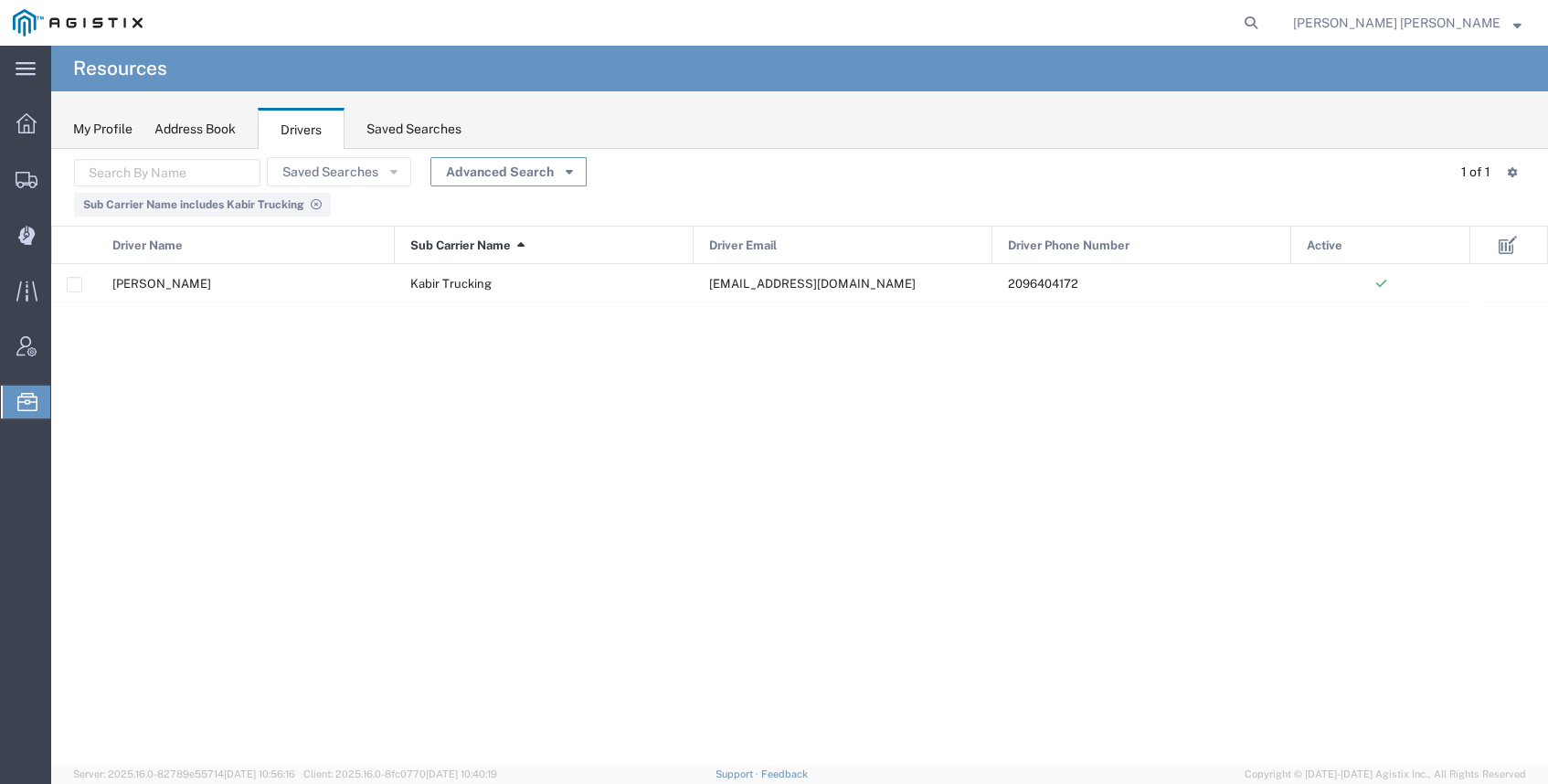
click at [516, 172] on button "Advanced Search" at bounding box center [508, 171] width 156 height 29
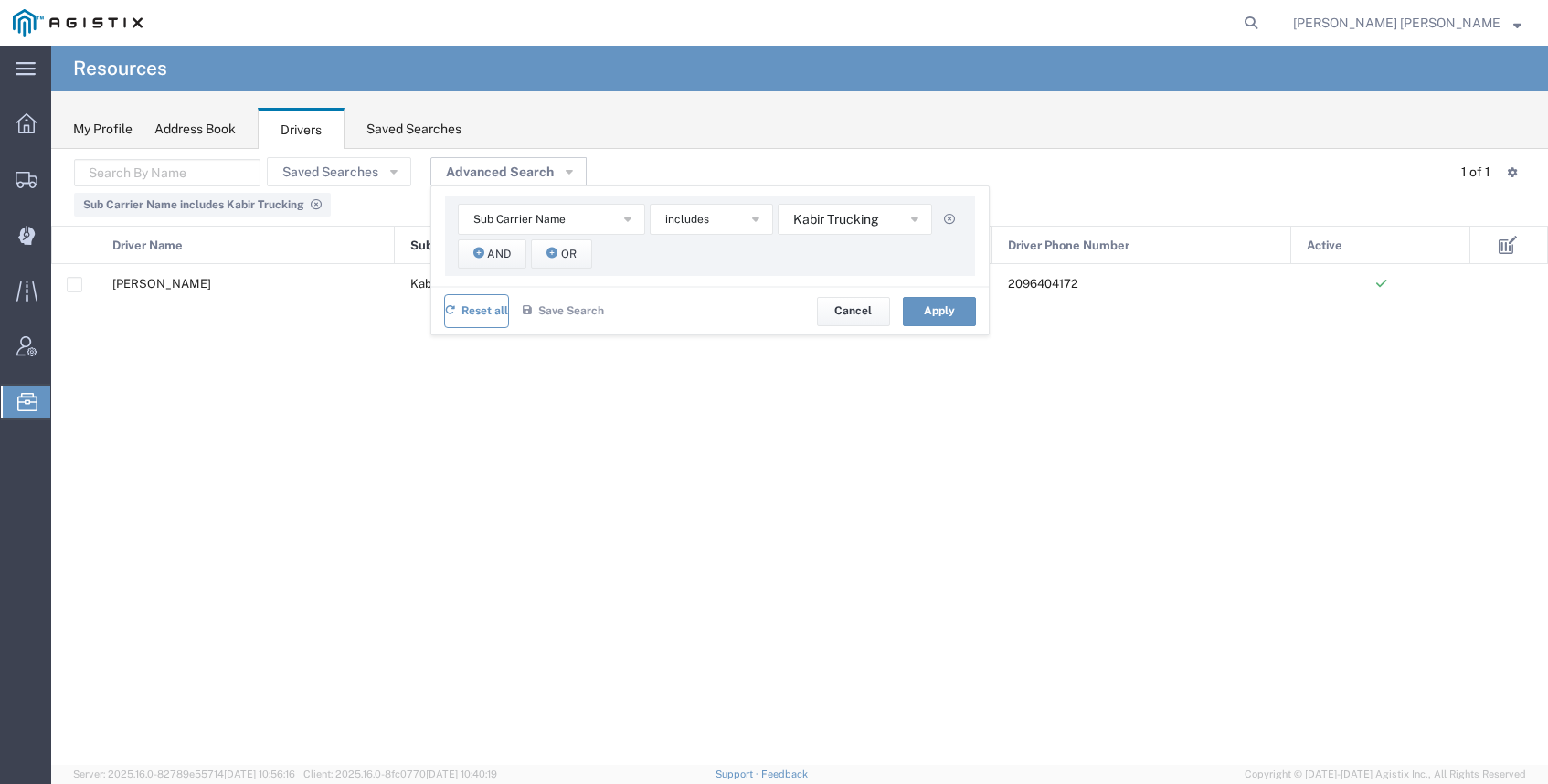
click at [466, 308] on span "Reset all" at bounding box center [485, 311] width 46 height 18
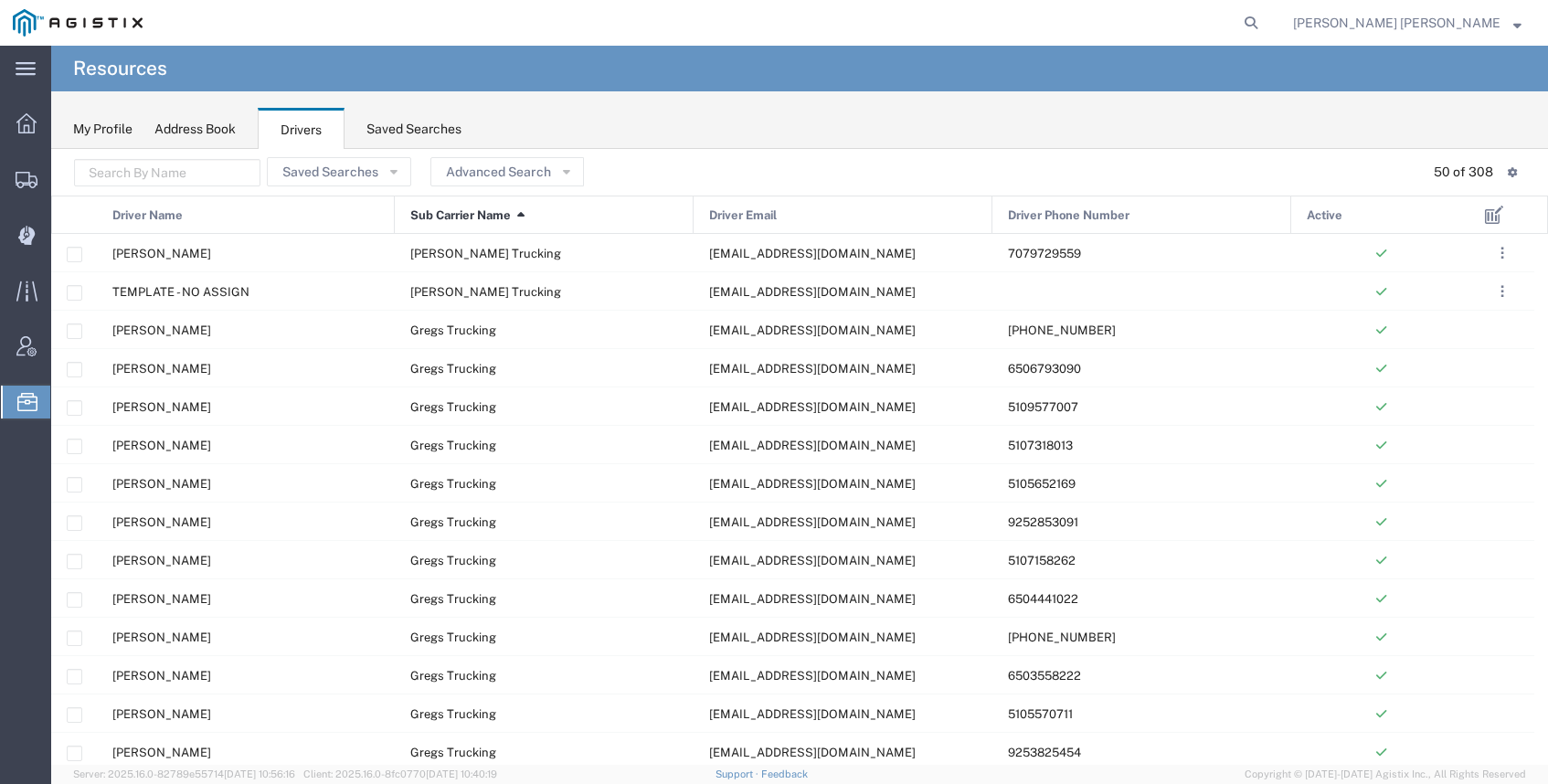
click at [459, 154] on header "Saved Searches Advanced Search Select field Active Driver Email Driver Name Dri…" at bounding box center [799, 172] width 1497 height 46
click at [474, 182] on button "Advanced Search" at bounding box center [506, 171] width 153 height 29
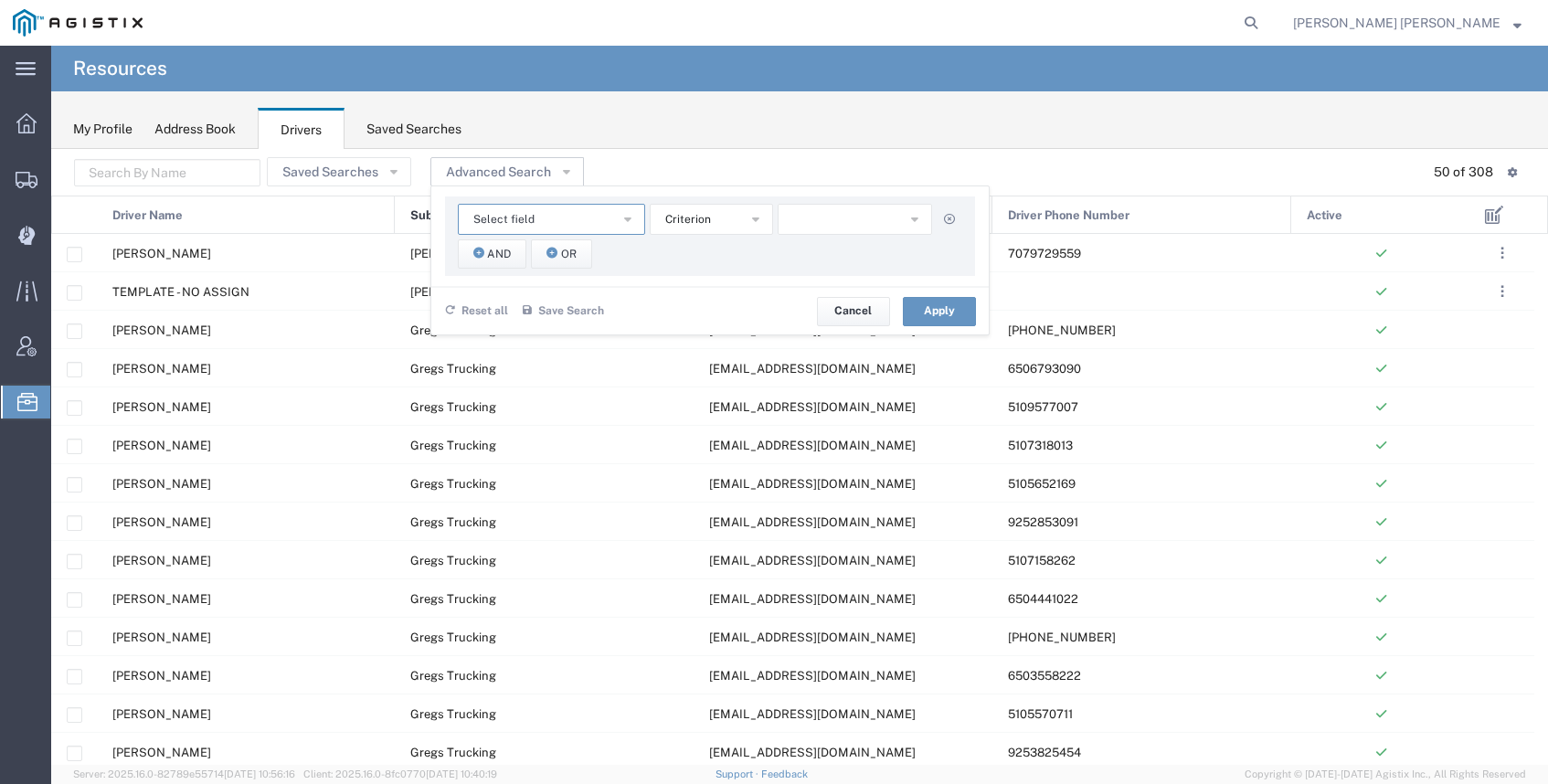
click at [505, 217] on span "Select field" at bounding box center [505, 219] width 61 height 18
click at [519, 346] on span "Sub Carrier Name" at bounding box center [546, 357] width 184 height 24
click at [868, 220] on button "button" at bounding box center [855, 218] width 154 height 31
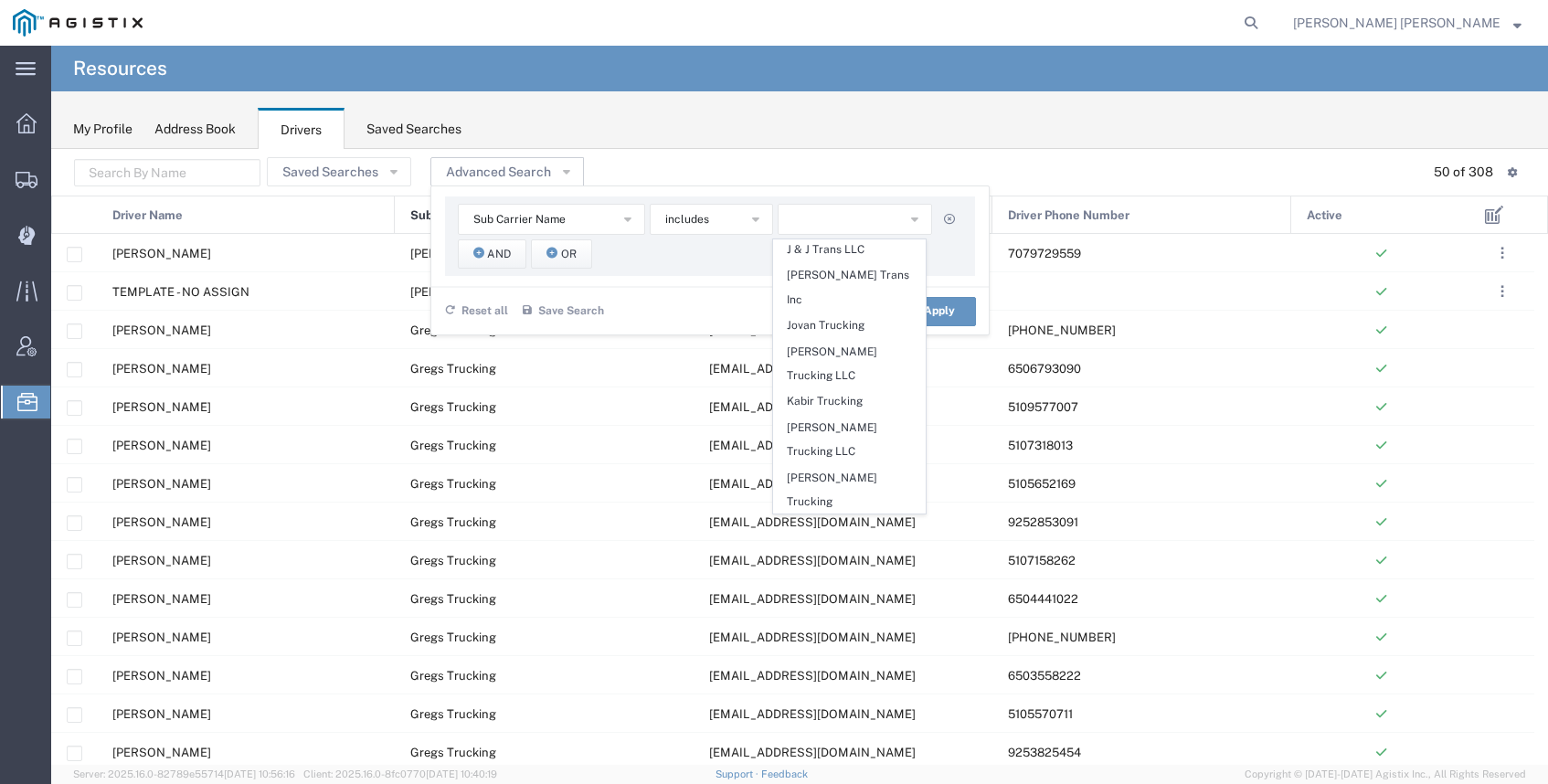
scroll to position [720, 0]
click at [865, 412] on span "[PERSON_NAME] Trucking LLC" at bounding box center [849, 437] width 151 height 48
click at [941, 304] on button "Apply" at bounding box center [939, 311] width 73 height 29
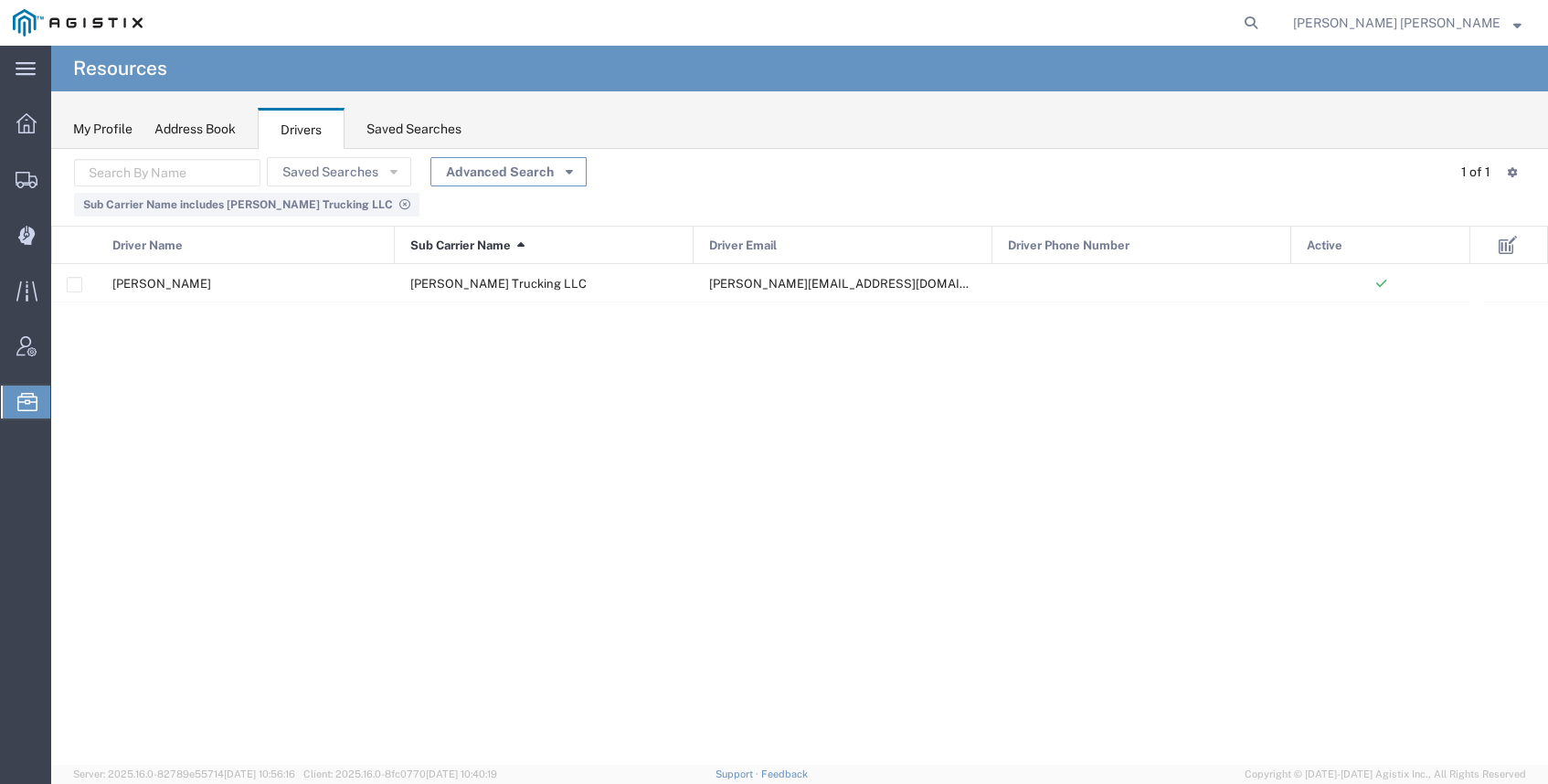
click at [507, 171] on button "Advanced Search" at bounding box center [508, 171] width 156 height 29
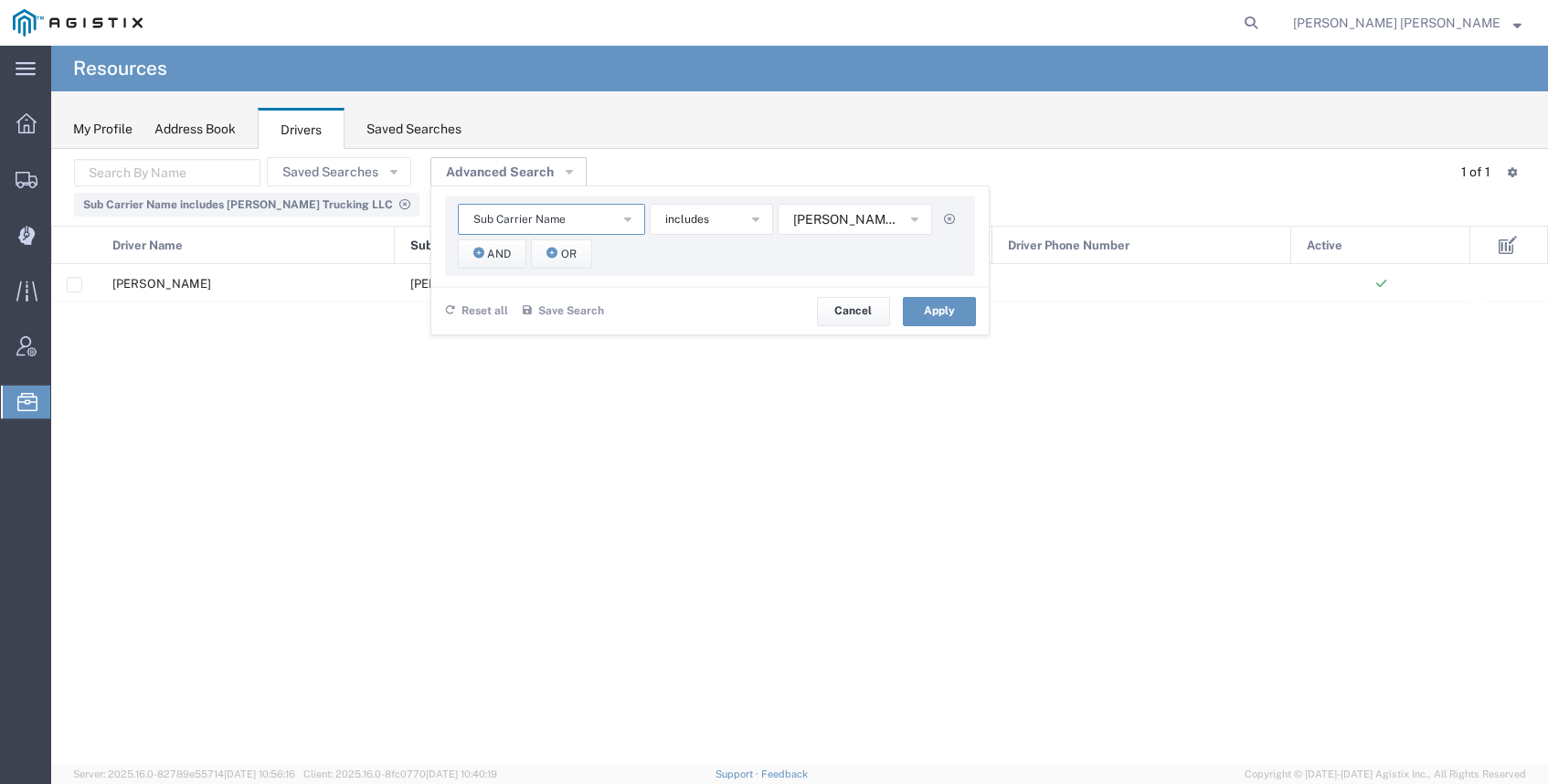
click at [544, 217] on span "Sub Carrier Name" at bounding box center [519, 219] width 92 height 18
click at [882, 214] on span "[PERSON_NAME] Trucking LLC" at bounding box center [846, 219] width 106 height 18
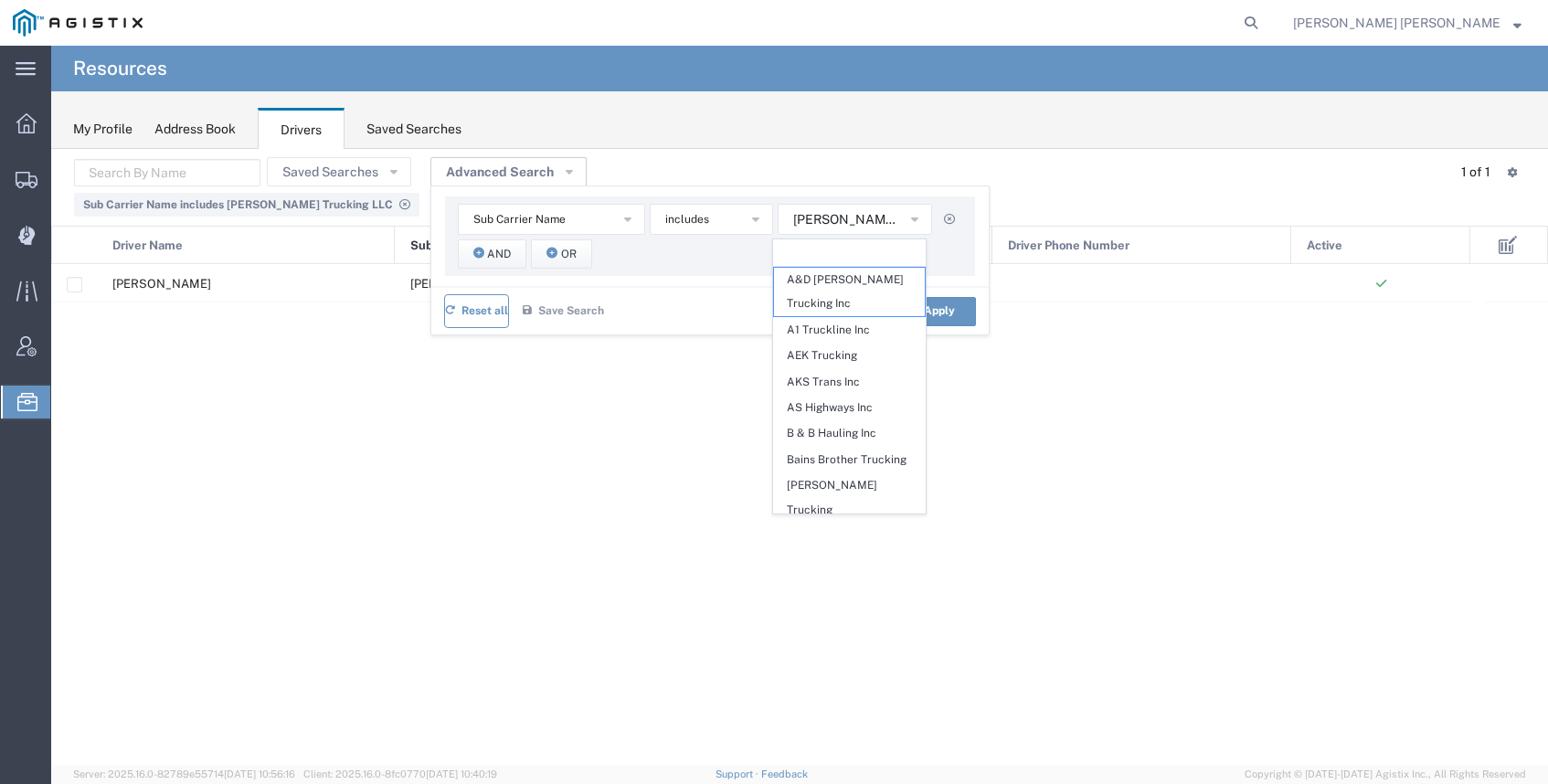
click at [471, 311] on span "Reset all" at bounding box center [485, 311] width 46 height 18
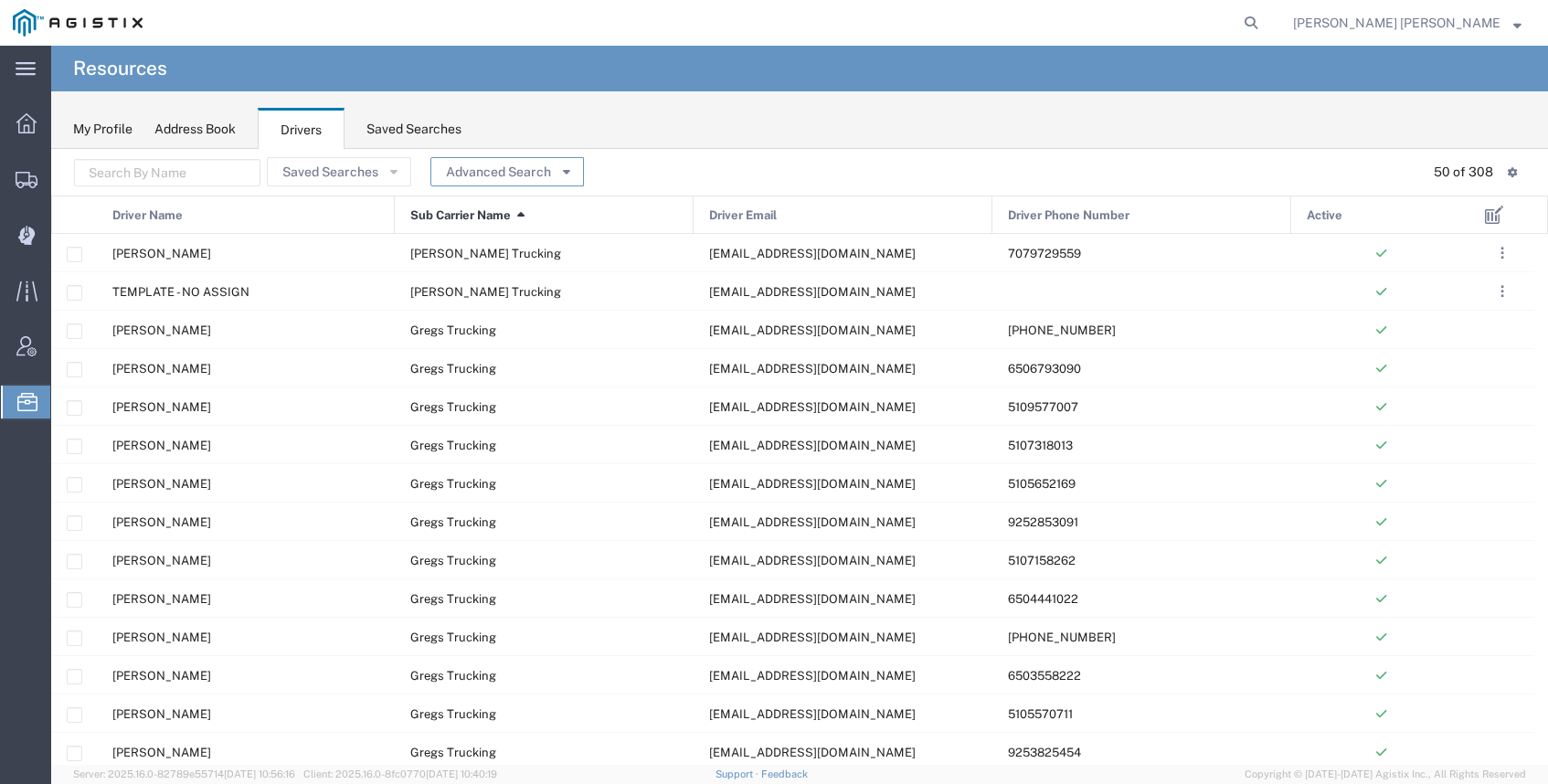
click at [469, 171] on button "Advanced Search" at bounding box center [506, 171] width 153 height 29
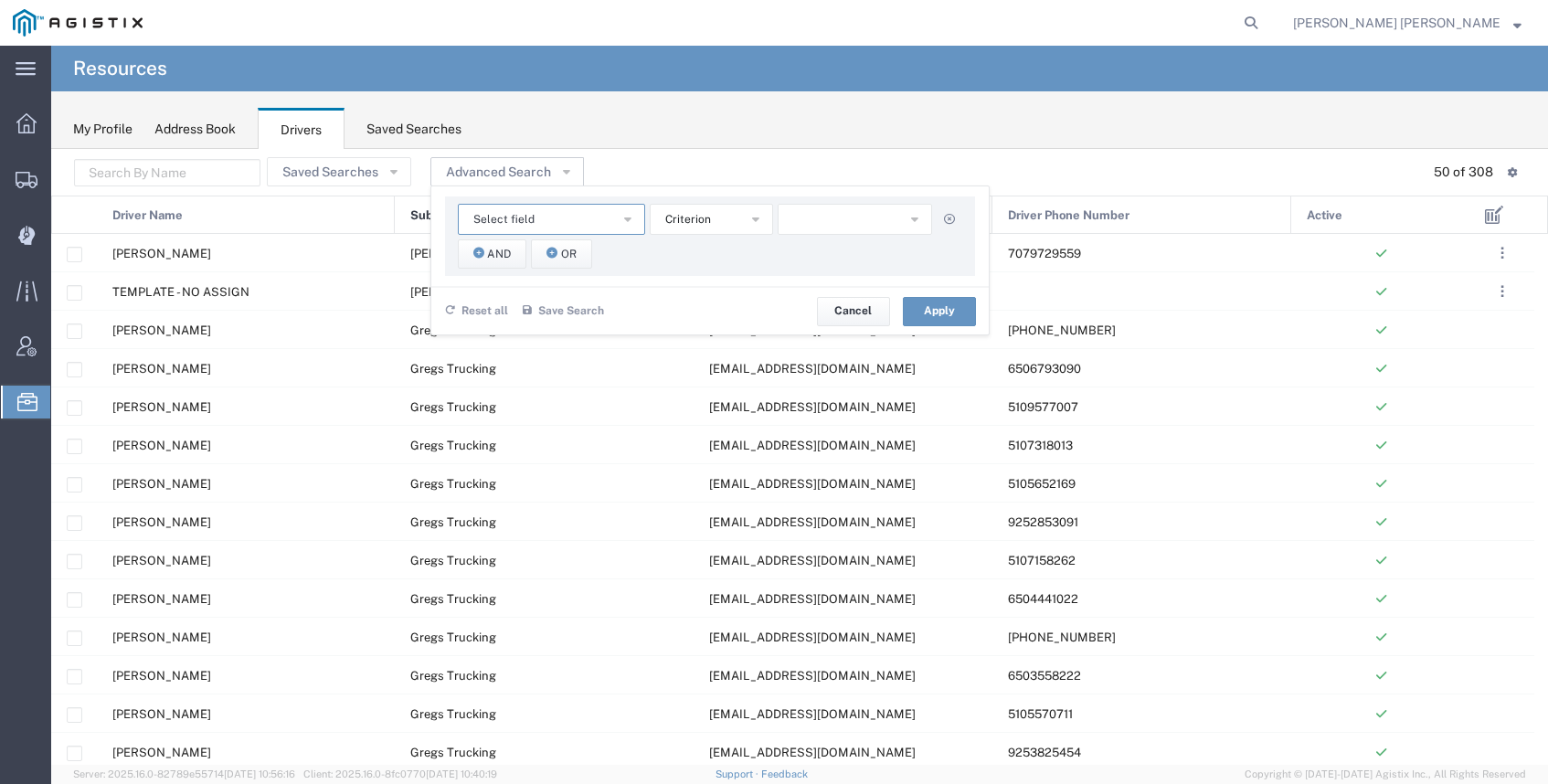
click at [508, 215] on span "Select field" at bounding box center [505, 219] width 61 height 18
click at [548, 348] on span "Sub Carrier Name" at bounding box center [546, 357] width 184 height 24
click at [808, 211] on button "button" at bounding box center [855, 218] width 154 height 31
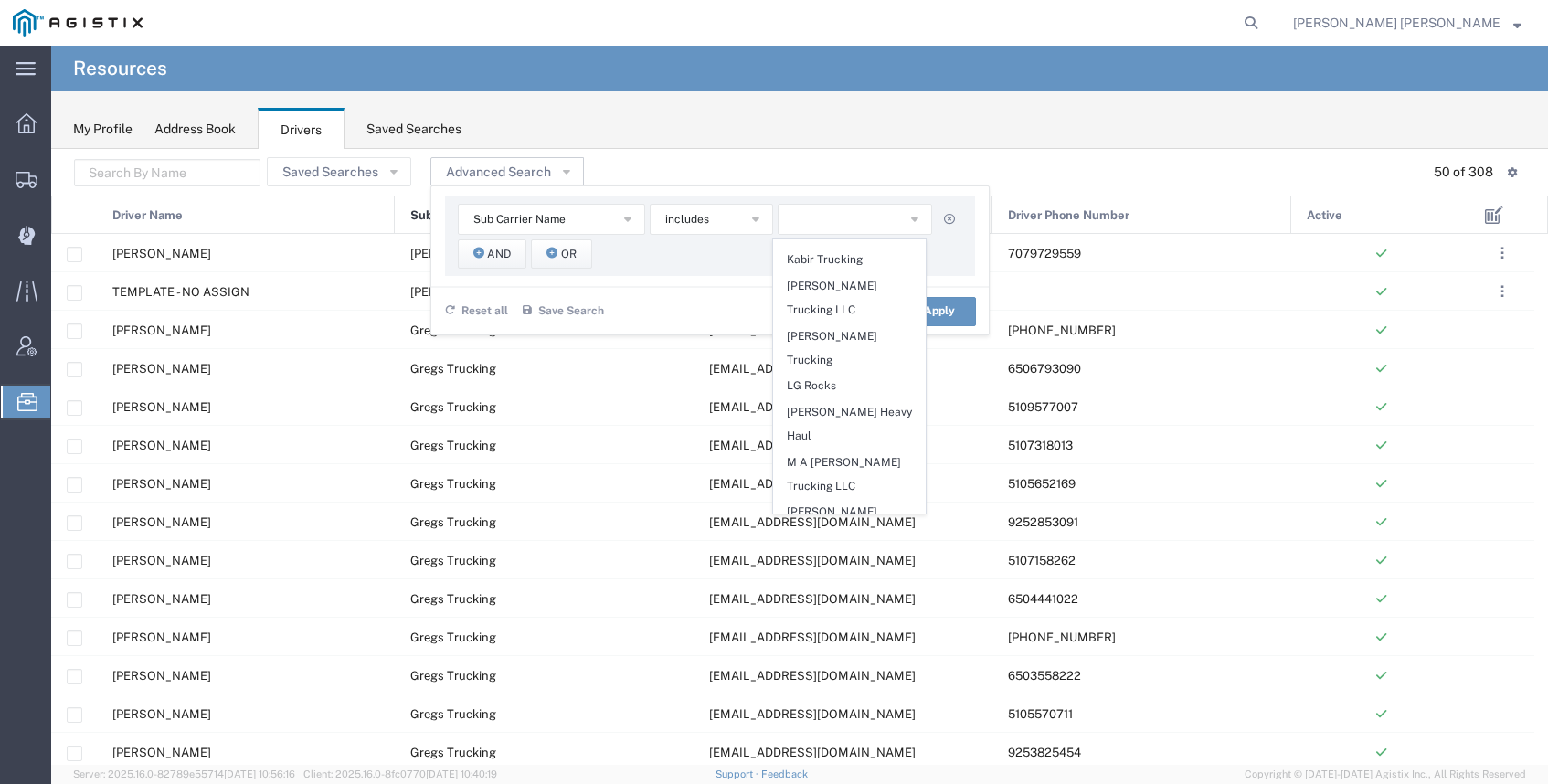
scroll to position [859, 0]
click at [856, 549] on span "Manzoni Trucking" at bounding box center [849, 561] width 151 height 24
click at [938, 307] on button "Apply" at bounding box center [939, 311] width 73 height 29
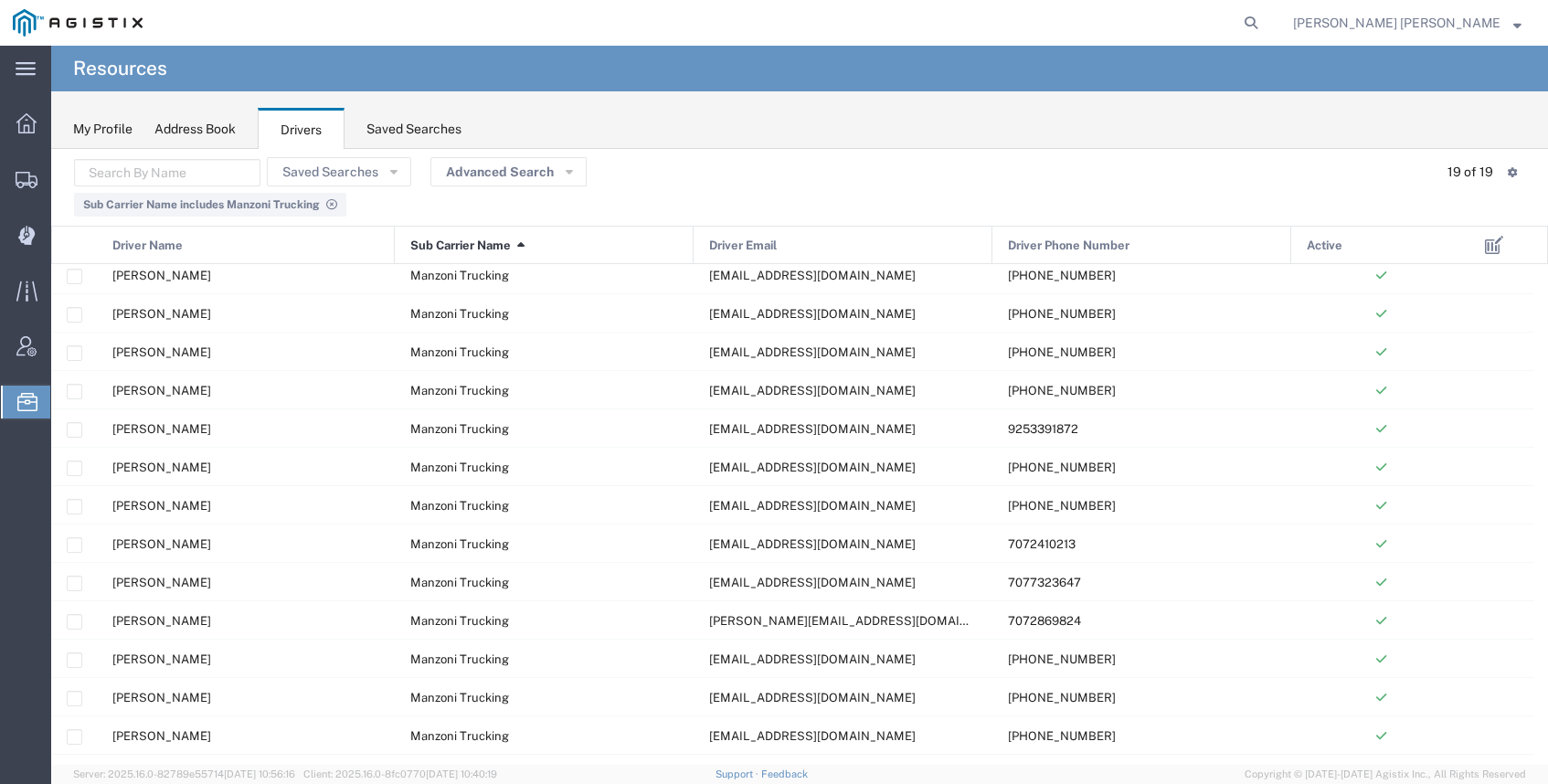
scroll to position [163, 0]
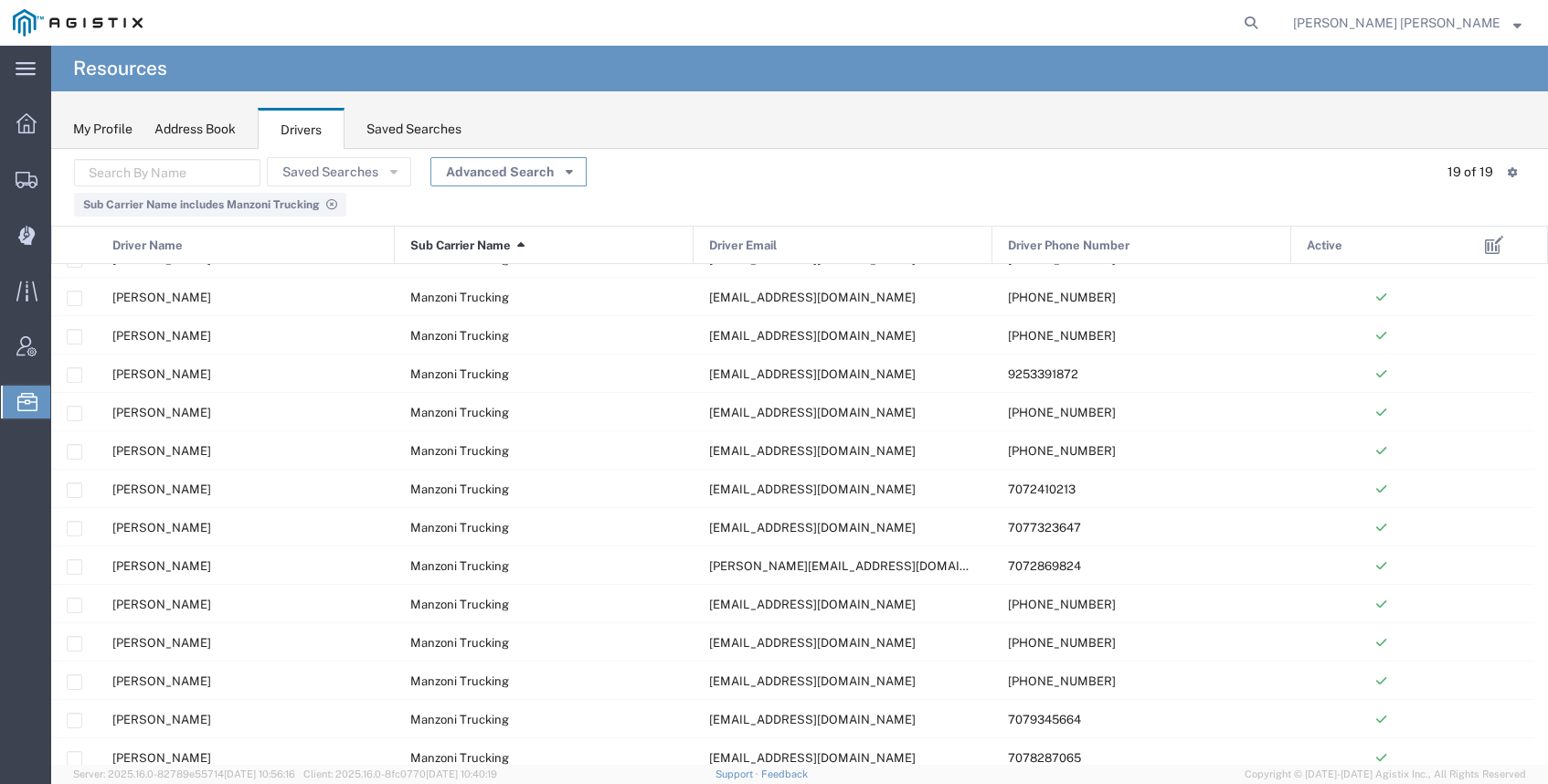
click at [496, 169] on button "Advanced Search" at bounding box center [508, 171] width 156 height 29
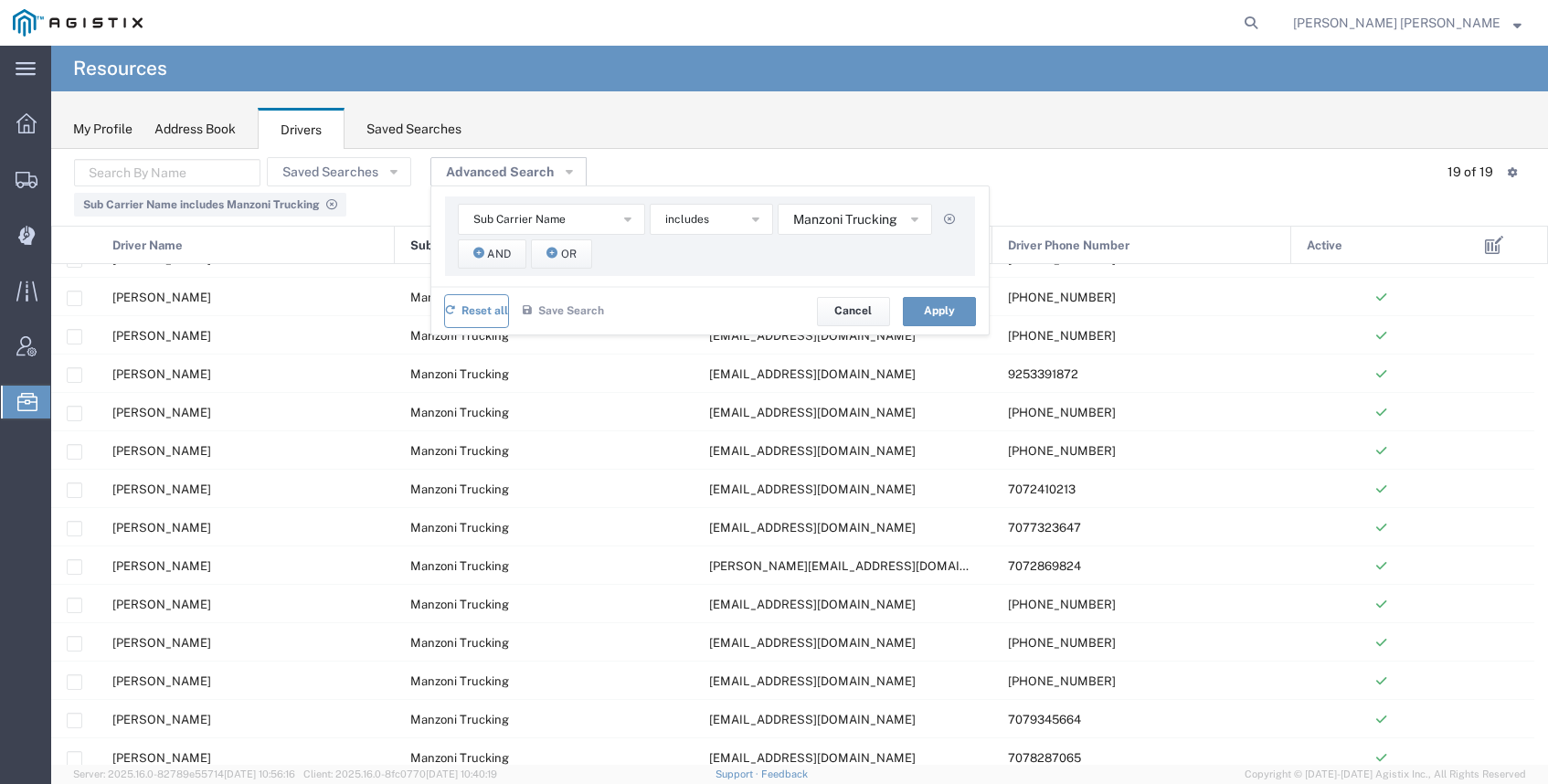
click at [492, 307] on span "Reset all" at bounding box center [485, 311] width 46 height 18
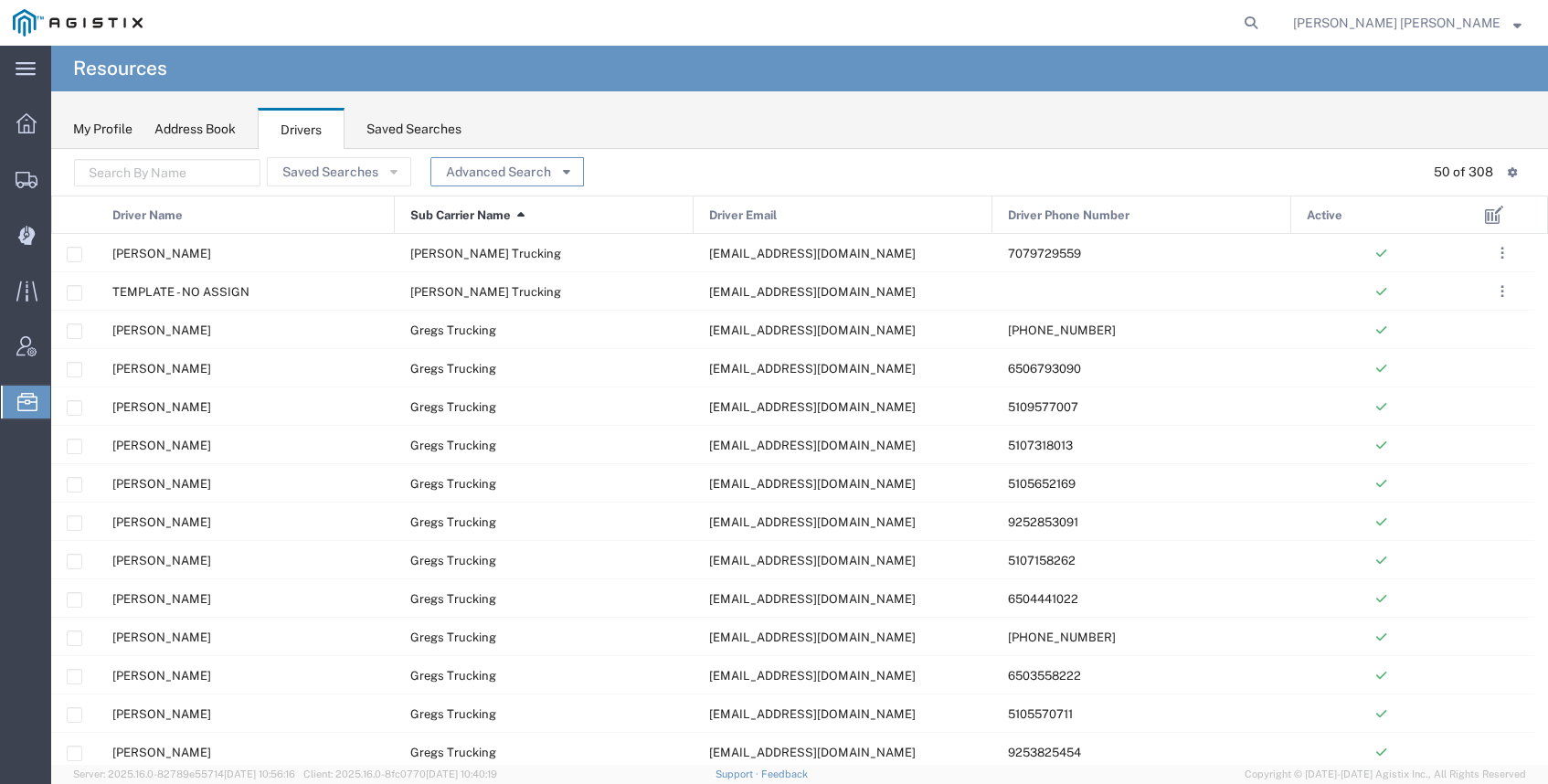
click at [464, 170] on button "Advanced Search" at bounding box center [506, 171] width 153 height 29
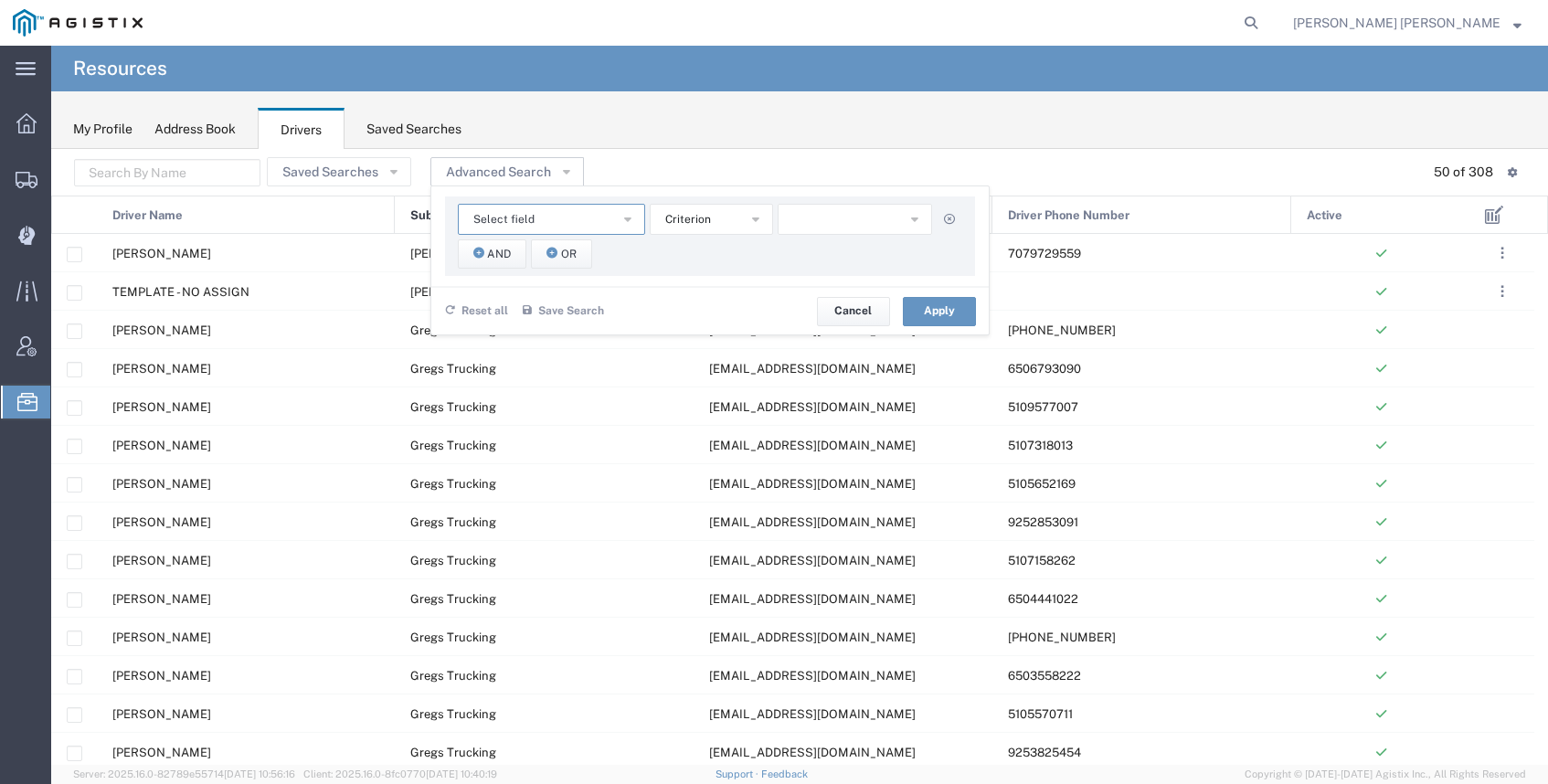
click at [534, 220] on button "Select field" at bounding box center [552, 218] width 188 height 31
click at [554, 344] on li "Sub Carrier Name" at bounding box center [546, 357] width 186 height 26
click at [817, 219] on button "button" at bounding box center [855, 218] width 154 height 31
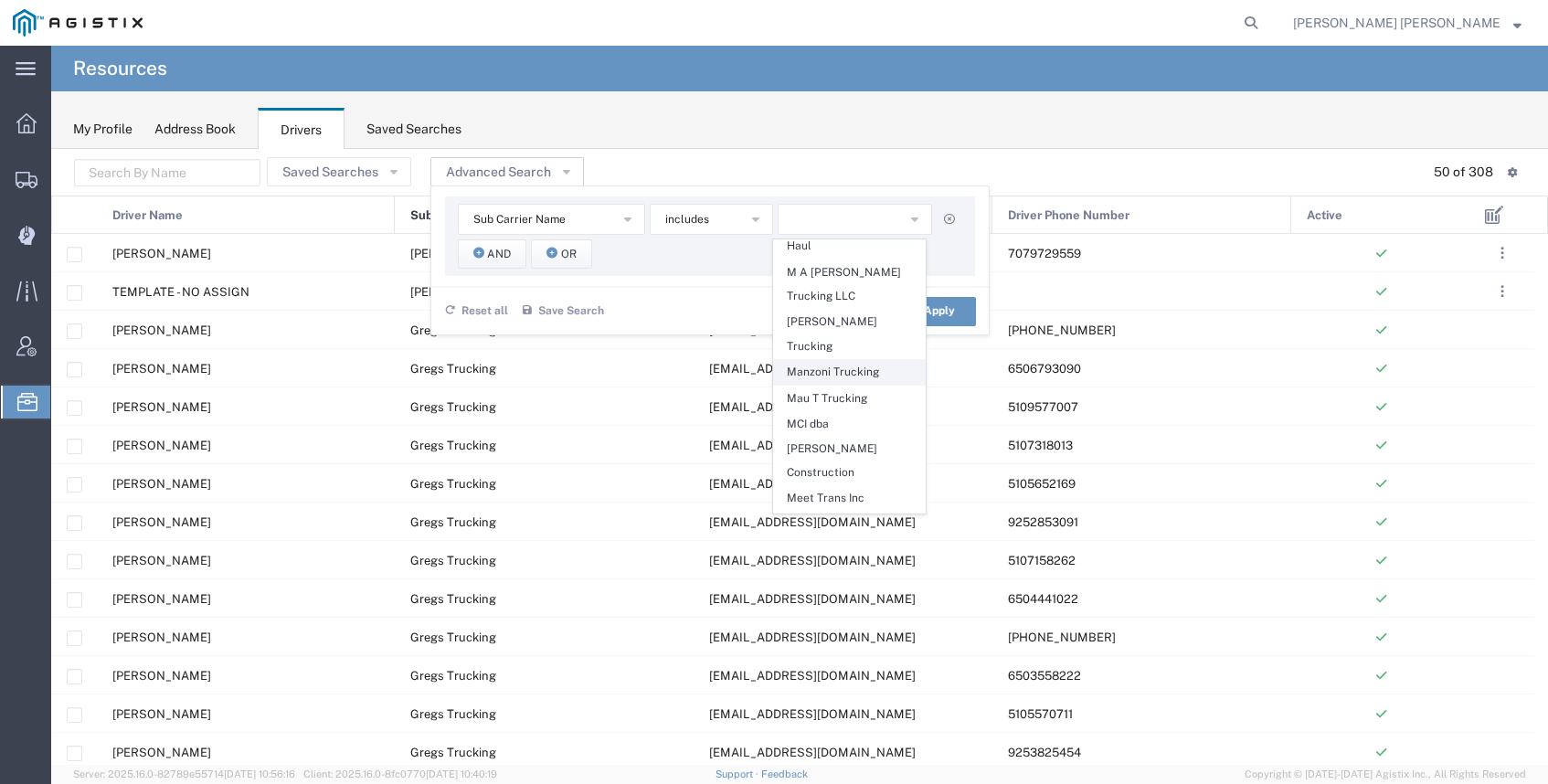
scroll to position [1051, 0]
click at [854, 587] on span "North Bay Gunite Inc" at bounding box center [849, 599] width 151 height 24
click at [950, 312] on button "Apply" at bounding box center [939, 311] width 73 height 29
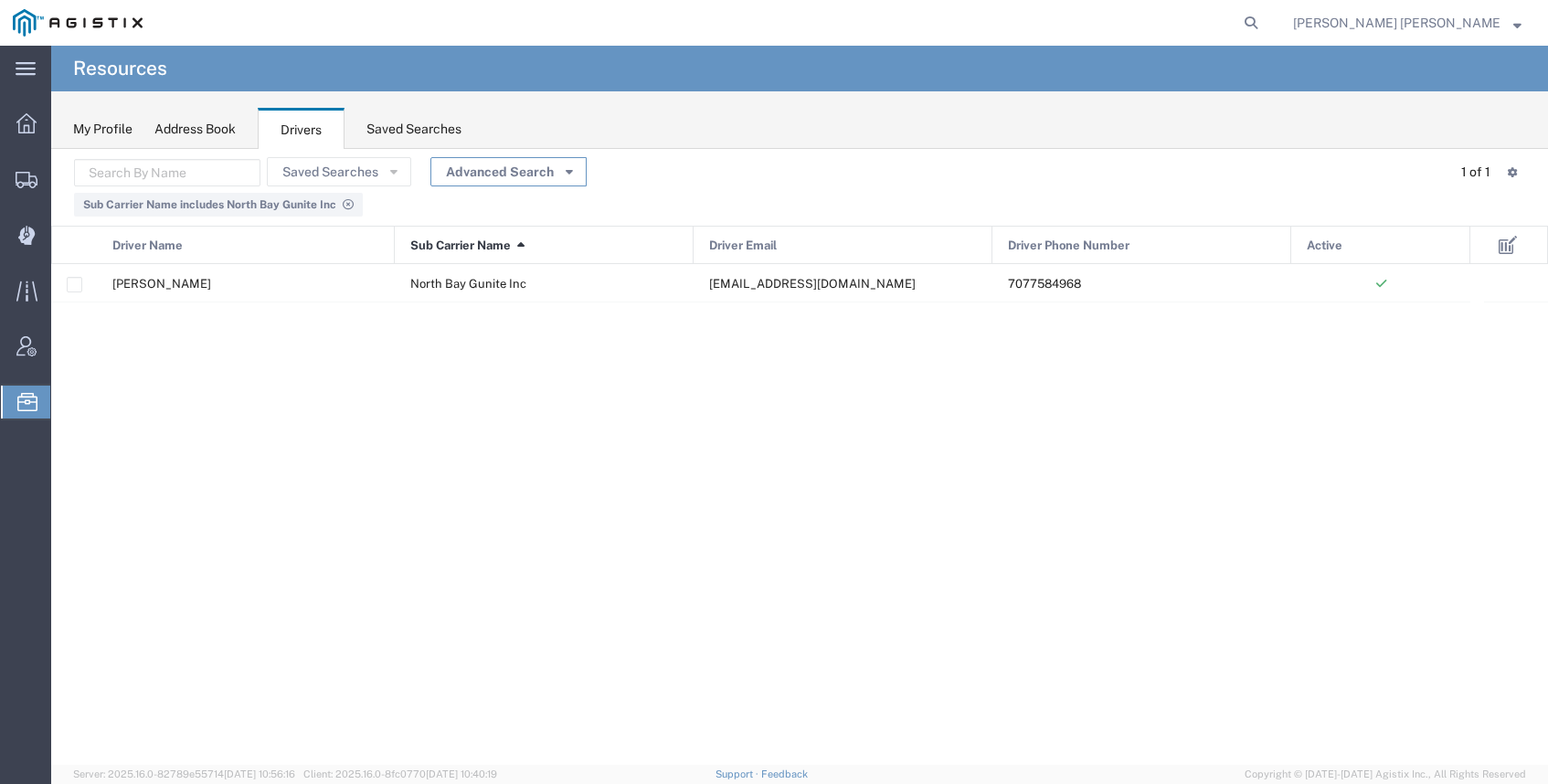
click at [462, 176] on button "Advanced Search" at bounding box center [508, 171] width 156 height 29
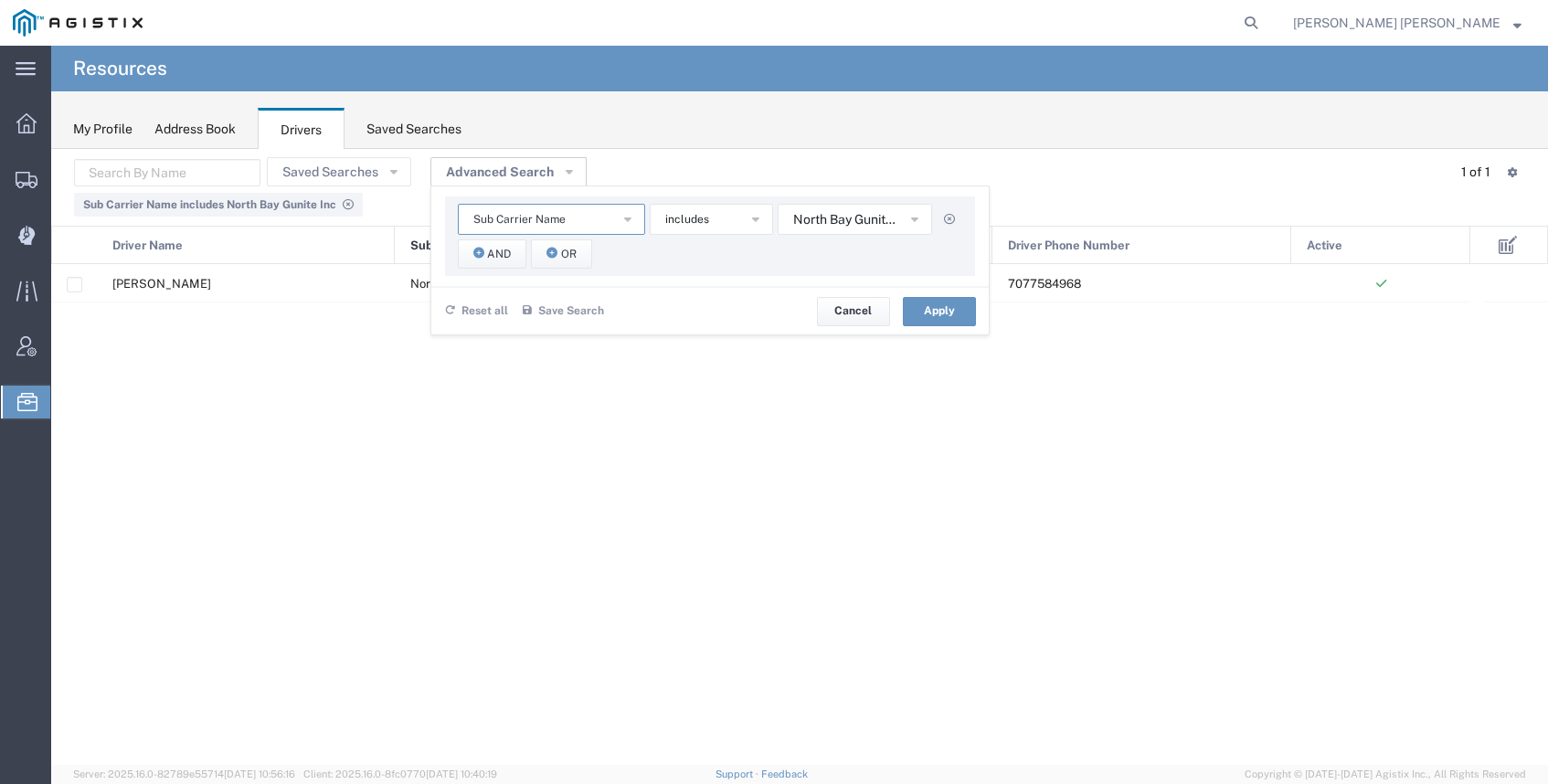
click at [558, 222] on button "Sub Carrier Name" at bounding box center [552, 218] width 188 height 31
click at [667, 268] on div "Sub Carrier Name Active Driver Email Driver Name Driver Phone Number Sub Carrie…" at bounding box center [710, 236] width 530 height 80
click at [484, 312] on span "Reset all" at bounding box center [485, 311] width 46 height 18
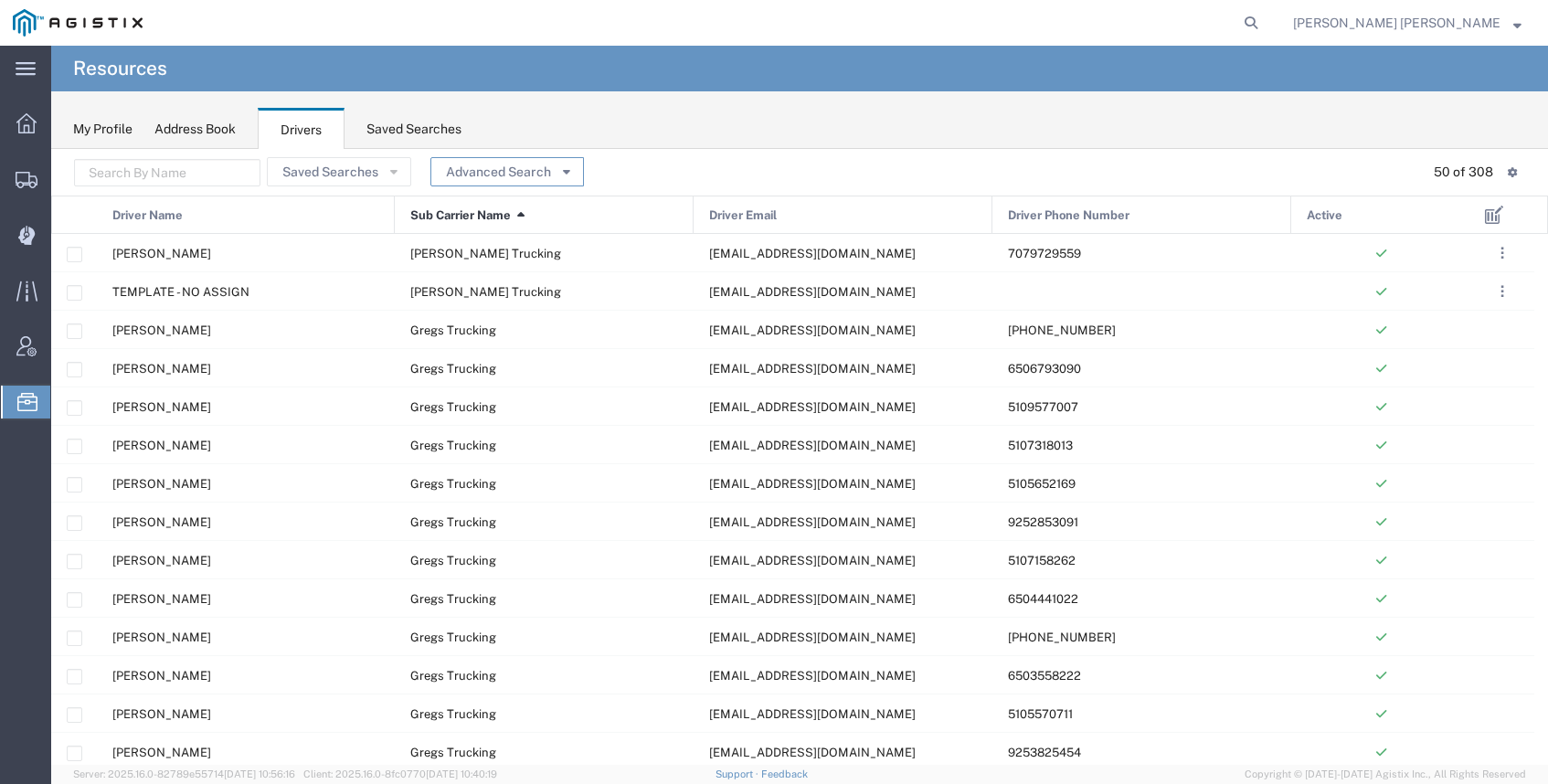
click at [468, 169] on button "Advanced Search" at bounding box center [506, 171] width 153 height 29
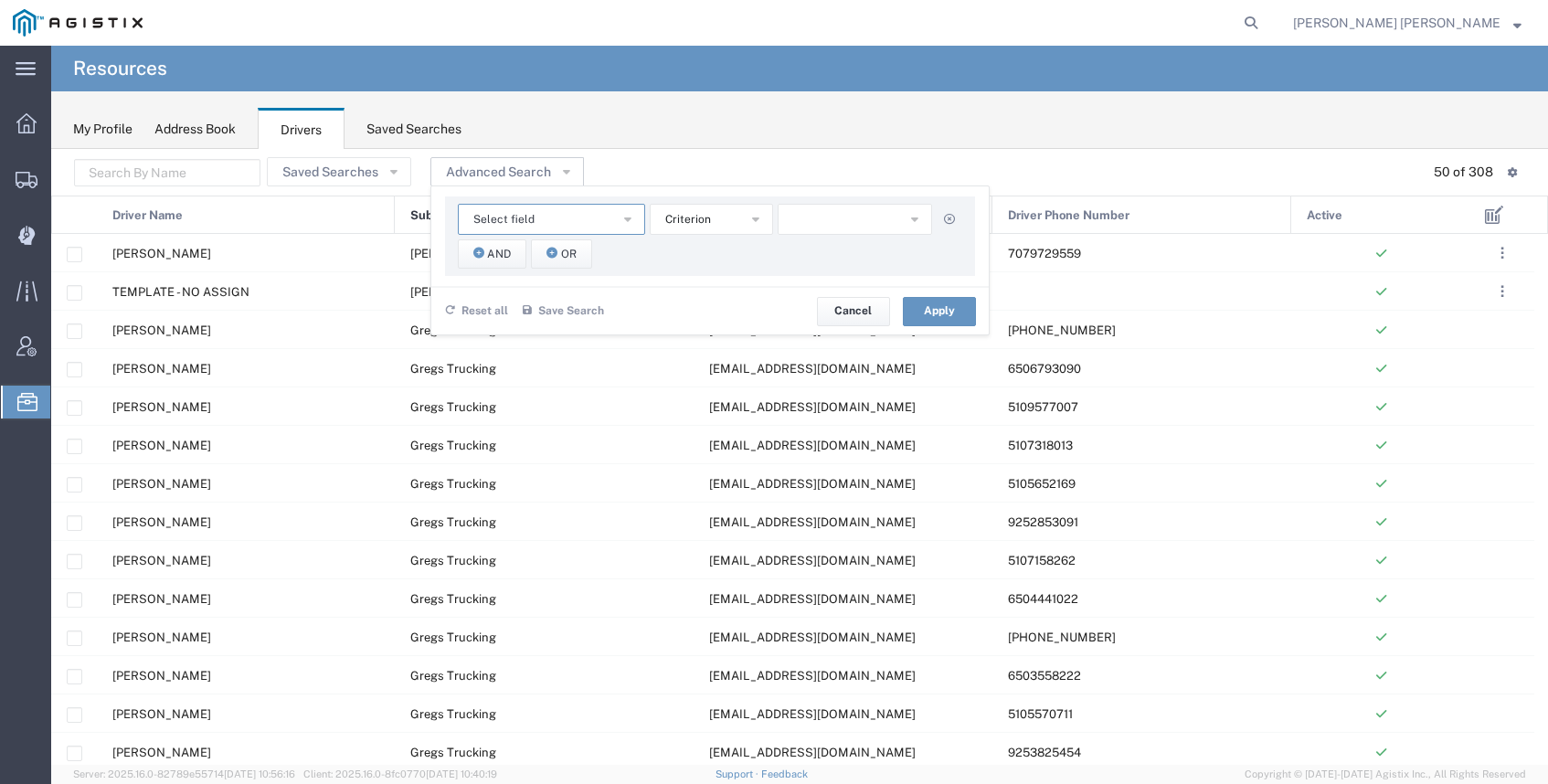
click at [499, 208] on button "Select field" at bounding box center [552, 218] width 188 height 31
click at [518, 350] on span "Sub Carrier Name" at bounding box center [546, 357] width 184 height 24
click at [842, 214] on button "button" at bounding box center [855, 218] width 154 height 31
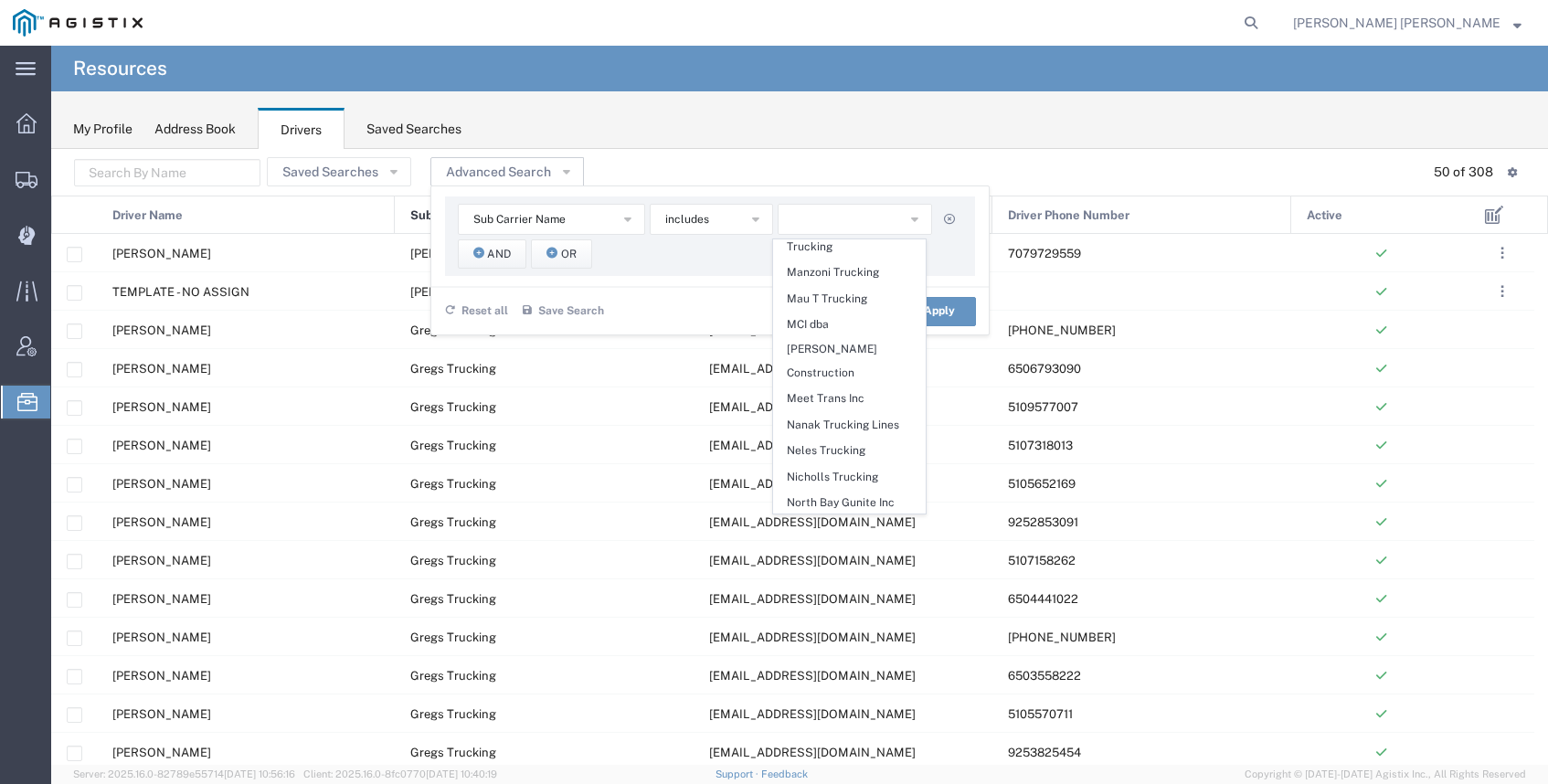
scroll to position [1153, 0]
click at [872, 561] on span "Pacificrock Transportation Inc" at bounding box center [849, 585] width 151 height 48
click at [944, 307] on button "Apply" at bounding box center [939, 311] width 73 height 29
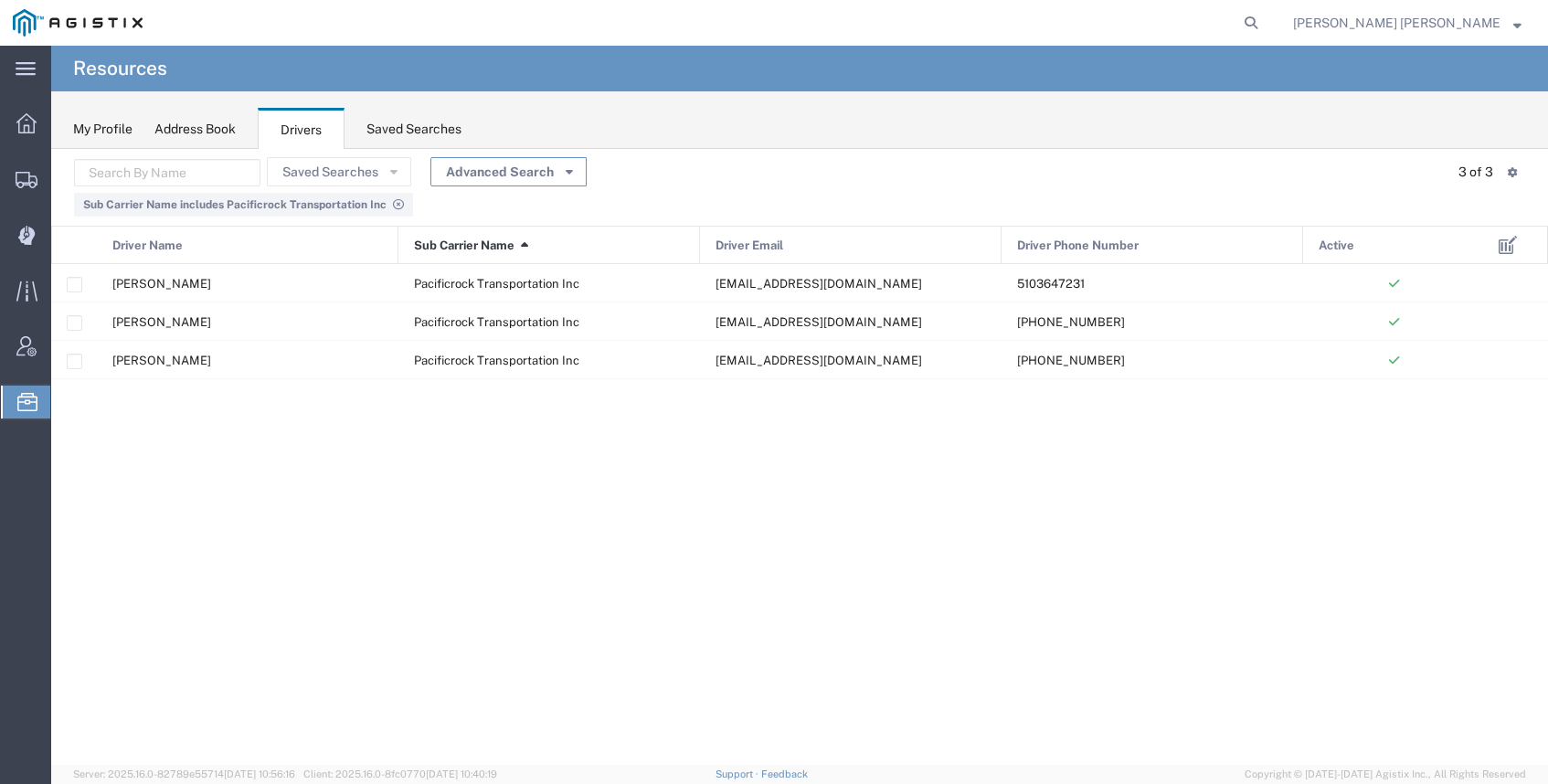
click at [479, 166] on button "Advanced Search" at bounding box center [508, 171] width 156 height 29
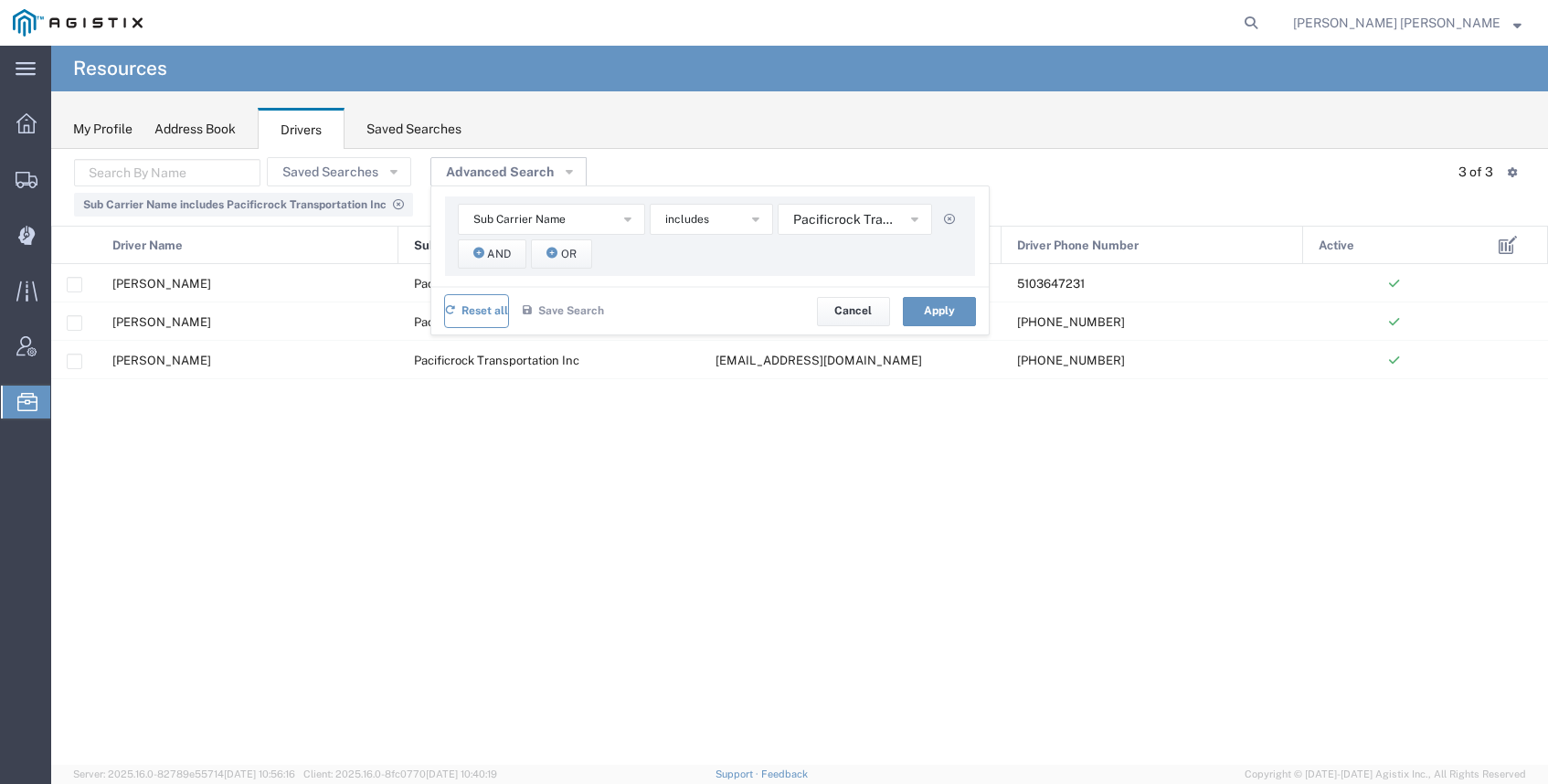
click at [451, 301] on button "Reset all" at bounding box center [477, 311] width 65 height 33
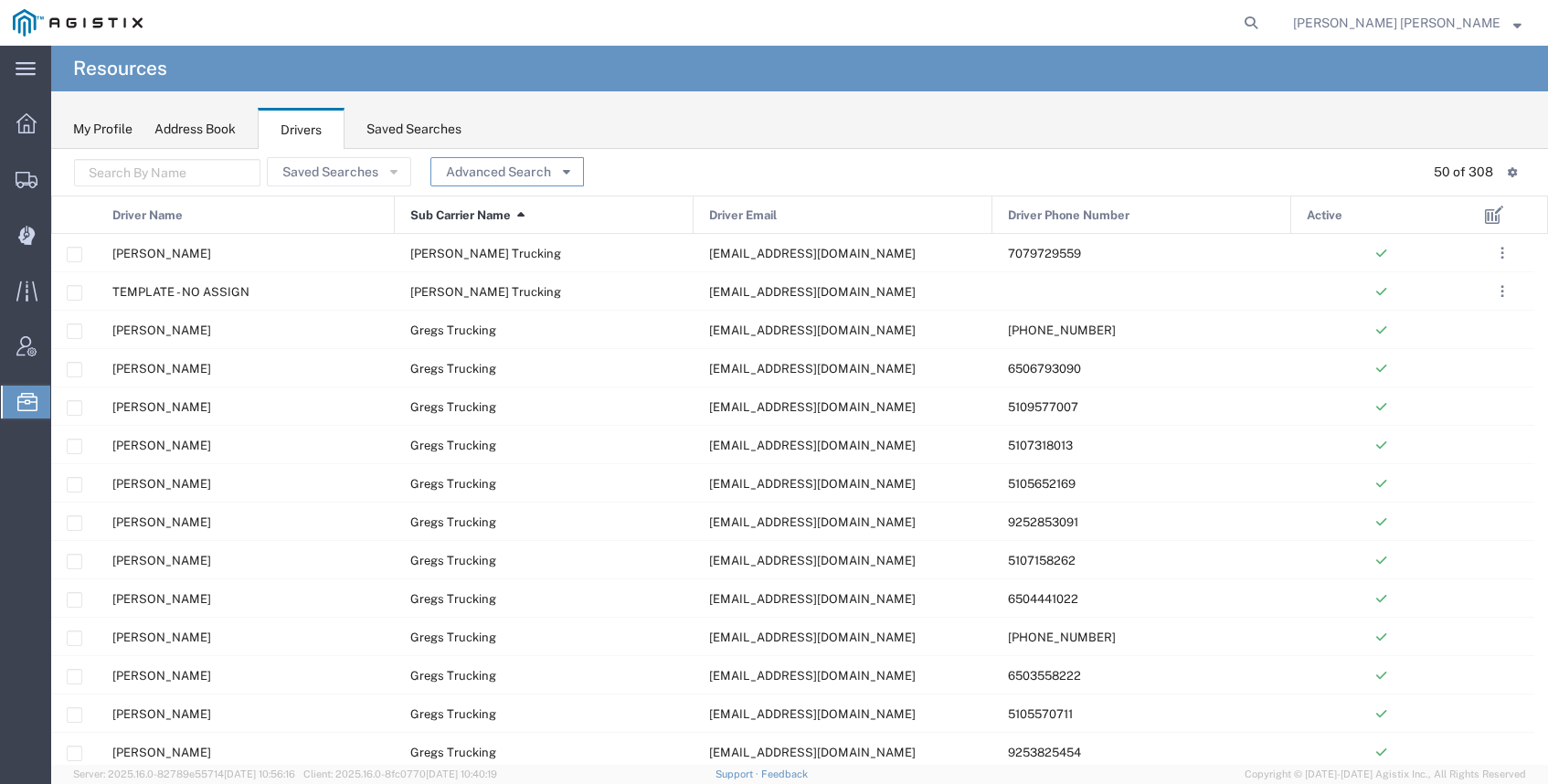
click at [450, 162] on button "Advanced Search" at bounding box center [506, 171] width 153 height 29
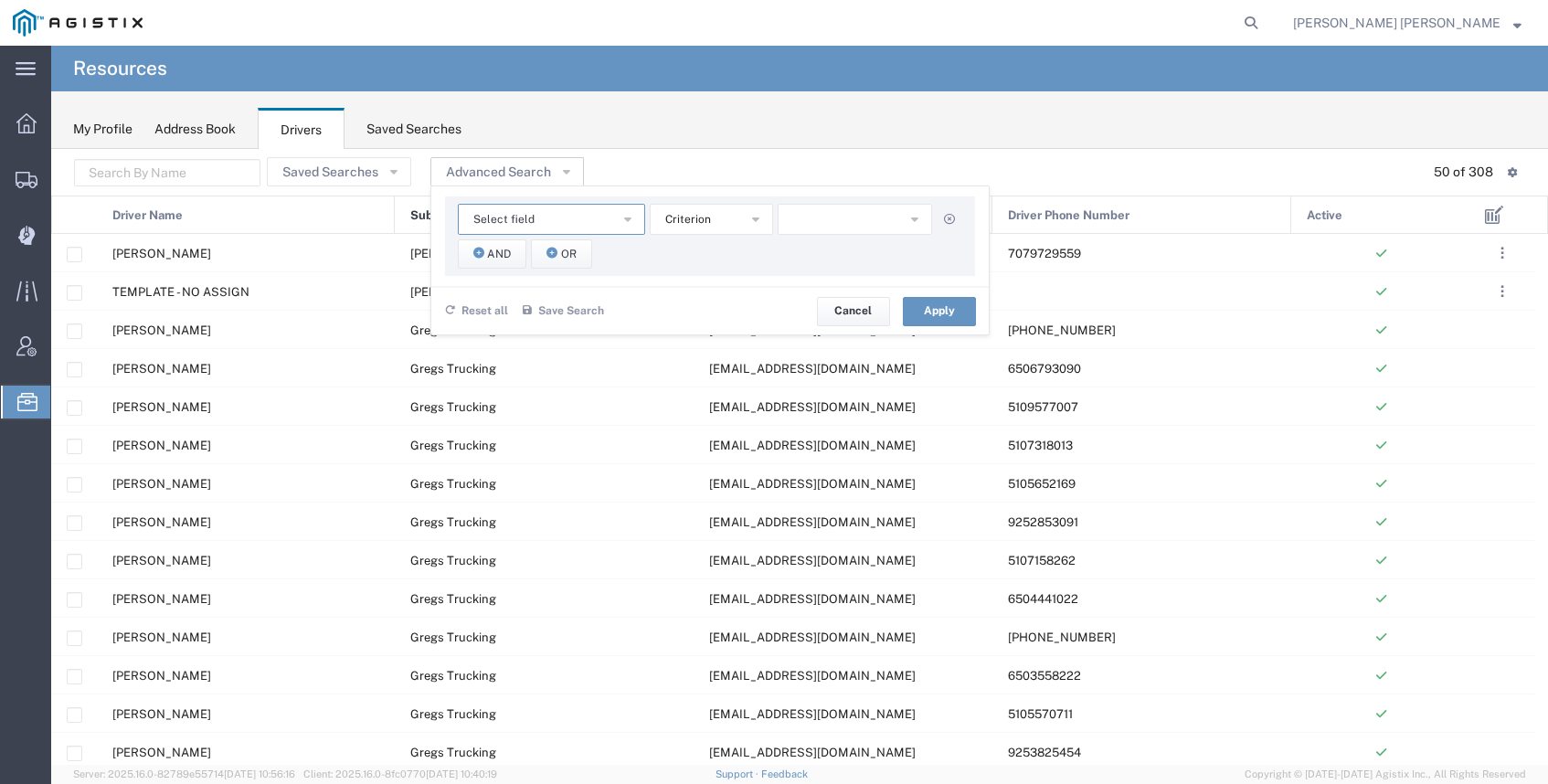
click at [526, 228] on span "Select field" at bounding box center [505, 219] width 61 height 18
click at [532, 353] on span "Sub Carrier Name" at bounding box center [546, 357] width 184 height 24
click at [846, 219] on button "button" at bounding box center [855, 218] width 154 height 31
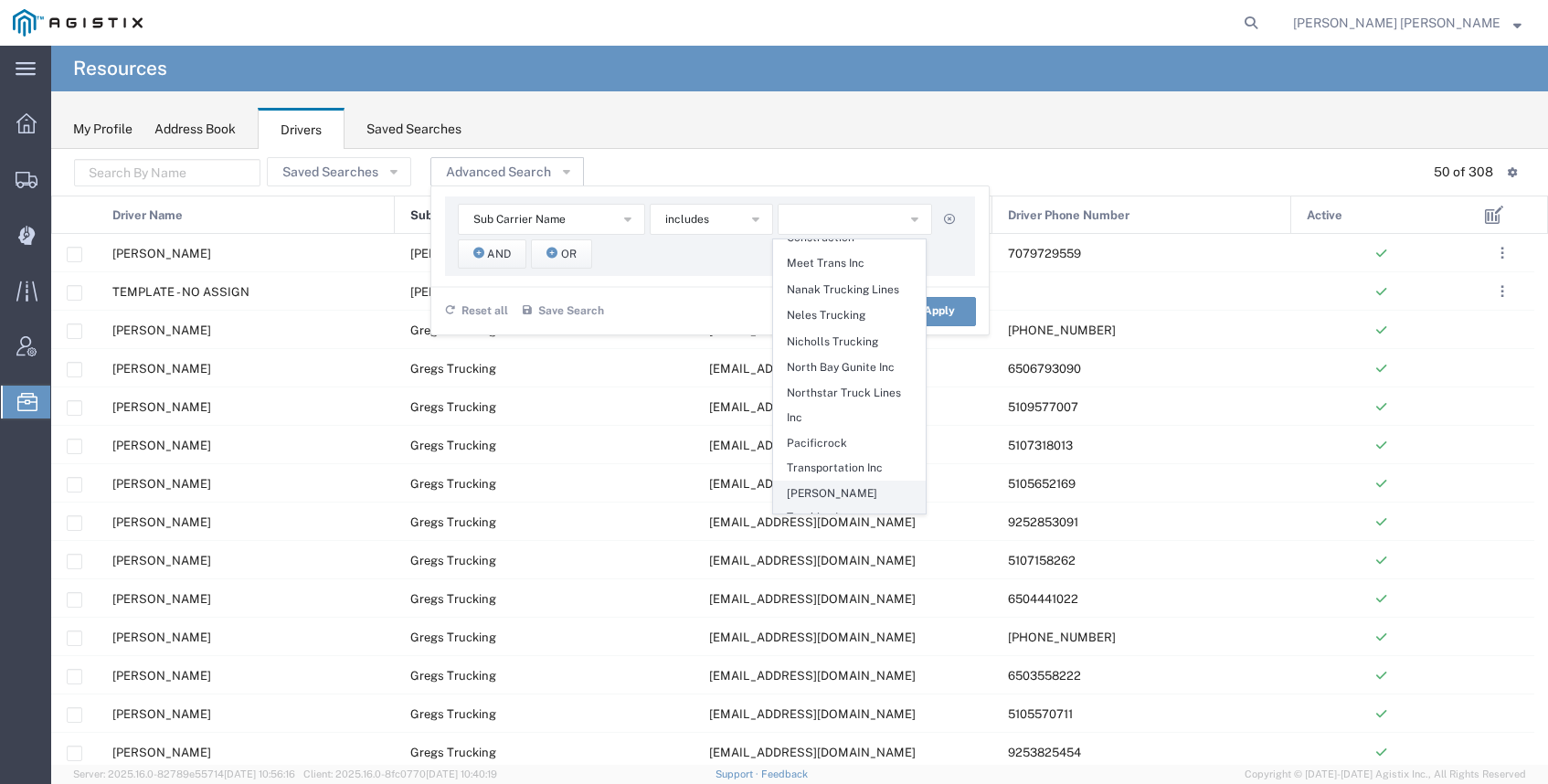
scroll to position [1289, 0]
click at [835, 603] on span "Sunny Trans Inc" at bounding box center [849, 615] width 151 height 24
click at [937, 308] on button "Apply" at bounding box center [939, 311] width 73 height 29
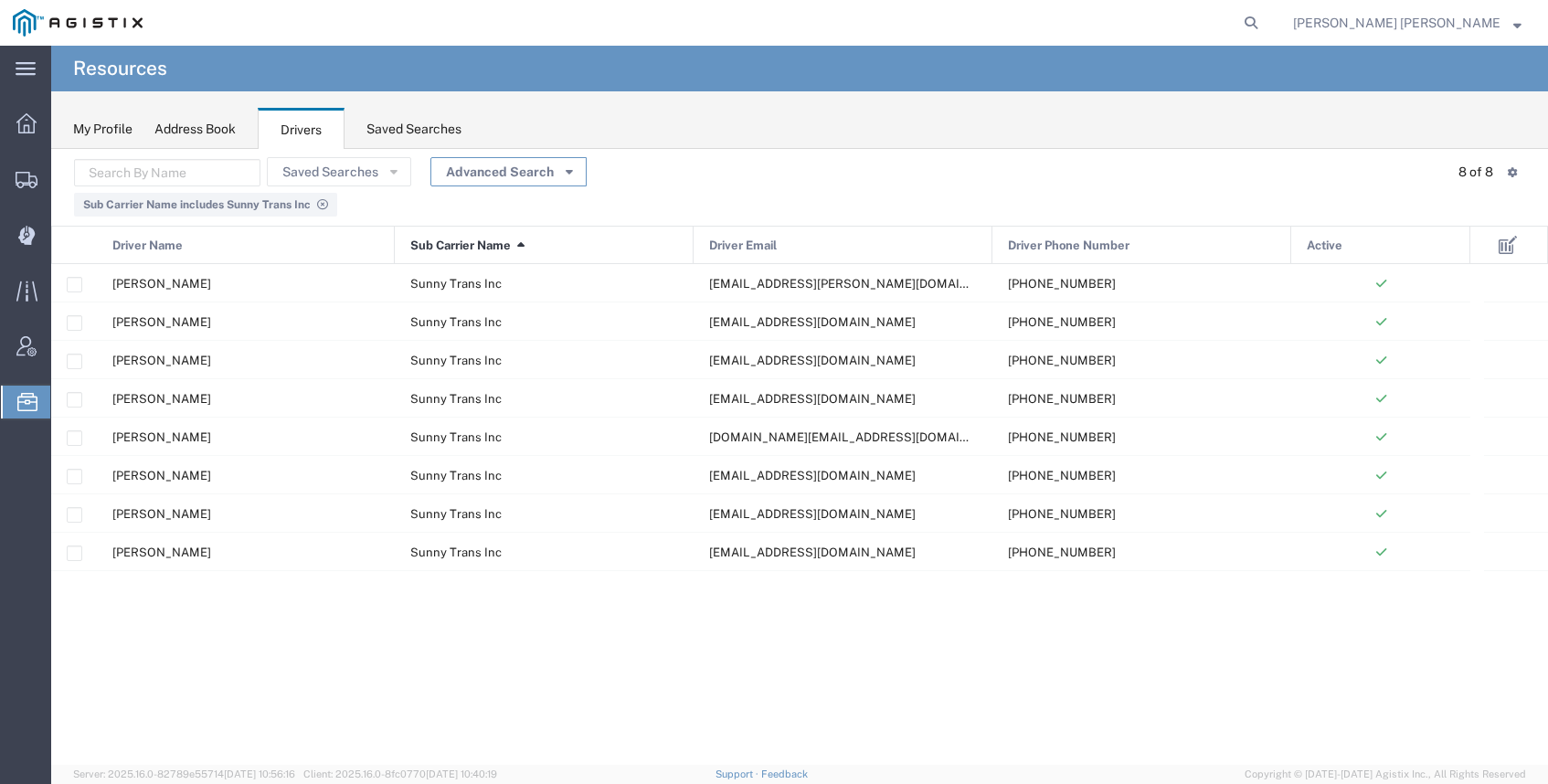
click at [492, 173] on button "Advanced Search" at bounding box center [508, 171] width 156 height 29
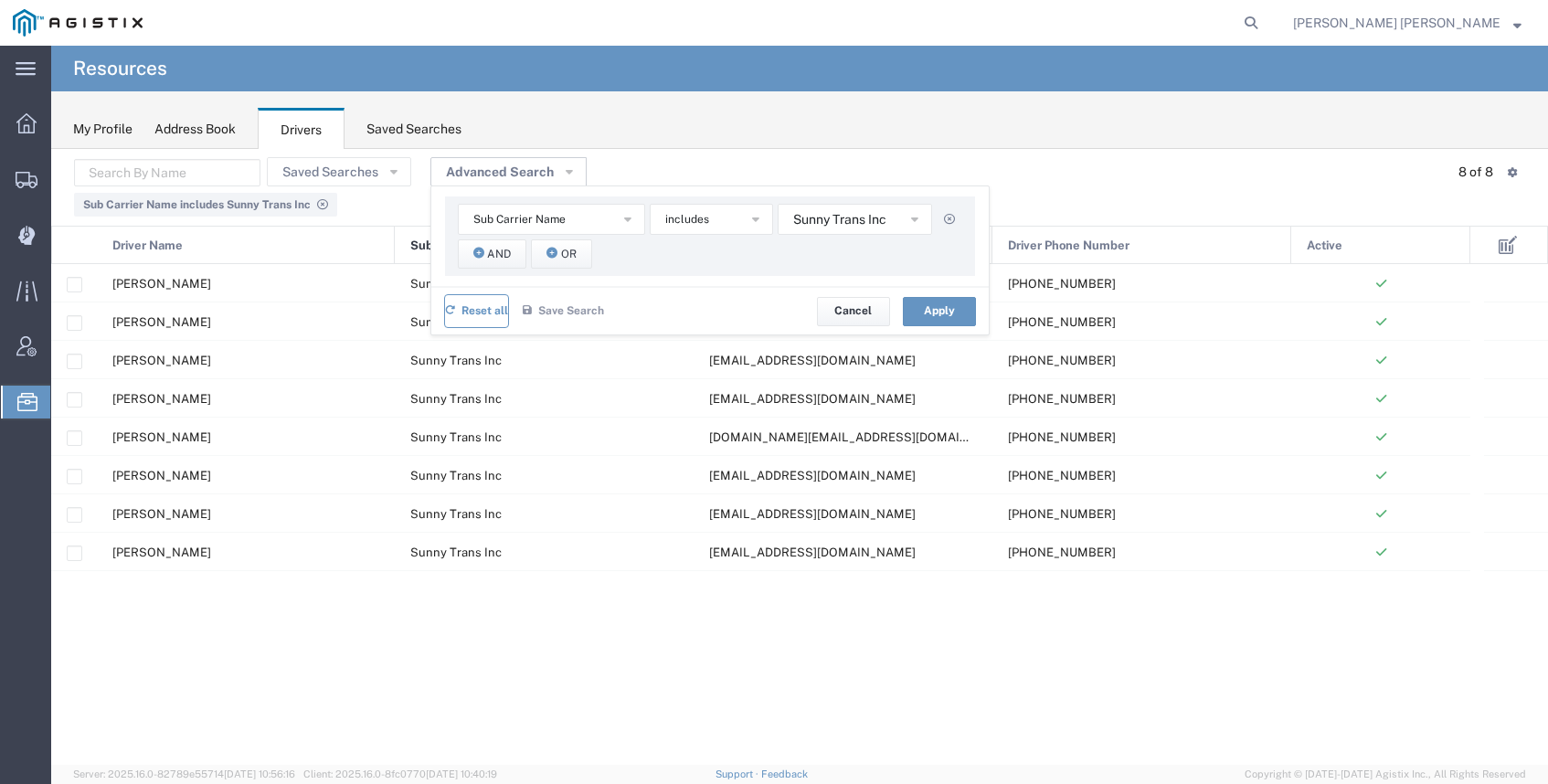
click at [477, 306] on span "Reset all" at bounding box center [485, 311] width 46 height 18
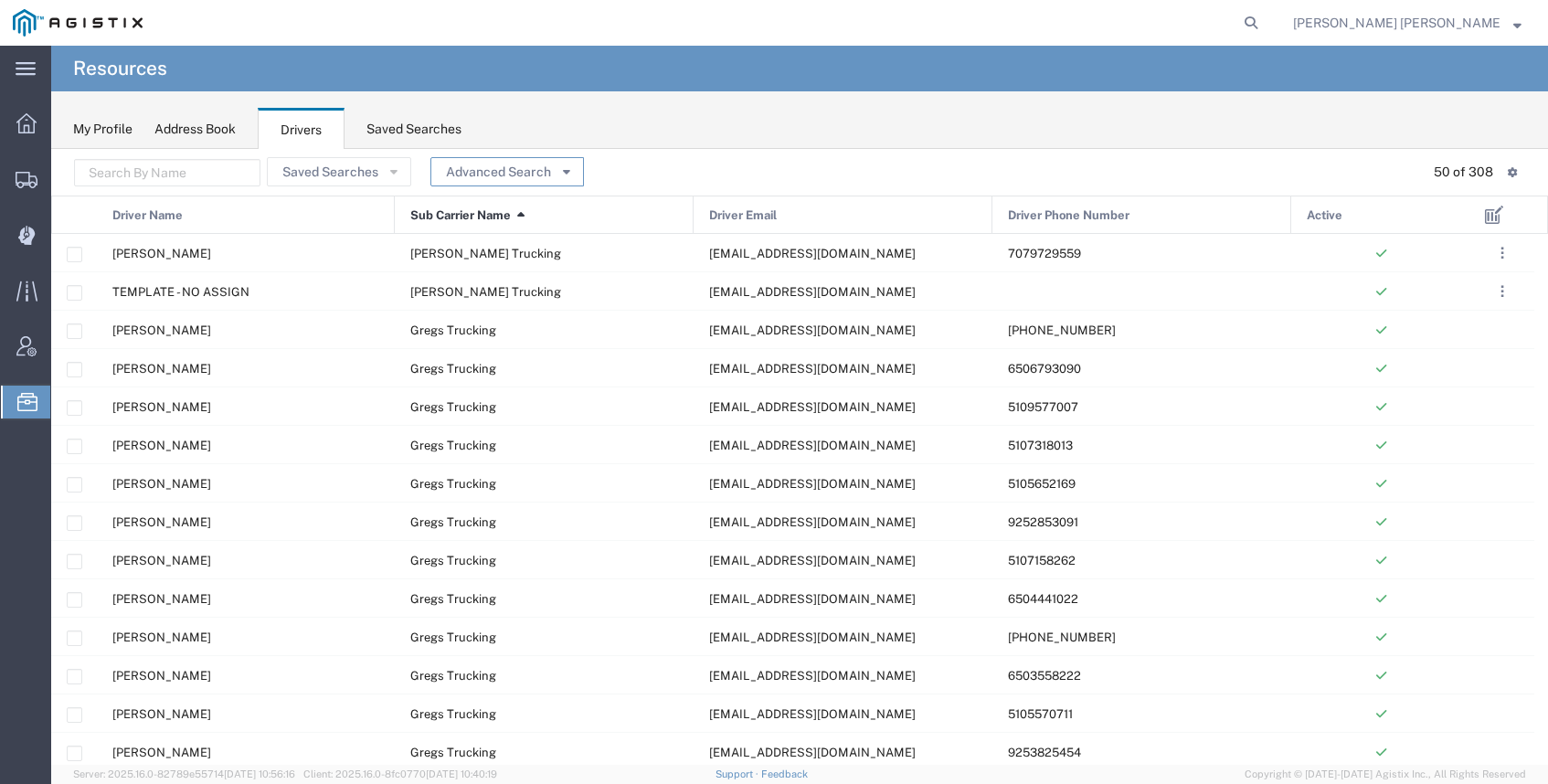
click at [495, 174] on button "Advanced Search" at bounding box center [506, 171] width 153 height 29
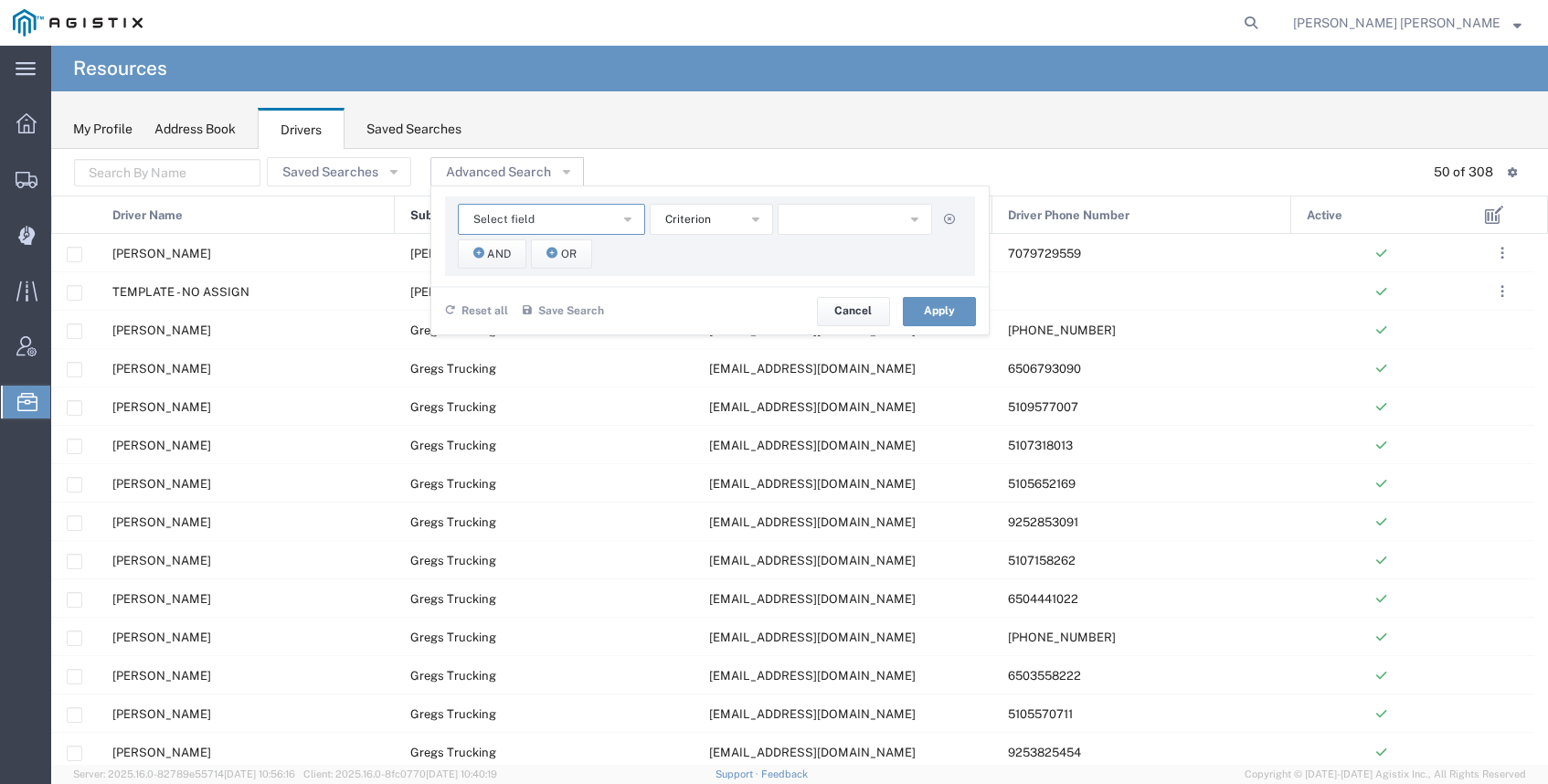
click at [567, 227] on button "Select field" at bounding box center [552, 218] width 188 height 31
click at [575, 349] on span "Sub Carrier Name" at bounding box center [546, 357] width 184 height 24
click at [839, 221] on button "button" at bounding box center [855, 218] width 154 height 31
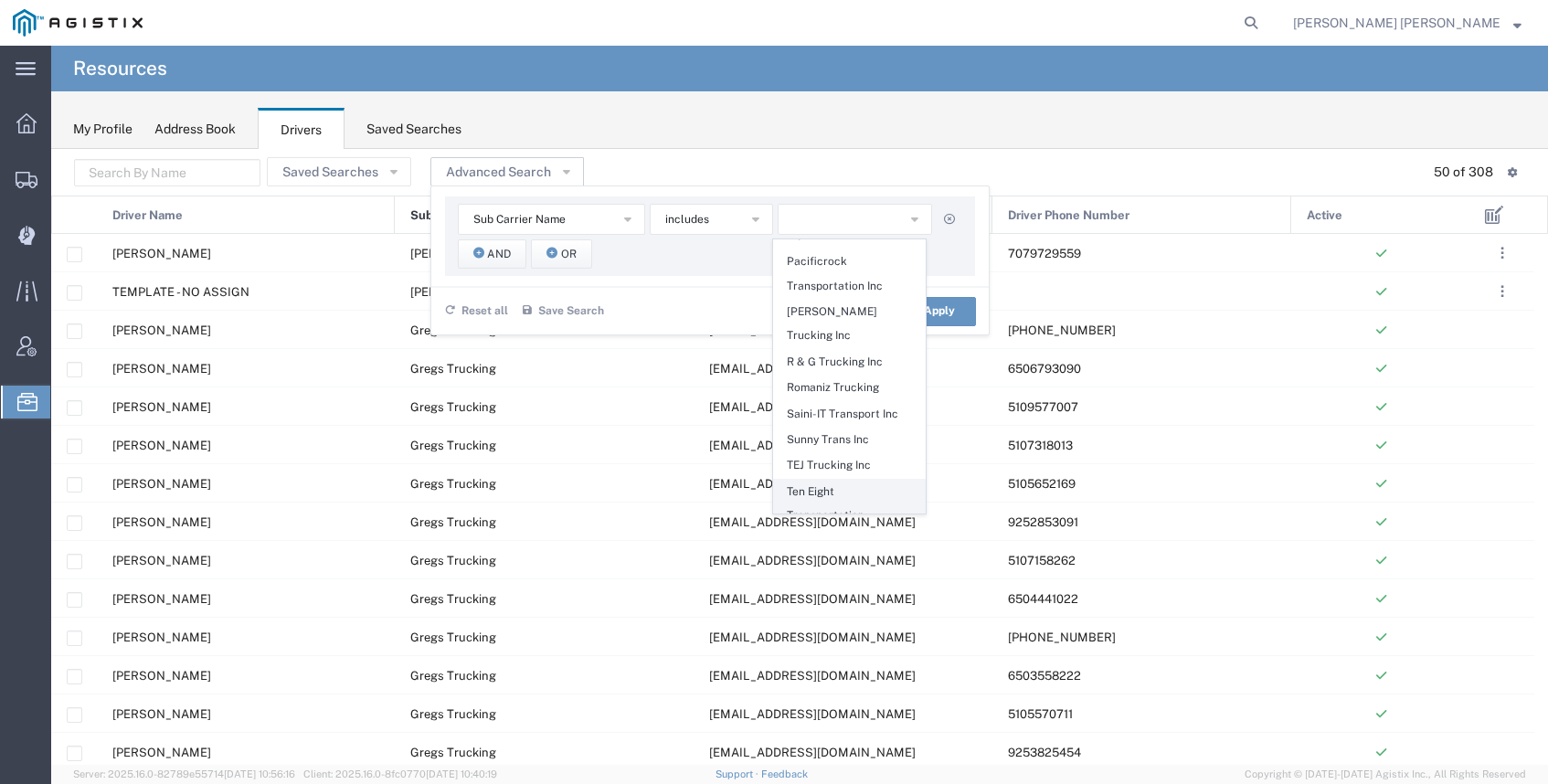
scroll to position [1467, 0]
click at [767, 158] on div "Saved Searches Advanced Search Sub Carrier Name Active Driver Email Driver Name…" at bounding box center [800, 172] width 1451 height 28
